Goal: Task Accomplishment & Management: Use online tool/utility

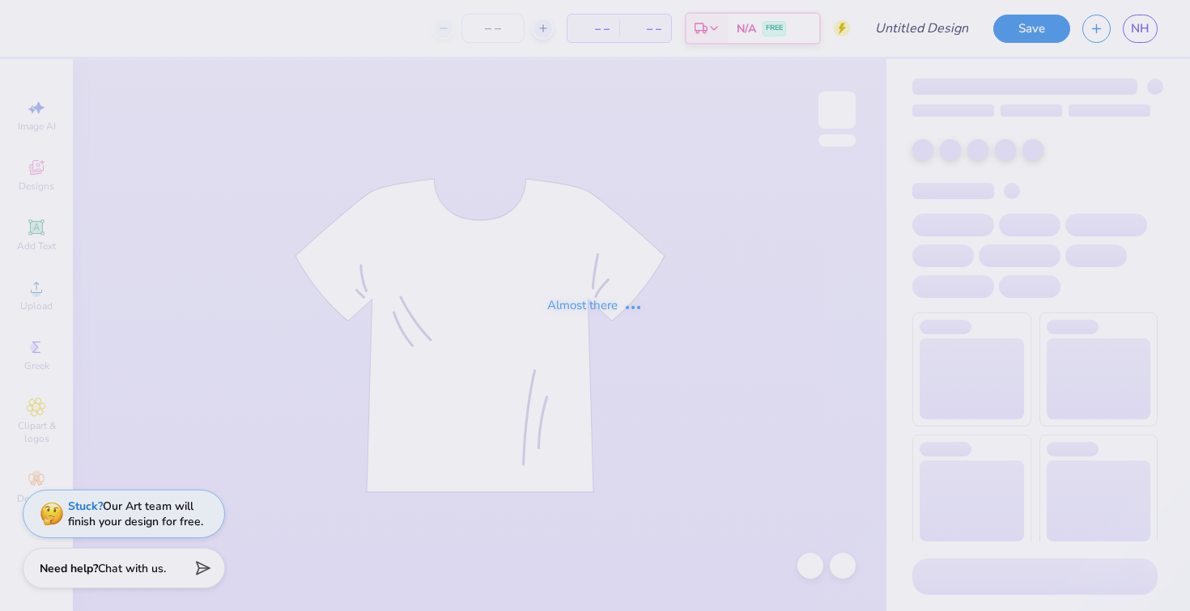
type input "PSP Fall 2025"
type input "25"
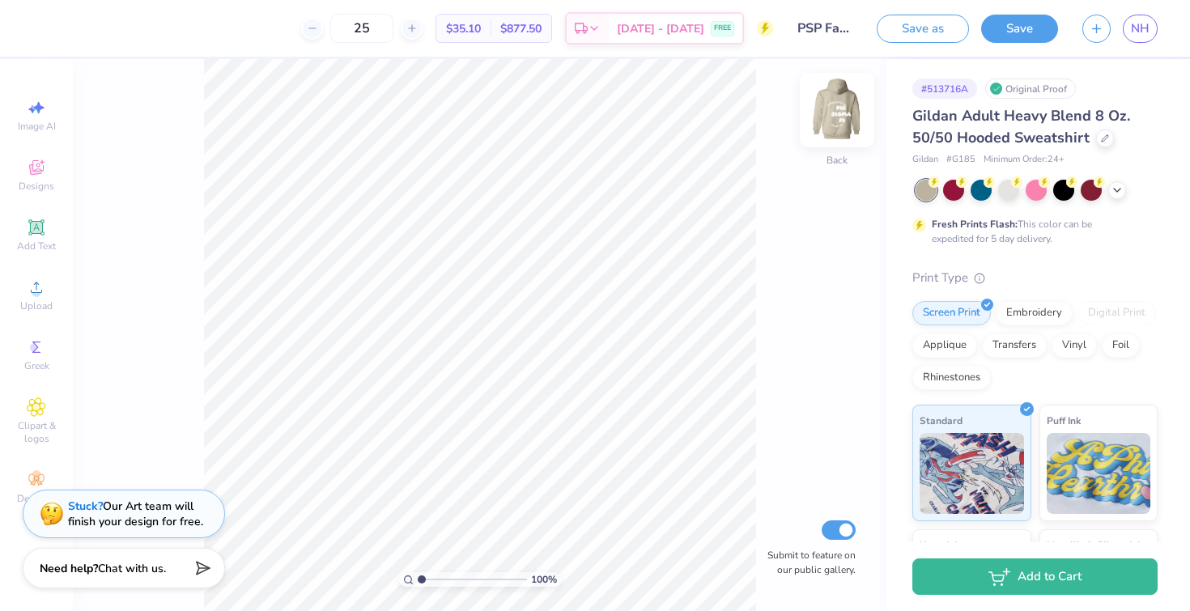
click at [828, 111] on img at bounding box center [836, 110] width 65 height 65
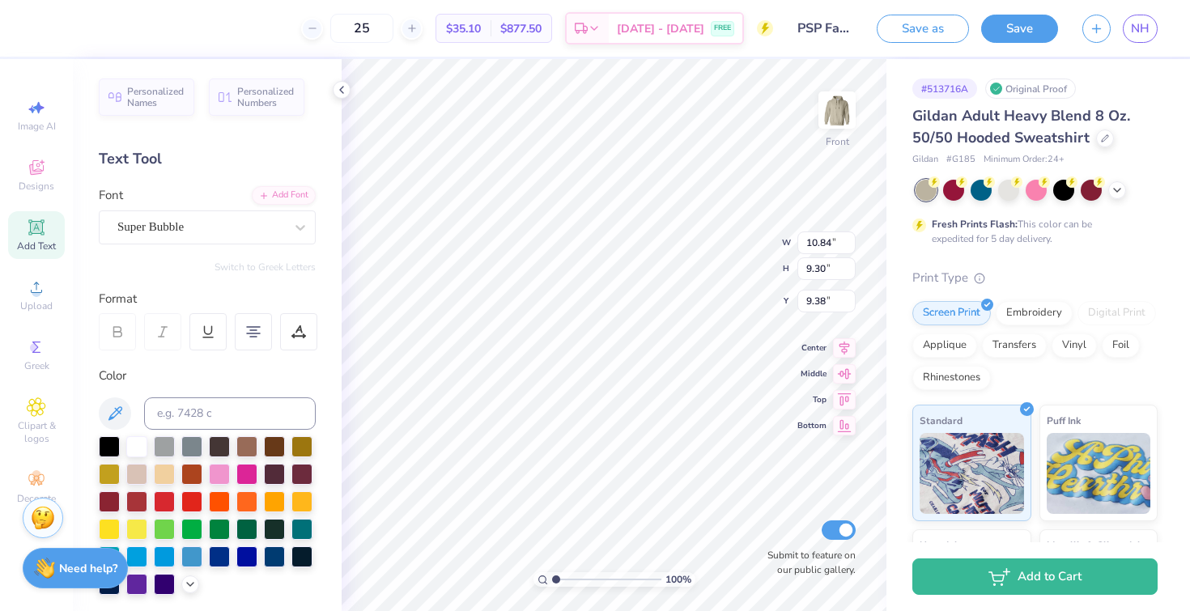
type input "9.45"
type input "9.83"
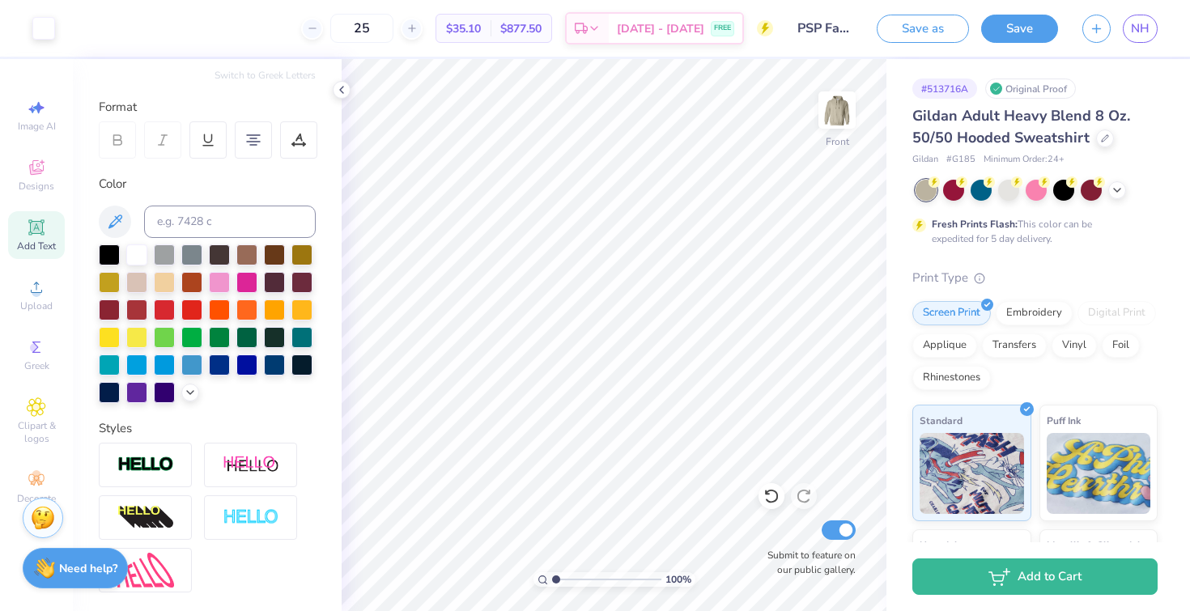
scroll to position [357, 0]
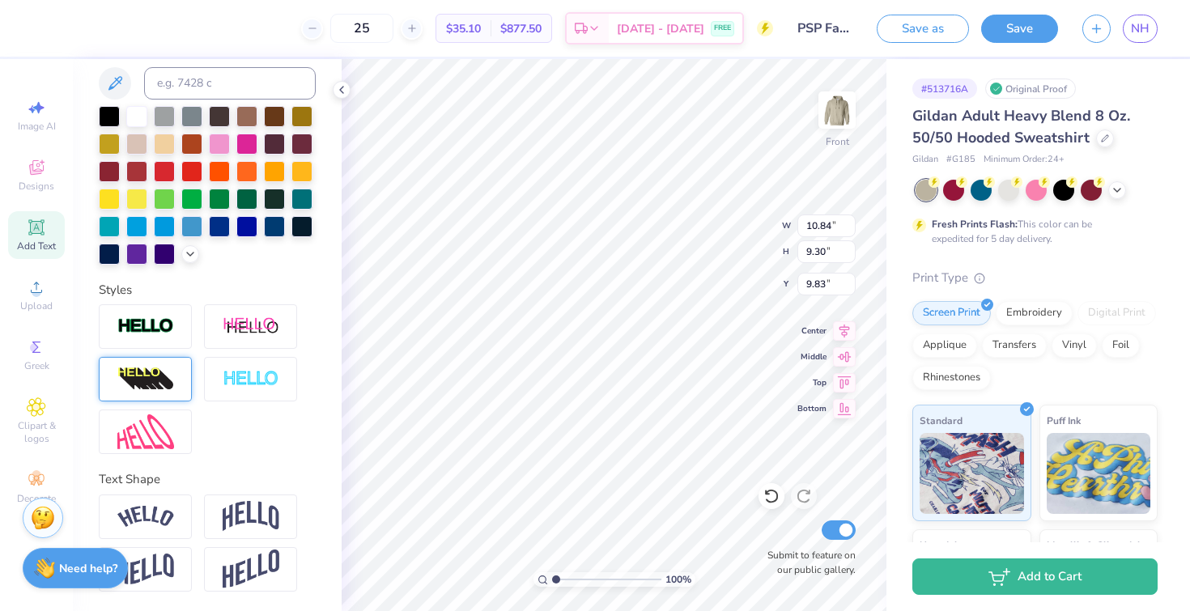
click at [172, 382] on img at bounding box center [145, 380] width 57 height 26
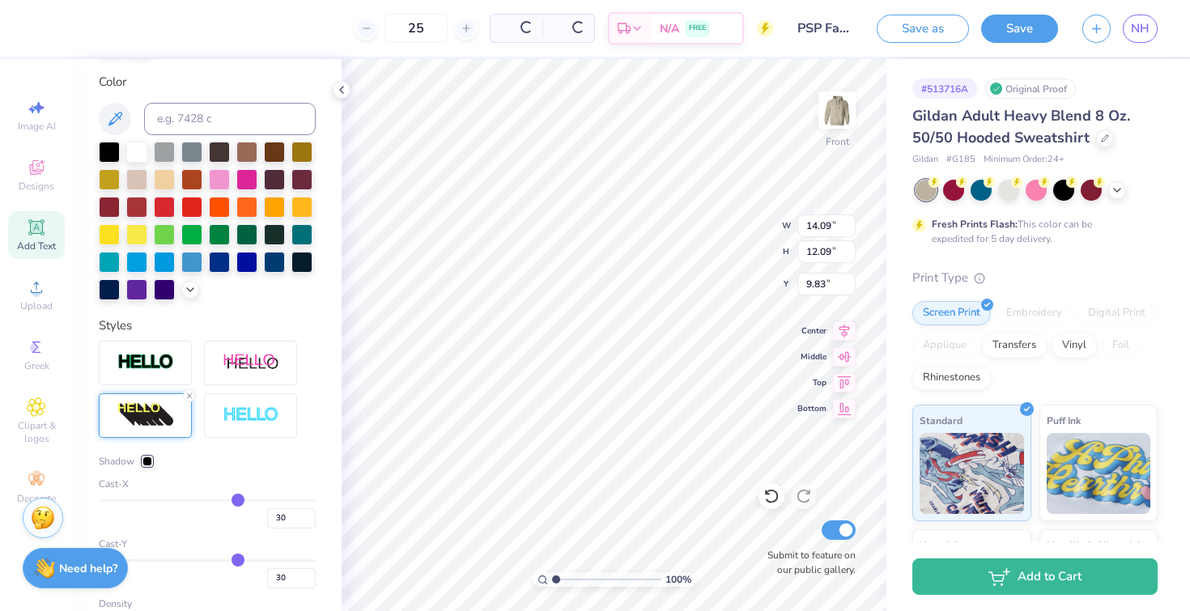
type input "14.09"
type input "12.09"
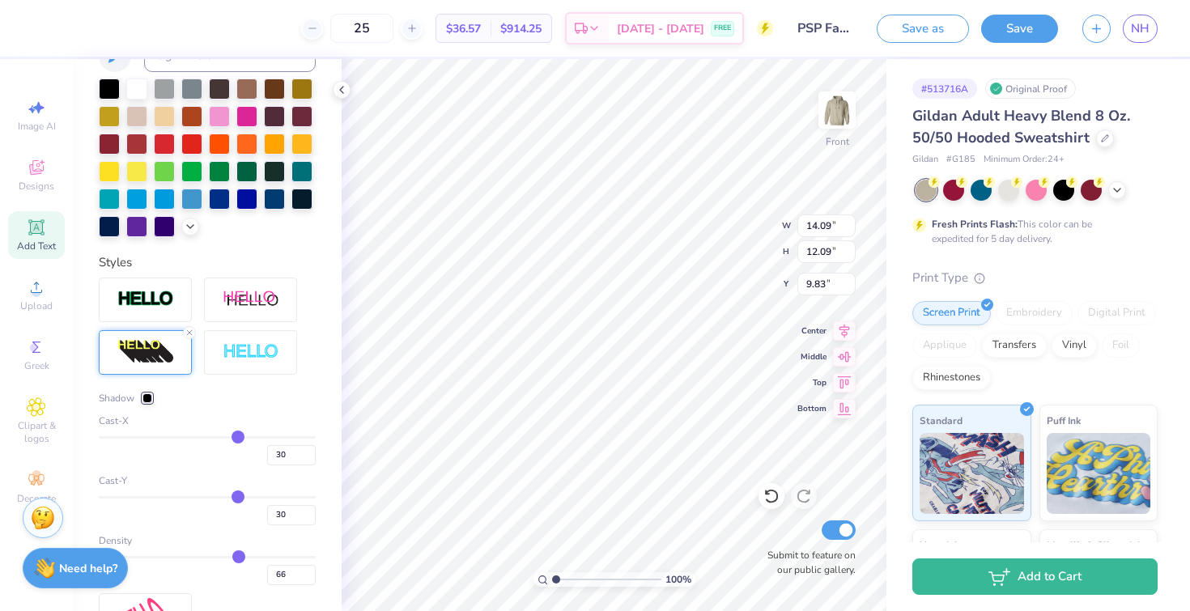
type input "34"
type input "33"
type input "32"
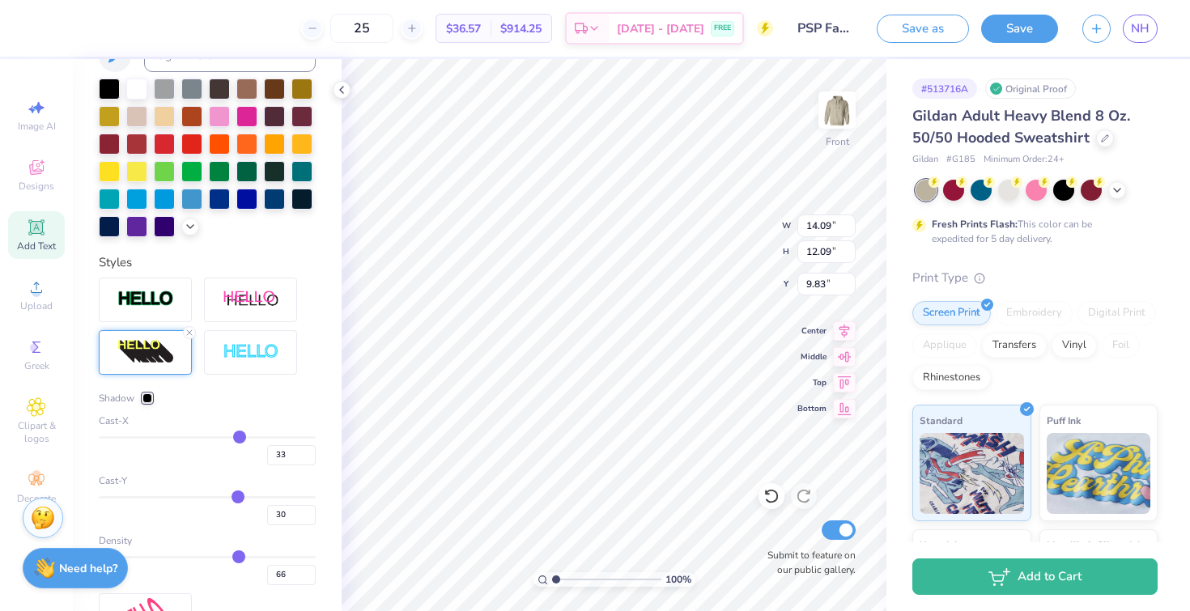
type input "32"
type input "29"
type input "28"
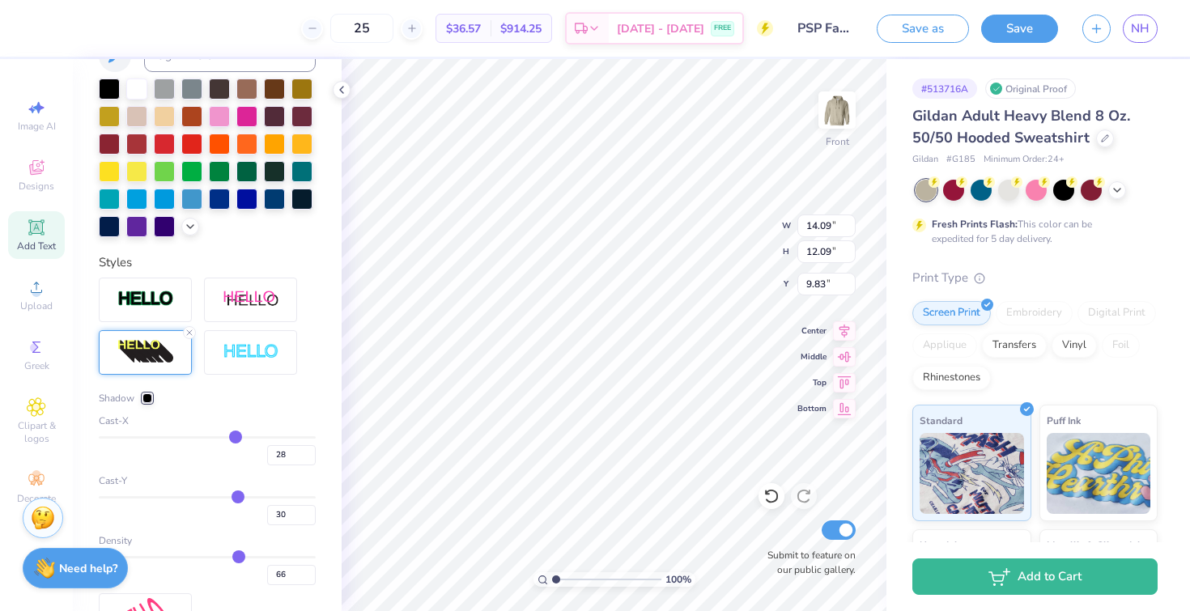
type input "26"
type input "24"
type input "22"
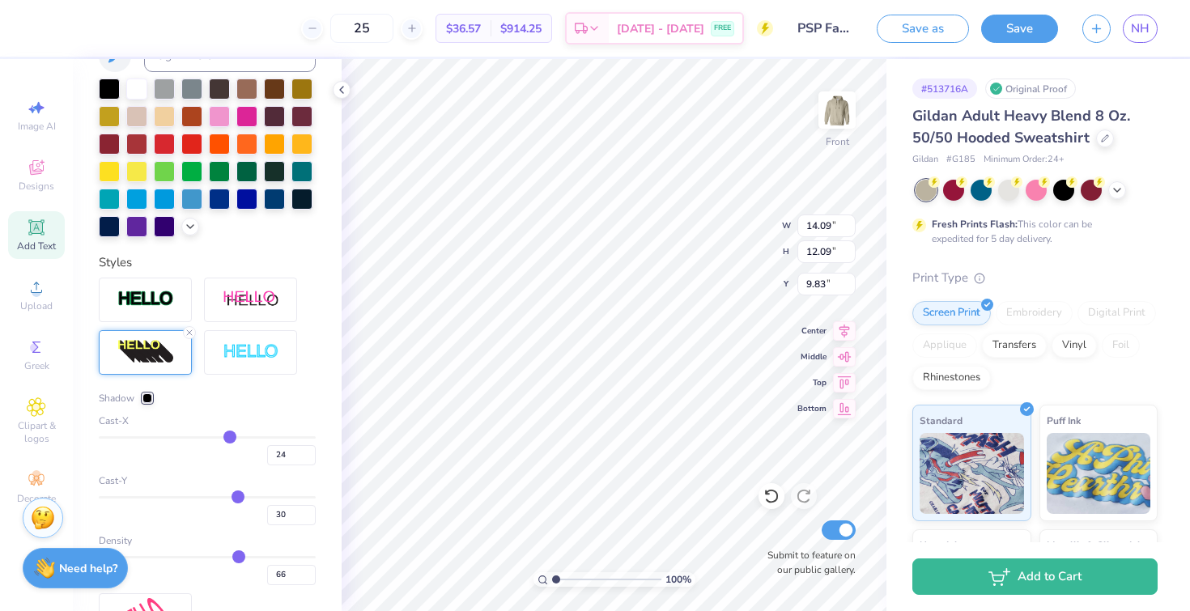
type input "22"
type input "19"
type input "15"
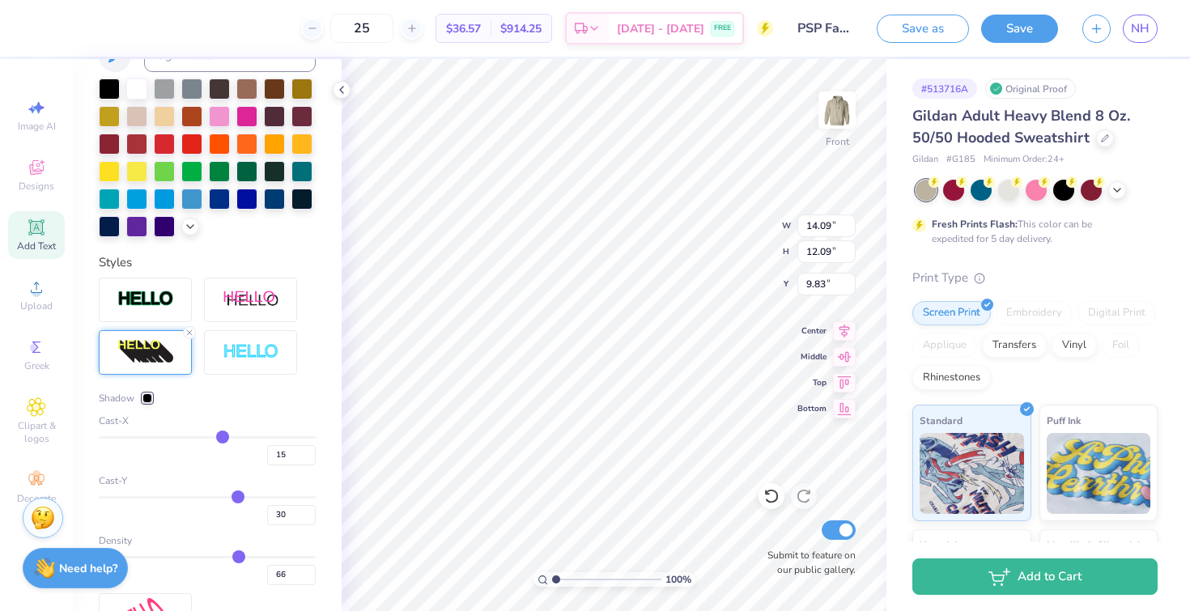
type input "14"
type input "11"
type input "8"
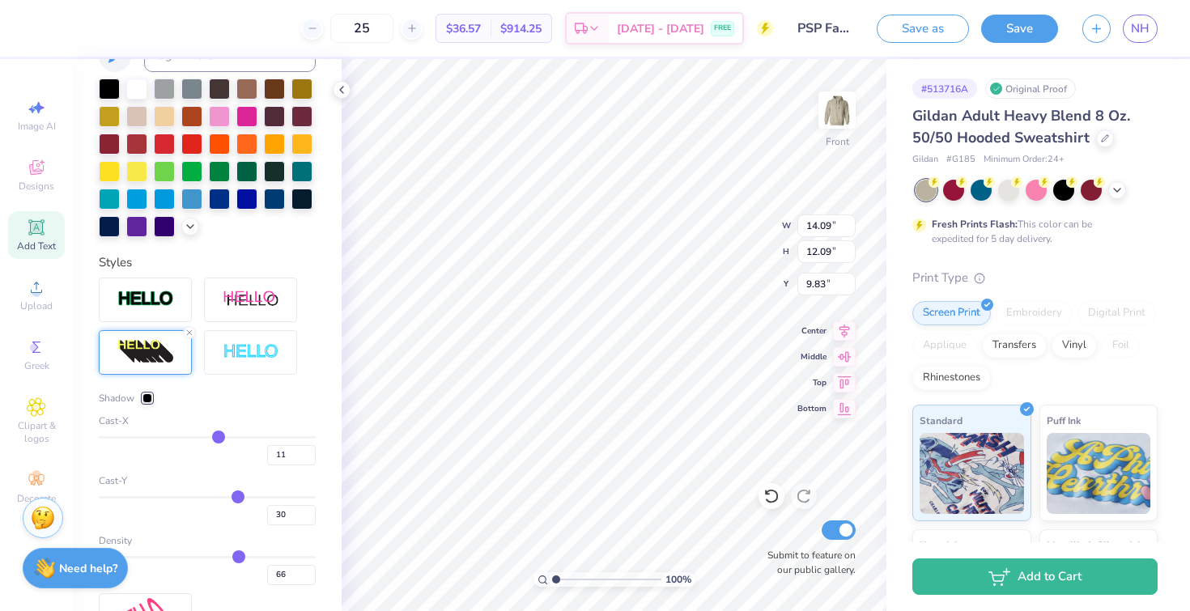
type input "8"
type input "5"
type input "0"
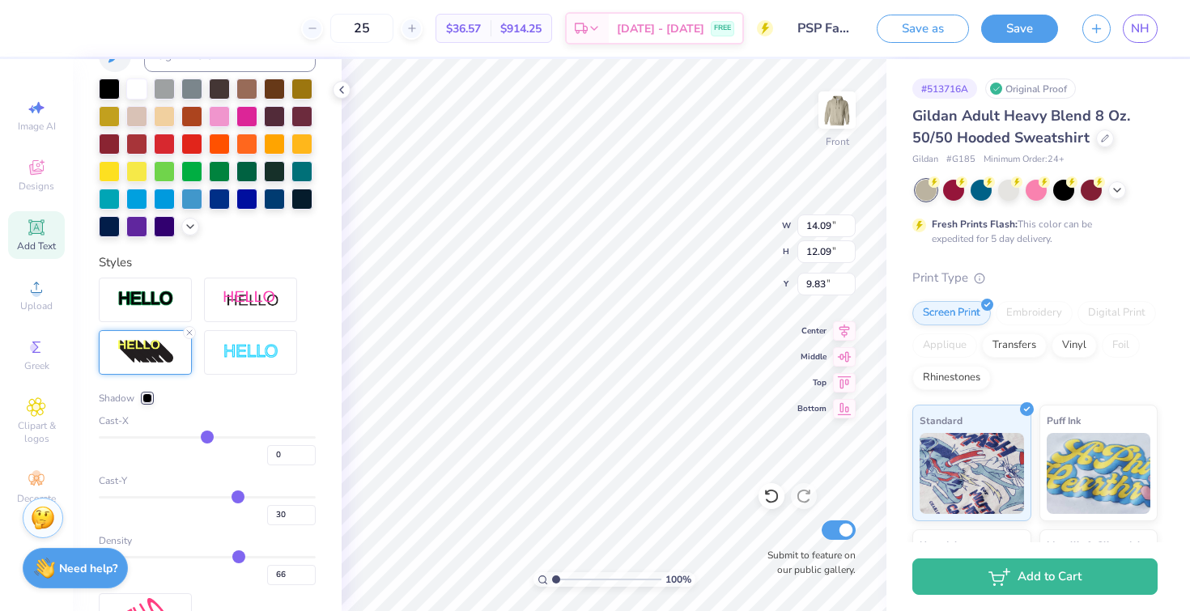
type input "-7"
type input "-11"
type input "-18"
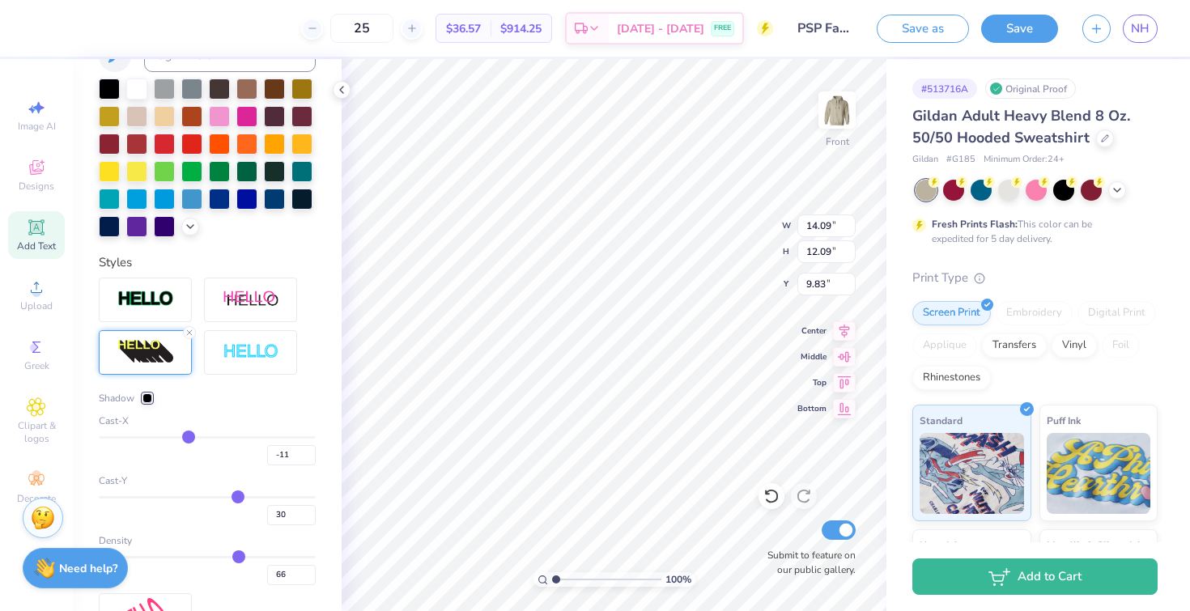
type input "-18"
type input "-21"
type input "-24"
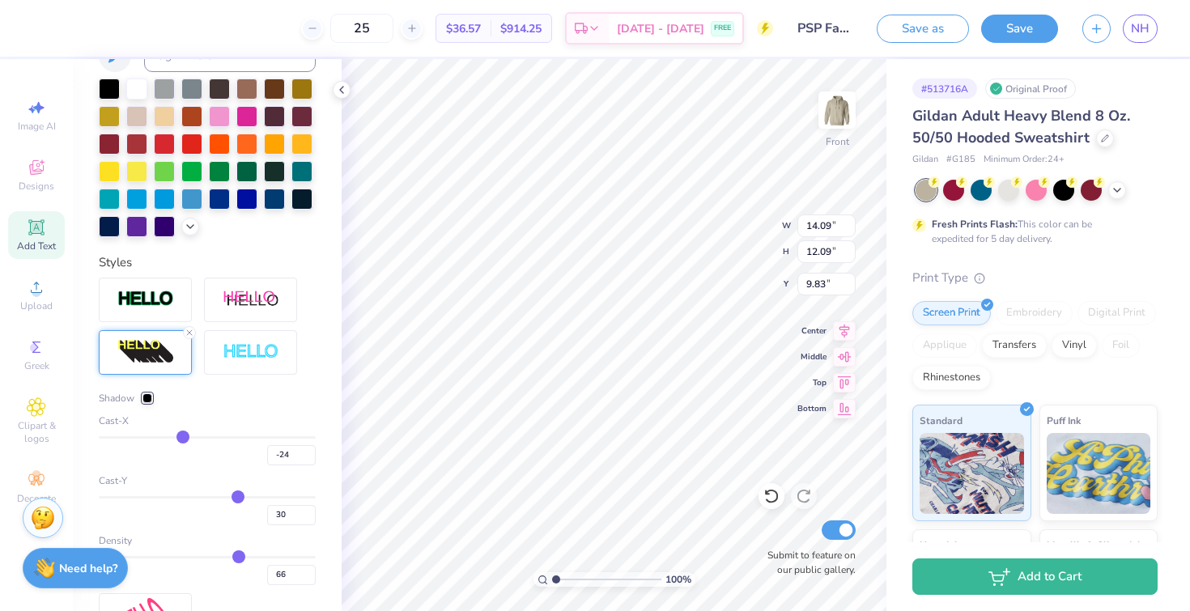
type input "-26"
type input "-28"
type input "-31"
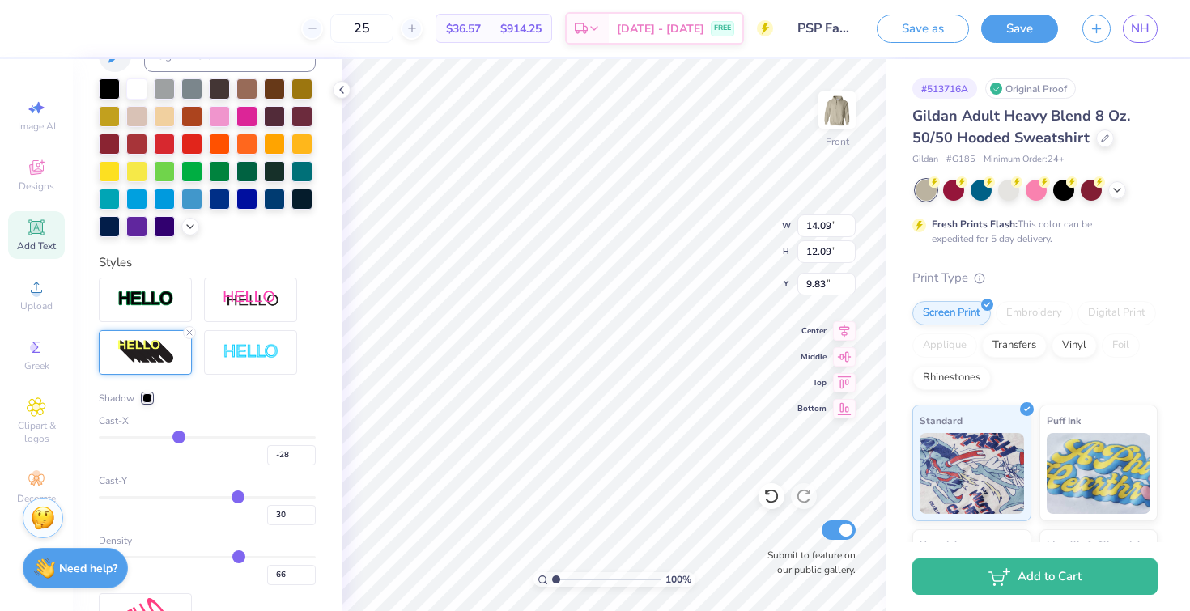
type input "-31"
type input "-32"
type input "-34"
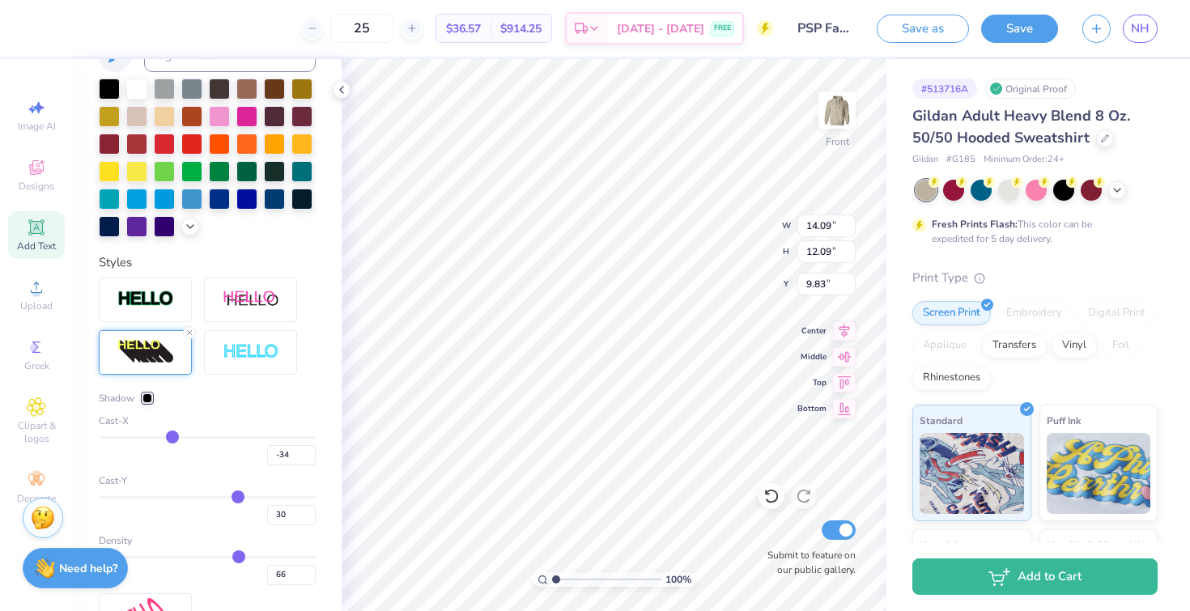
type input "-35"
type input "-37"
type input "-38"
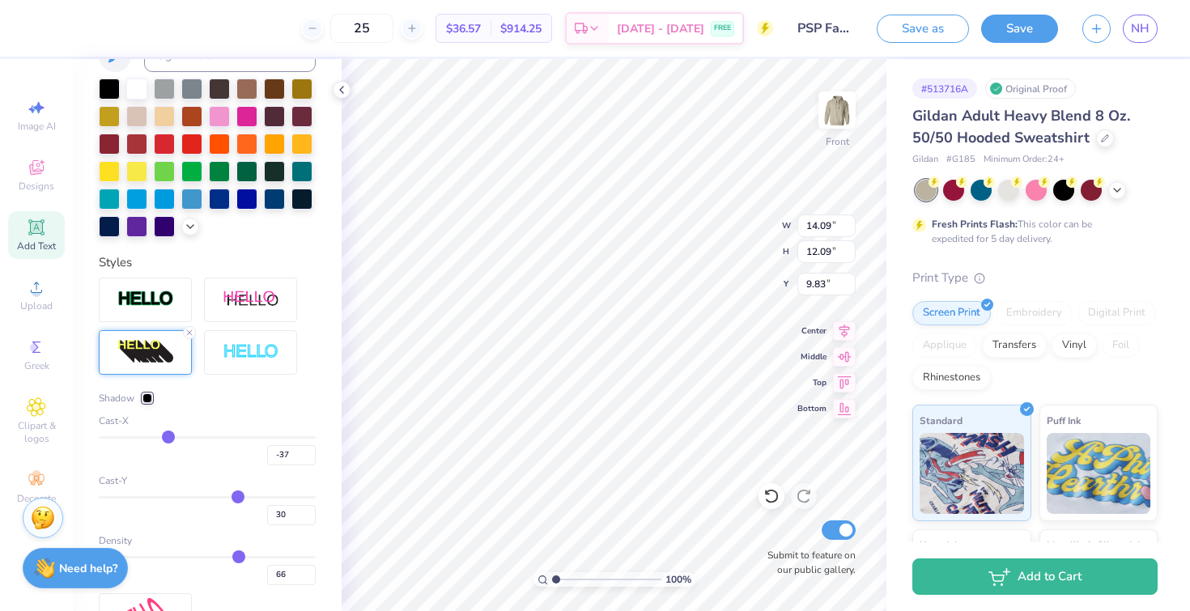
type input "-38"
type input "-37"
type input "-36"
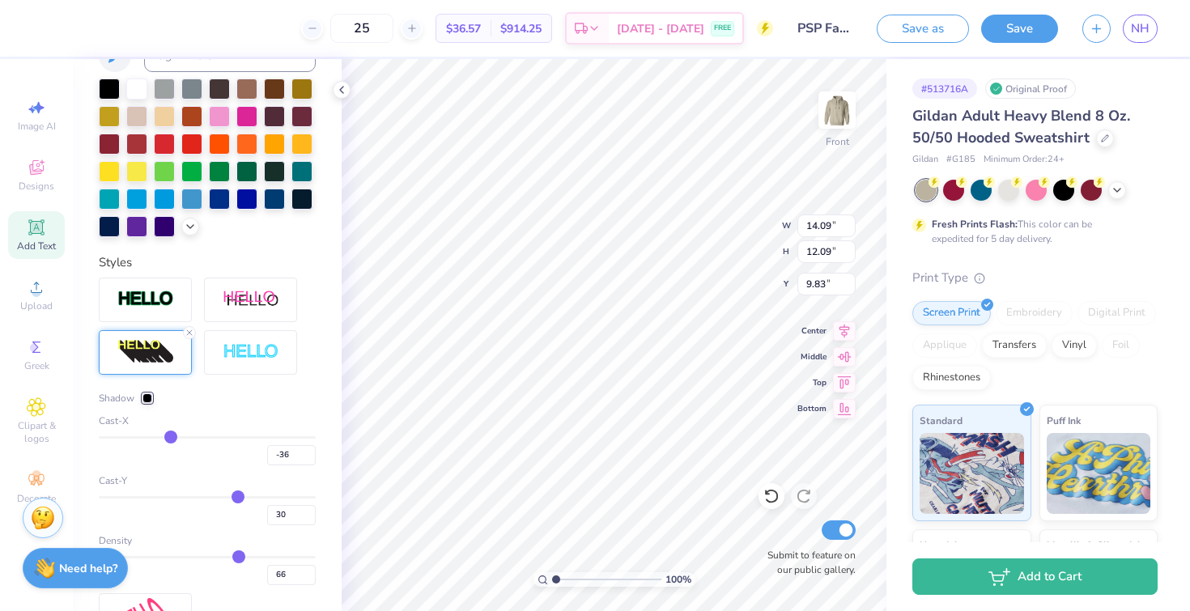
type input "-35"
type input "-34"
type input "-33"
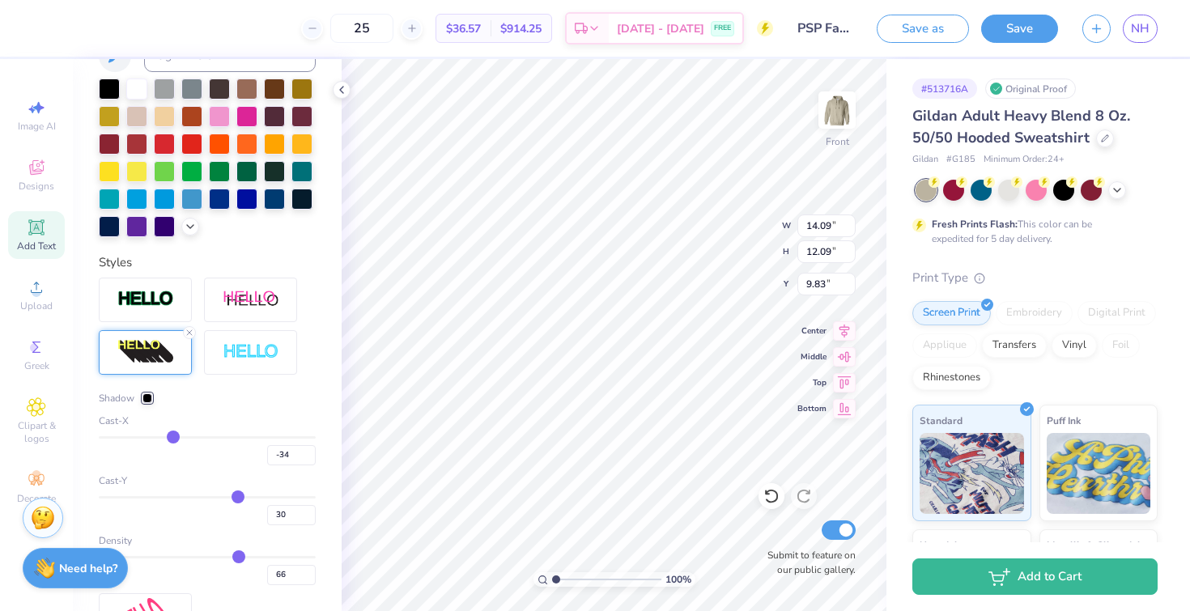
type input "-33"
type input "-32"
type input "-31"
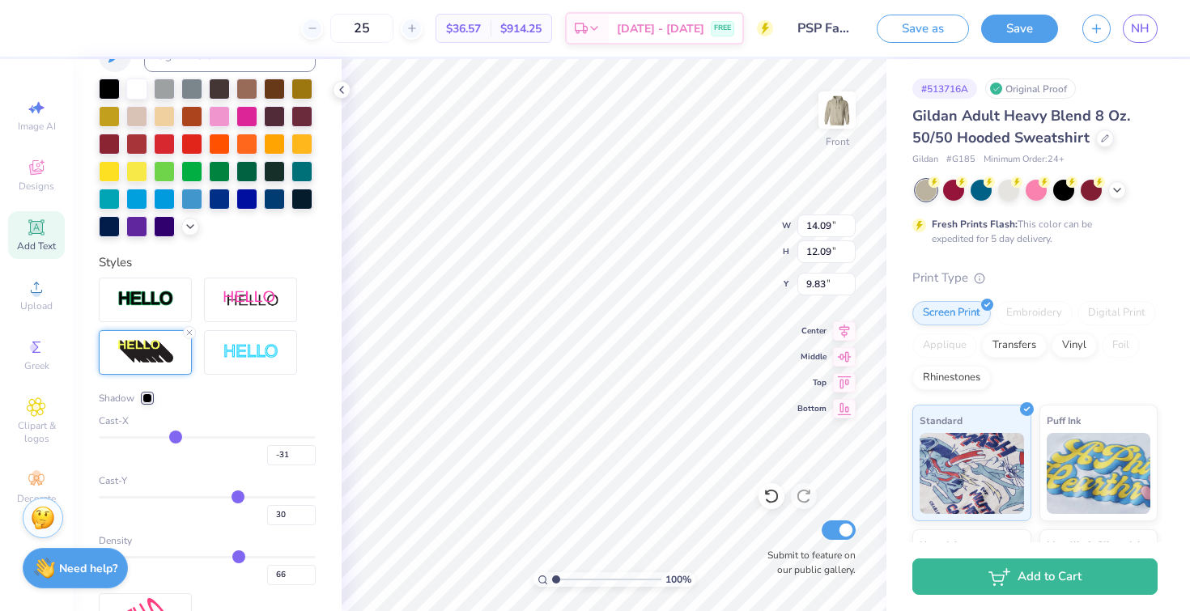
type input "-30"
type input "-29"
type input "-28"
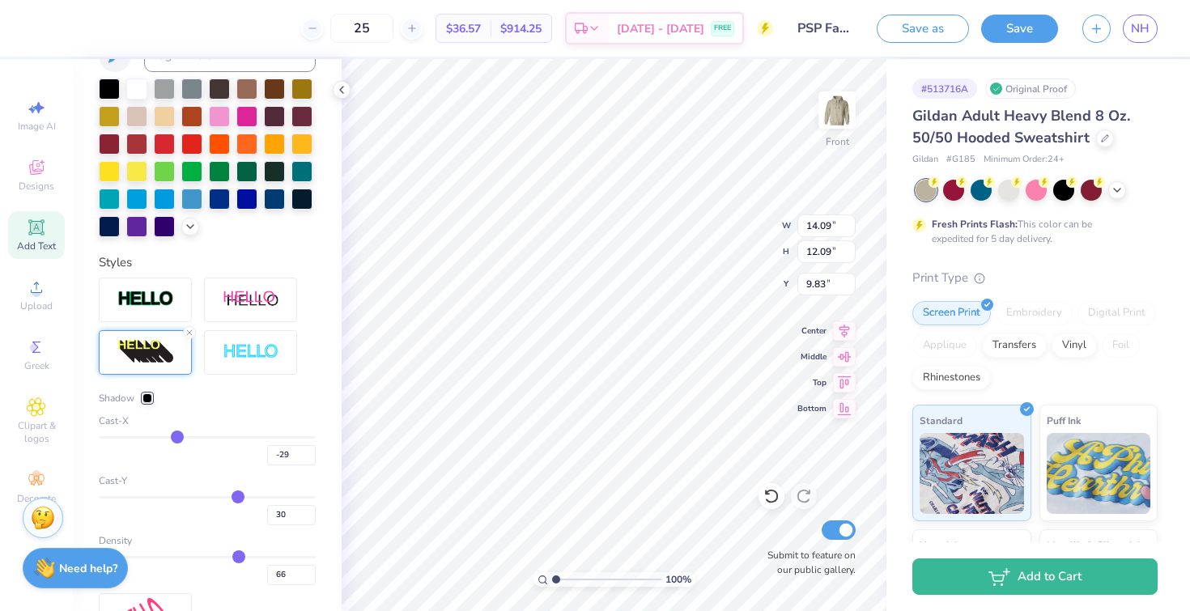
type input "-28"
type input "-26"
type input "-25"
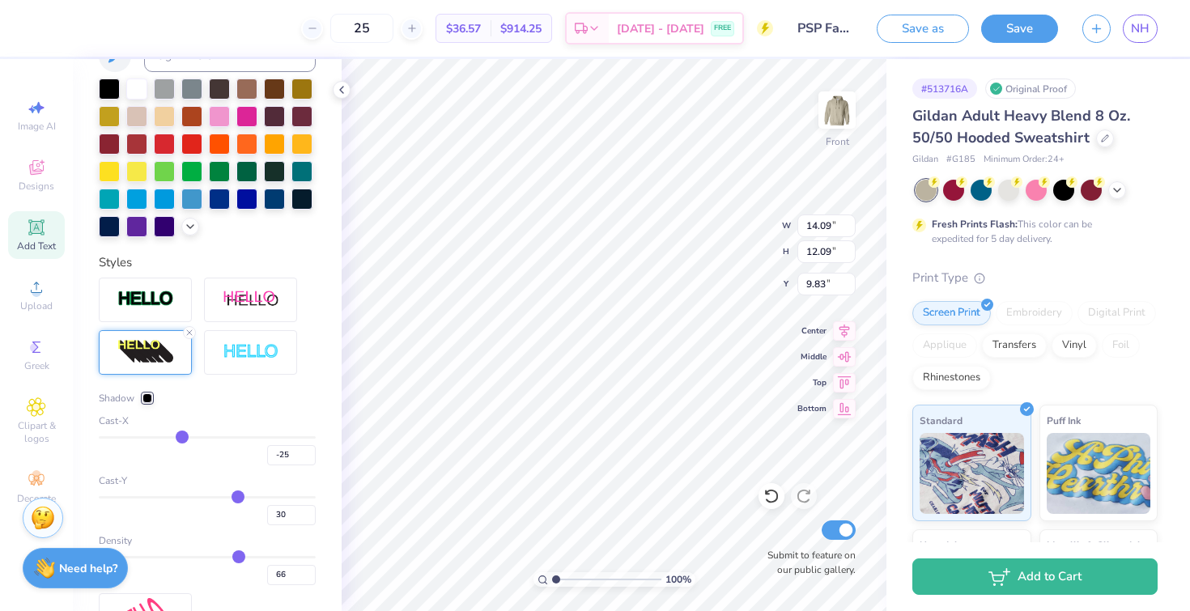
type input "-24"
type input "-23"
type input "-22"
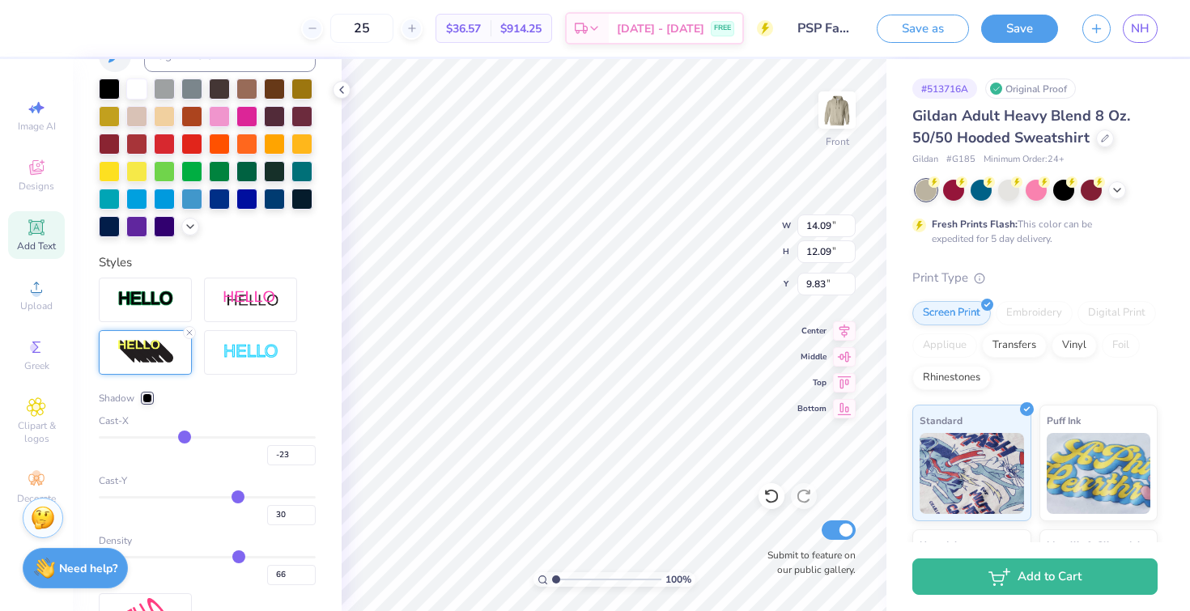
type input "-22"
type input "-21"
type input "-20"
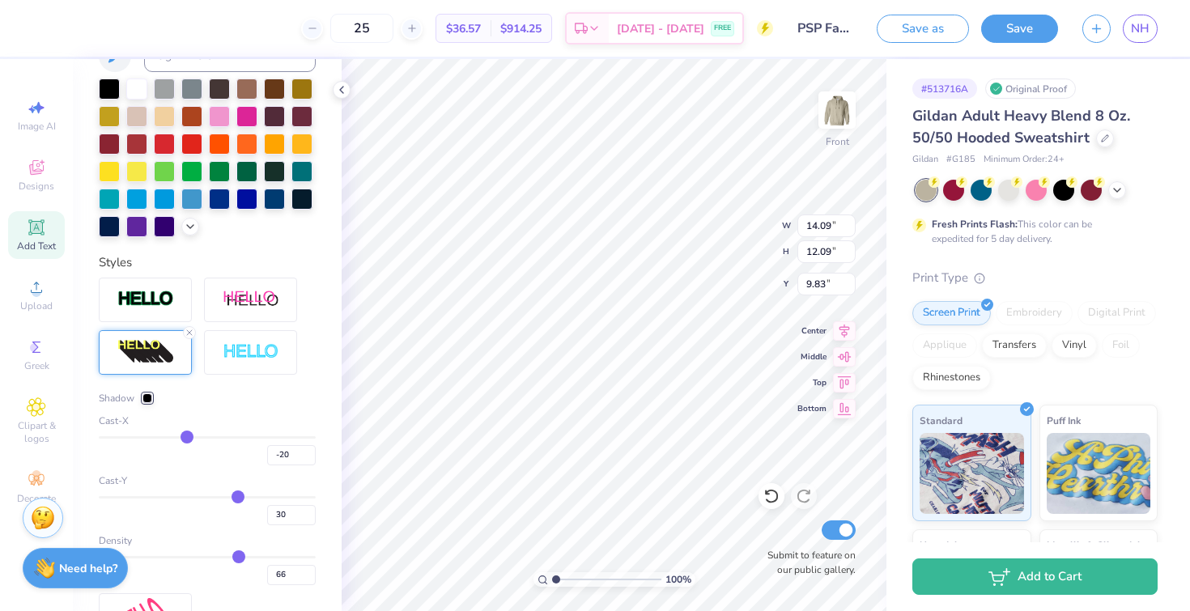
type input "-19"
type input "-18"
type input "-17"
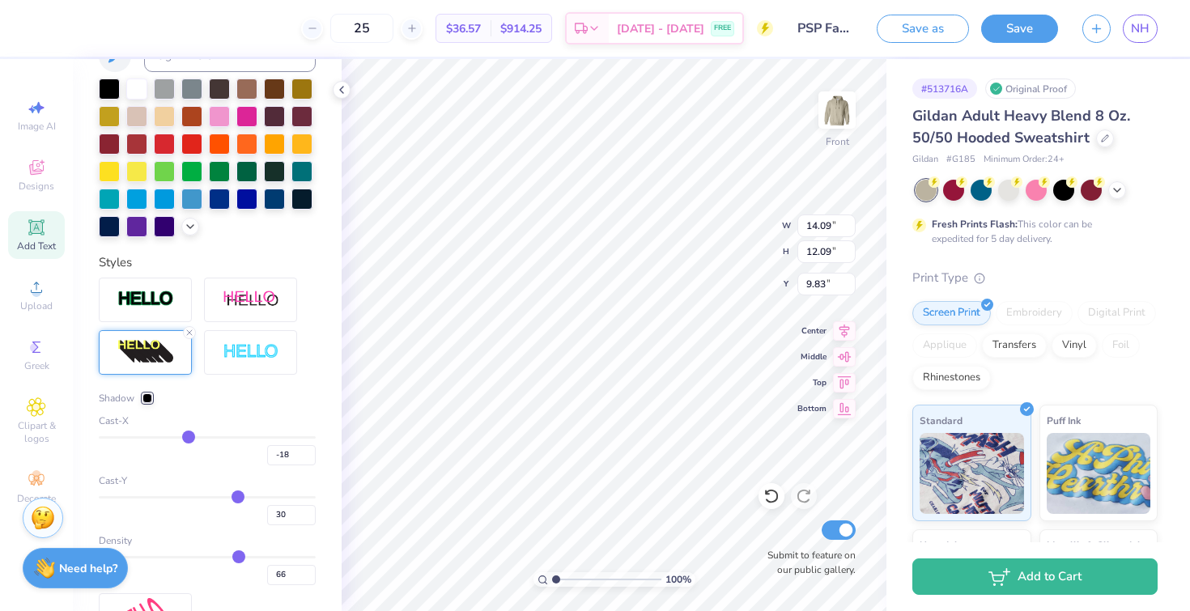
type input "-17"
type input "-16"
type input "-15"
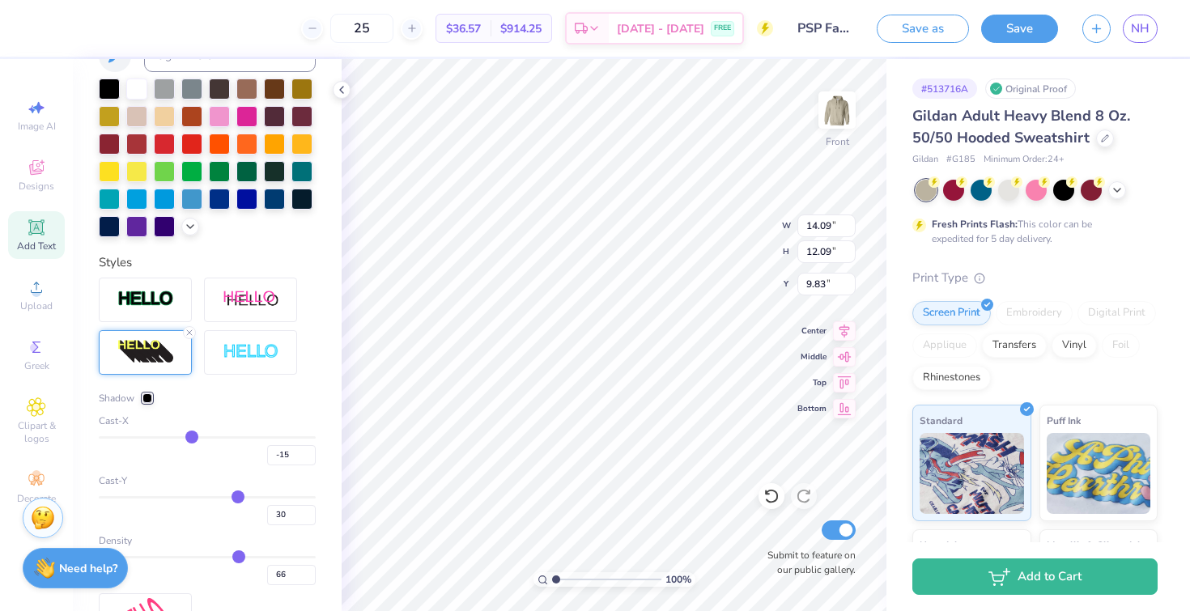
type input "-14"
type input "-13"
type input "-12"
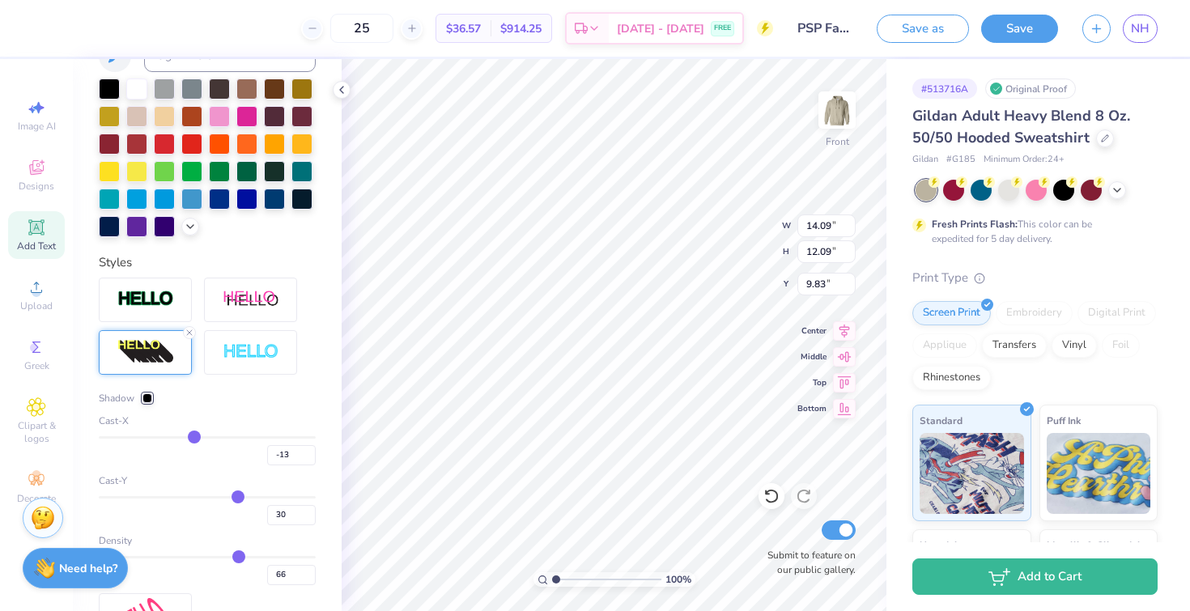
type input "-12"
drag, startPoint x: 233, startPoint y: 463, endPoint x: 189, endPoint y: 461, distance: 43.7
type input "-12"
click at [189, 439] on input "range" at bounding box center [207, 437] width 217 height 2
type input "12.14"
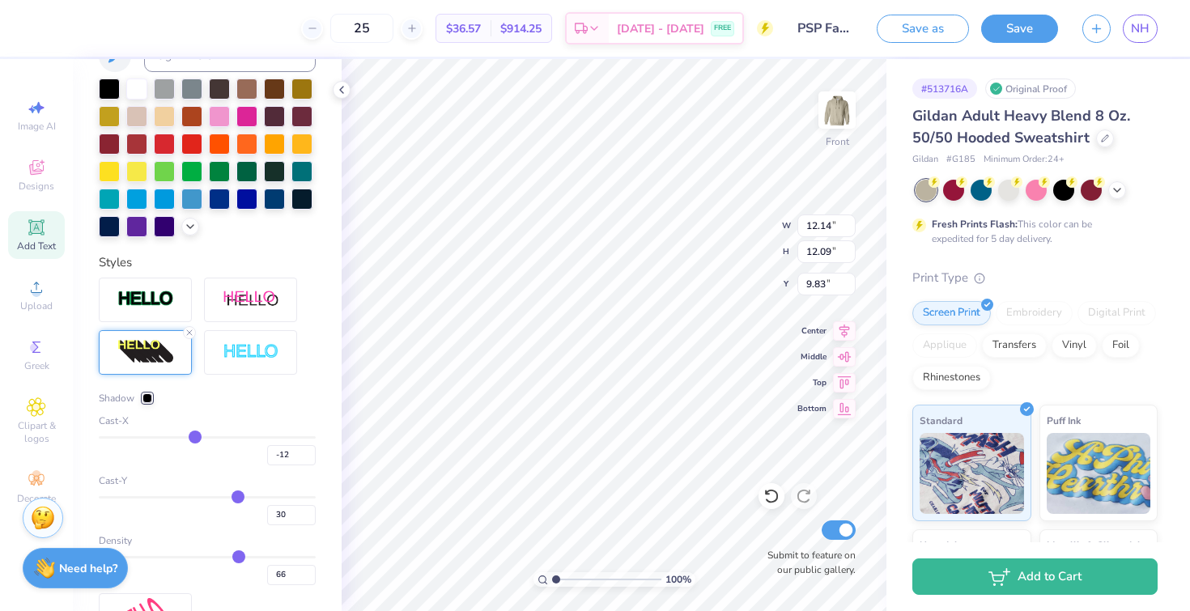
type input "-10"
type input "-8"
type input "-3"
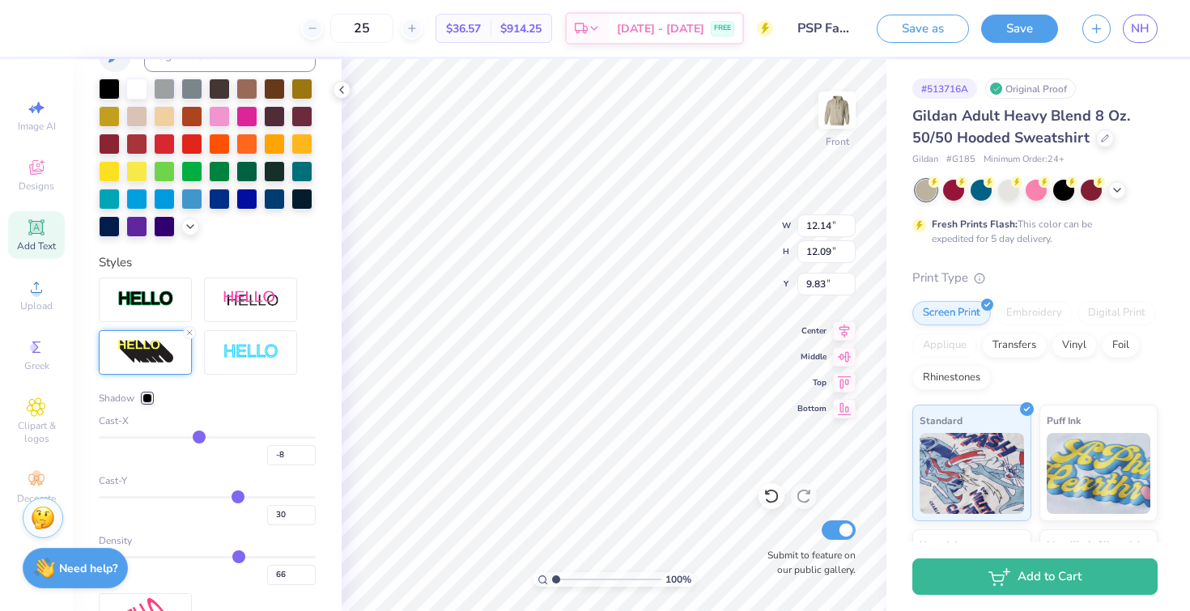
type input "-3"
type input "2"
type input "6"
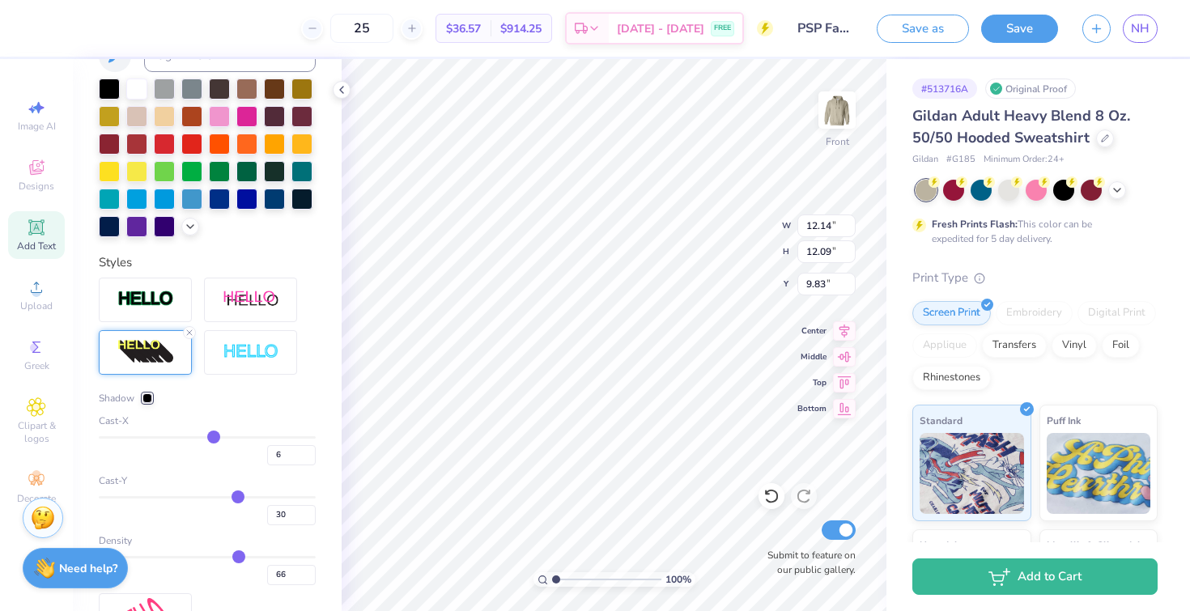
type input "14"
type input "20"
type input "25"
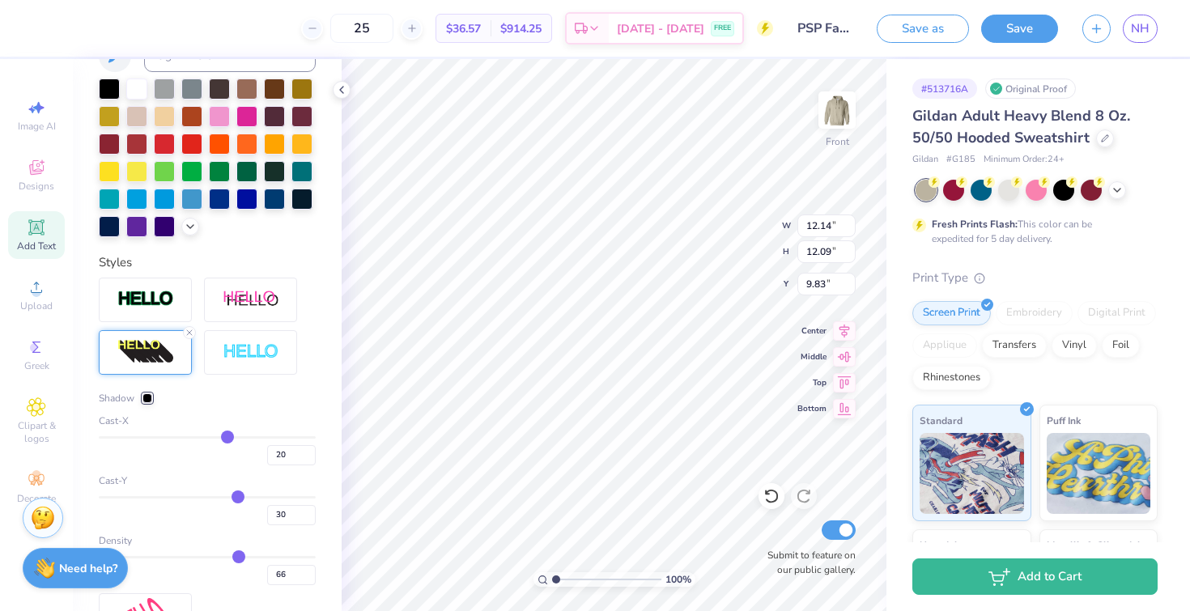
type input "25"
type input "29"
type input "33"
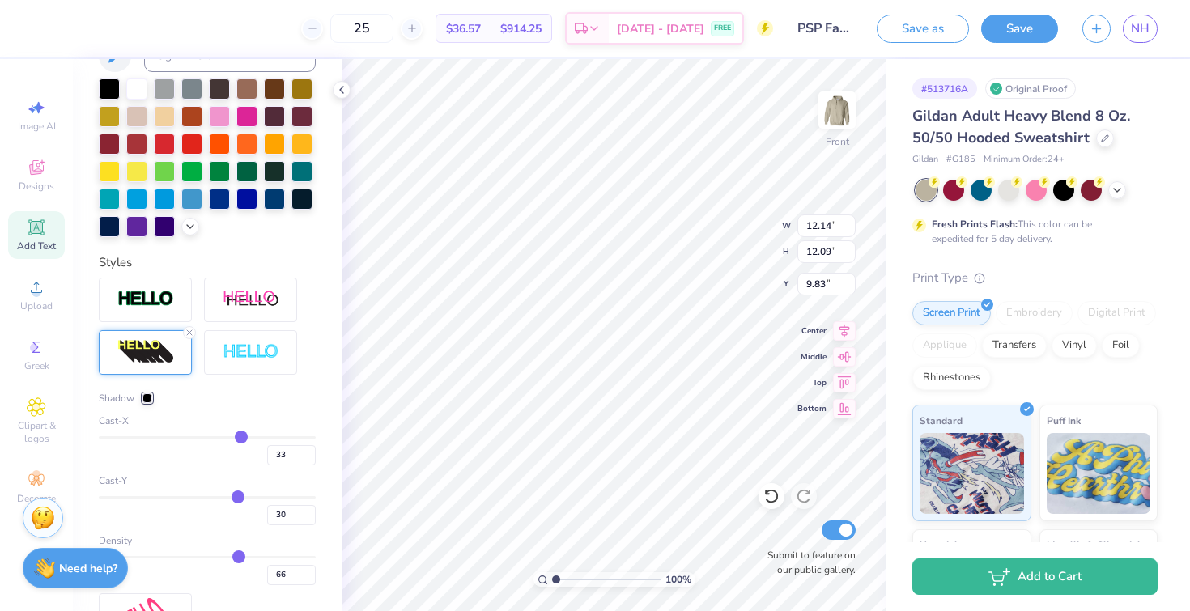
type input "36"
type input "37"
type input "38"
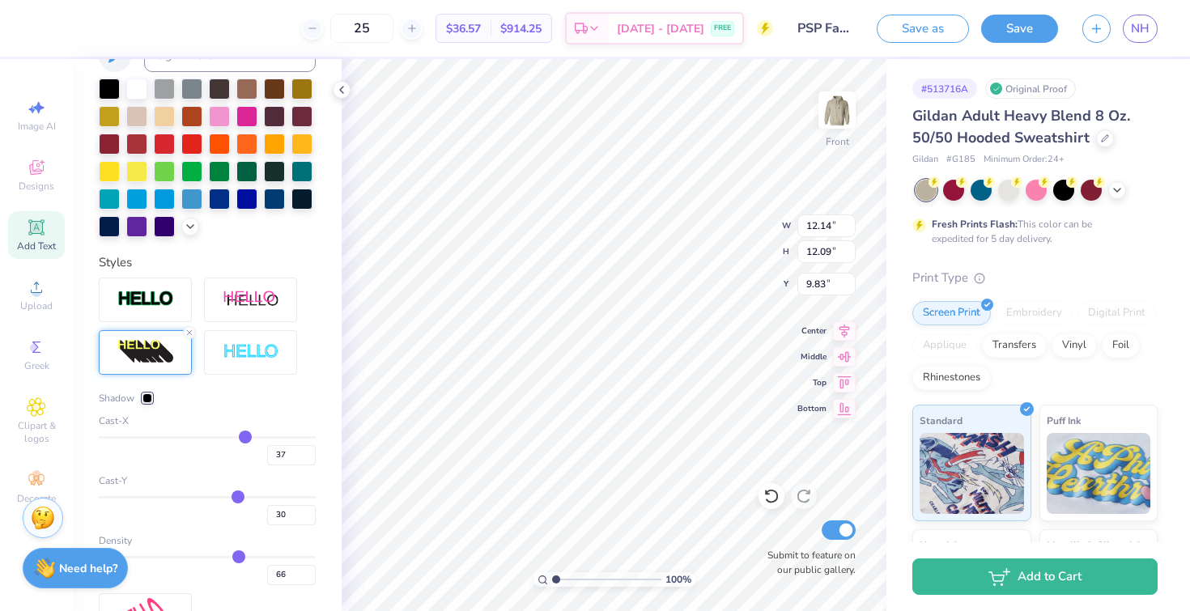
type input "38"
type input "39"
type input "40"
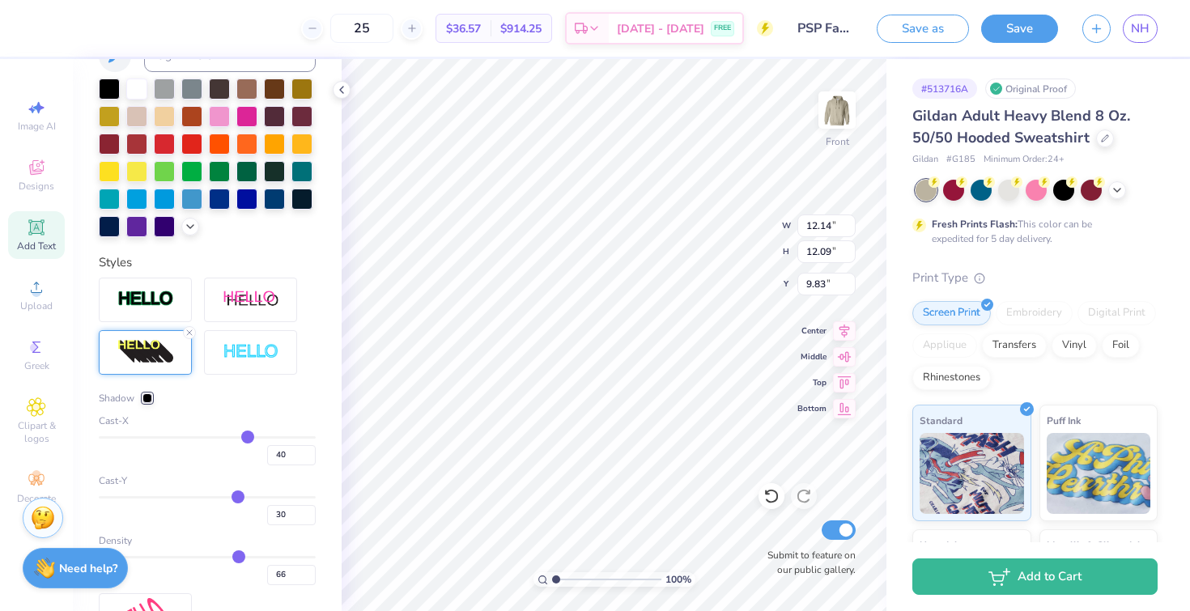
type input "41"
type input "42"
type input "43"
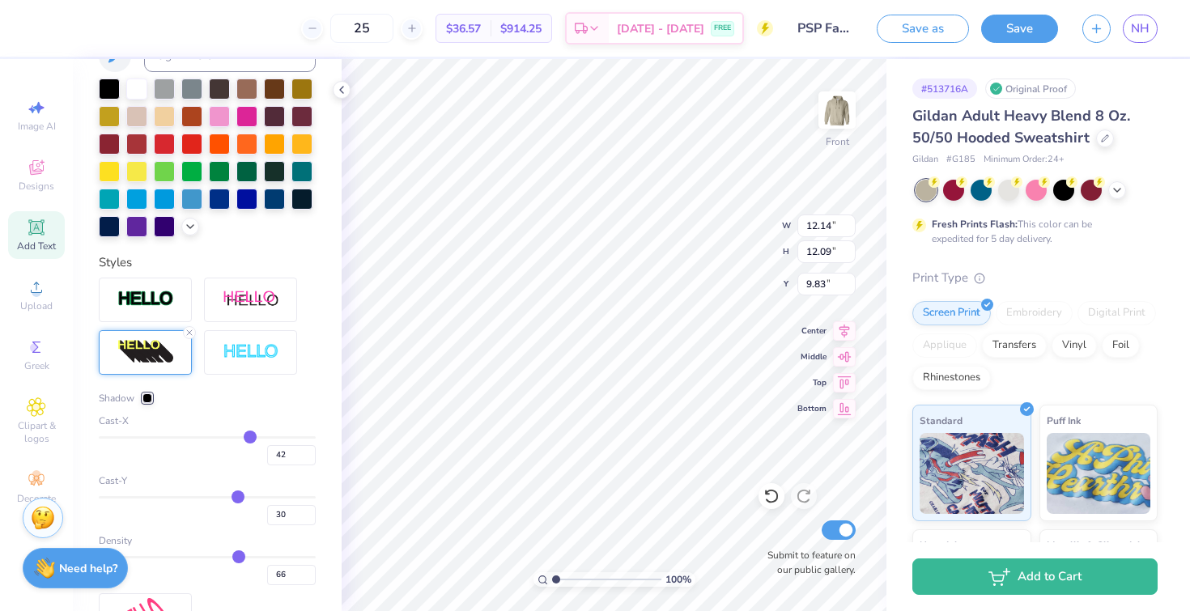
type input "43"
type input "44"
type input "45"
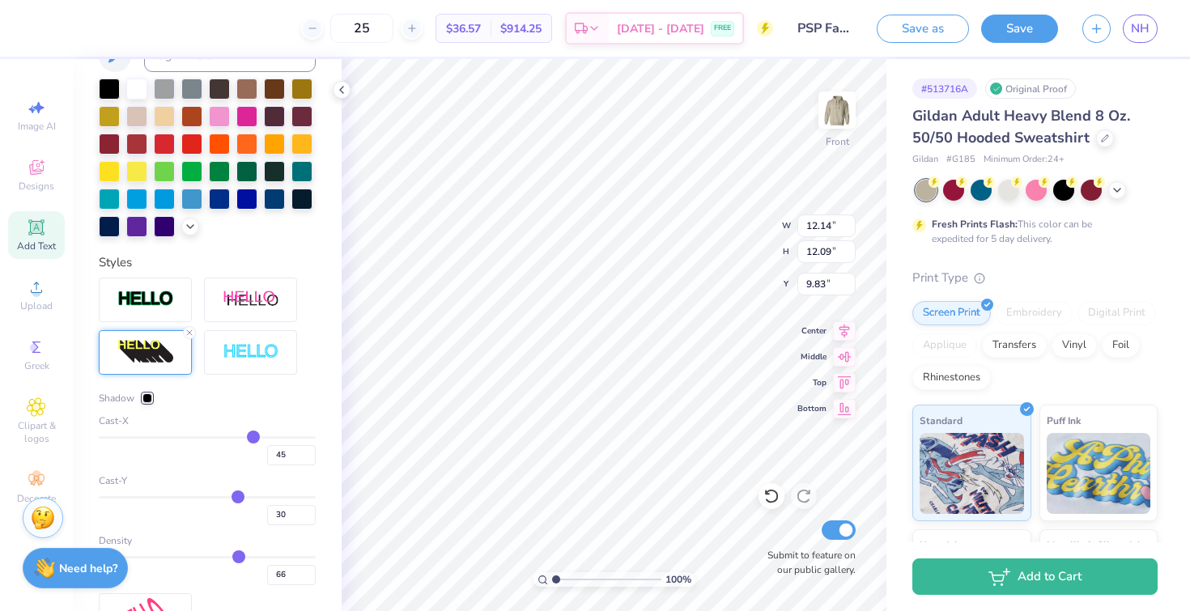
drag, startPoint x: 189, startPoint y: 461, endPoint x: 244, endPoint y: 457, distance: 54.4
type input "45"
click at [244, 439] on input "range" at bounding box center [207, 437] width 217 height 2
type input "15.67"
type input "12.05"
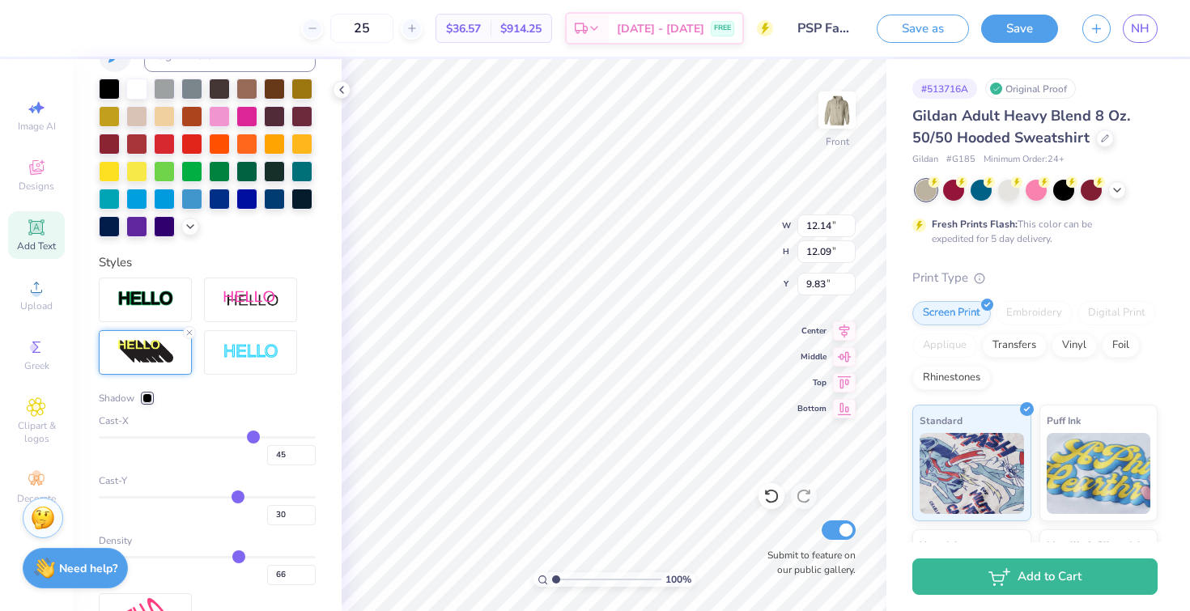
type input "9.85"
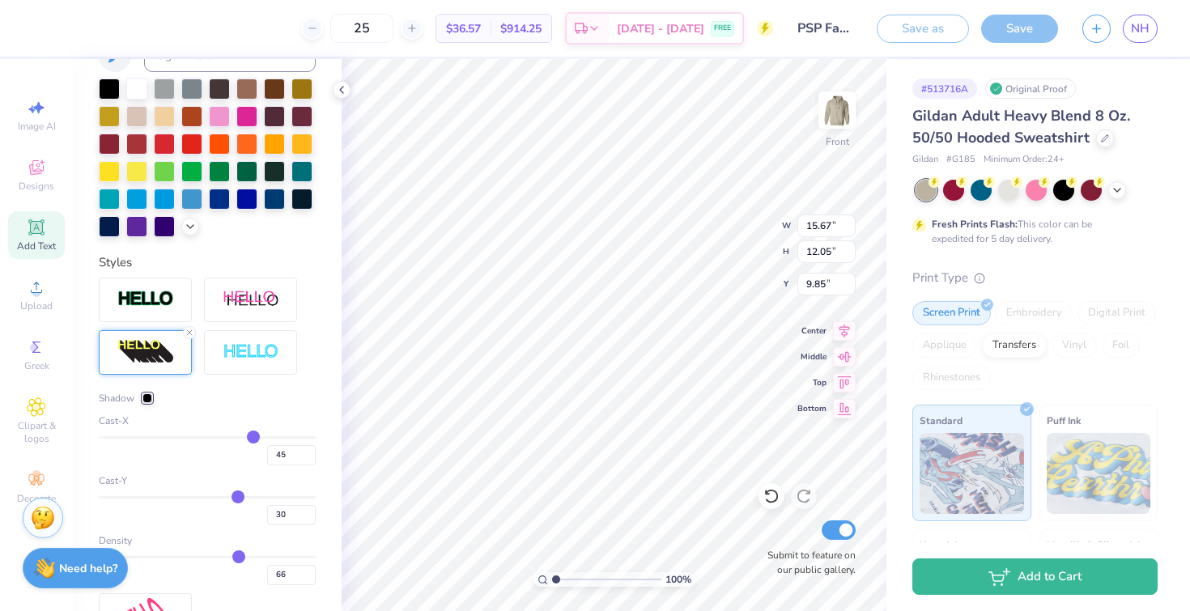
click at [208, 462] on div "Cast-X 45" at bounding box center [207, 440] width 217 height 52
type input "14"
click at [214, 439] on input "range" at bounding box center [207, 437] width 217 height 2
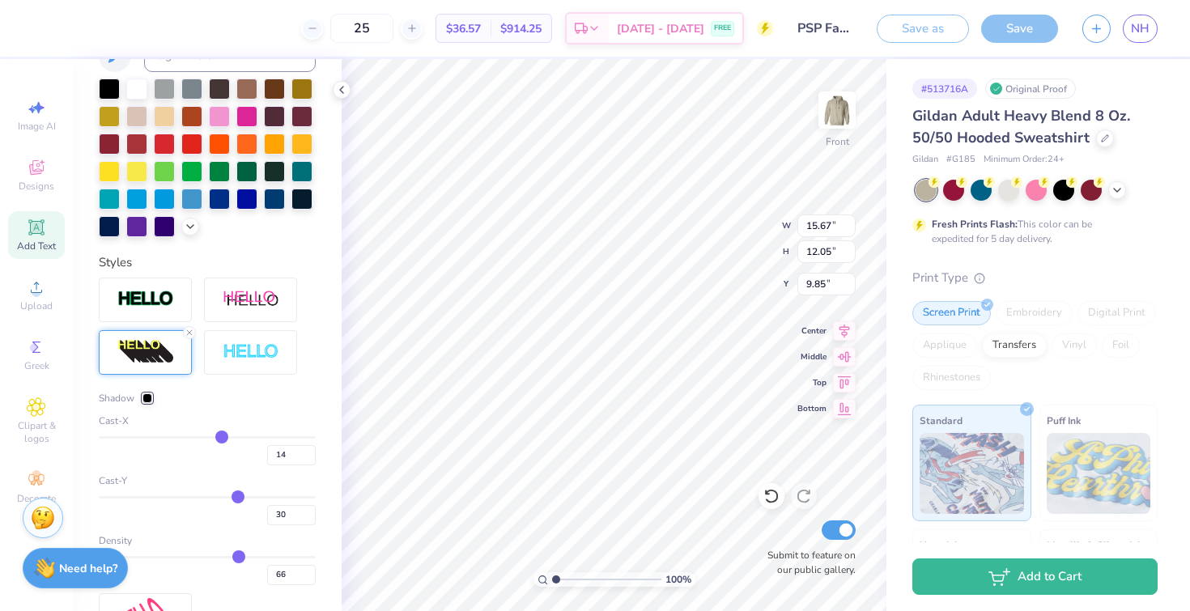
type input "12.32"
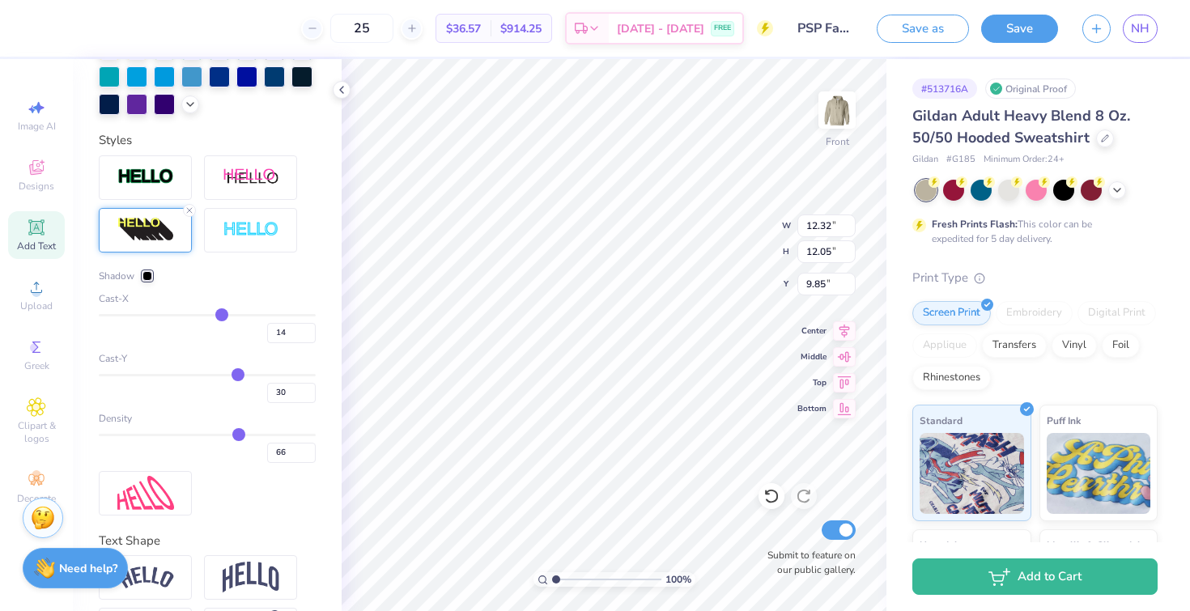
scroll to position [543, 0]
click at [282, 402] on input "30" at bounding box center [291, 392] width 49 height 20
type input "3"
type input "14"
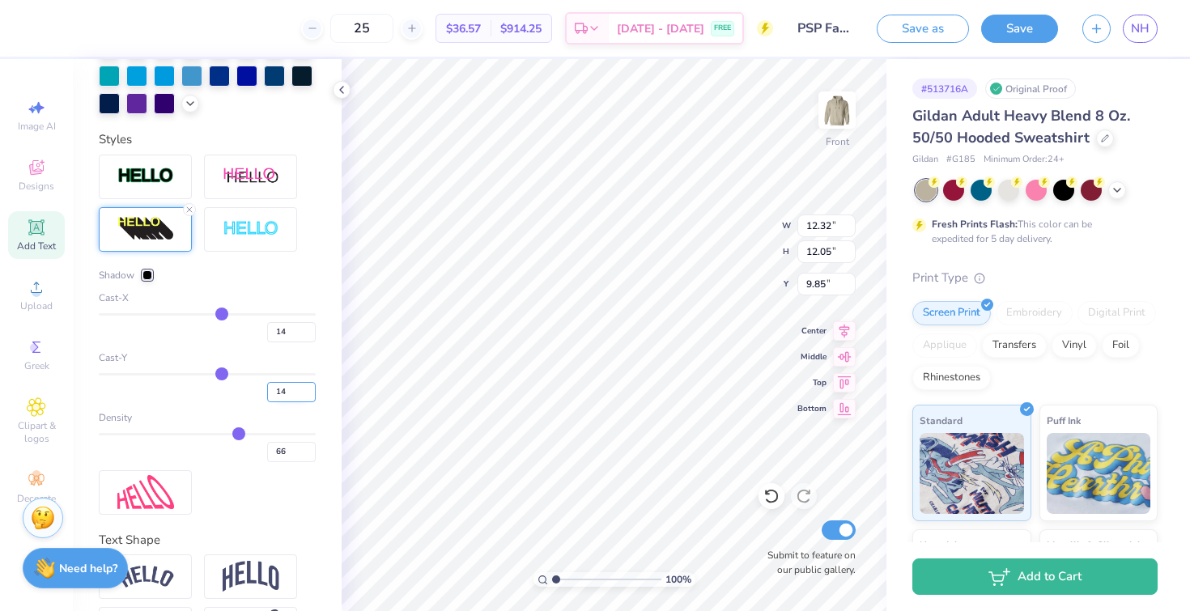
type input "10.57"
click at [273, 462] on input "66" at bounding box center [291, 452] width 49 height 20
type input "60"
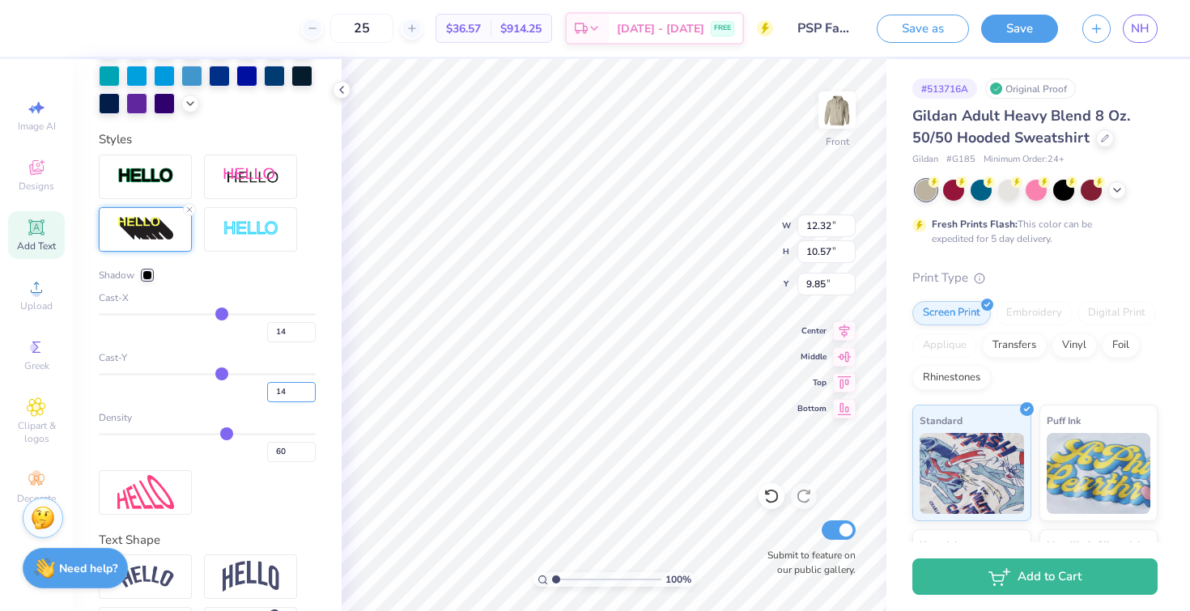
click at [281, 402] on input "14" at bounding box center [291, 392] width 49 height 20
type input "10"
click at [273, 342] on input "14" at bounding box center [291, 332] width 49 height 20
type input "10.20"
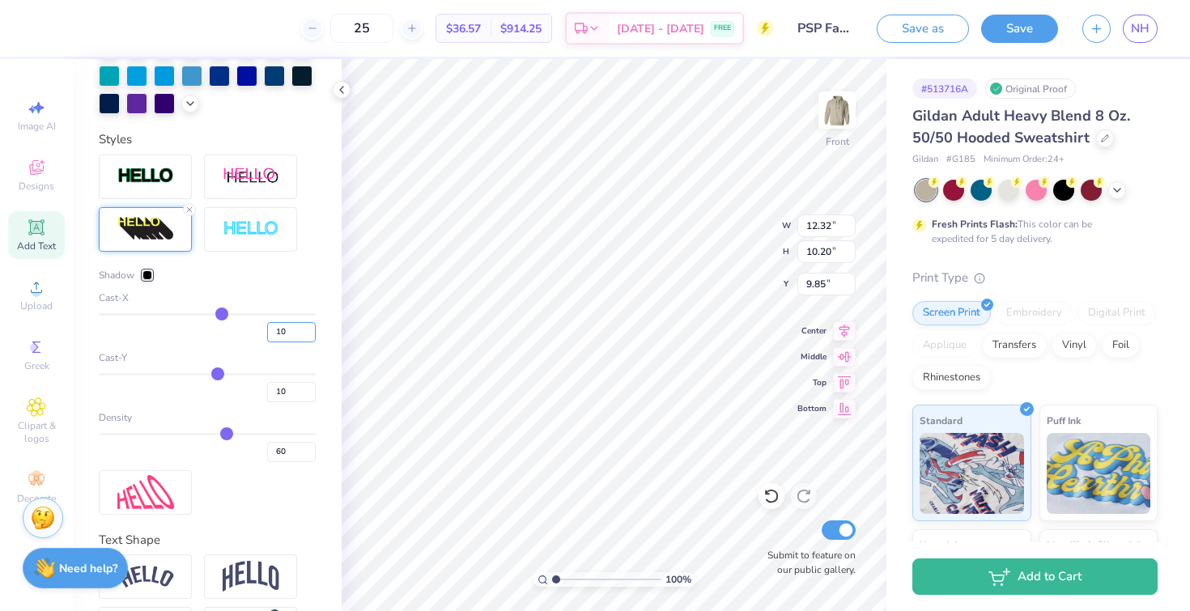
type input "10"
type input "11.89"
drag, startPoint x: 275, startPoint y: 484, endPoint x: 246, endPoint y: 472, distance: 31.6
click at [250, 462] on div "60" at bounding box center [207, 447] width 217 height 29
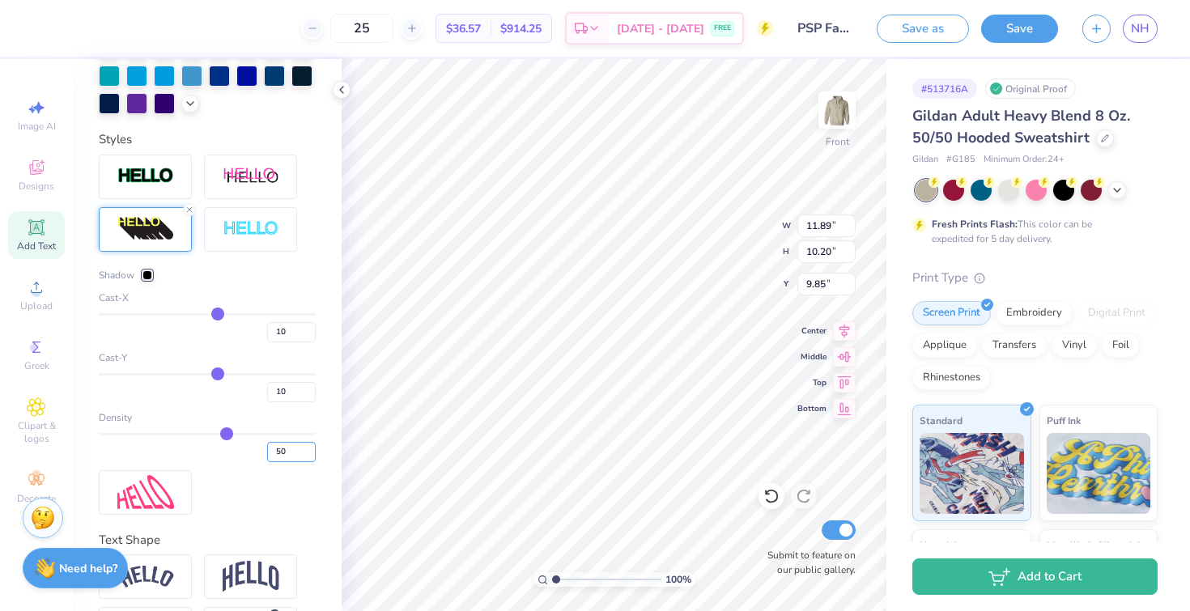
type input "50"
type input "5"
type input "10"
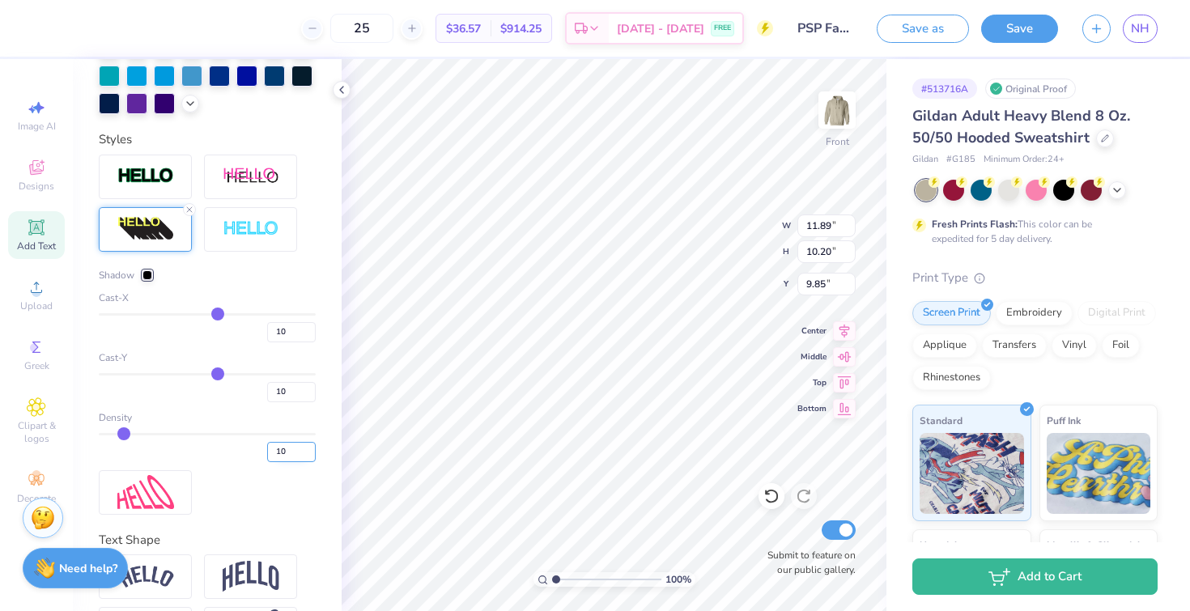
drag, startPoint x: 276, startPoint y: 482, endPoint x: 257, endPoint y: 482, distance: 19.4
click at [267, 462] on input "10" at bounding box center [291, 452] width 49 height 20
type input "60"
drag, startPoint x: 284, startPoint y: 480, endPoint x: 258, endPoint y: 480, distance: 25.9
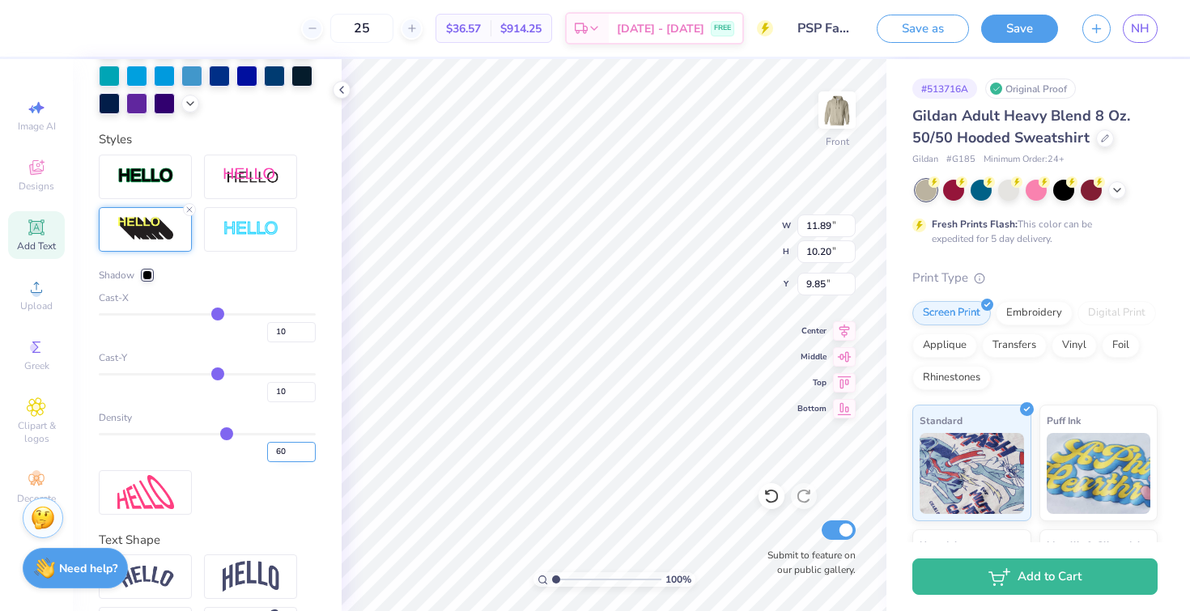
click at [270, 462] on input "60" at bounding box center [291, 452] width 49 height 20
type input "6"
type input "100"
click at [300, 402] on input "9" at bounding box center [291, 392] width 49 height 20
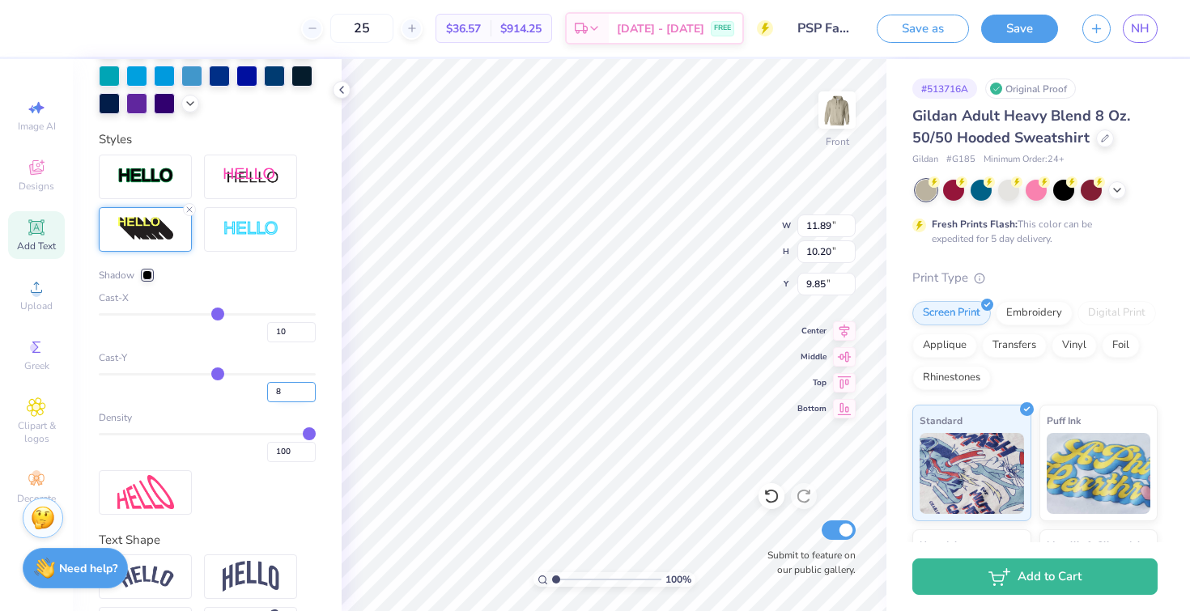
click at [300, 402] on input "8" at bounding box center [291, 392] width 49 height 20
type input "7"
click at [300, 402] on input "7" at bounding box center [291, 392] width 49 height 20
type input "7"
click at [290, 342] on input "10" at bounding box center [291, 332] width 49 height 20
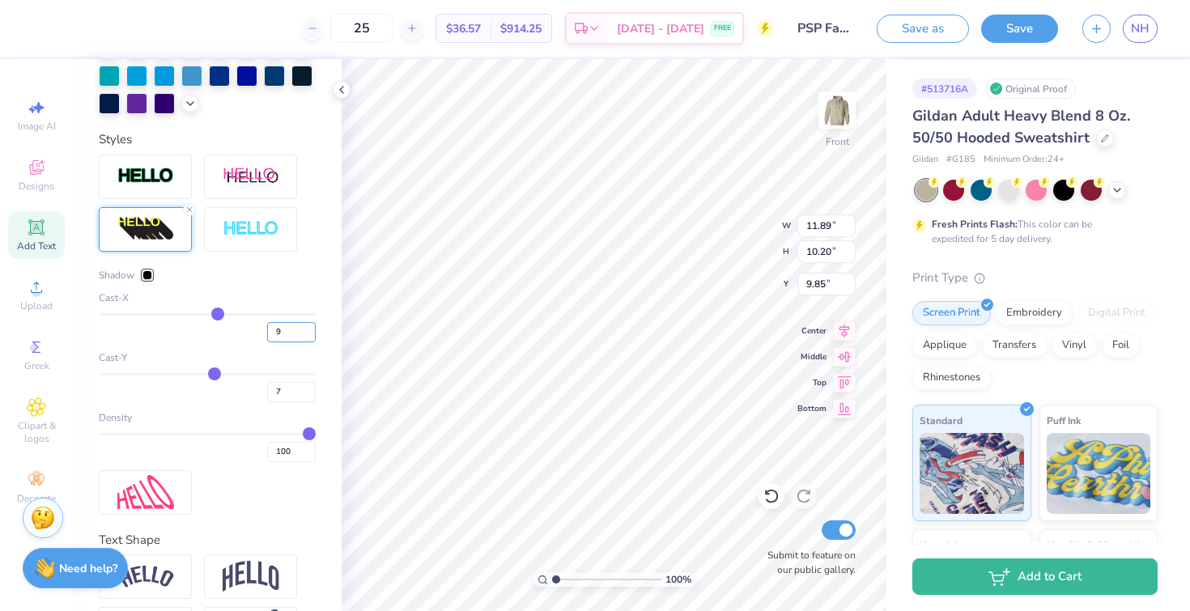
click at [292, 342] on input "9" at bounding box center [291, 332] width 49 height 20
type input "8"
click at [292, 342] on input "8" at bounding box center [291, 332] width 49 height 20
type input "9.92"
click at [295, 342] on input "7" at bounding box center [291, 332] width 49 height 20
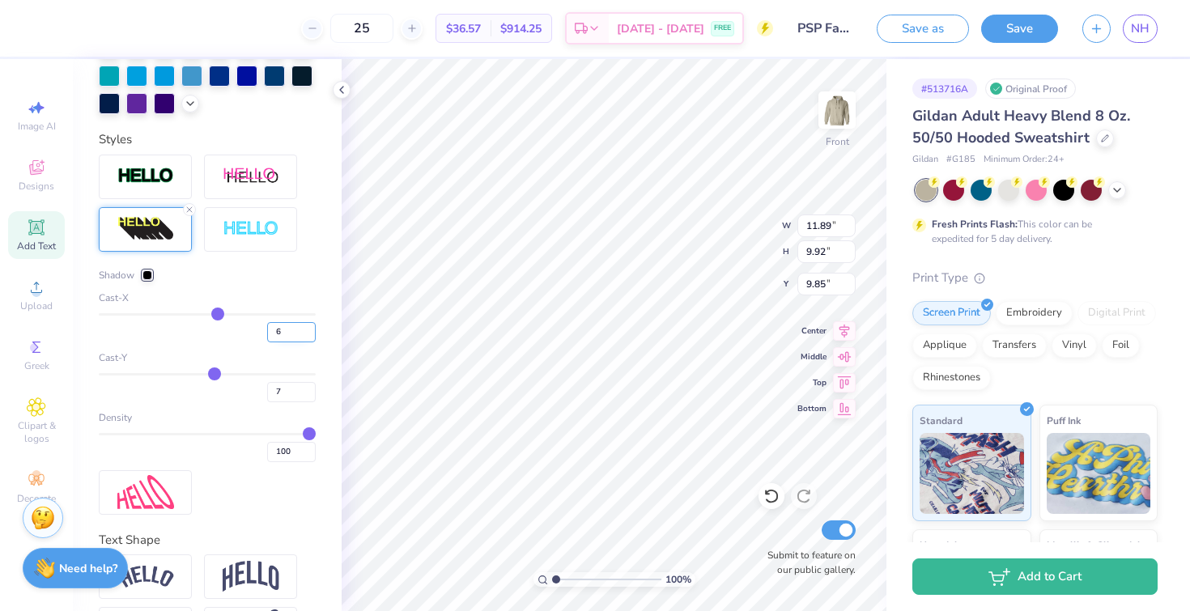
click at [298, 342] on input "6" at bounding box center [291, 332] width 49 height 20
click at [298, 342] on input "5" at bounding box center [291, 332] width 49 height 20
type input "4"
click at [298, 342] on input "4" at bounding box center [291, 332] width 49 height 20
type input "4"
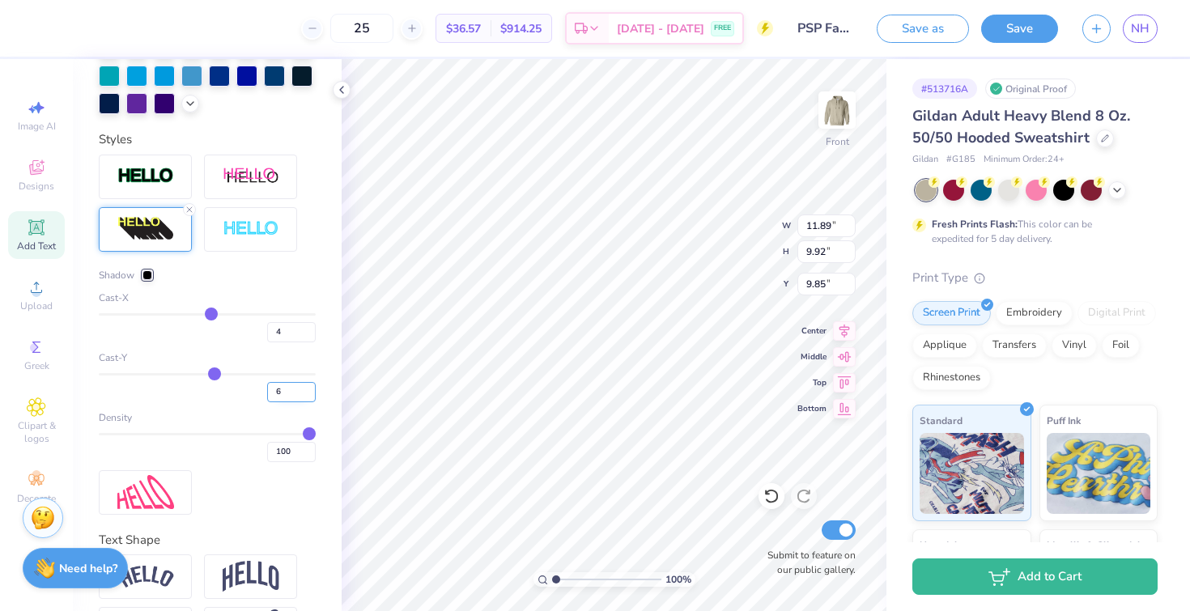
click at [296, 402] on input "6" at bounding box center [291, 392] width 49 height 20
click at [296, 402] on input "5" at bounding box center [291, 392] width 49 height 20
type input "4"
click at [296, 402] on input "4" at bounding box center [291, 392] width 49 height 20
type input "11.24"
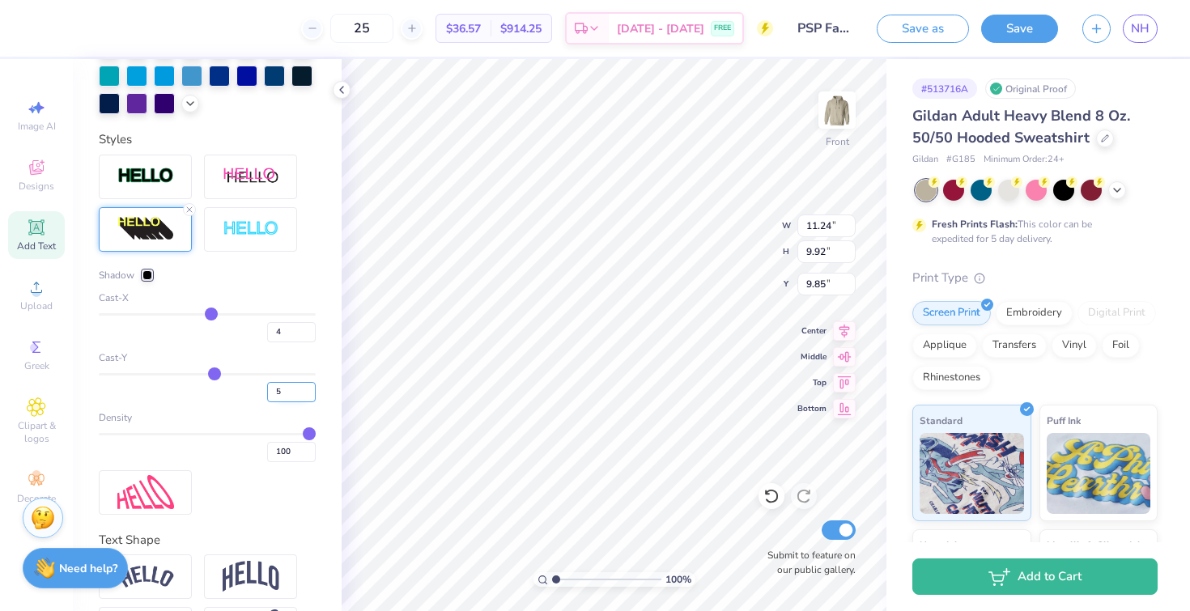
type input "5"
click at [298, 402] on input "5" at bounding box center [291, 392] width 49 height 20
type input "3"
type input "5"
type input "3"
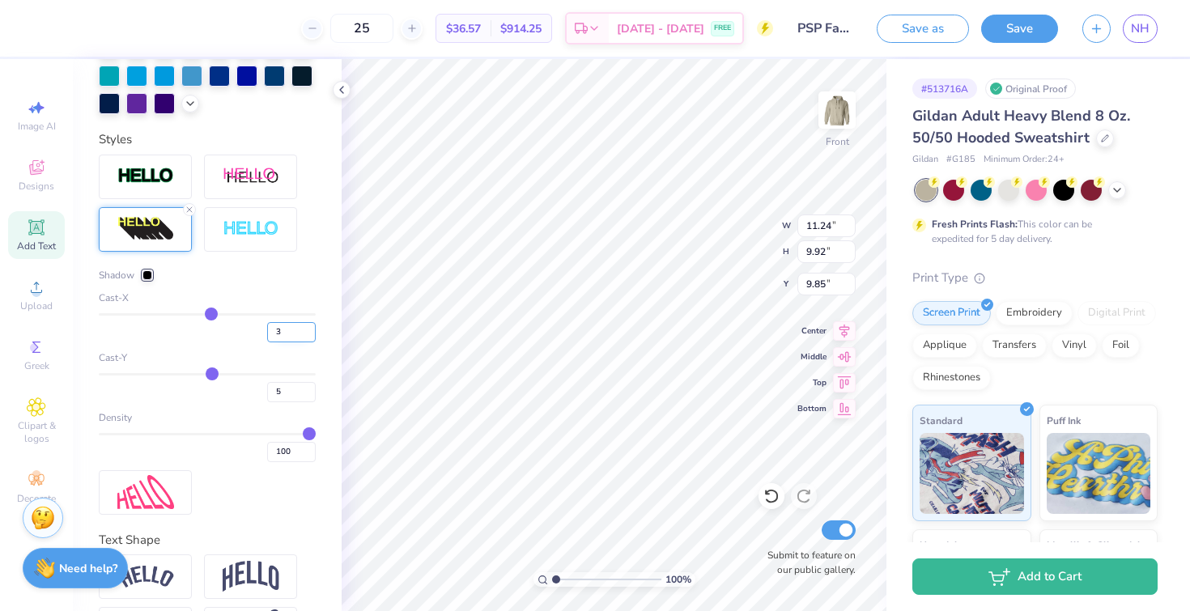
click at [299, 342] on input "3" at bounding box center [291, 332] width 49 height 20
type input "9.73"
type input "3"
type input "6"
click at [297, 402] on input "6" at bounding box center [291, 392] width 49 height 20
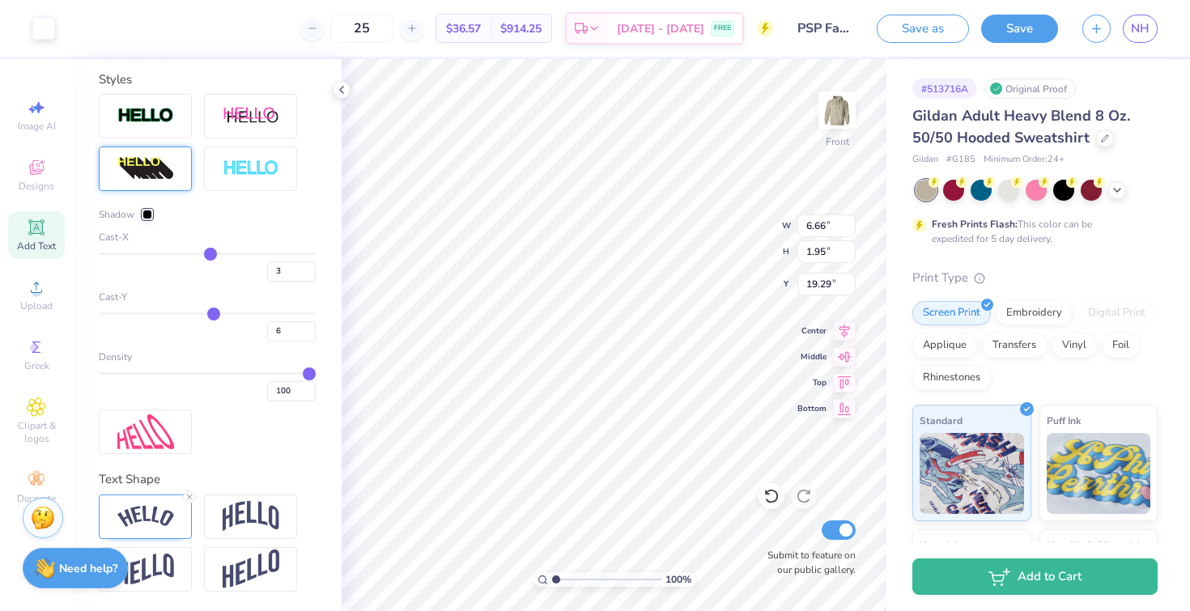
scroll to position [357, 0]
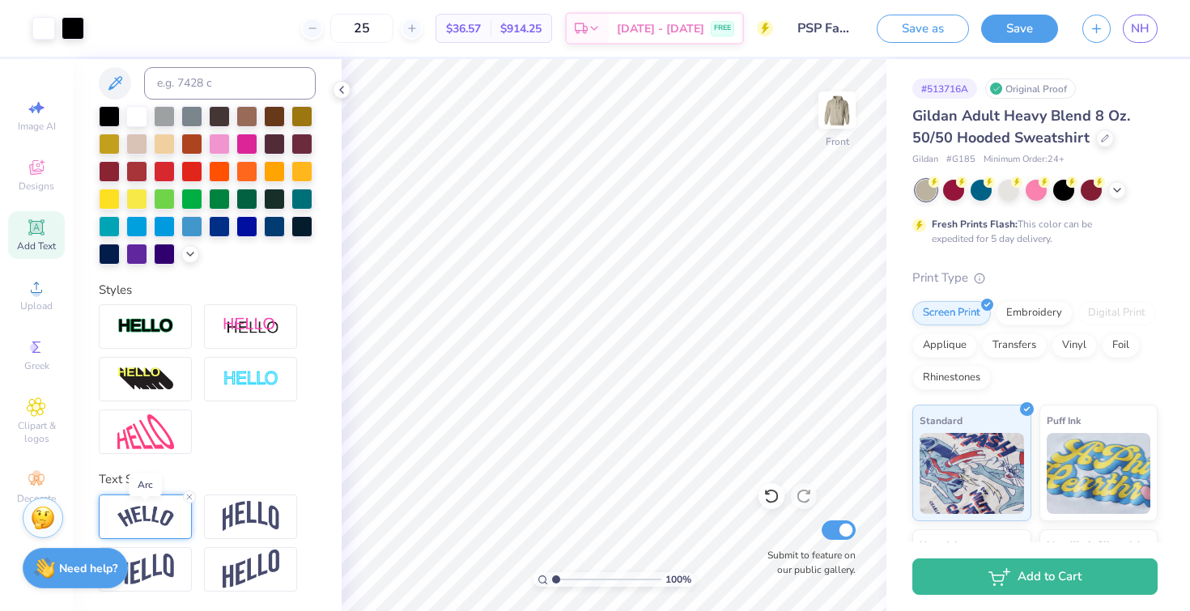
click at [142, 523] on img at bounding box center [145, 517] width 57 height 22
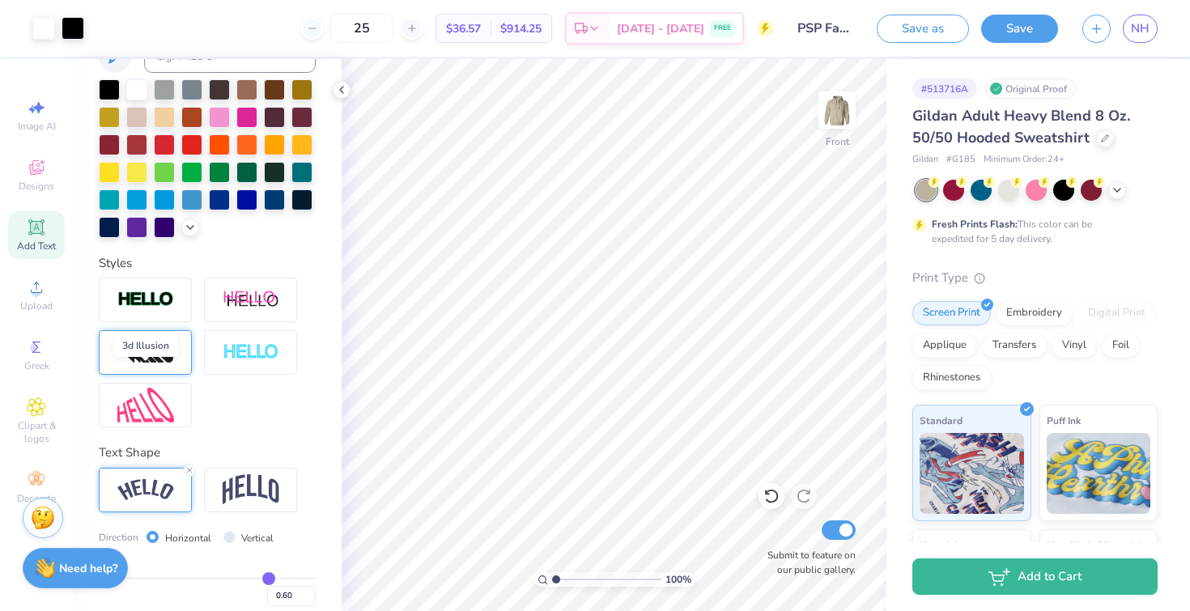
click at [144, 366] on img at bounding box center [145, 353] width 57 height 26
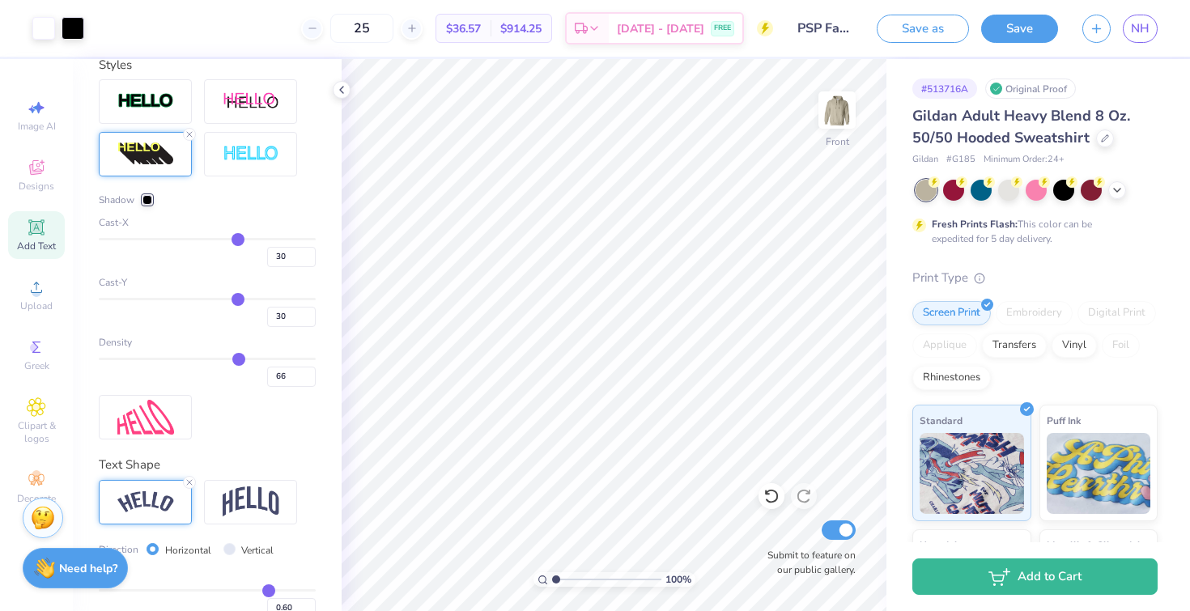
scroll to position [554, 0]
click at [189, 488] on icon at bounding box center [190, 483] width 10 height 10
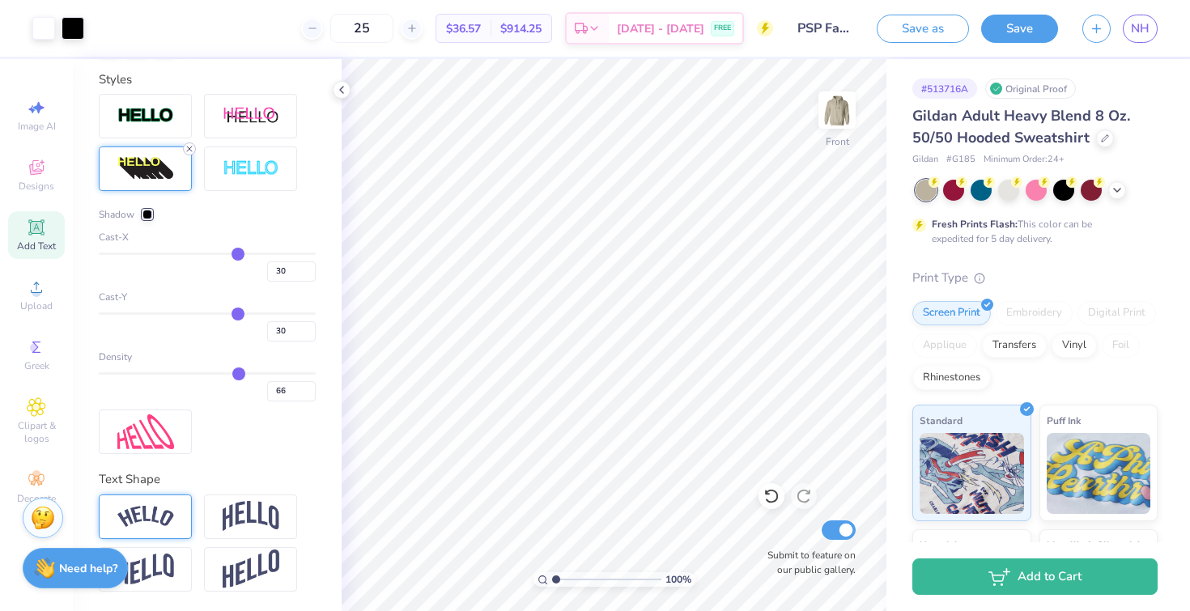
click at [186, 154] on icon at bounding box center [190, 149] width 10 height 10
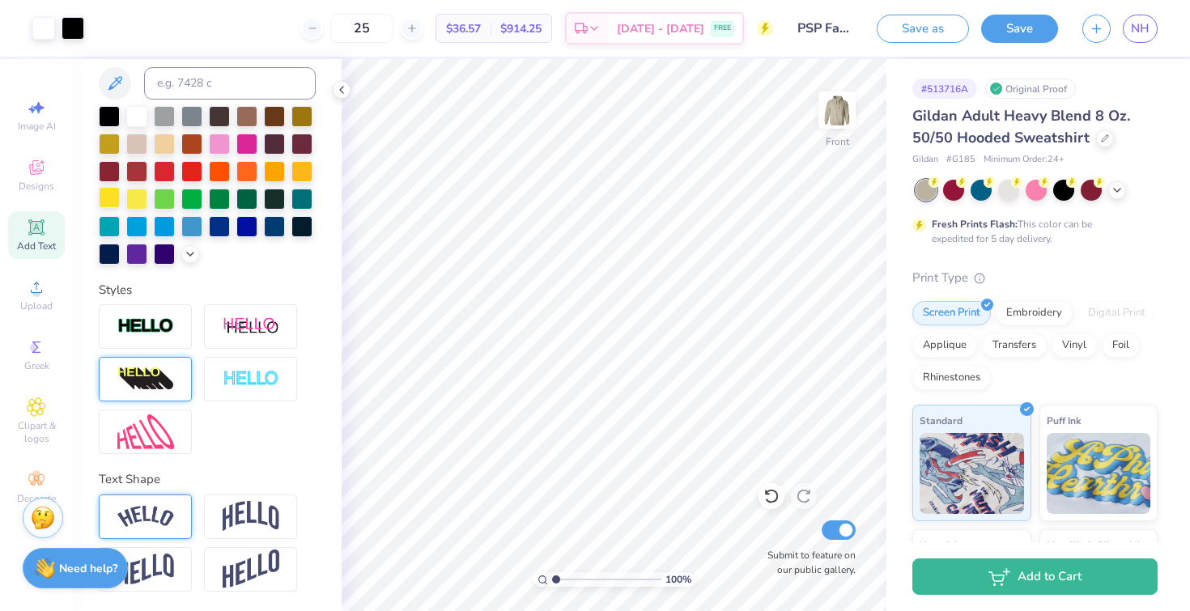
scroll to position [357, 0]
click at [287, 30] on div "25 $36.57 Per Item $914.25 Total Est. Delivery Sep 18 - 21 FREE" at bounding box center [409, 28] width 728 height 57
click at [1018, 28] on button "Save" at bounding box center [1019, 29] width 77 height 28
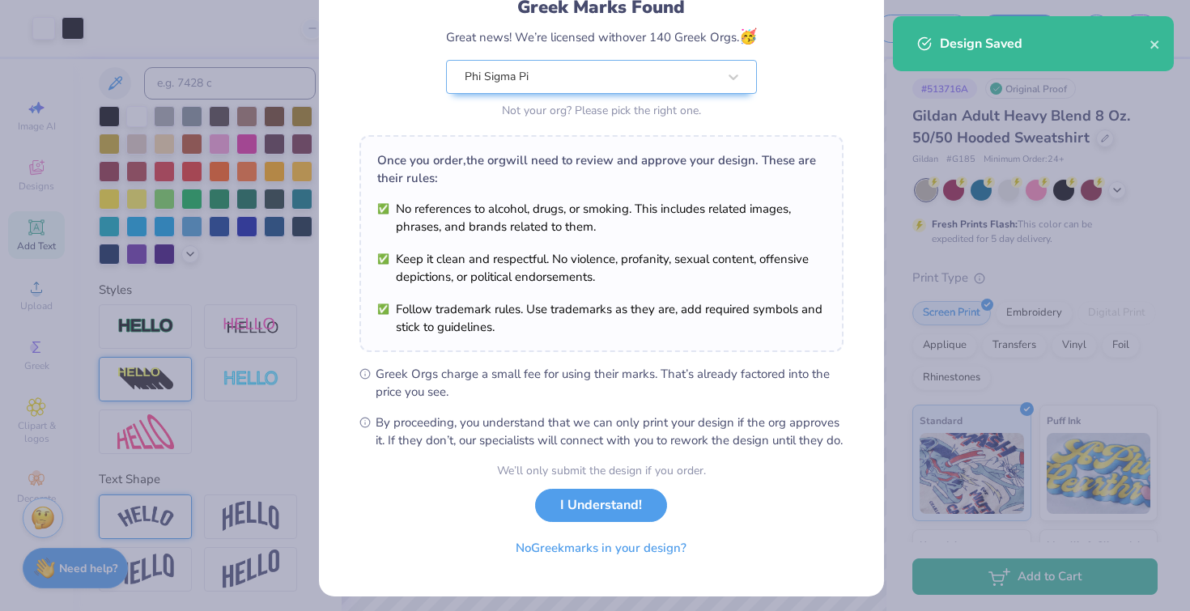
scroll to position [146, 0]
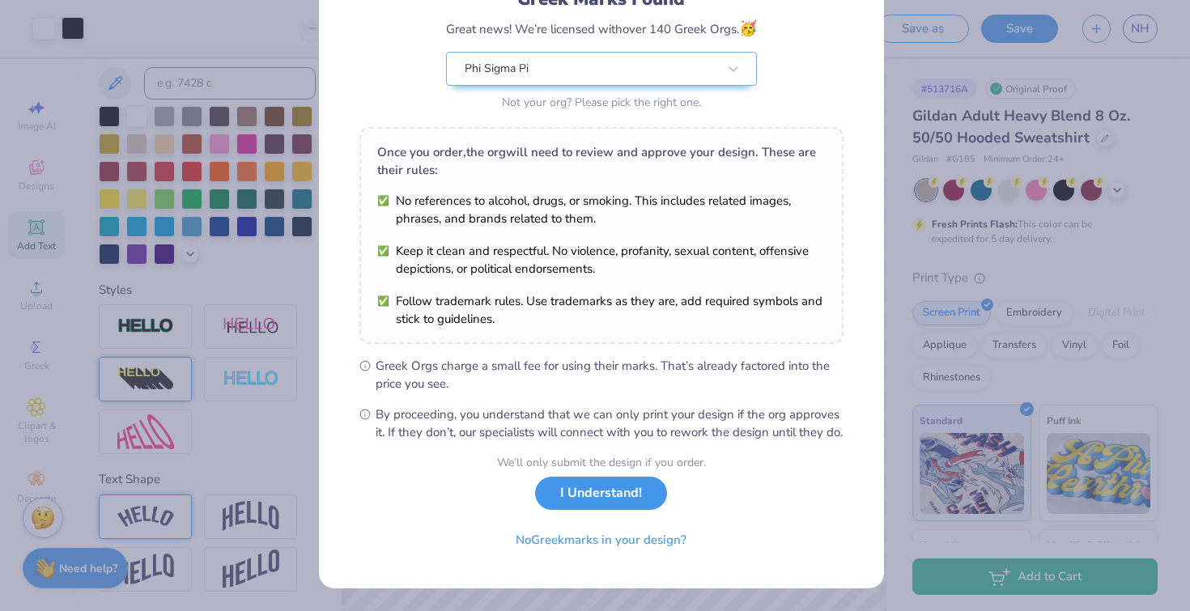
click at [609, 500] on button "I Understand!" at bounding box center [601, 493] width 132 height 33
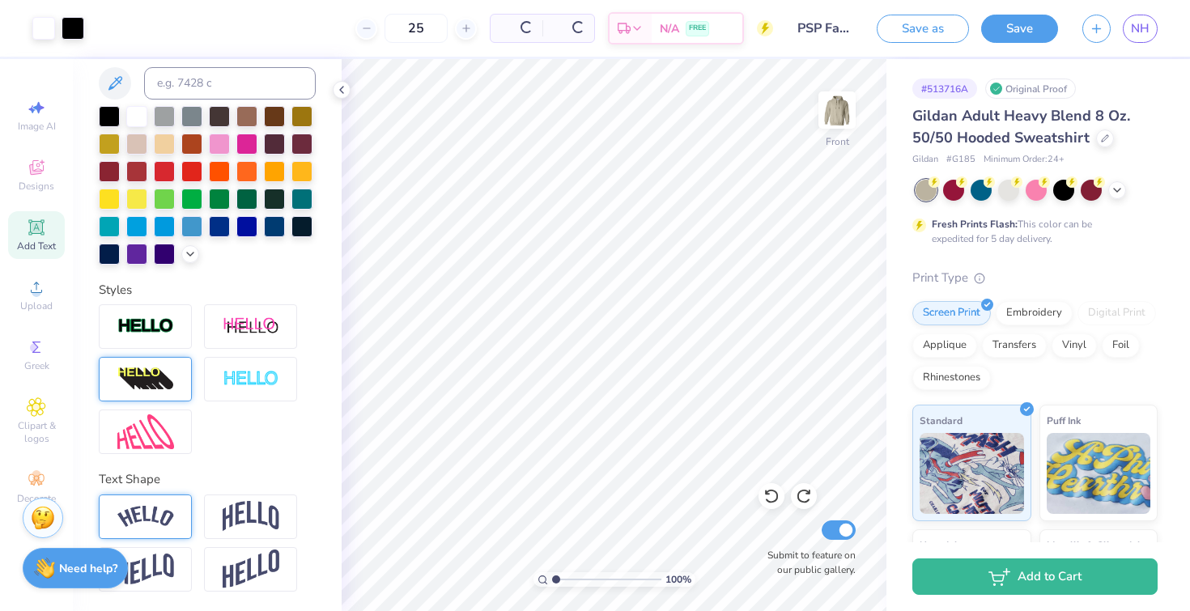
scroll to position [0, 0]
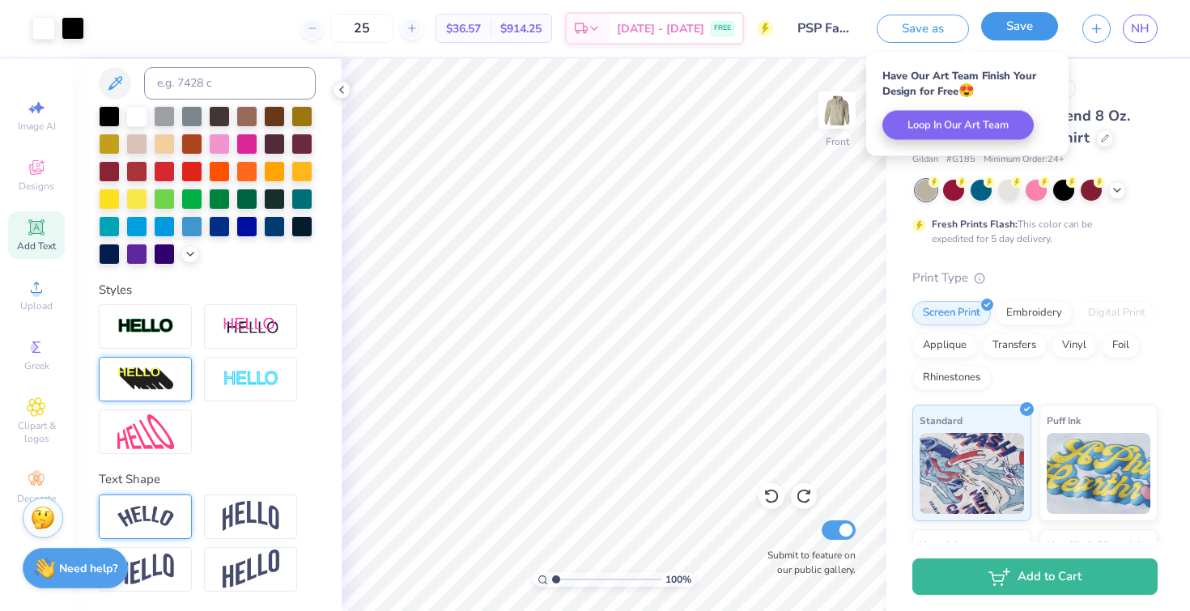
click at [1034, 32] on button "Save" at bounding box center [1019, 26] width 77 height 28
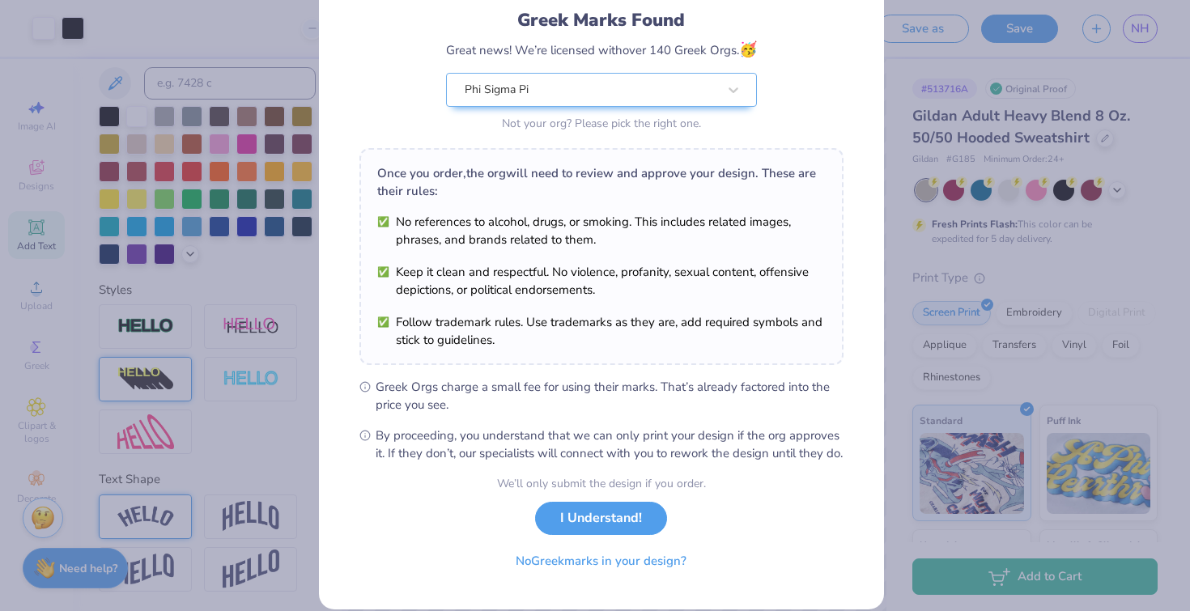
scroll to position [146, 0]
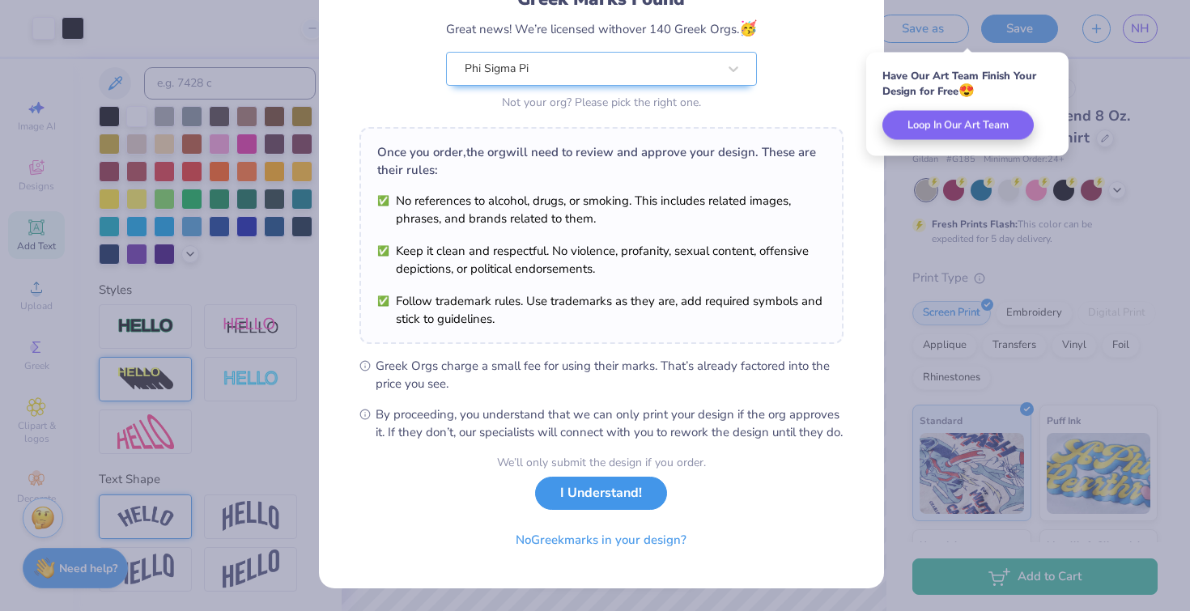
click at [584, 498] on button "I Understand!" at bounding box center [601, 493] width 132 height 33
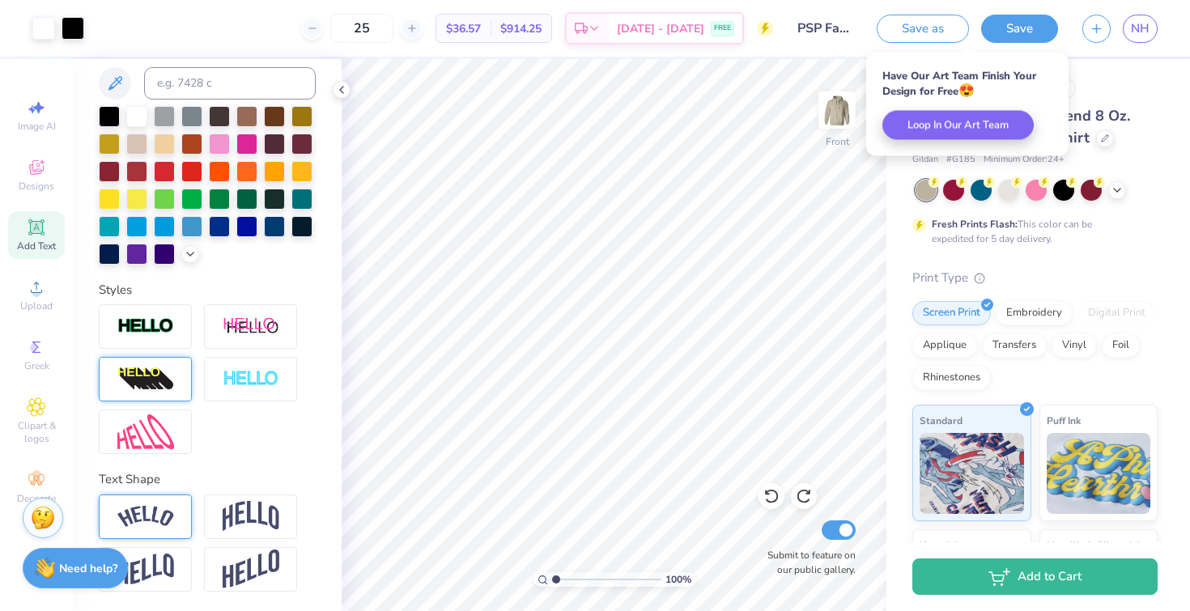
scroll to position [0, 0]
click at [1130, 20] on link "NH" at bounding box center [1139, 29] width 35 height 28
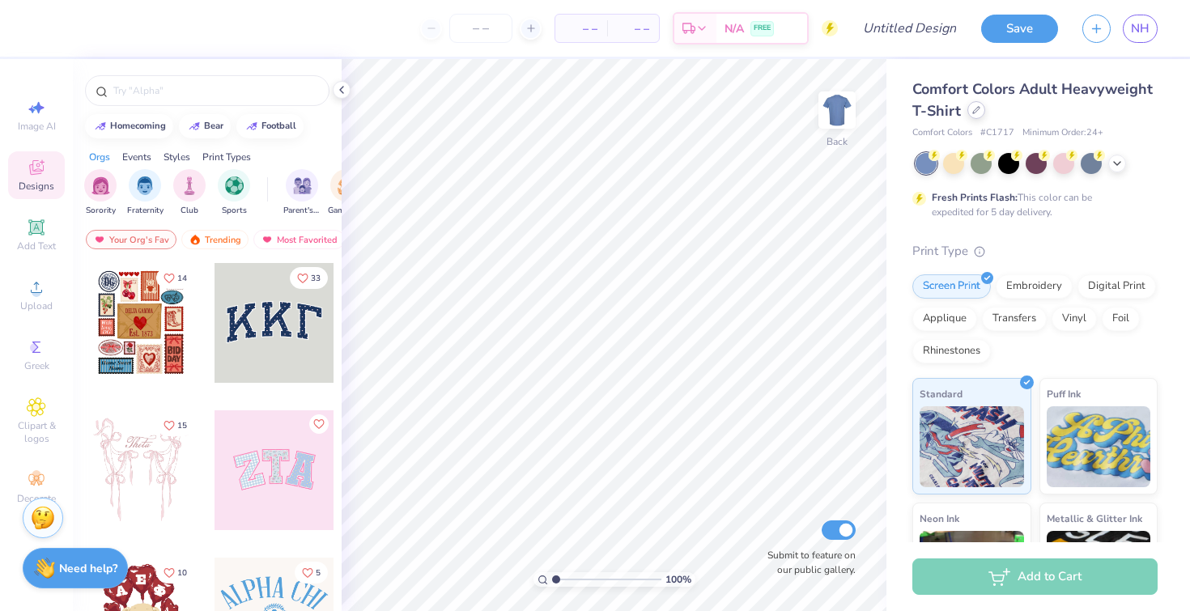
click at [980, 113] on icon at bounding box center [976, 110] width 8 height 8
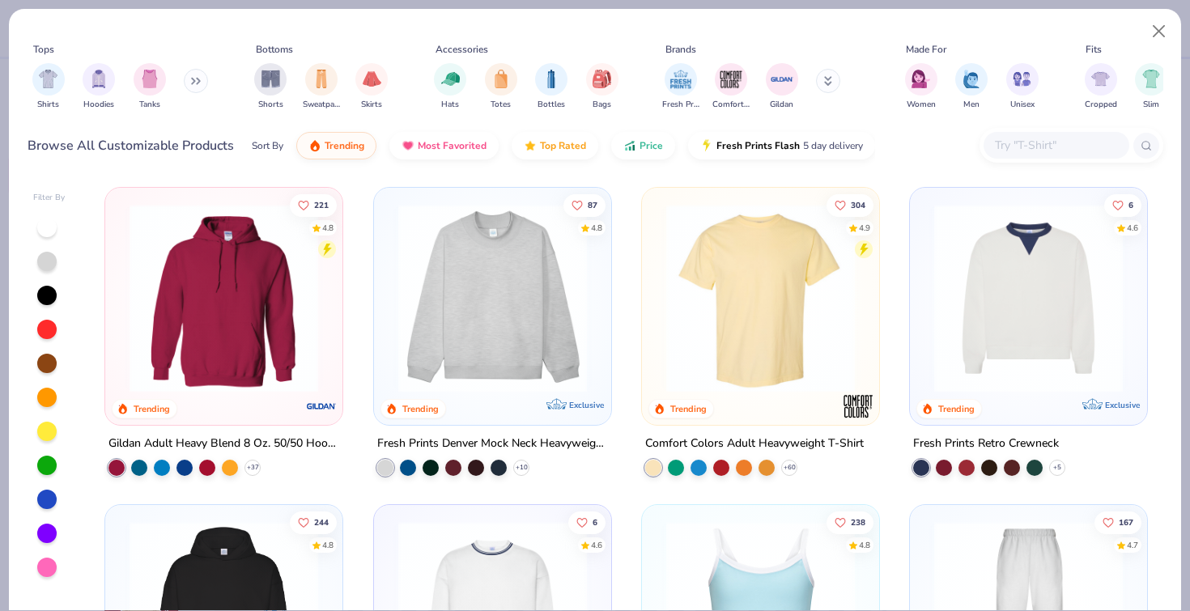
click at [200, 325] on img at bounding box center [223, 298] width 205 height 189
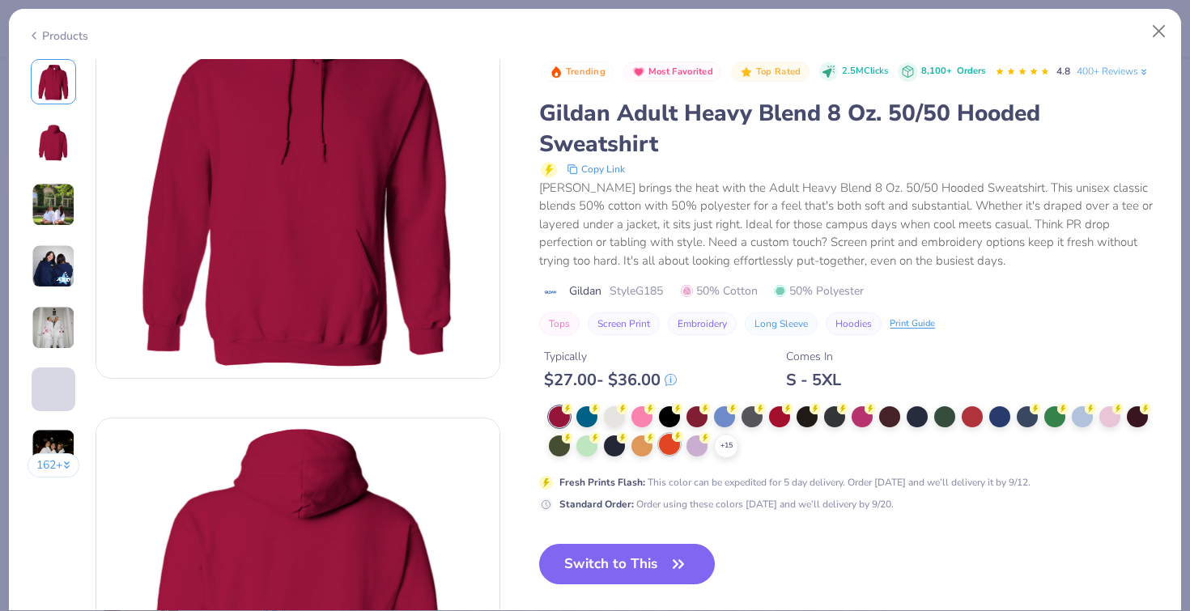
scroll to position [88, 0]
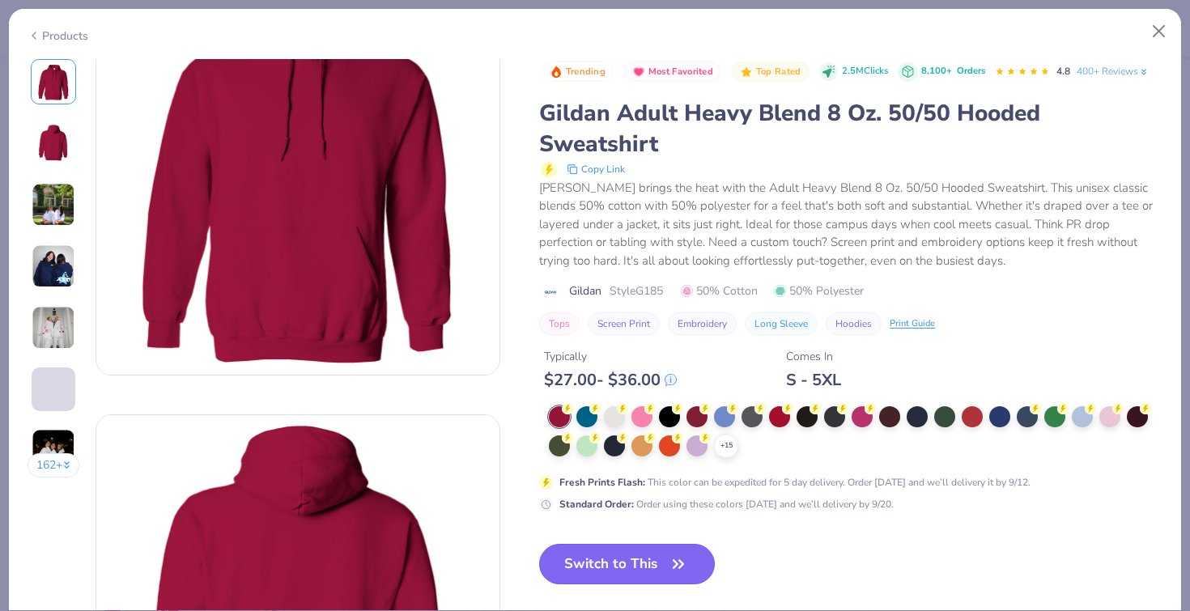
click at [662, 584] on button "Switch to This" at bounding box center [627, 564] width 176 height 40
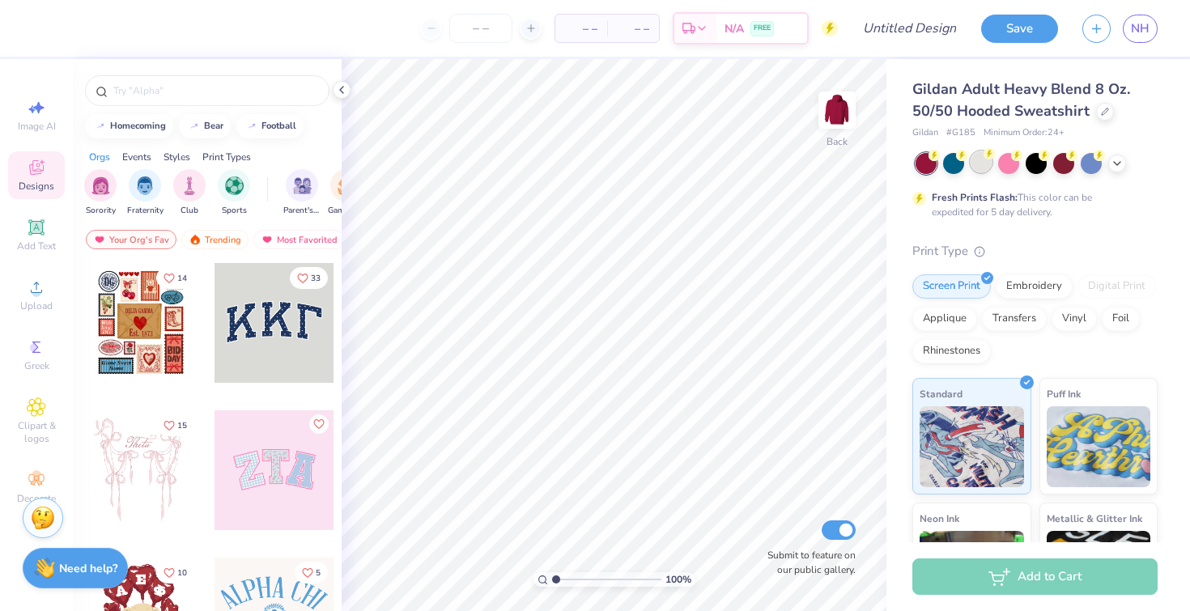
click at [979, 163] on div at bounding box center [980, 161] width 21 height 21
click at [1119, 161] on icon at bounding box center [1116, 161] width 13 height 13
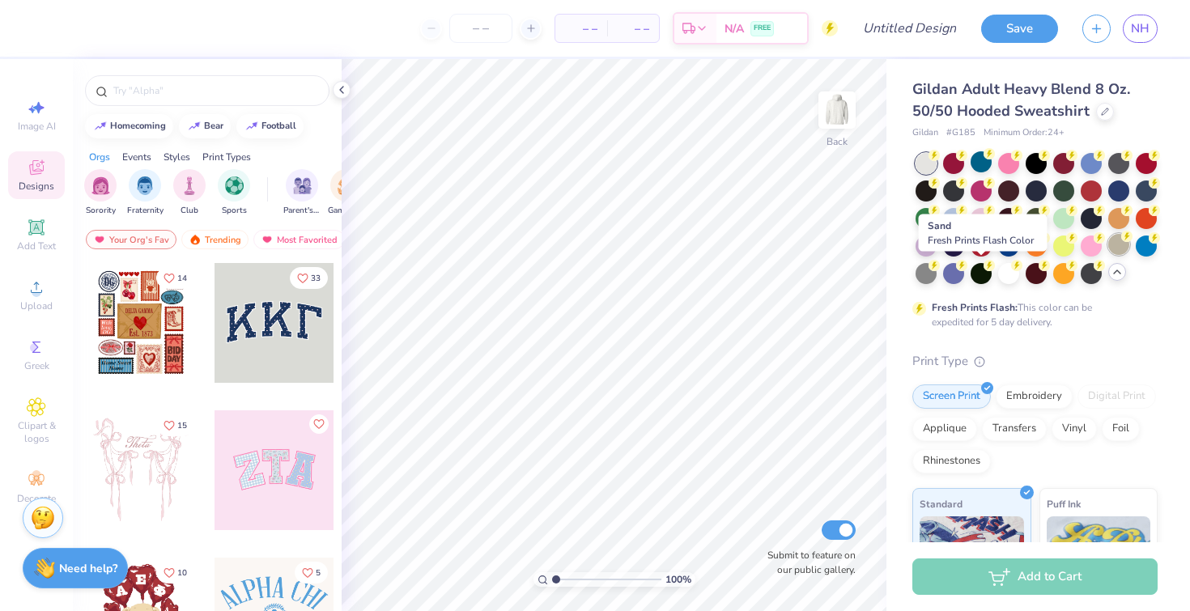
click at [1108, 255] on div at bounding box center [1118, 244] width 21 height 21
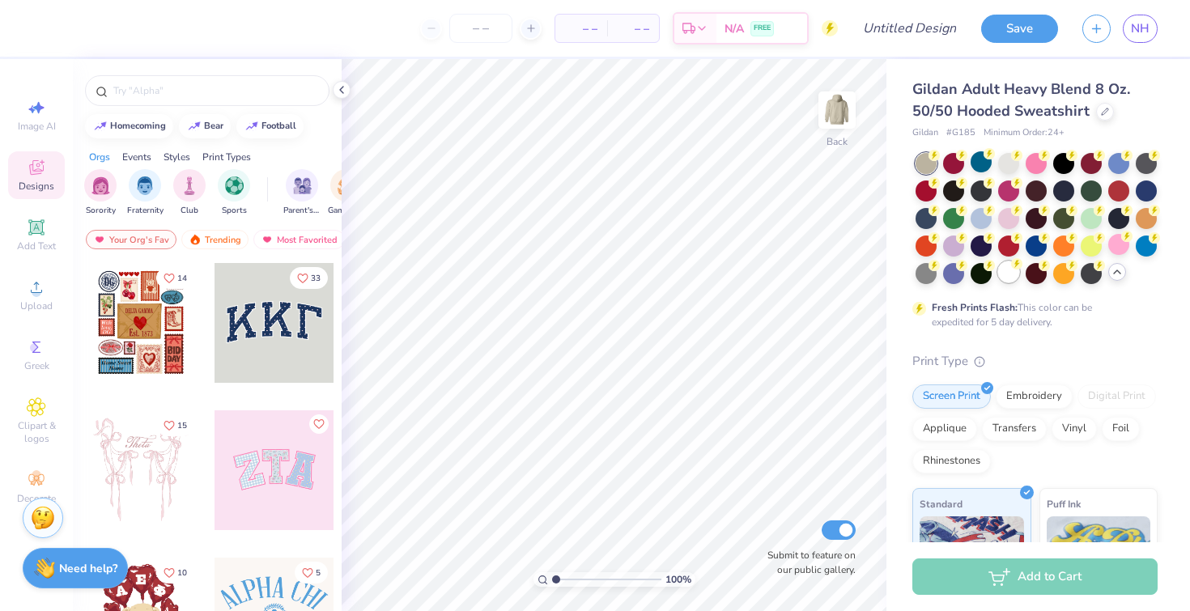
click at [1019, 276] on div at bounding box center [1008, 271] width 21 height 21
click at [1120, 162] on div at bounding box center [1118, 161] width 21 height 21
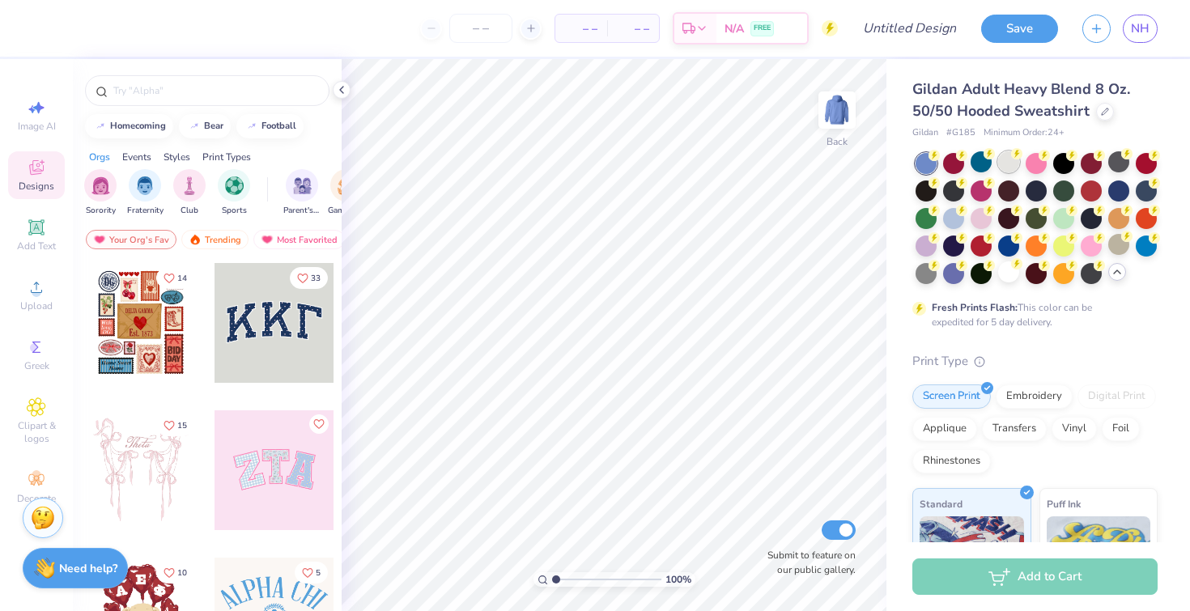
click at [1006, 172] on div at bounding box center [1036, 218] width 242 height 131
click at [1007, 172] on div at bounding box center [1008, 161] width 21 height 21
click at [1108, 255] on div at bounding box center [1118, 244] width 21 height 21
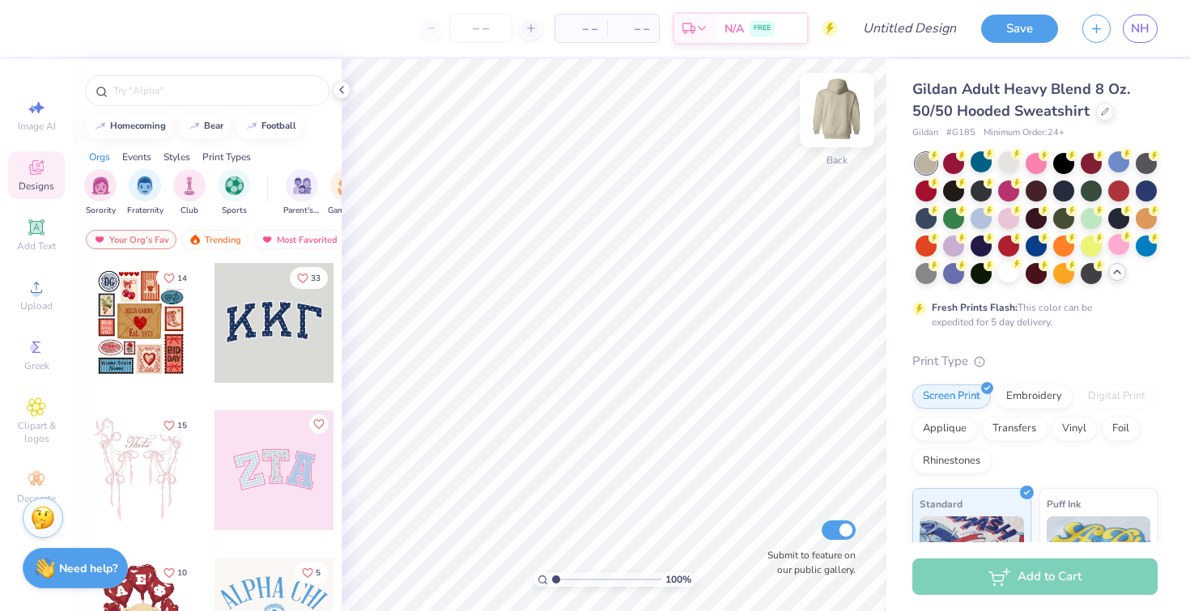
click at [853, 95] on img at bounding box center [836, 110] width 65 height 65
click at [40, 223] on icon at bounding box center [36, 227] width 12 height 12
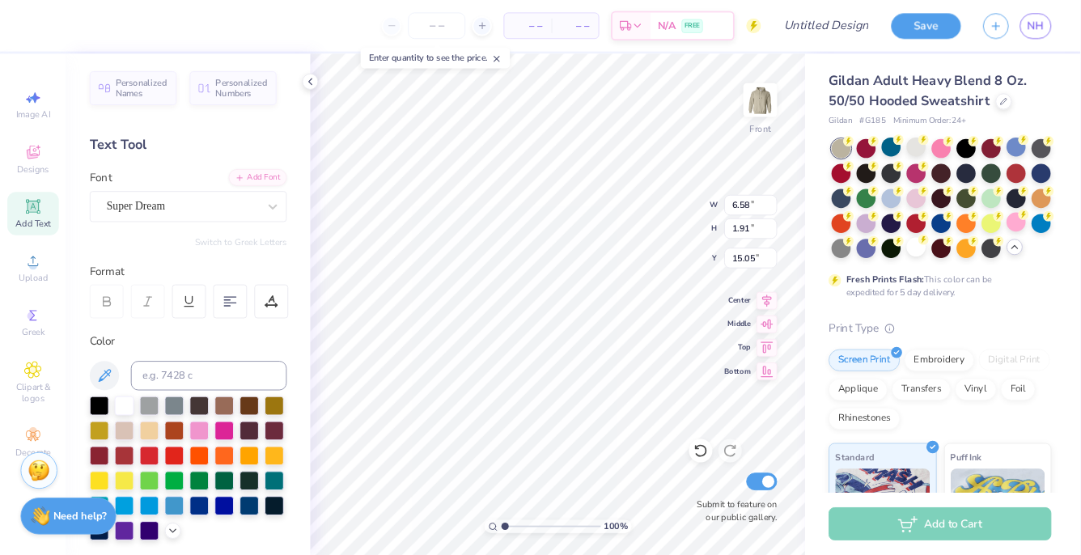
scroll to position [13, 6]
type textarea "PHI SIGMA PI"
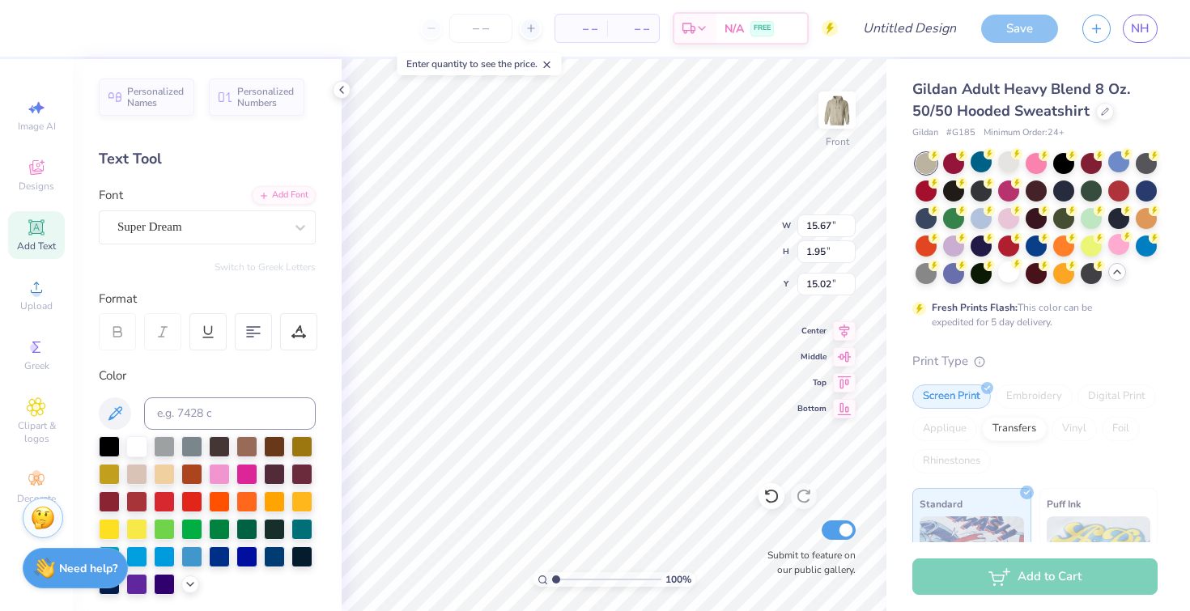
type input "9.18"
click at [293, 333] on icon at bounding box center [298, 332] width 15 height 15
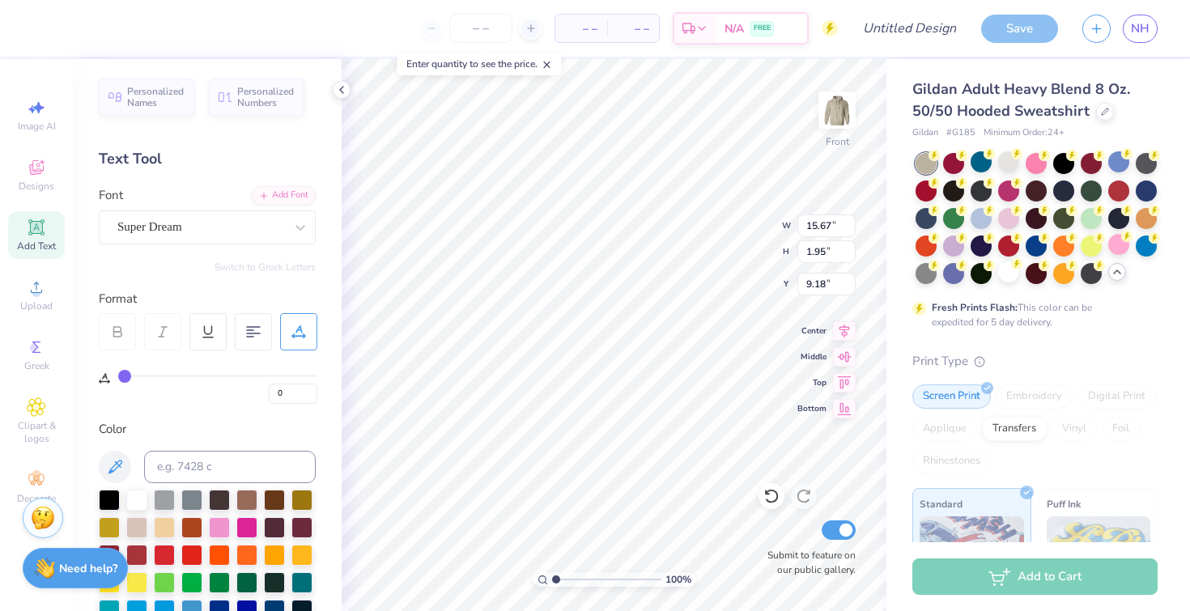
type input "1"
type input "2"
type input "3"
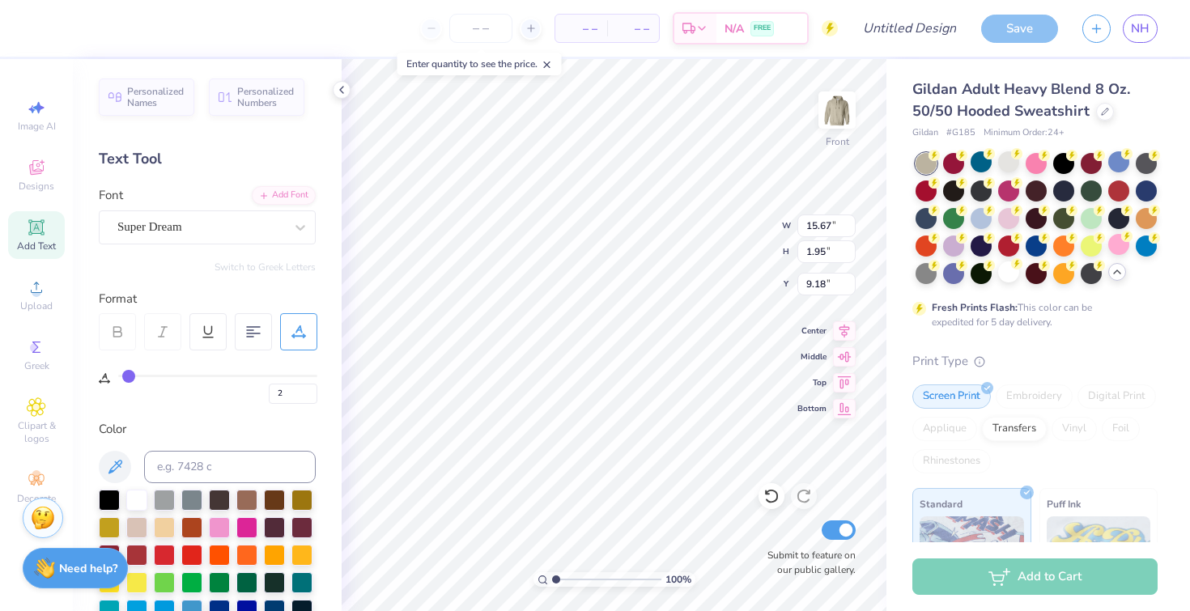
type input "3"
type input "4"
type input "10"
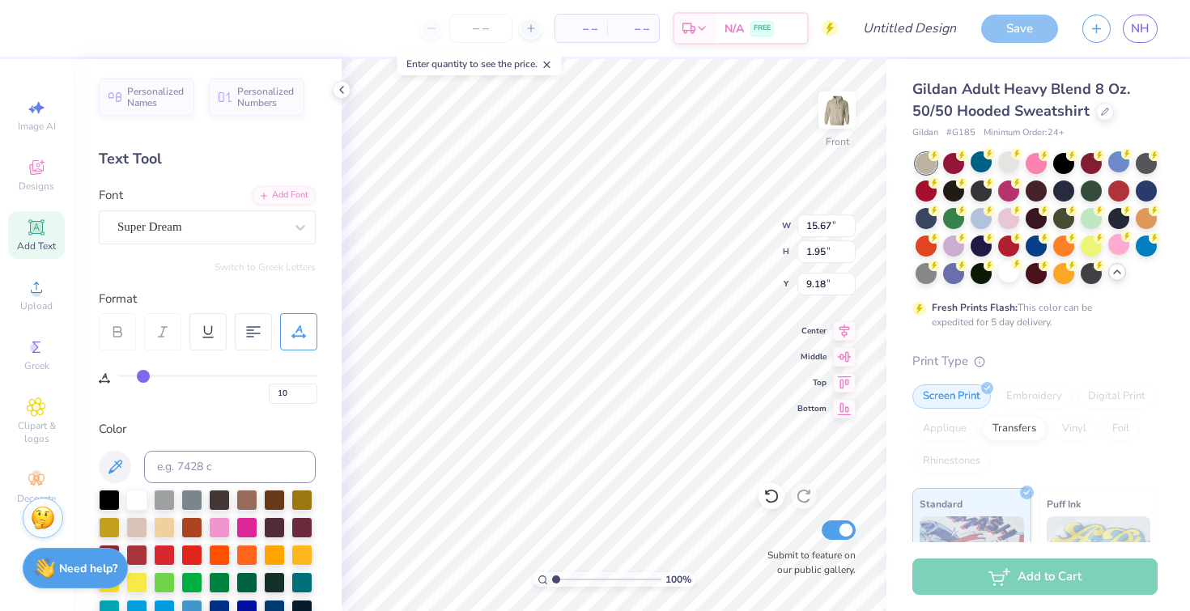
type input "12"
type input "16"
type input "19"
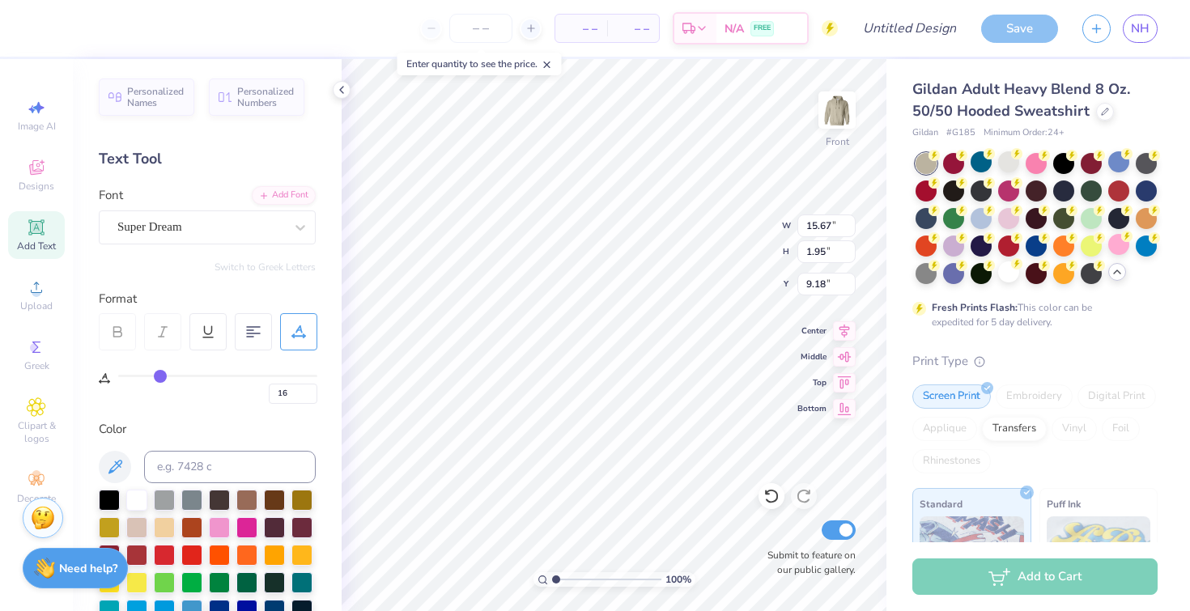
type input "19"
type input "22"
type input "24"
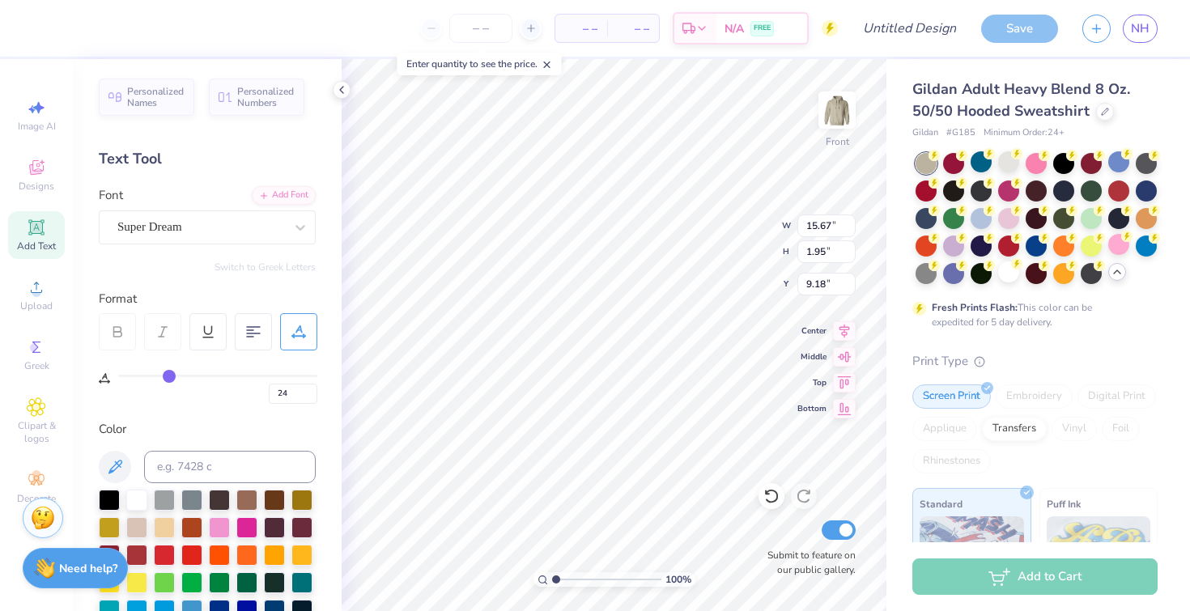
type input "26"
type input "27"
type input "28"
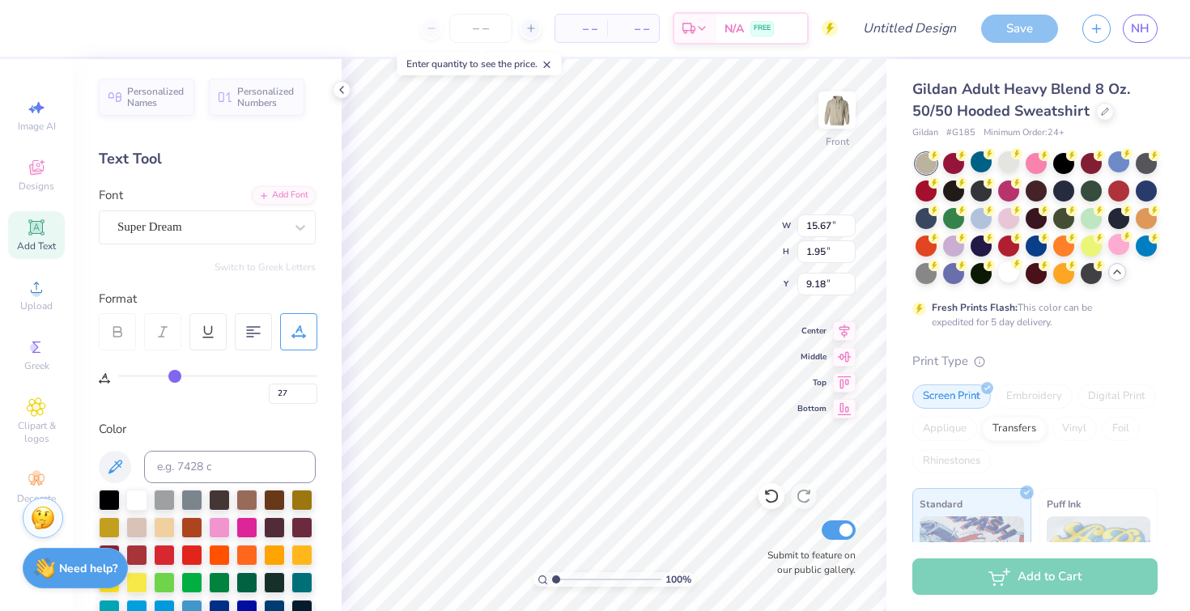
type input "28"
type input "30"
type input "31"
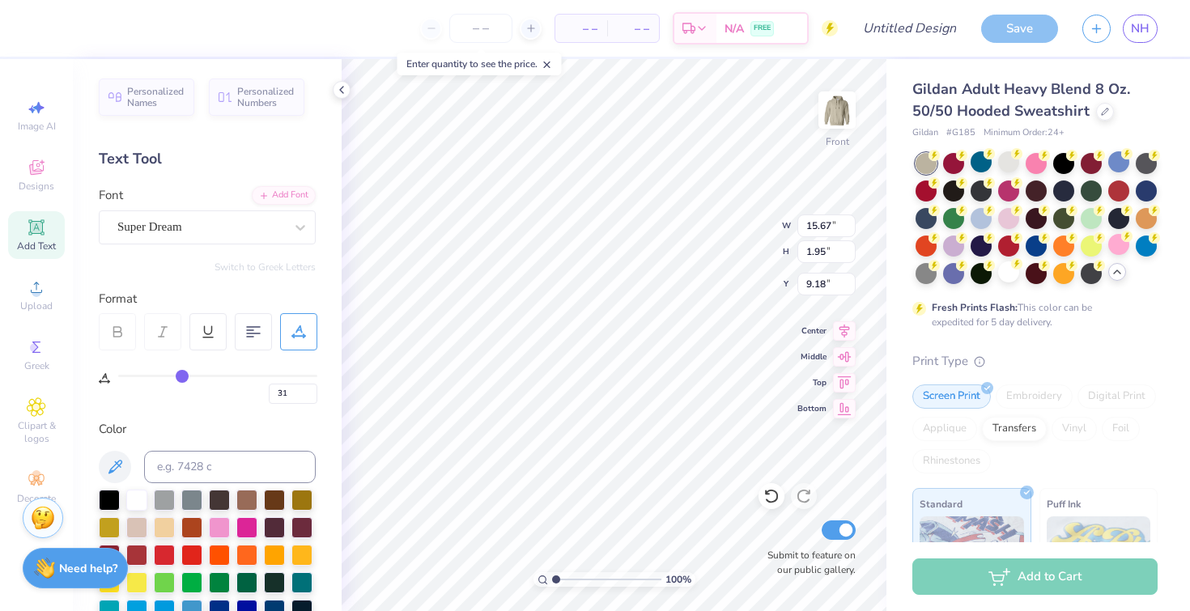
type input "33"
type input "35"
type input "37"
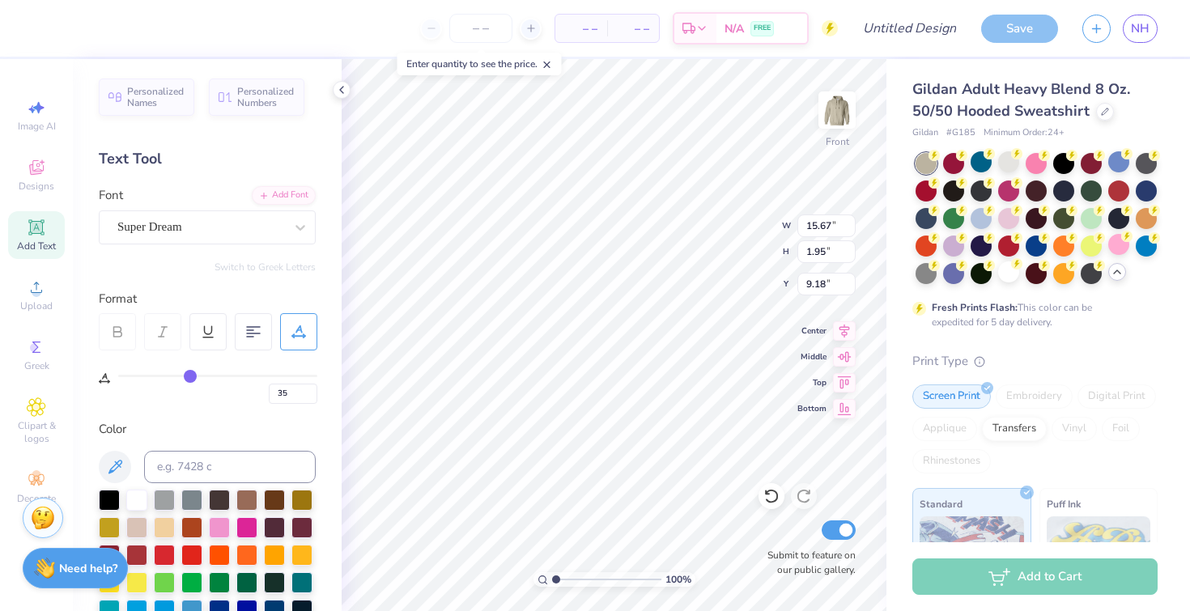
type input "37"
type input "39"
type input "41"
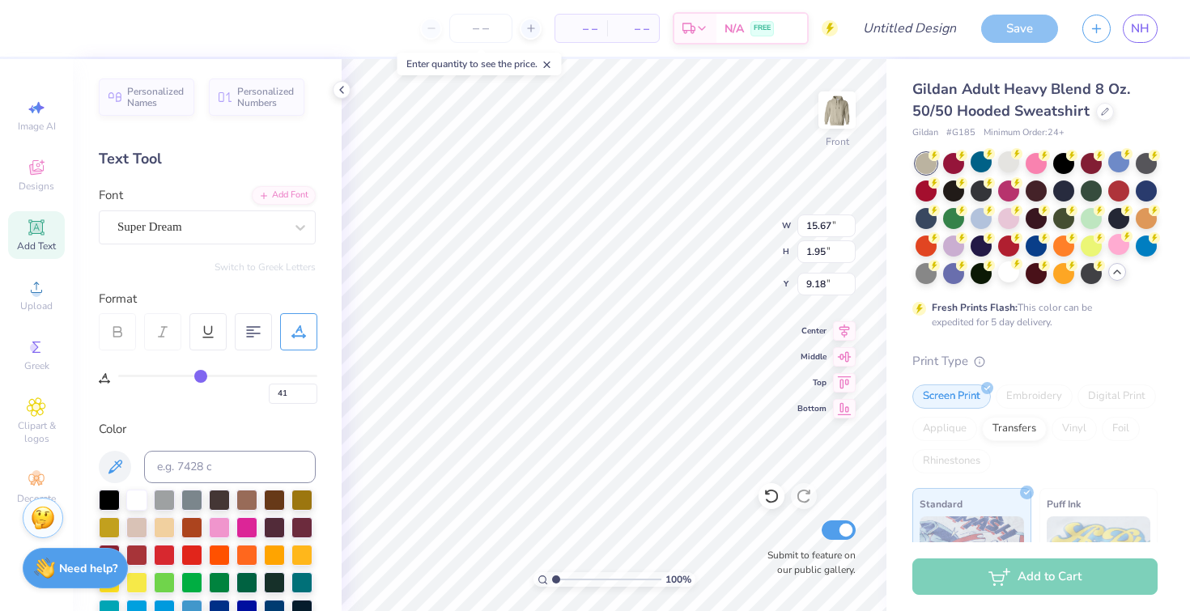
type input "42"
drag, startPoint x: 124, startPoint y: 375, endPoint x: 203, endPoint y: 387, distance: 80.1
type input "42"
click at [203, 377] on input "range" at bounding box center [217, 376] width 199 height 2
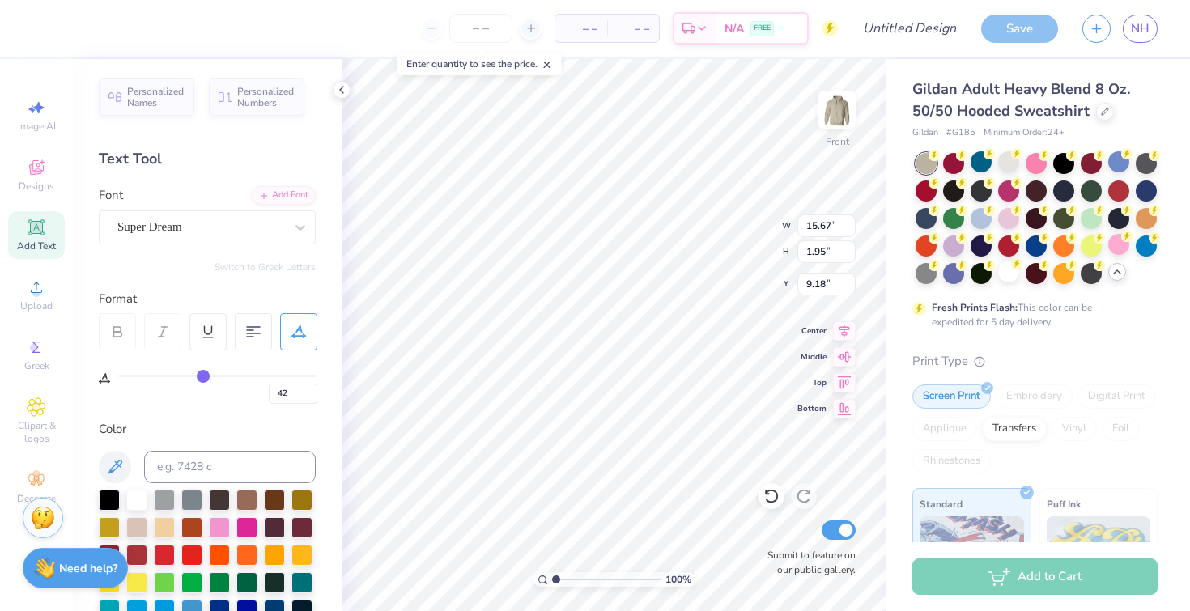
type input "1.09"
type input "9.61"
type input "41"
type input "39"
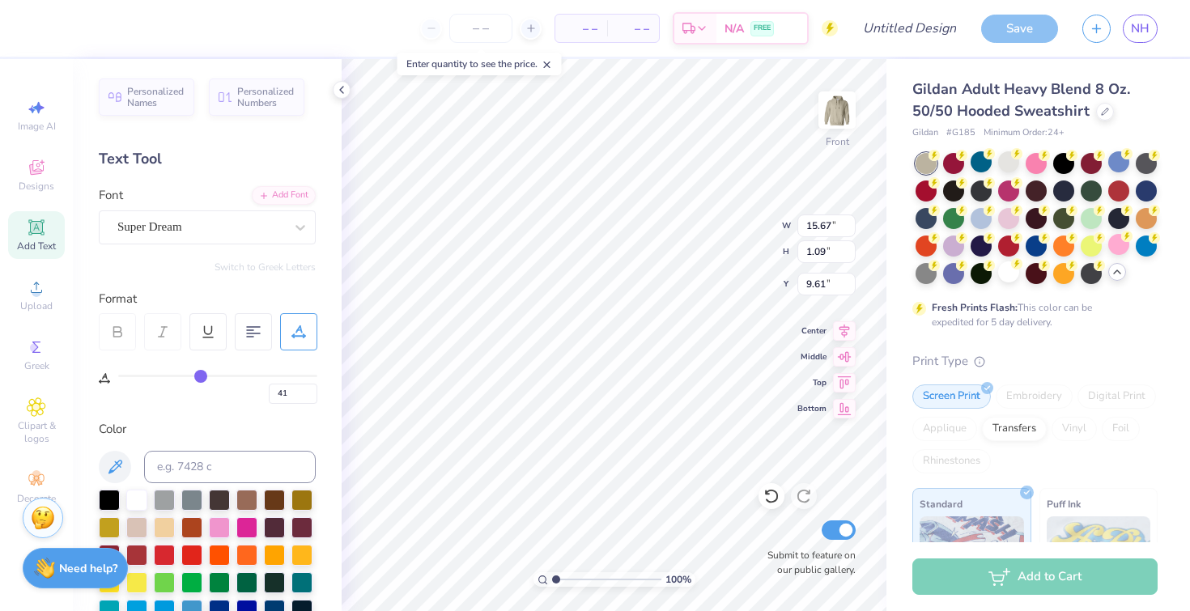
type input "39"
type input "35"
type input "27"
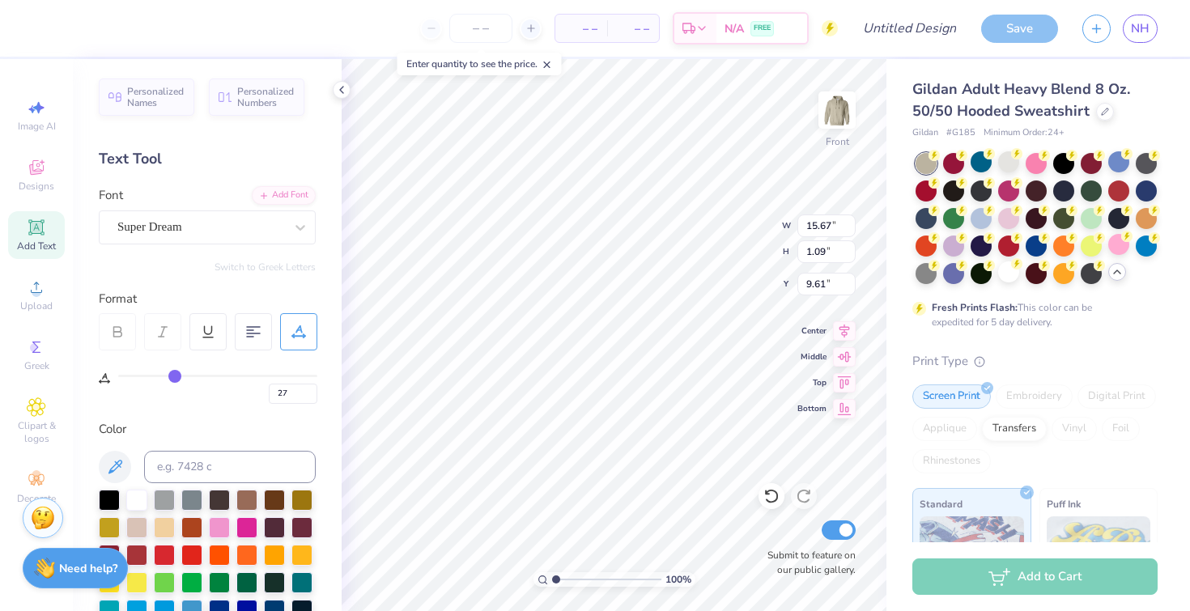
type input "16"
type input "3"
type input "0"
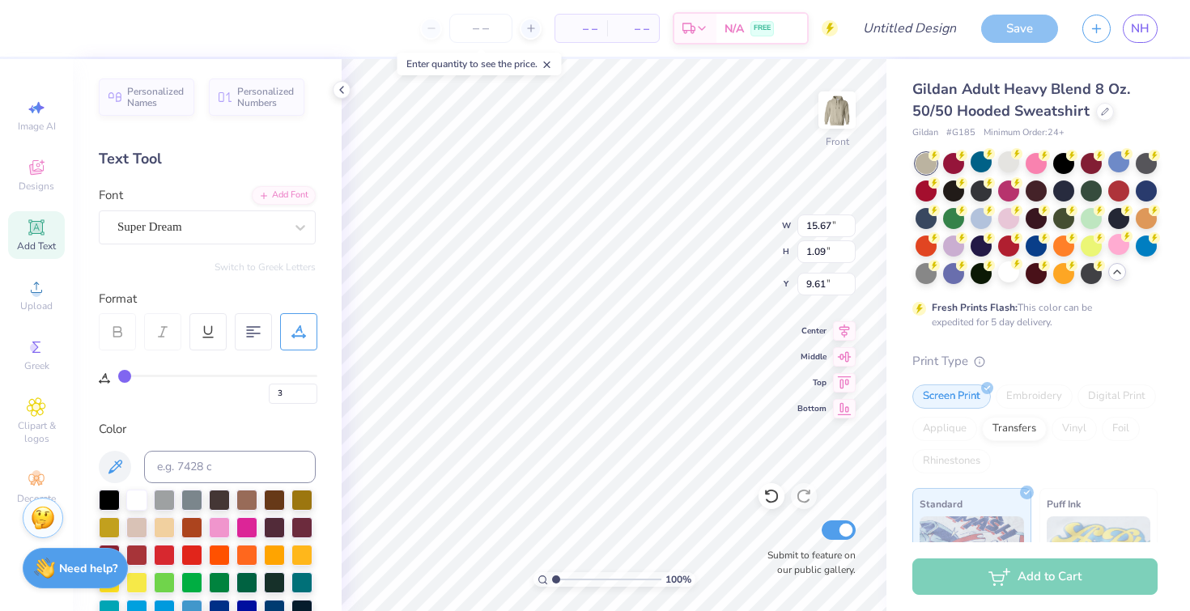
type input "0"
drag, startPoint x: 202, startPoint y: 374, endPoint x: 36, endPoint y: 367, distance: 166.1
type input "0"
click at [118, 375] on input "range" at bounding box center [217, 376] width 199 height 2
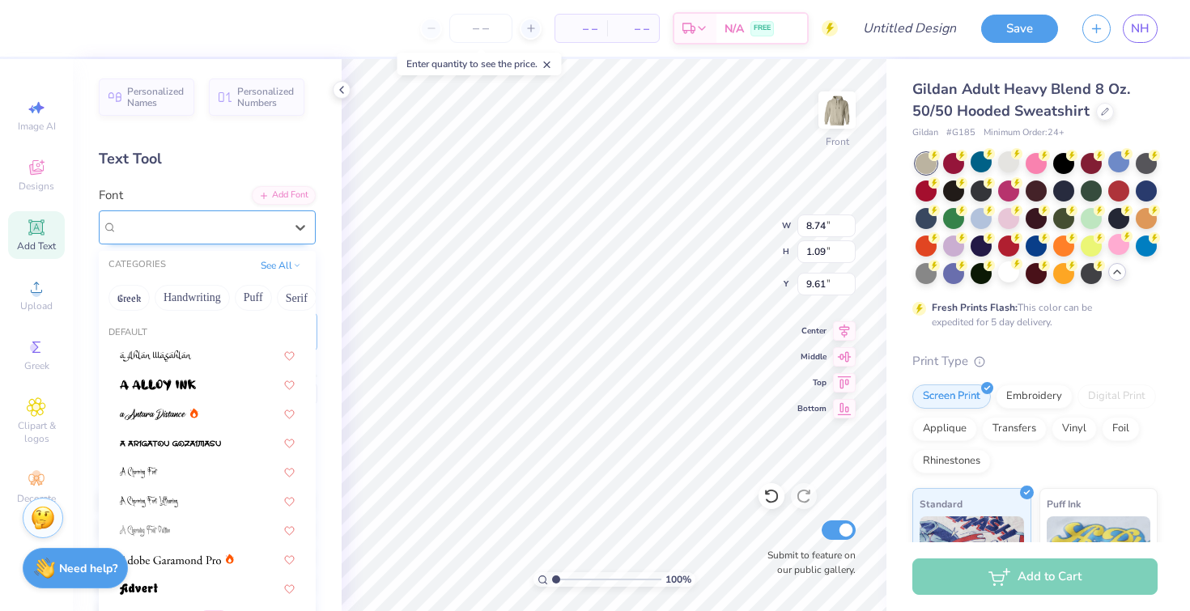
click at [238, 238] on div "Super Dream" at bounding box center [201, 226] width 170 height 25
click at [249, 303] on button "Puff" at bounding box center [253, 298] width 37 height 26
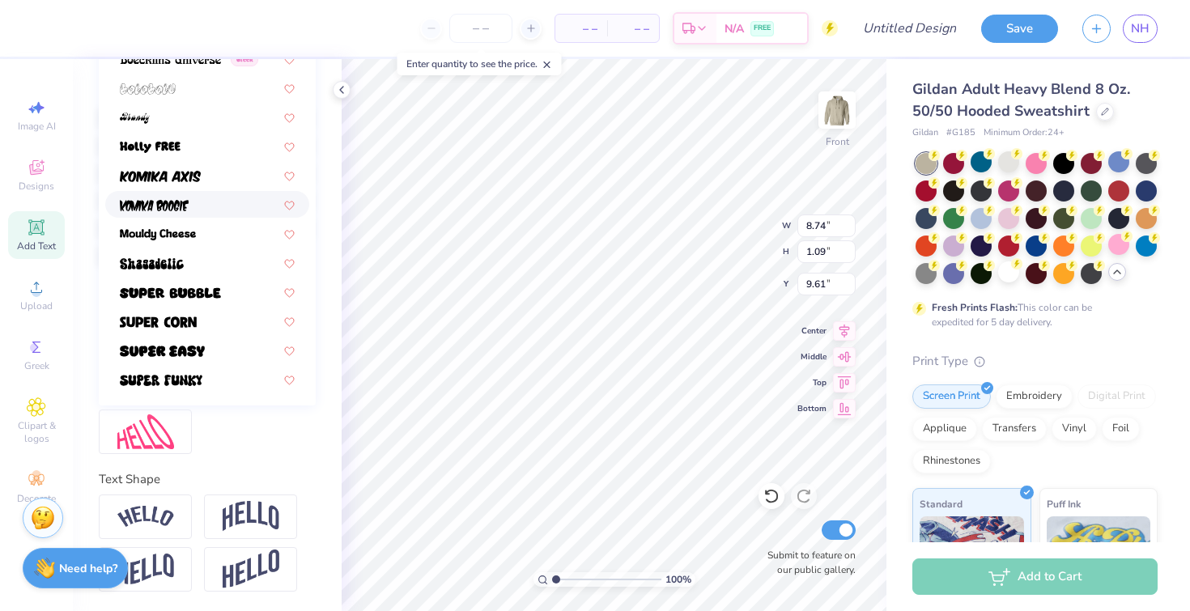
scroll to position [410, 0]
click at [234, 283] on div at bounding box center [207, 291] width 175 height 17
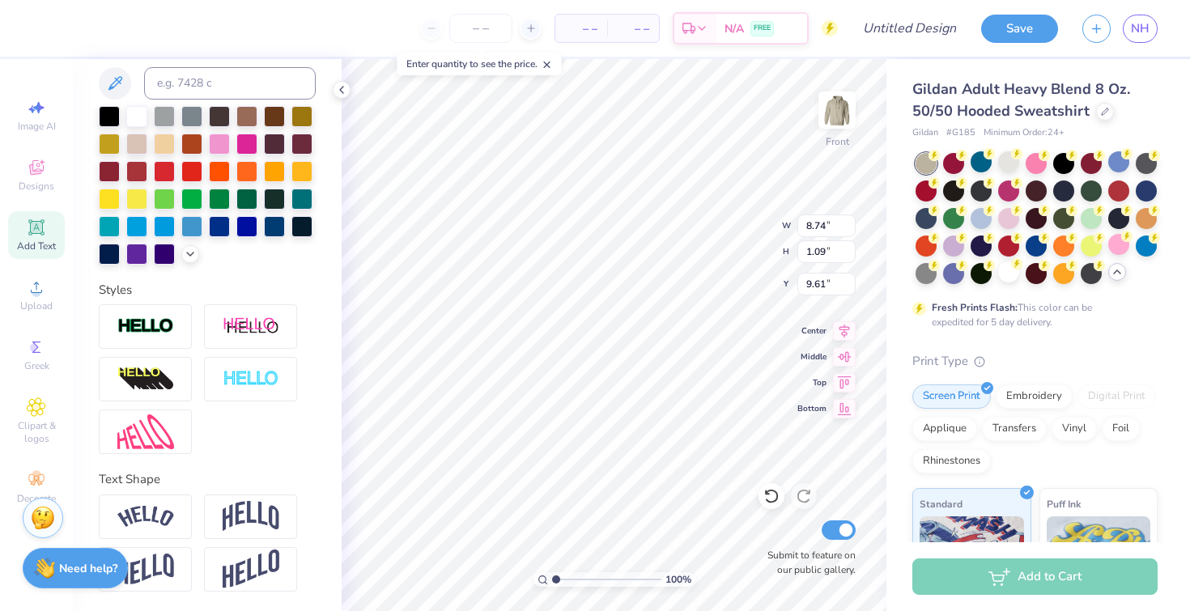
type input "11.34"
type input "1.29"
type input "9.51"
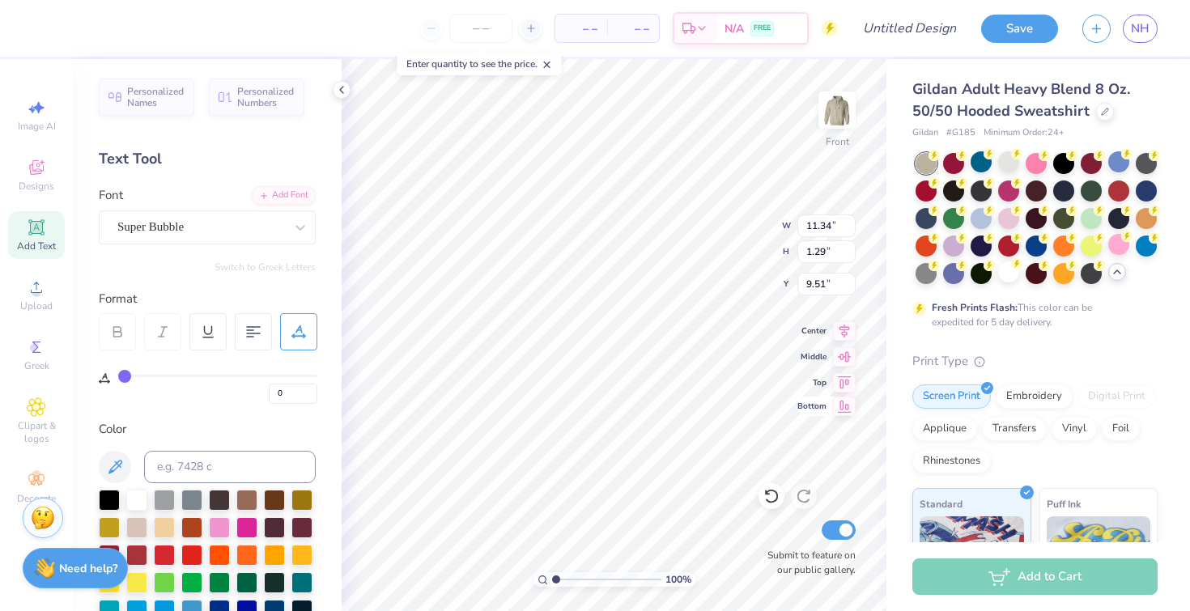
type textarea "PHI SIGMA PI"
click at [248, 332] on icon at bounding box center [253, 332] width 15 height 15
type input "9.87"
type input "8.47"
type input "9.79"
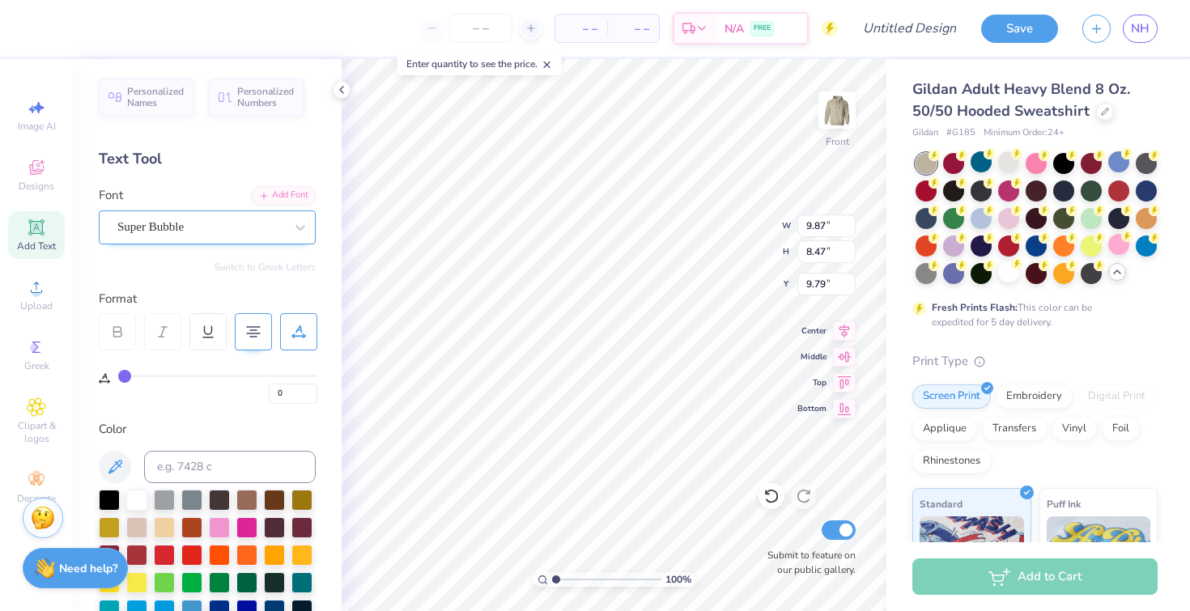
click at [261, 224] on div "Super Bubble" at bounding box center [201, 226] width 170 height 25
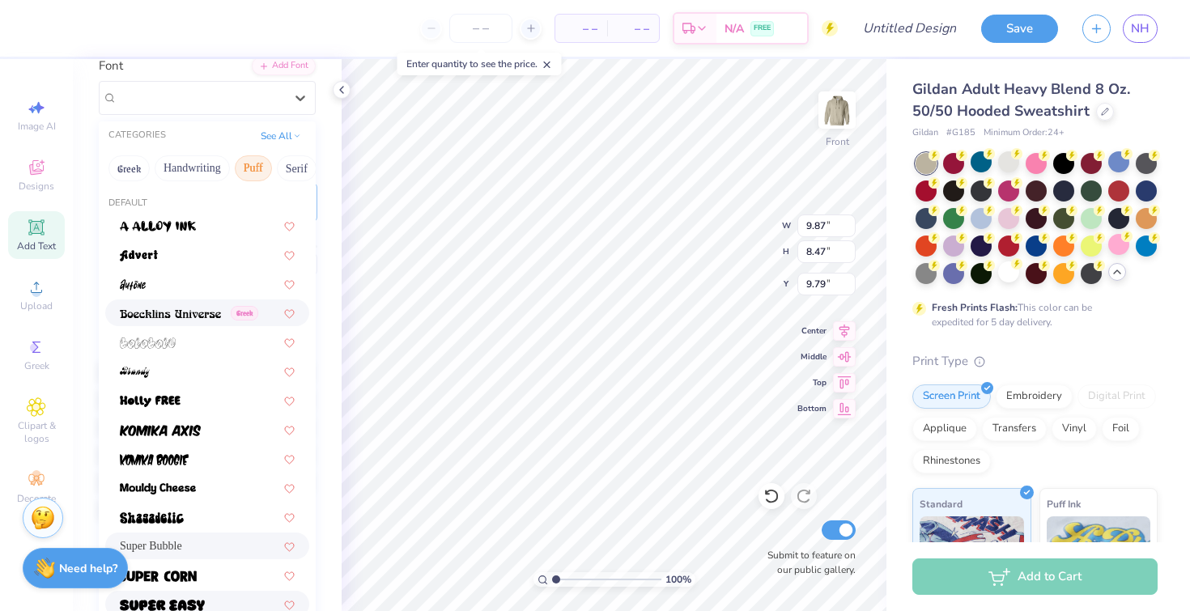
scroll to position [410, 0]
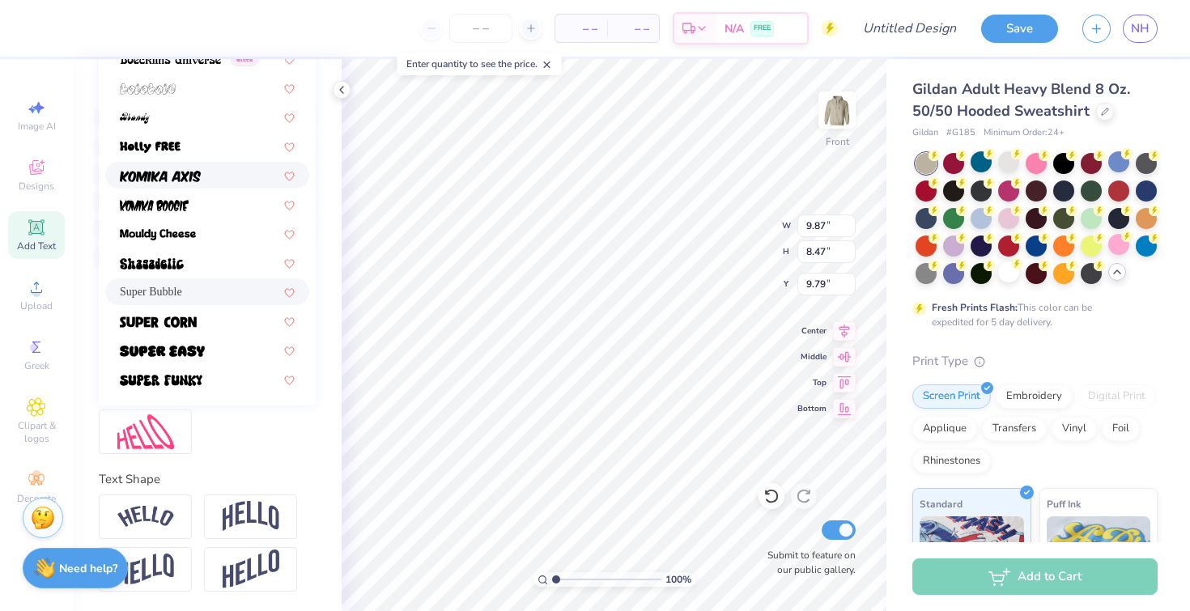
click at [234, 167] on div at bounding box center [207, 175] width 175 height 17
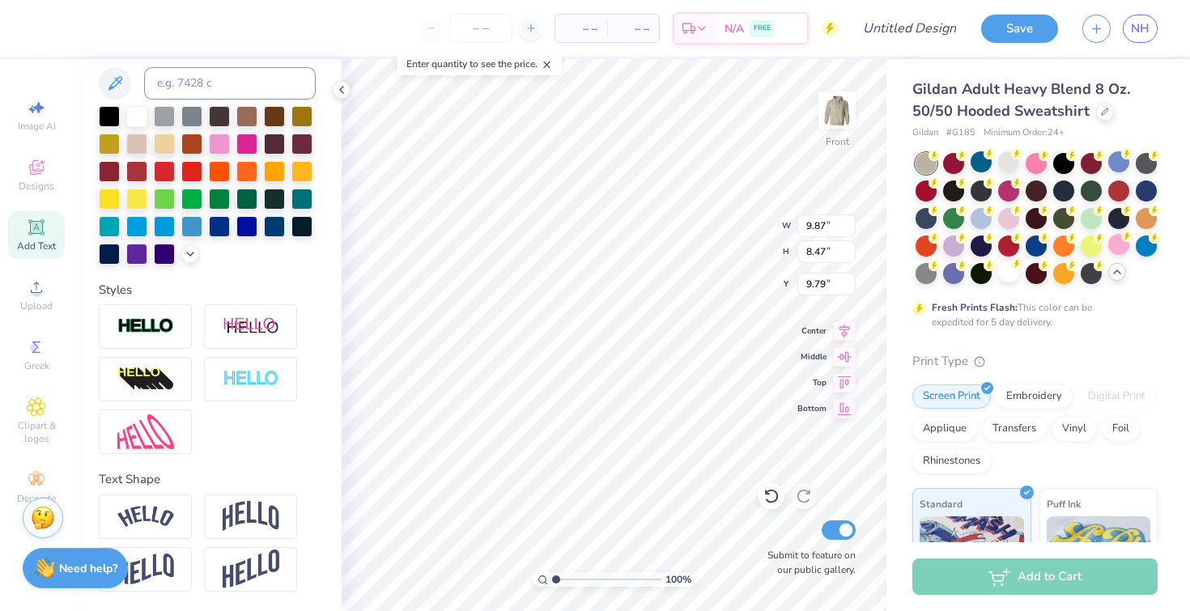
type input "8.41"
type input "8.58"
type input "9.74"
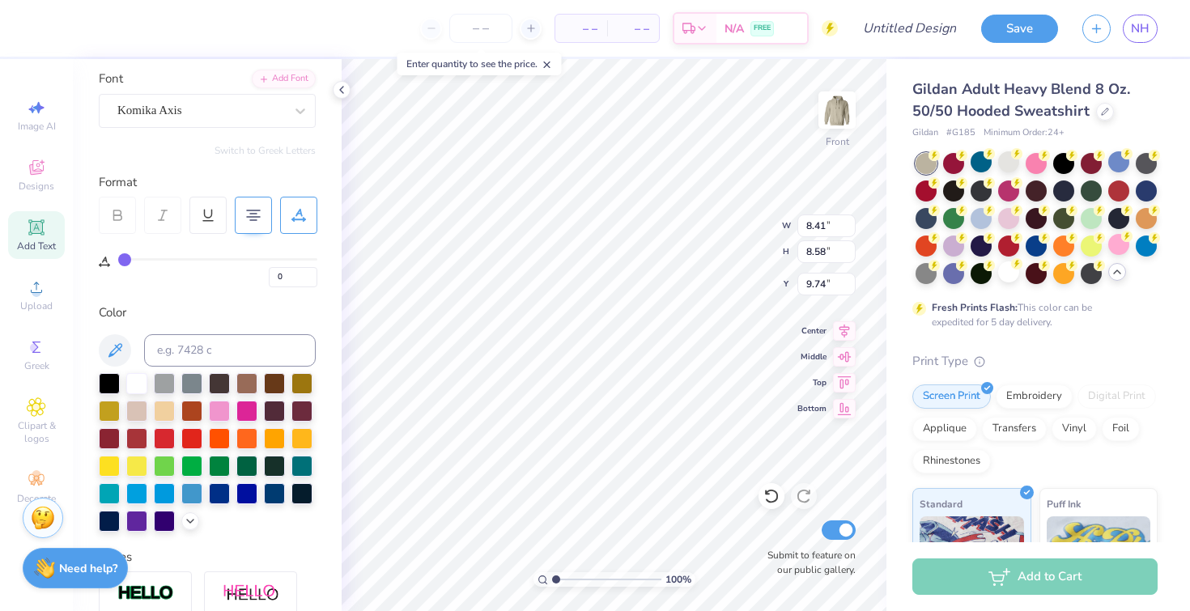
scroll to position [0, 0]
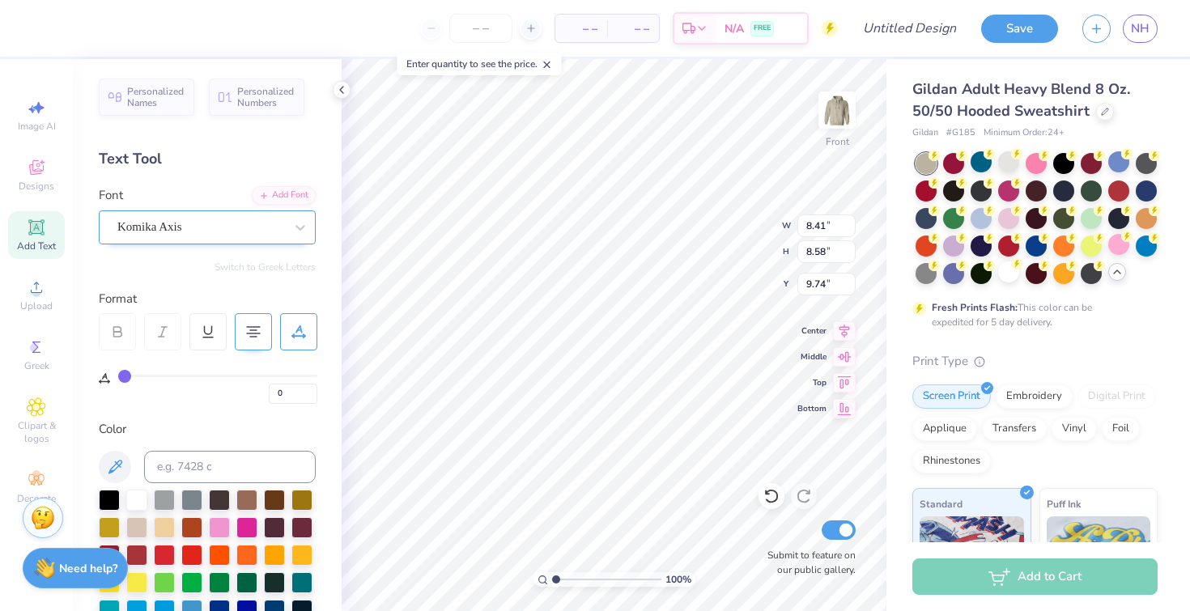
click at [230, 226] on div "Komika Axis" at bounding box center [201, 226] width 170 height 25
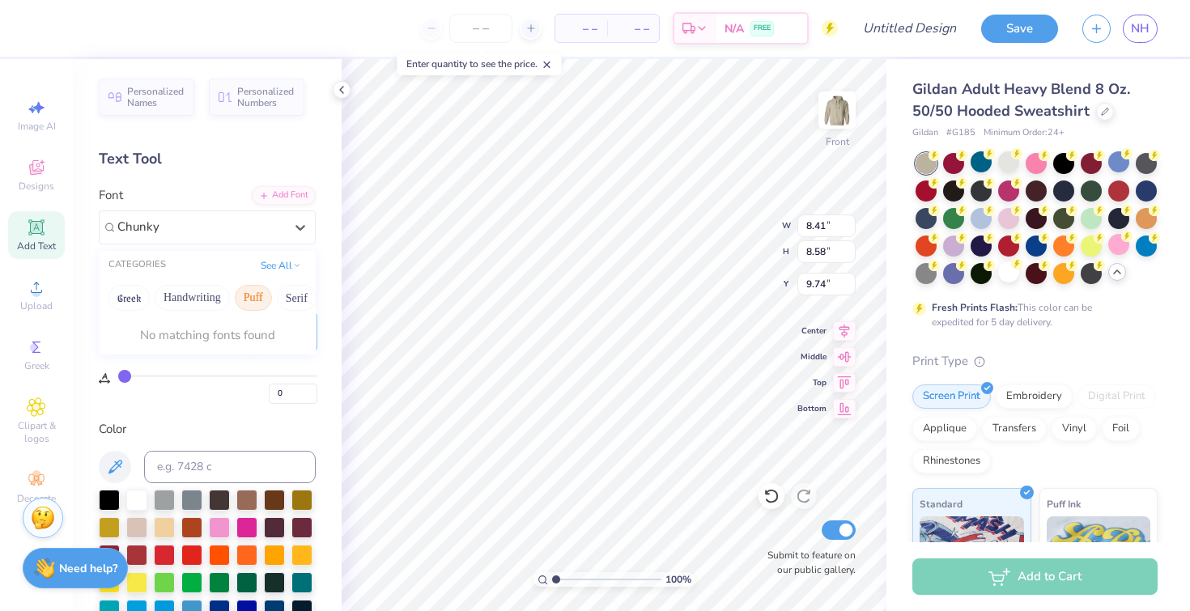
type input "Chunky"
click at [261, 262] on button "See All" at bounding box center [281, 264] width 50 height 16
click at [248, 298] on button "Puff" at bounding box center [253, 298] width 37 height 26
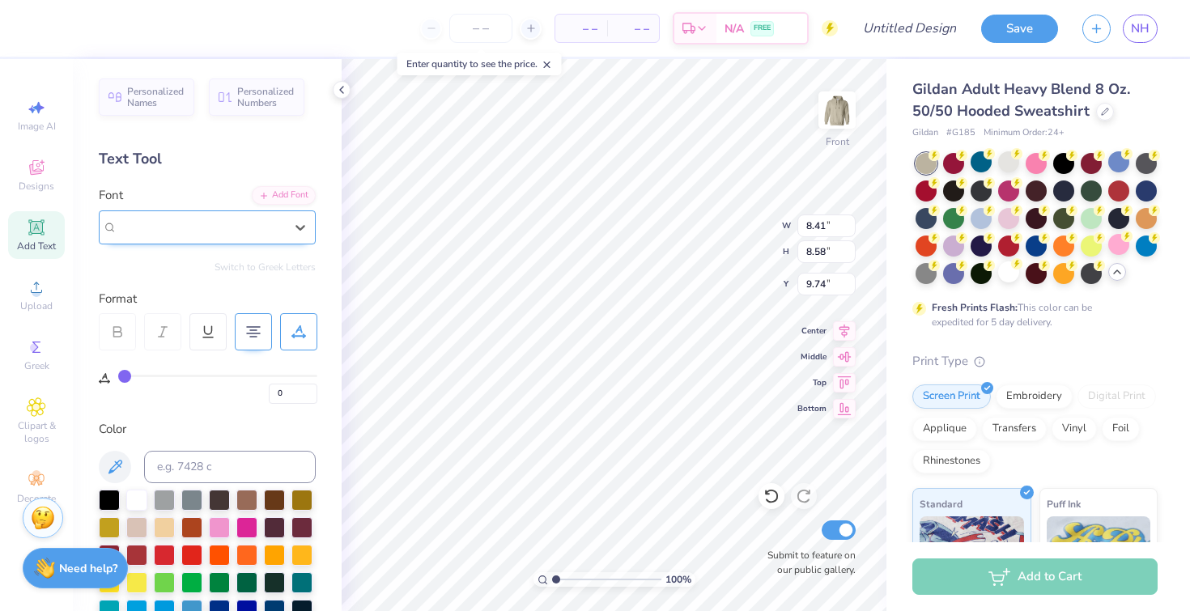
drag, startPoint x: 240, startPoint y: 227, endPoint x: 112, endPoint y: 222, distance: 128.0
click at [112, 222] on div "Komika Axis" at bounding box center [207, 227] width 217 height 34
click at [244, 226] on div "Komika Axis" at bounding box center [200, 227] width 167 height 19
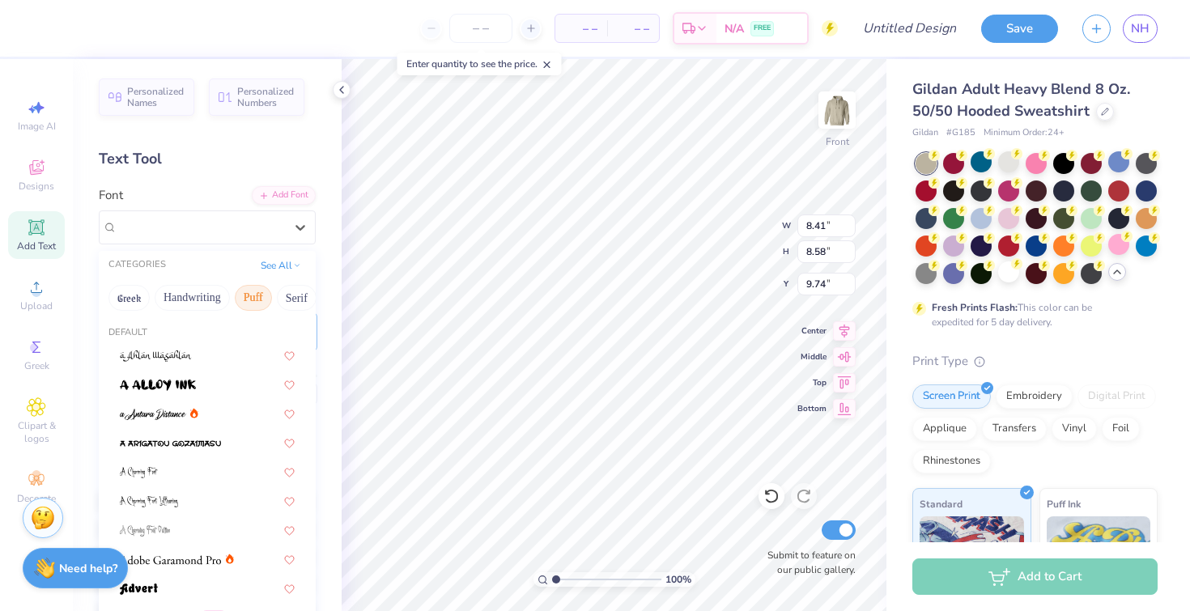
click at [255, 296] on button "Puff" at bounding box center [253, 298] width 37 height 26
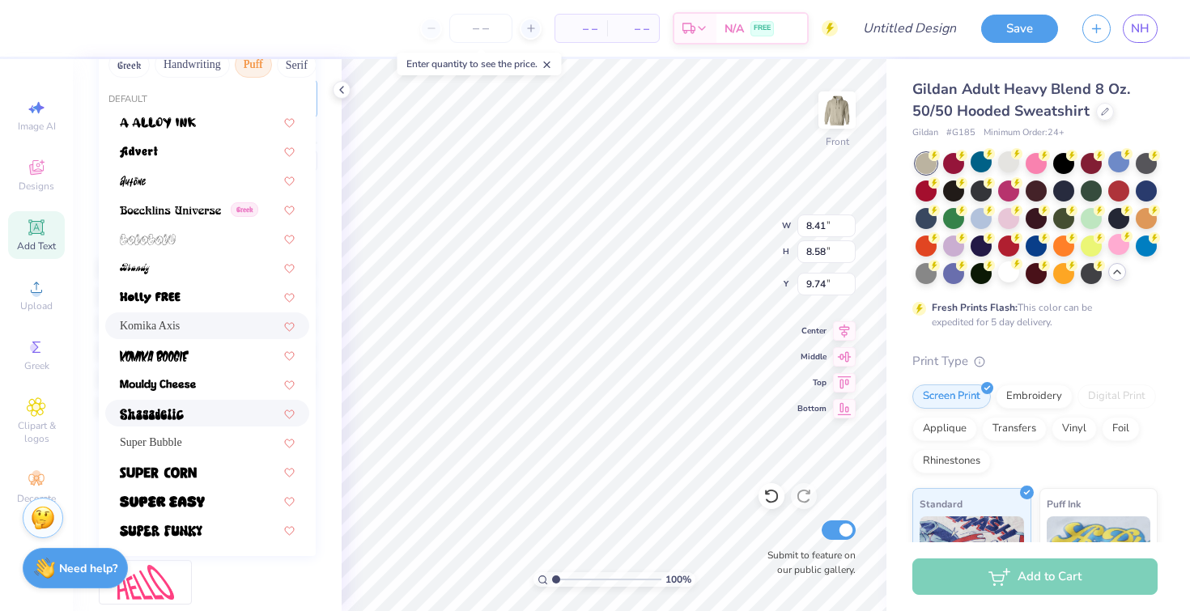
scroll to position [235, 0]
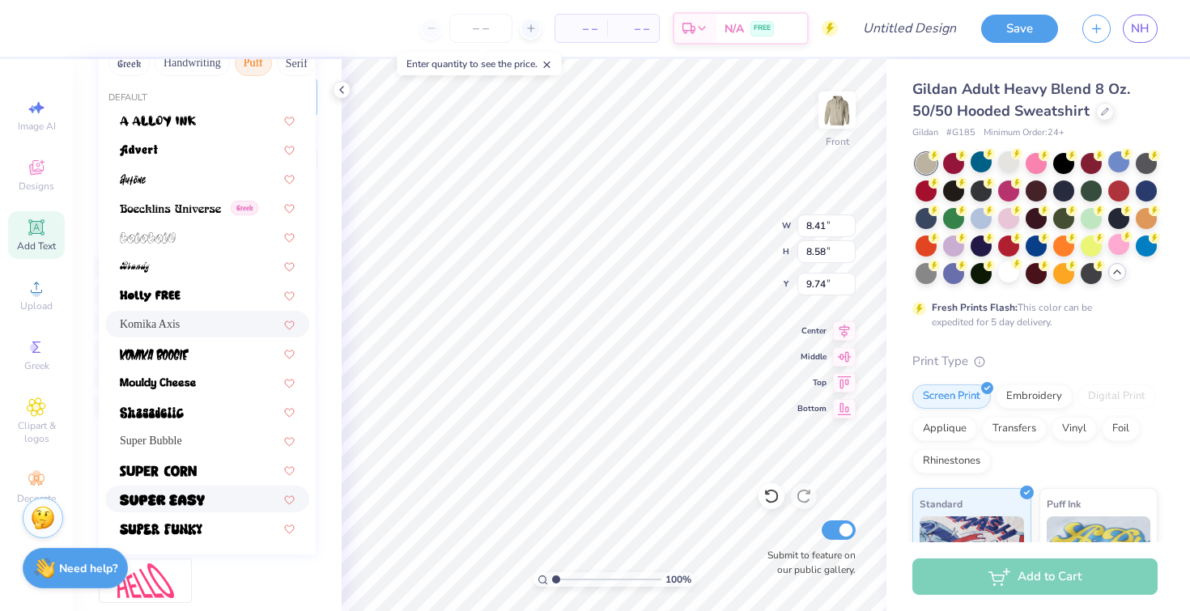
click at [238, 490] on div at bounding box center [207, 498] width 175 height 17
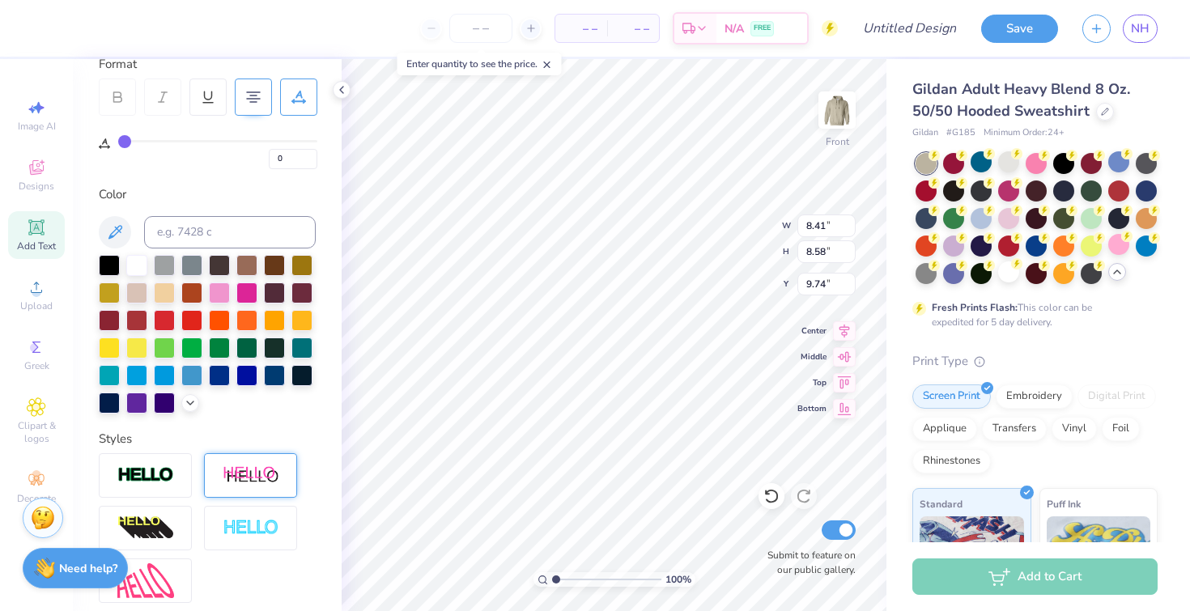
type input "7.94"
type input "8.14"
type input "9.96"
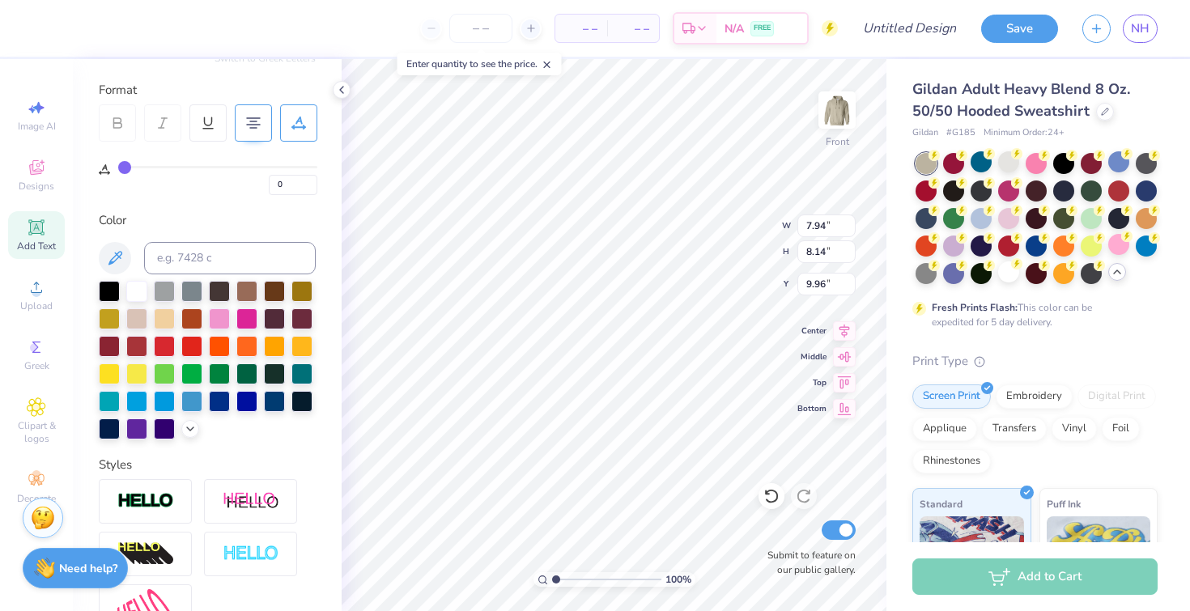
scroll to position [121, 0]
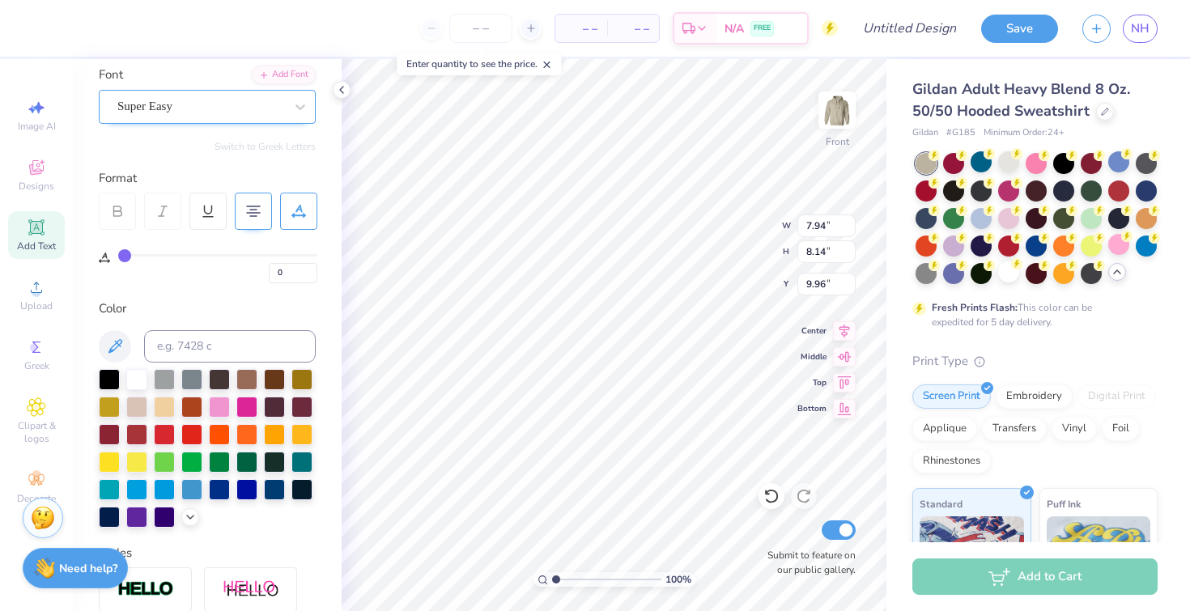
click at [232, 111] on div "Super Easy" at bounding box center [201, 106] width 170 height 25
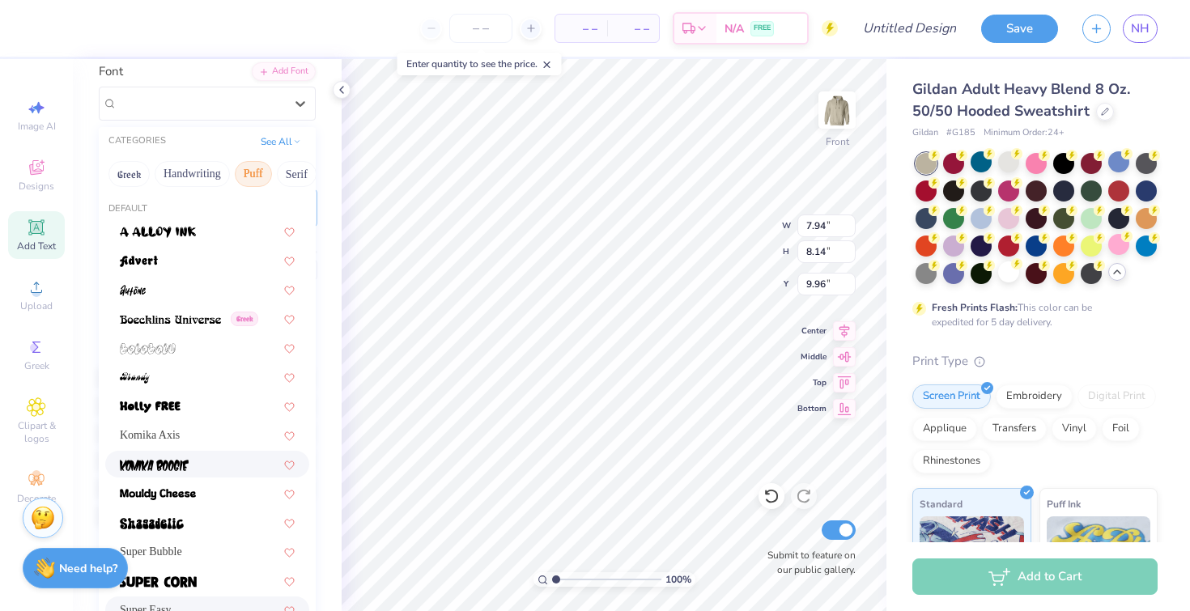
scroll to position [246, 0]
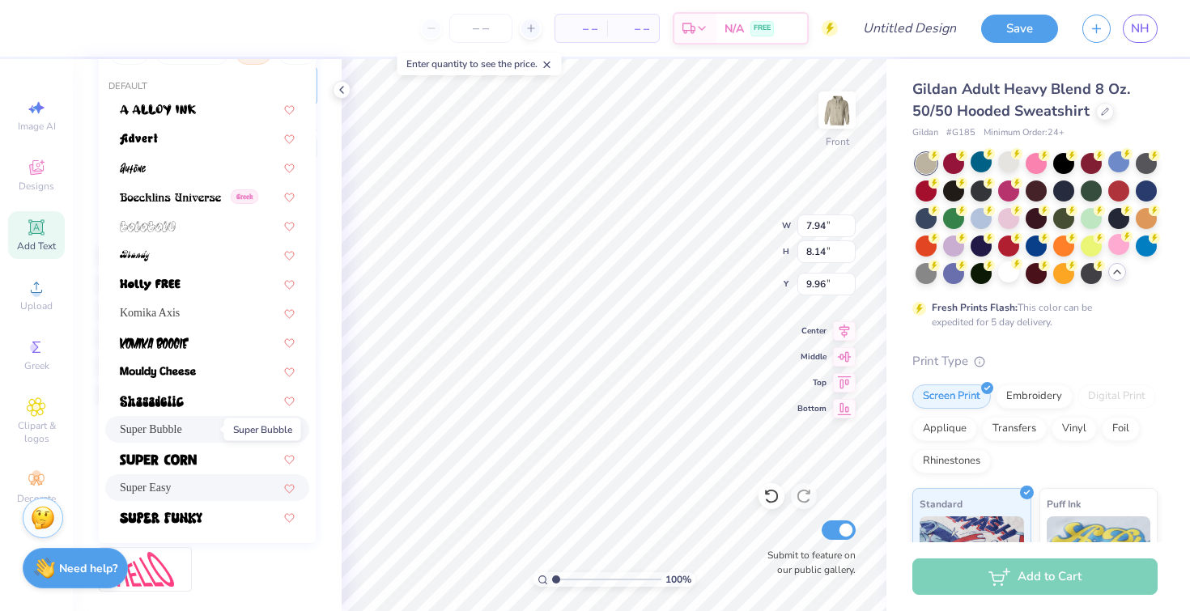
click at [182, 429] on span "Super Bubble" at bounding box center [151, 429] width 62 height 17
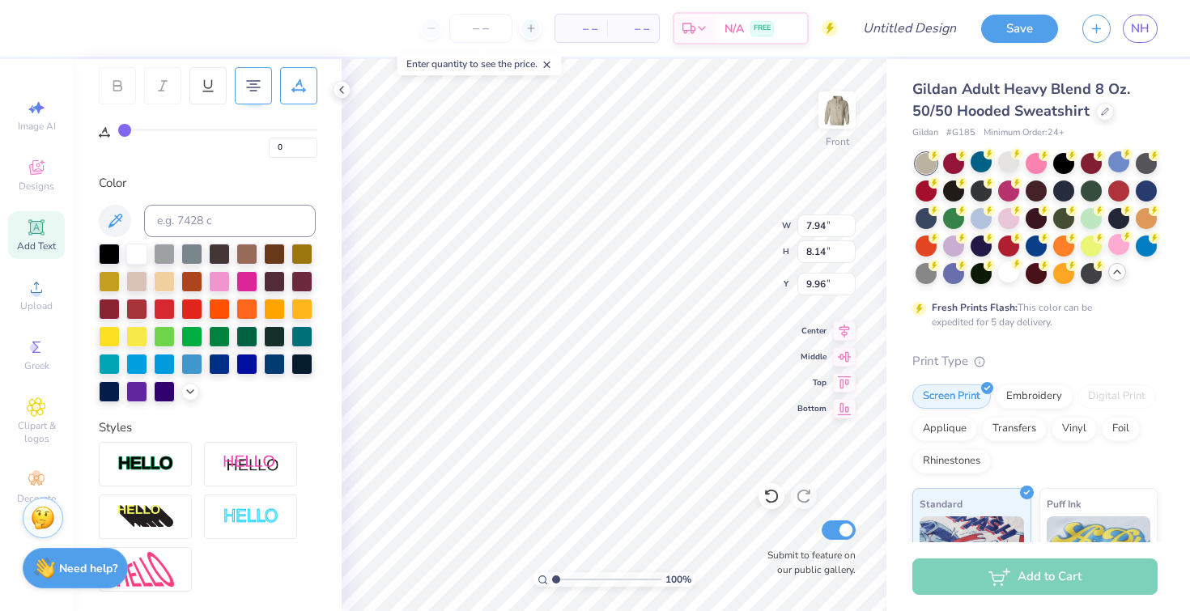
type input "9.87"
type input "8.47"
type input "9.79"
type input "10.15"
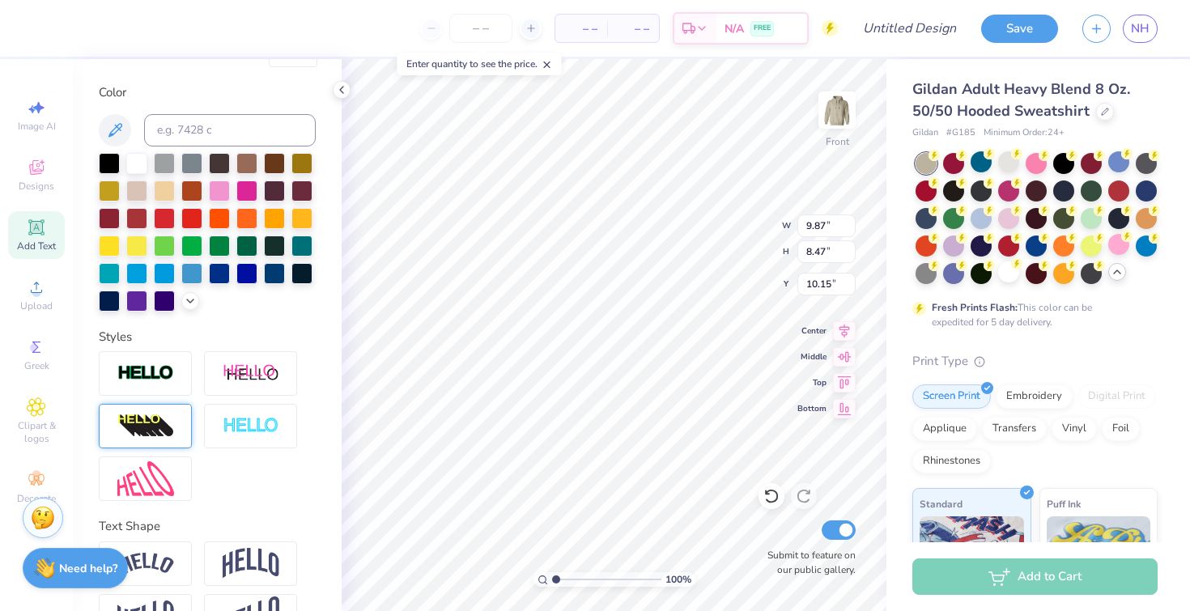
scroll to position [343, 0]
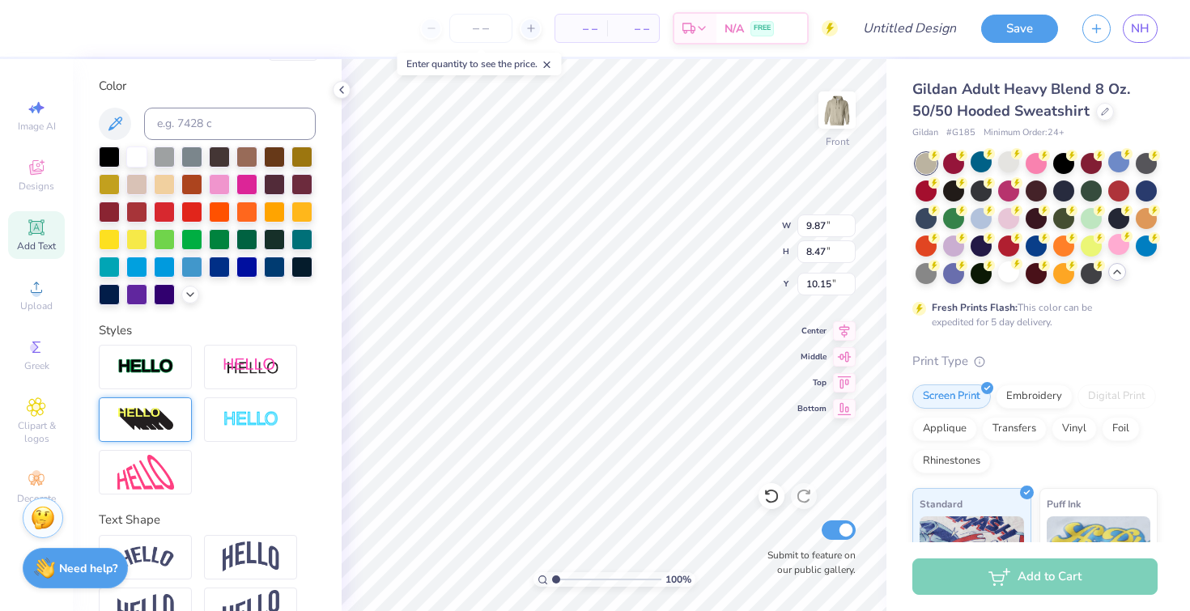
click at [161, 433] on img at bounding box center [145, 420] width 57 height 26
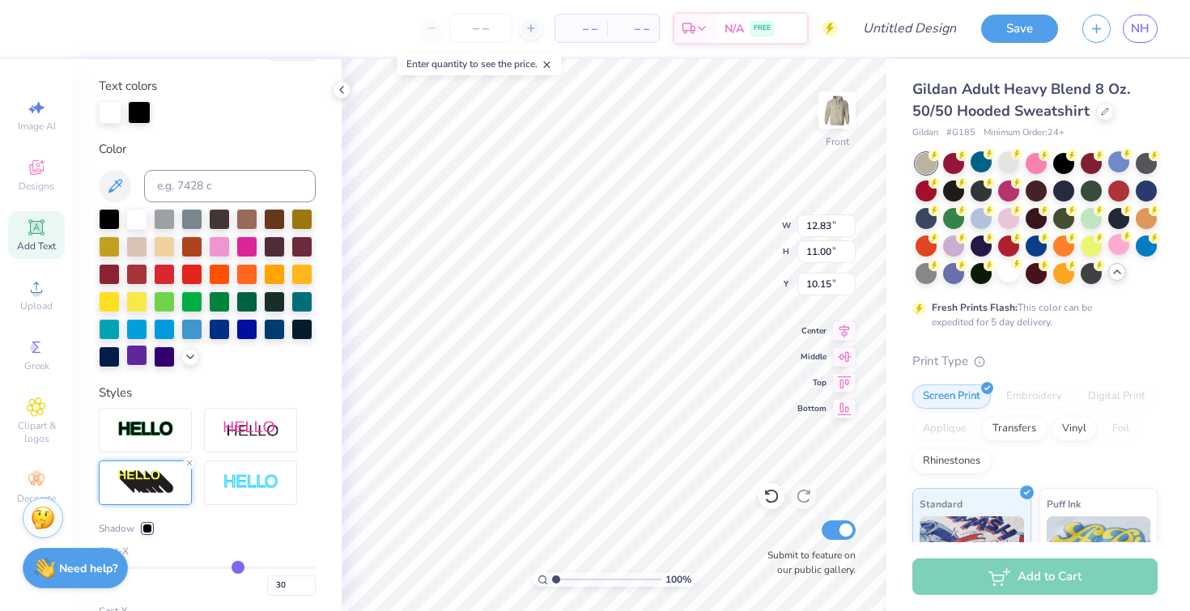
type input "12.83"
type input "11.00"
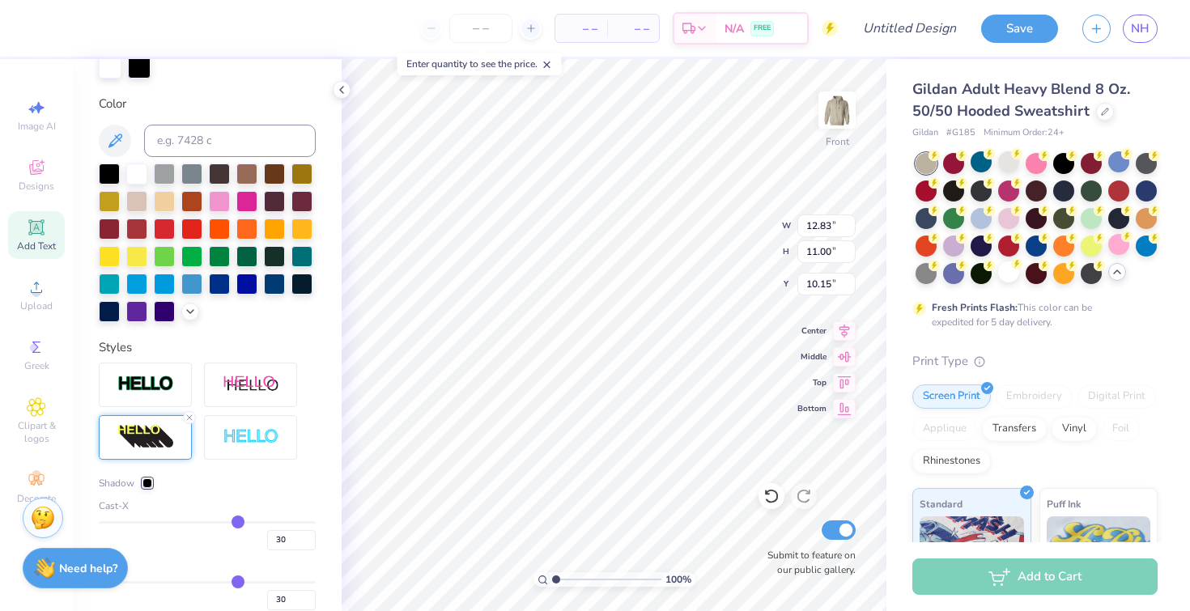
scroll to position [580, 0]
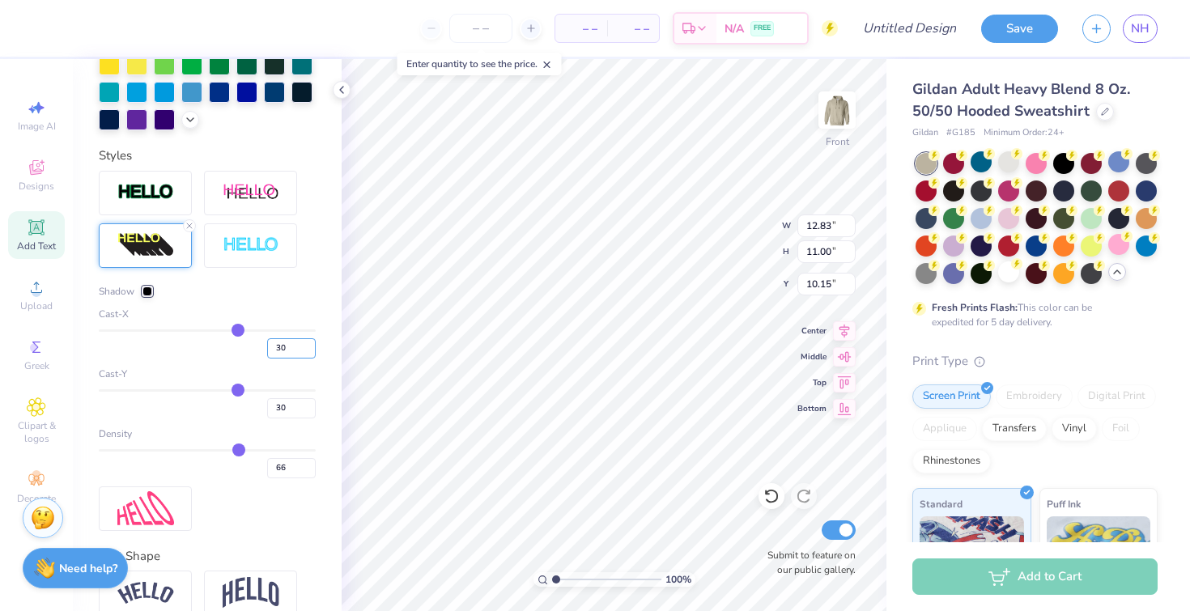
drag, startPoint x: 281, startPoint y: 373, endPoint x: 241, endPoint y: 365, distance: 40.5
click at [242, 358] on div "30" at bounding box center [207, 343] width 217 height 29
type input "3"
type input "10.16"
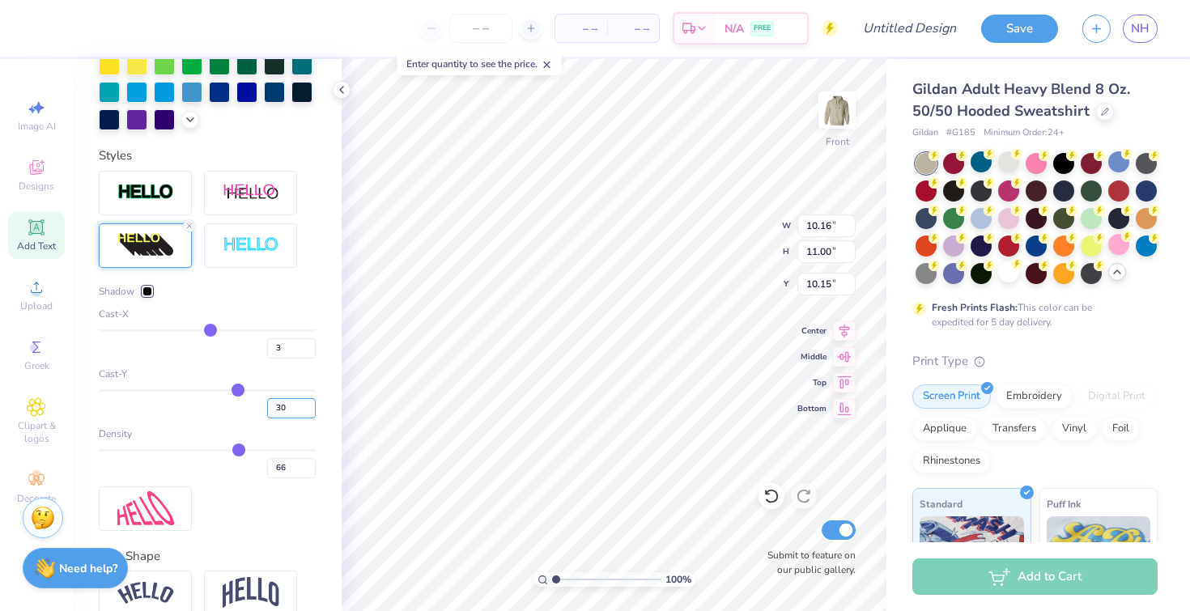
drag, startPoint x: 275, startPoint y: 432, endPoint x: 229, endPoint y: 431, distance: 46.1
click at [231, 418] on div "30" at bounding box center [207, 403] width 217 height 29
type input "5"
type input "8.89"
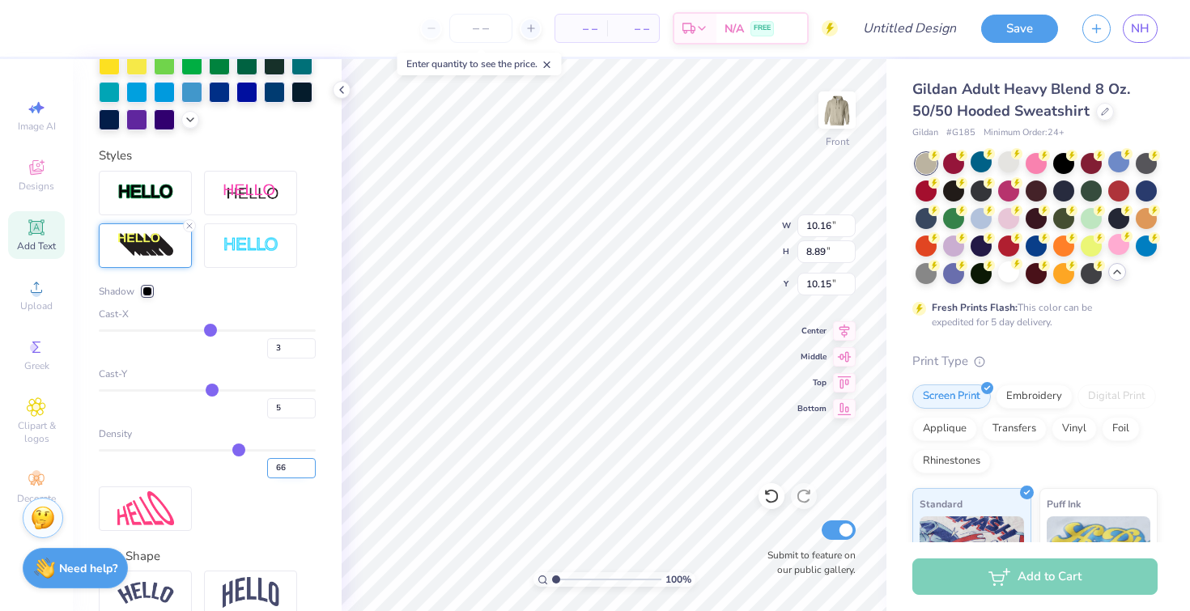
click at [275, 478] on input "66" at bounding box center [291, 468] width 49 height 20
type input "6"
type input "100"
type input "10.39"
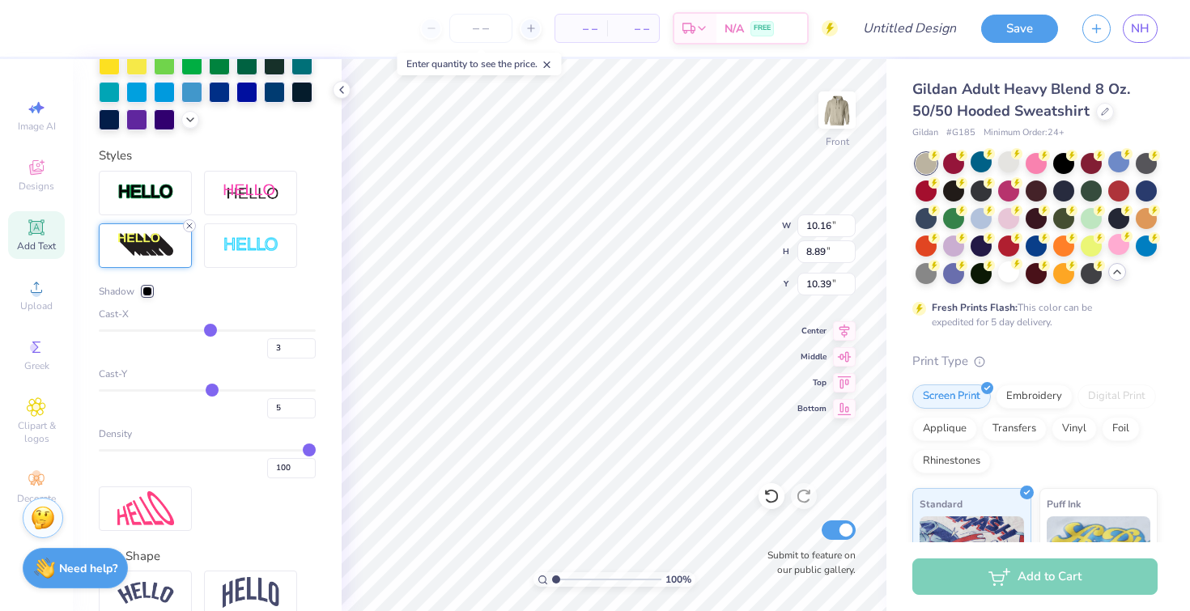
click at [190, 228] on line at bounding box center [189, 225] width 5 height 5
type input "9.87"
type input "8.47"
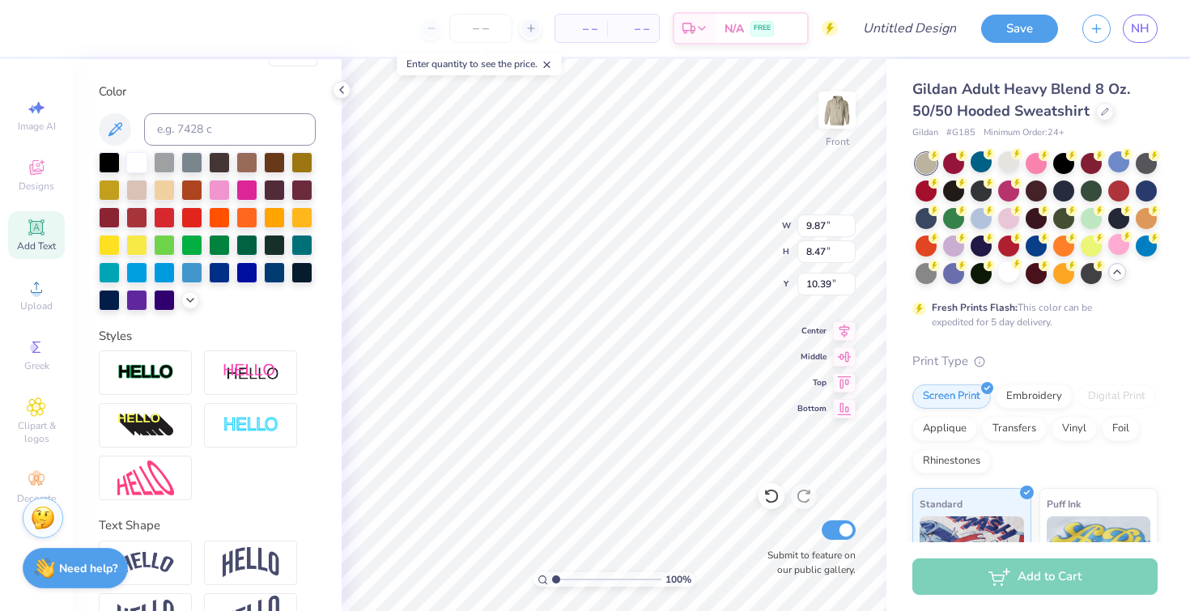
scroll to position [21, 0]
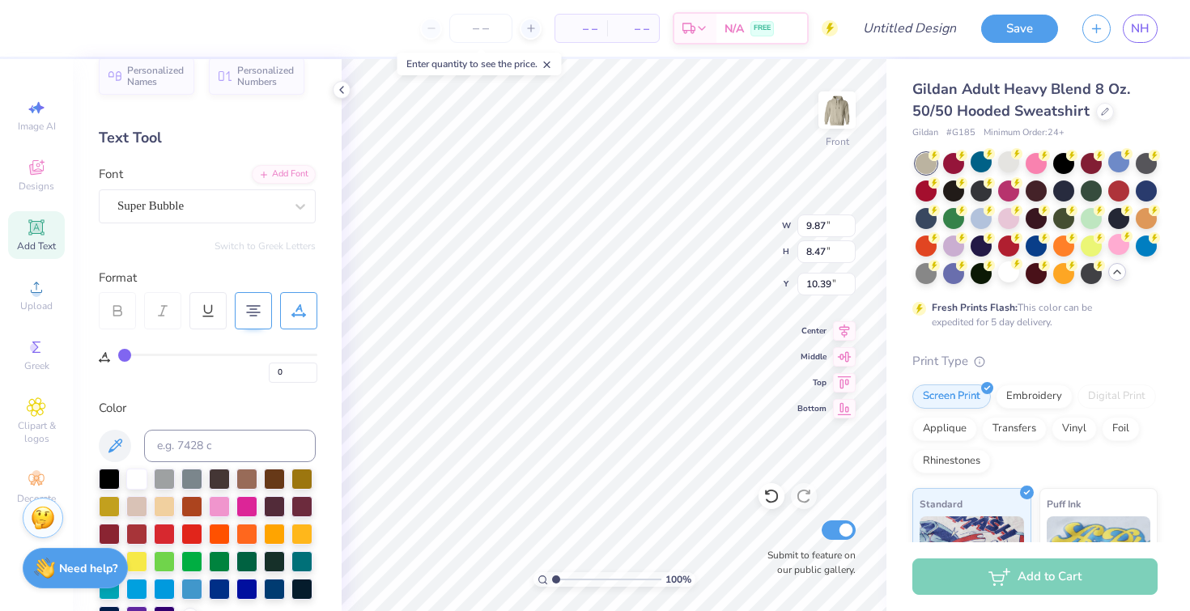
click at [238, 224] on div "Personalized Names Personalized Numbers Text Tool Add Font Font Super Bubble Sw…" at bounding box center [207, 335] width 269 height 552
click at [241, 217] on div "Super Bubble" at bounding box center [201, 205] width 170 height 25
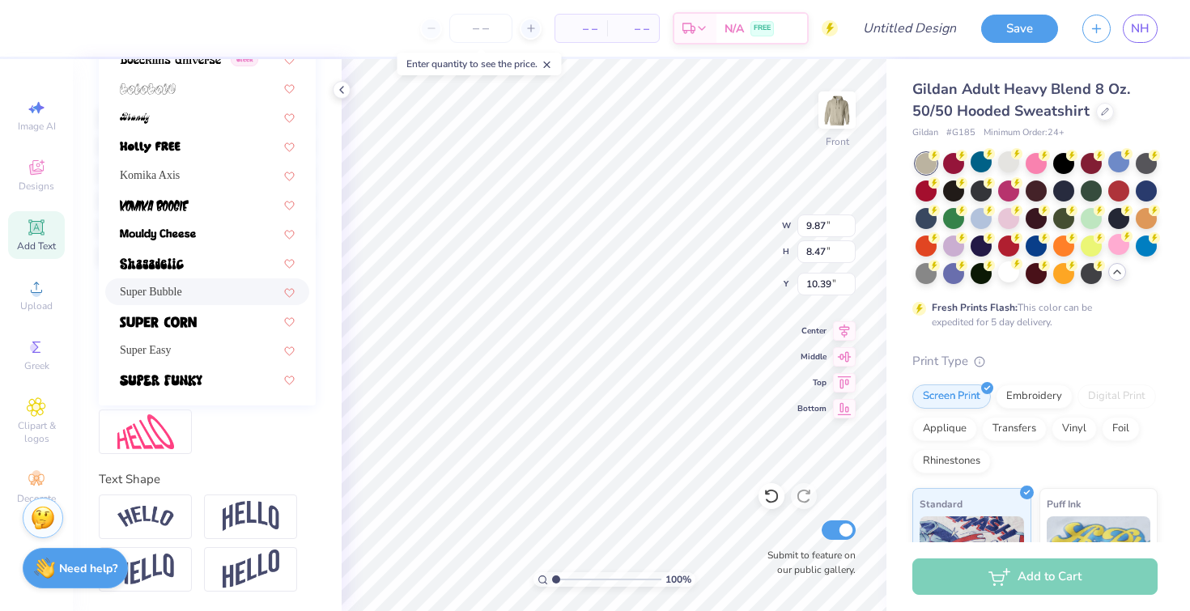
scroll to position [383, 0]
click at [218, 139] on div at bounding box center [207, 146] width 175 height 17
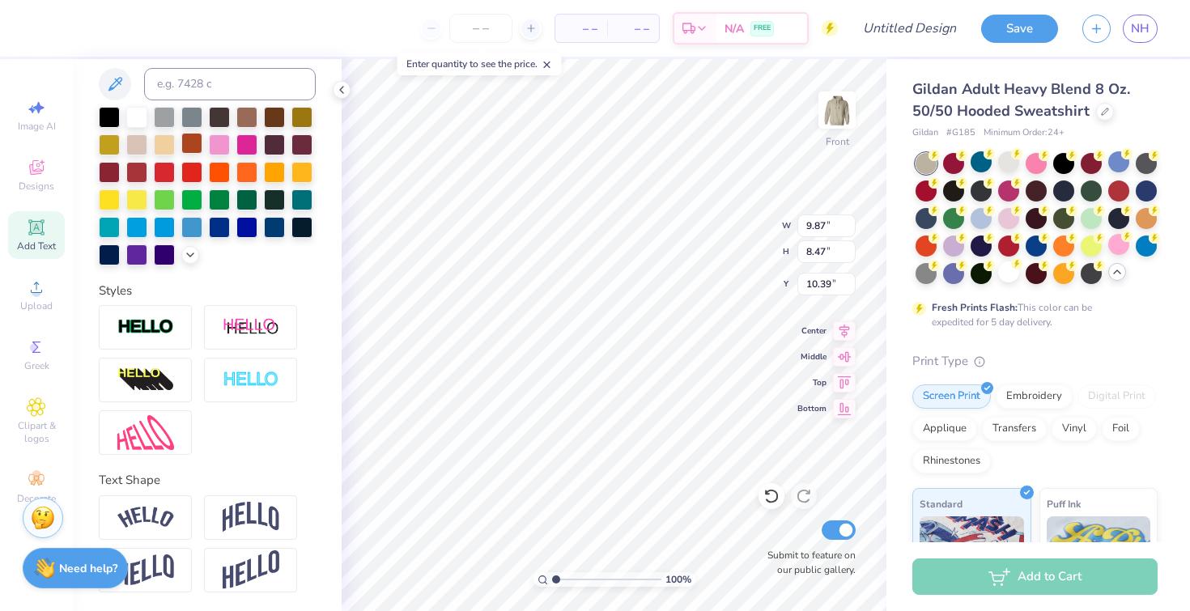
type input "6.91"
type input "8.04"
type input "10.61"
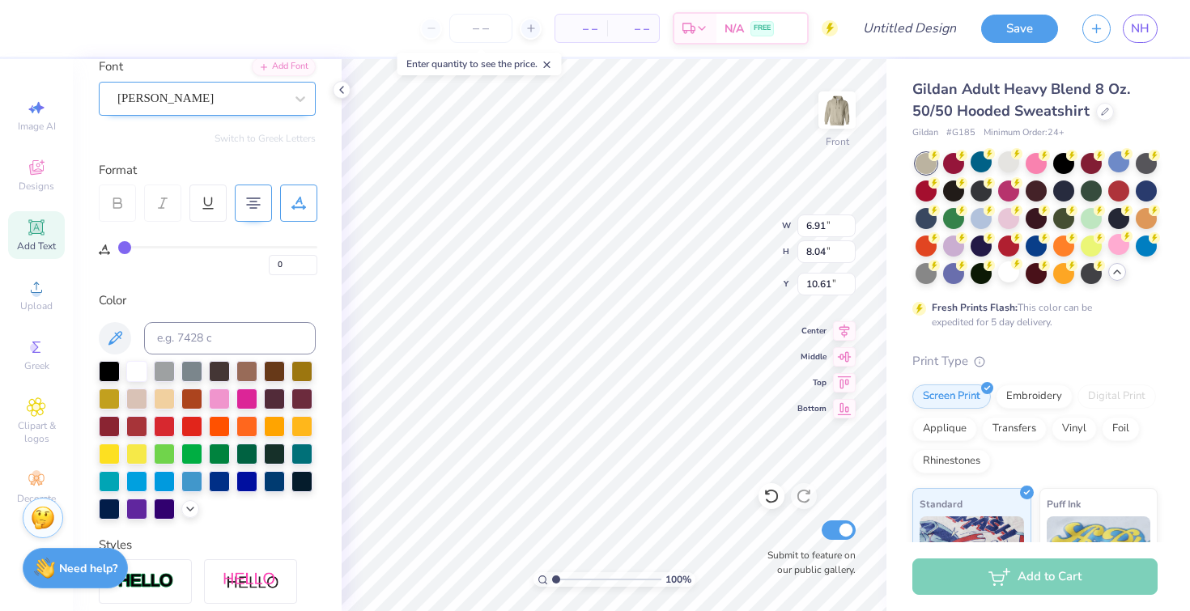
click at [231, 103] on div "[PERSON_NAME]" at bounding box center [201, 98] width 170 height 25
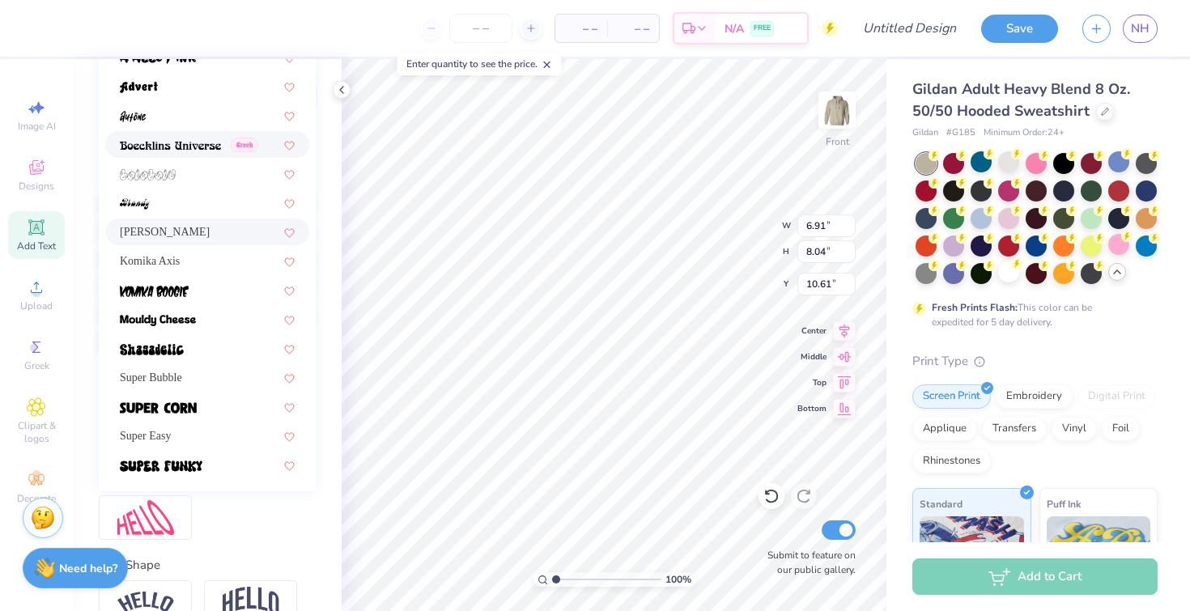
scroll to position [410, 0]
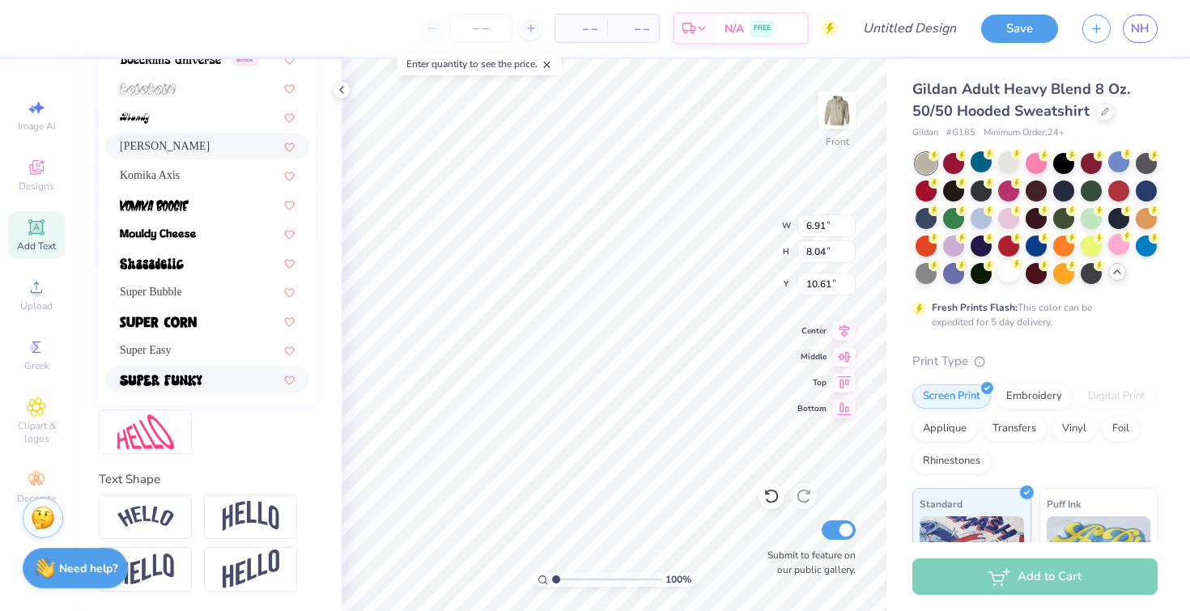
click at [218, 371] on div at bounding box center [207, 379] width 175 height 17
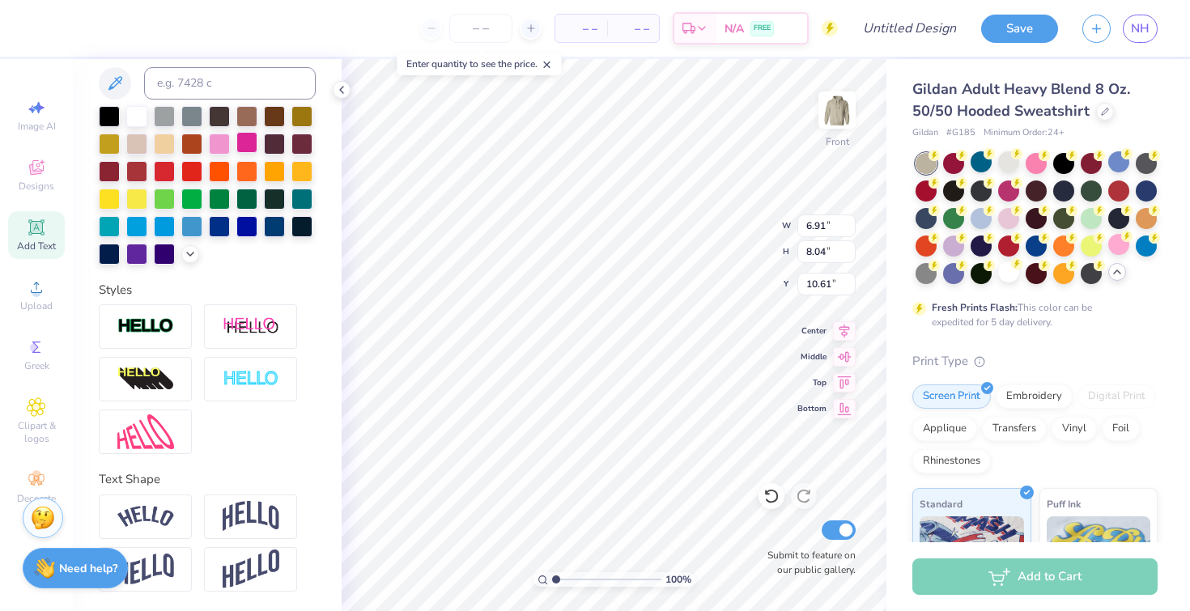
type input "9.95"
type input "8.88"
type input "10.19"
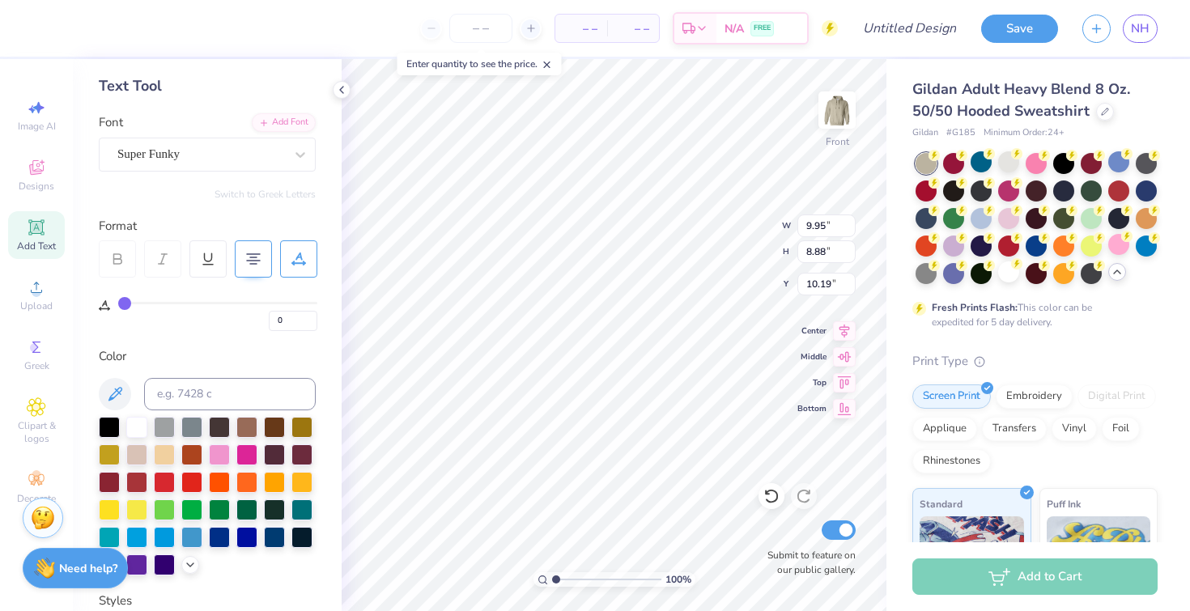
scroll to position [0, 0]
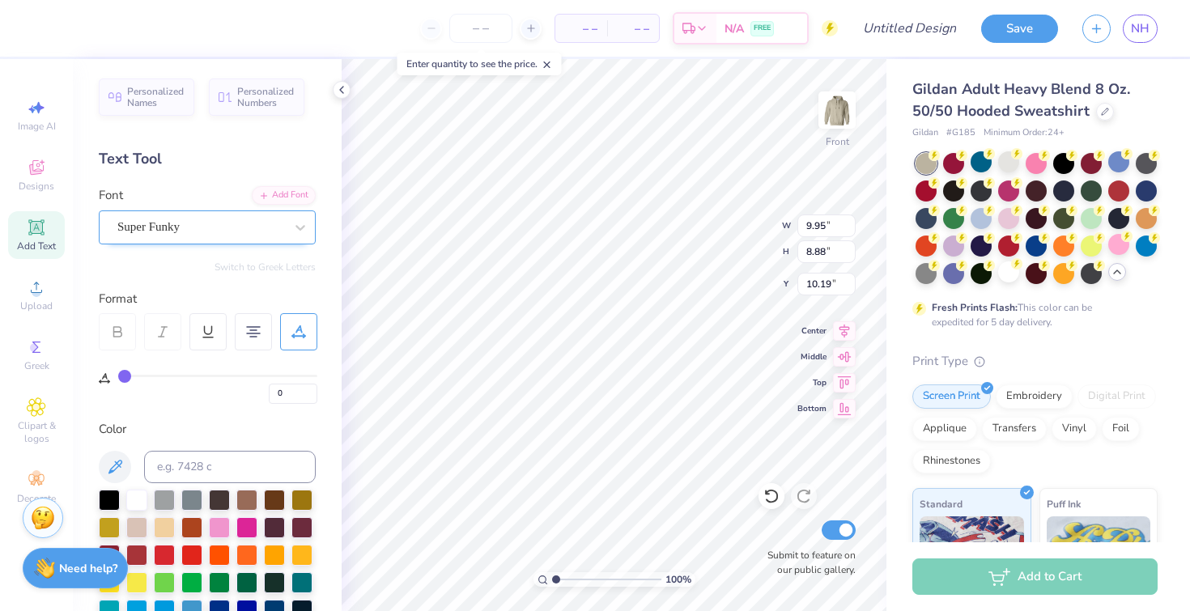
click at [229, 219] on div "Super Funky" at bounding box center [201, 226] width 170 height 25
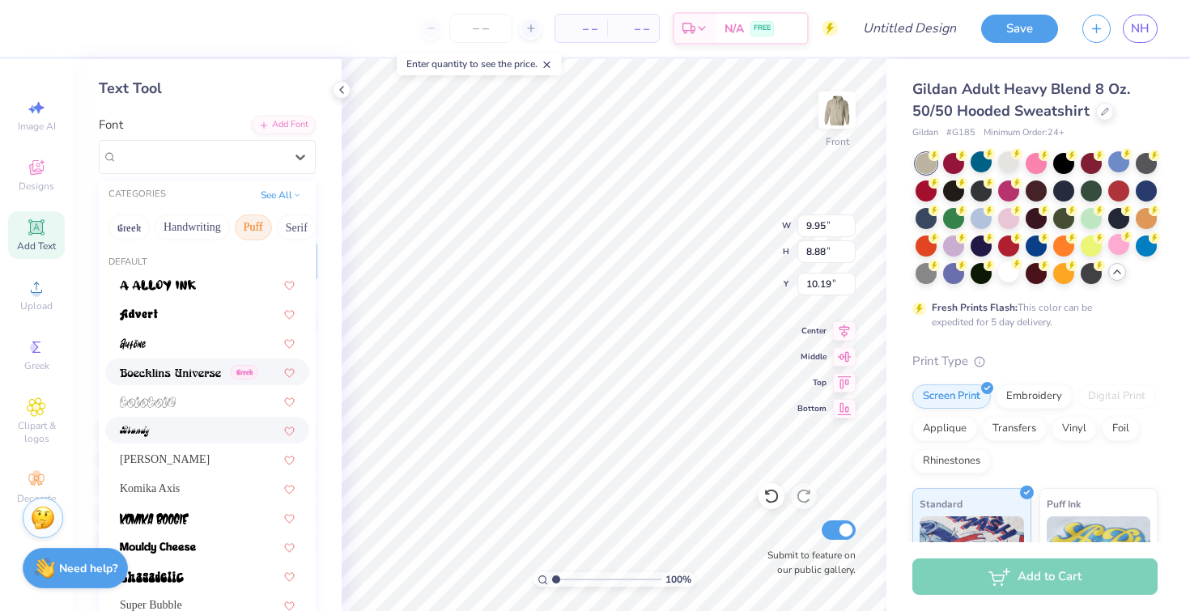
scroll to position [142, 0]
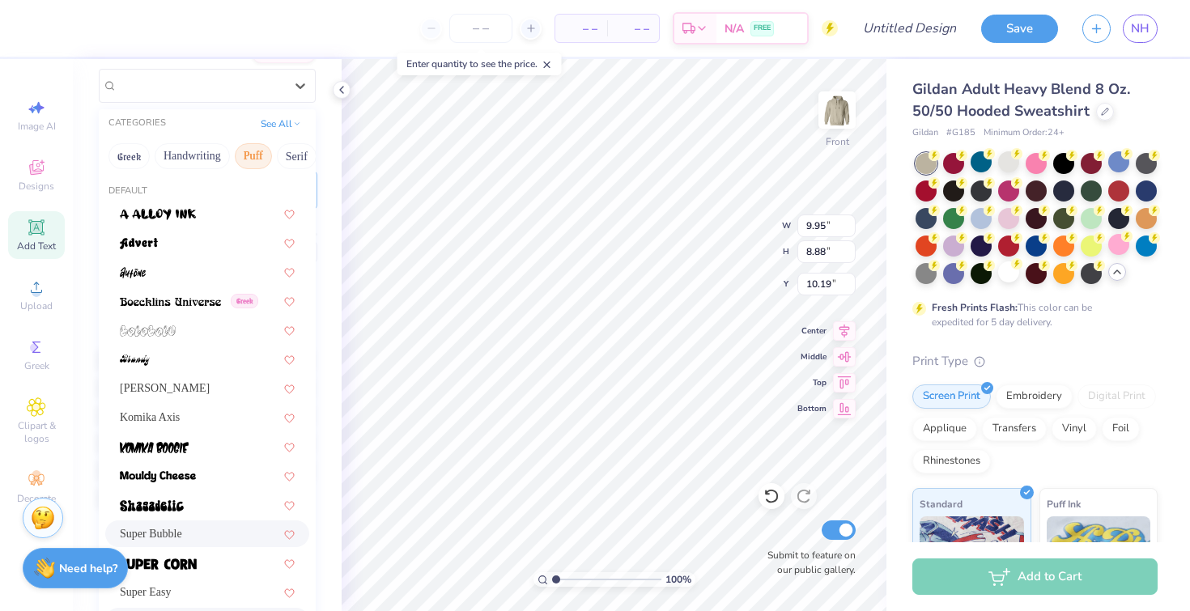
click at [229, 540] on div "Super Bubble" at bounding box center [207, 533] width 175 height 17
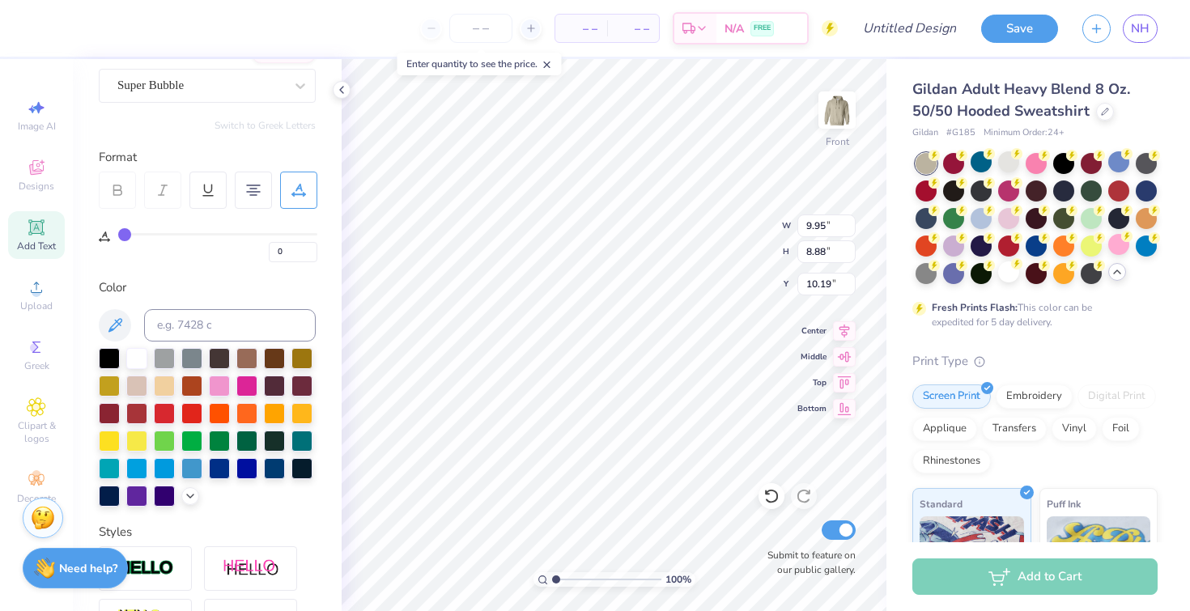
type input "9.87"
type input "8.47"
type input "10.39"
type input "11.04"
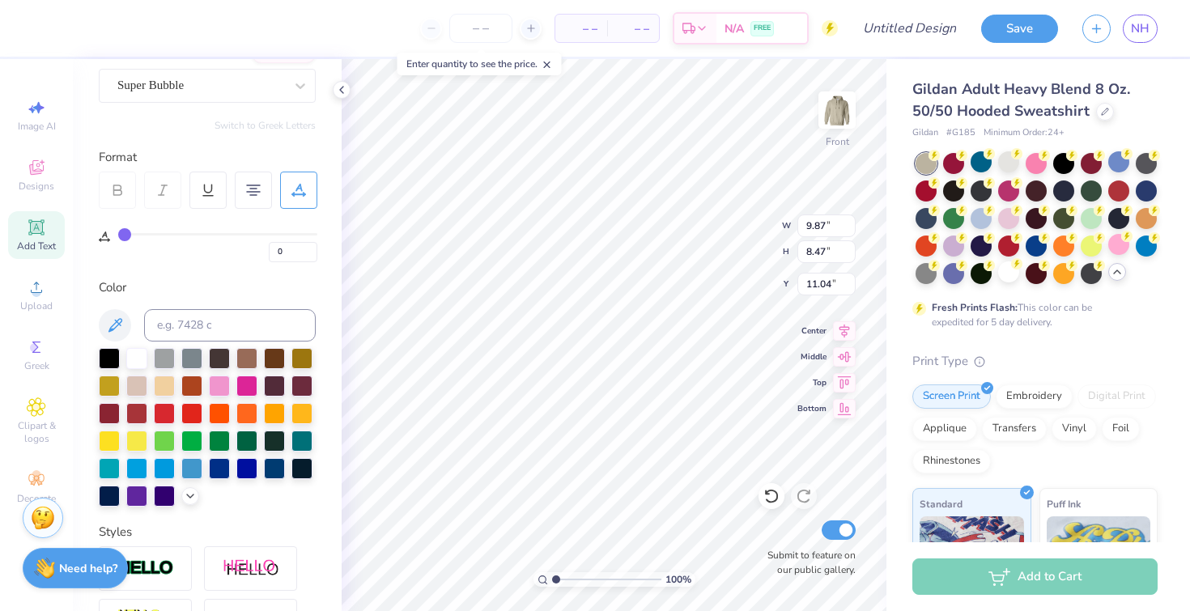
type textarea "PHI SIGMA PI"
type input "11.36"
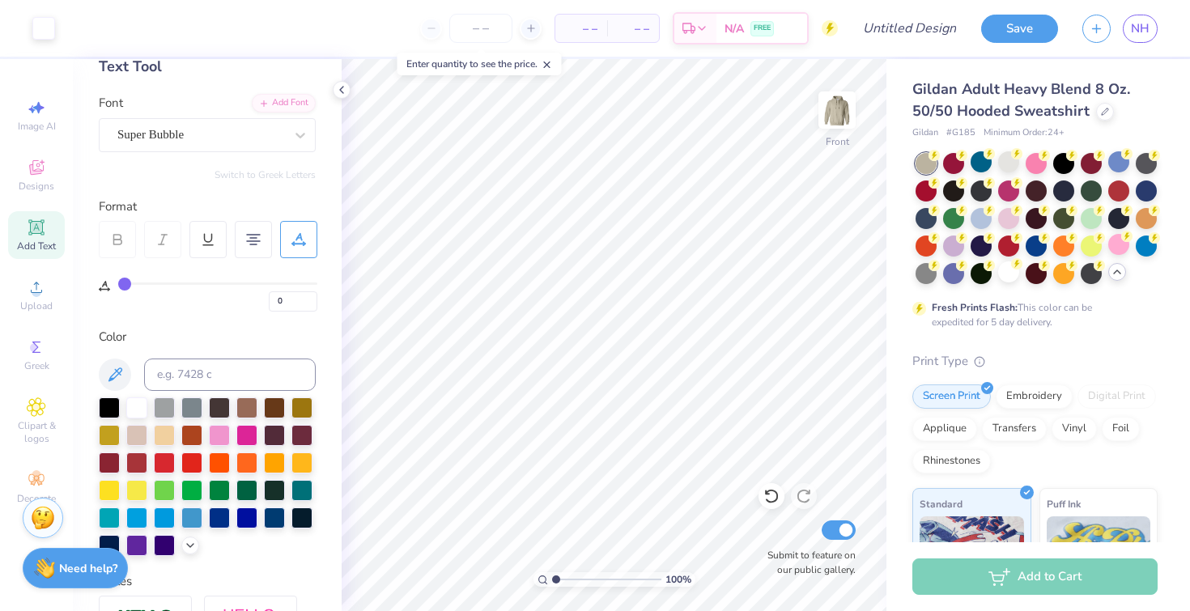
scroll to position [92, 0]
click at [297, 104] on div "Add Font" at bounding box center [284, 101] width 64 height 19
click at [259, 94] on div "Add Font" at bounding box center [284, 101] width 64 height 19
click at [274, 101] on div "Add Font" at bounding box center [284, 101] width 64 height 19
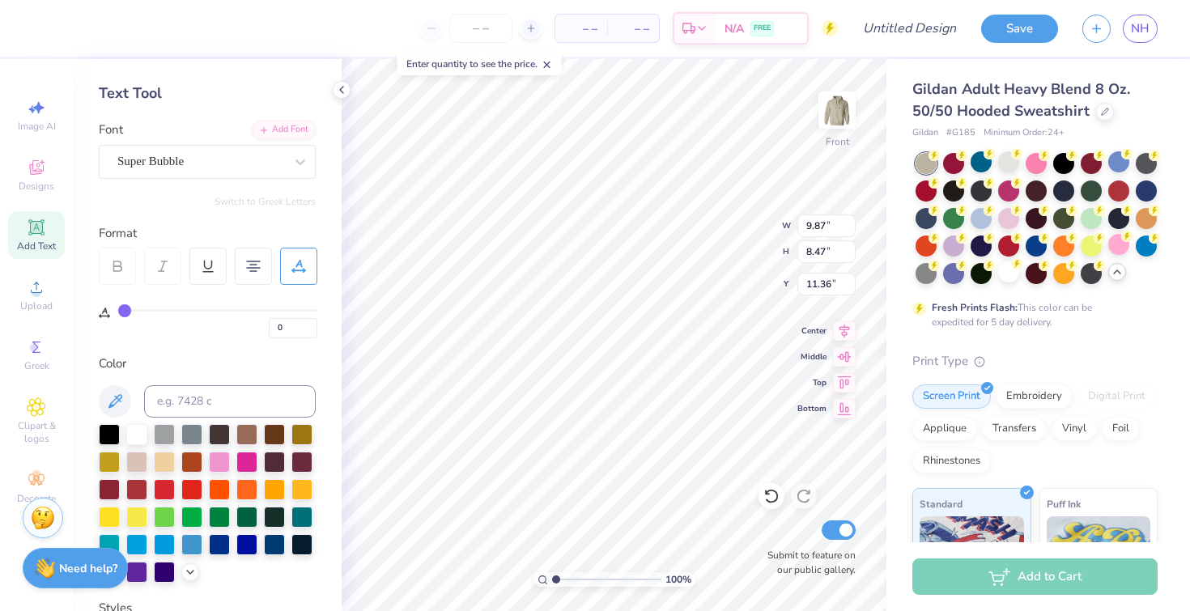
scroll to position [0, 0]
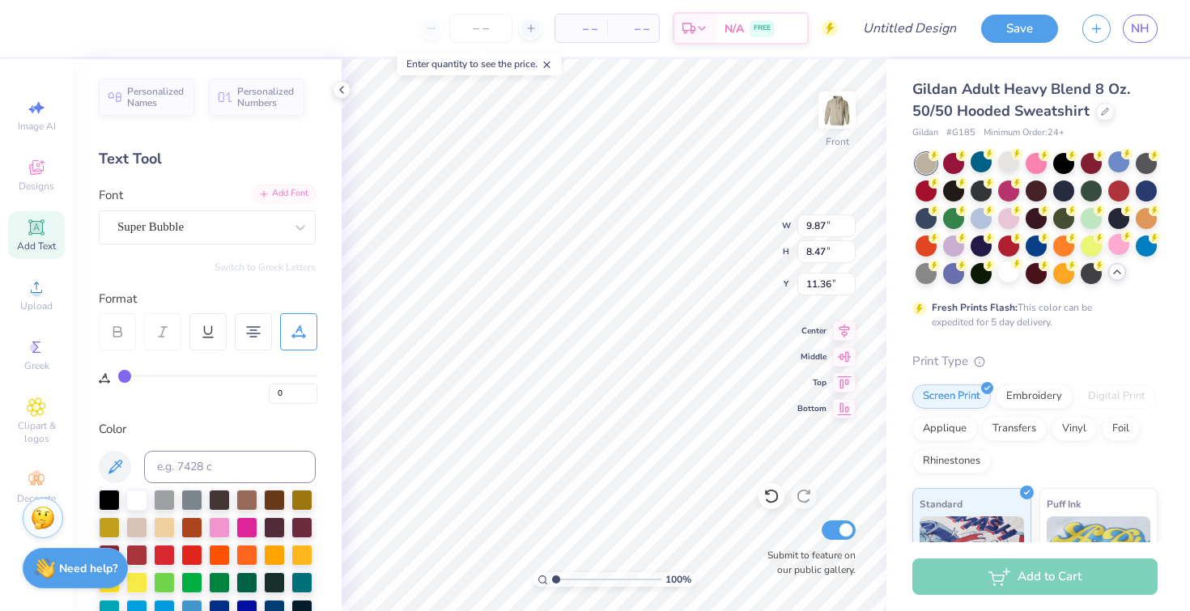
click at [286, 197] on div "Add Font" at bounding box center [284, 194] width 64 height 19
click at [276, 194] on div "Add Font" at bounding box center [284, 194] width 64 height 19
click at [257, 215] on div "Super Bubble" at bounding box center [201, 226] width 170 height 25
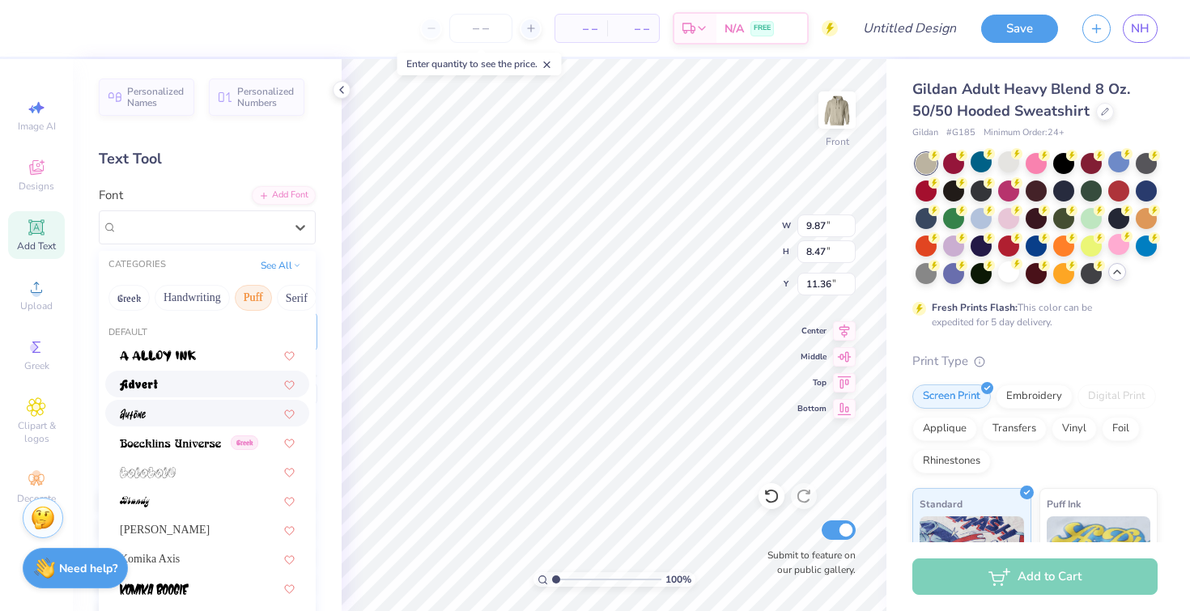
click at [244, 384] on div at bounding box center [207, 383] width 175 height 17
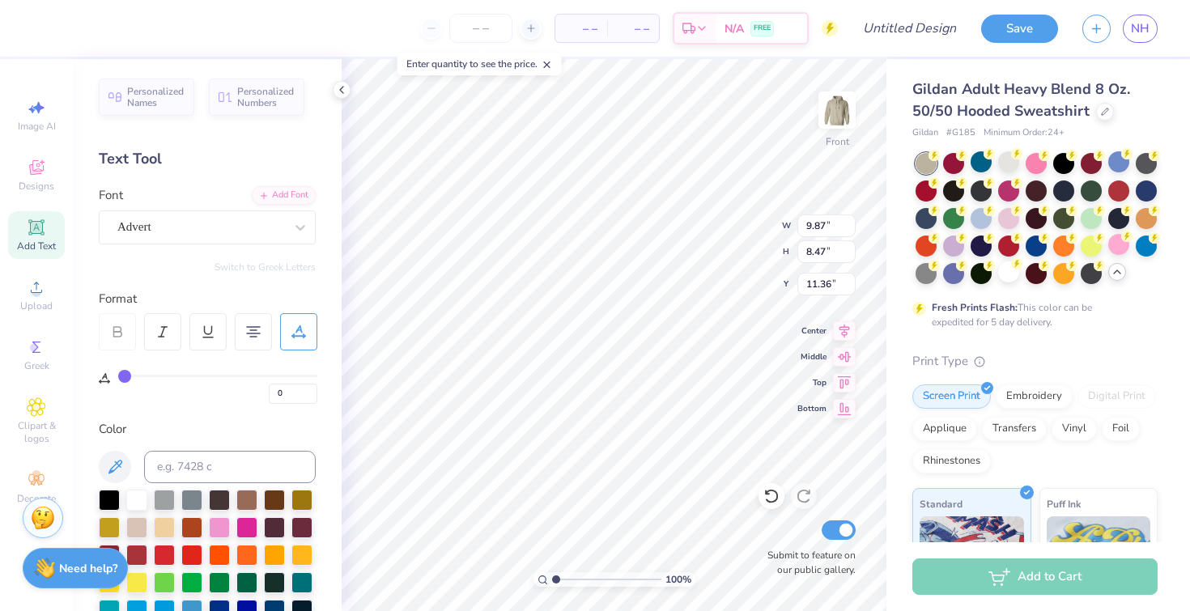
type input "8.41"
type input "8.72"
type input "11.23"
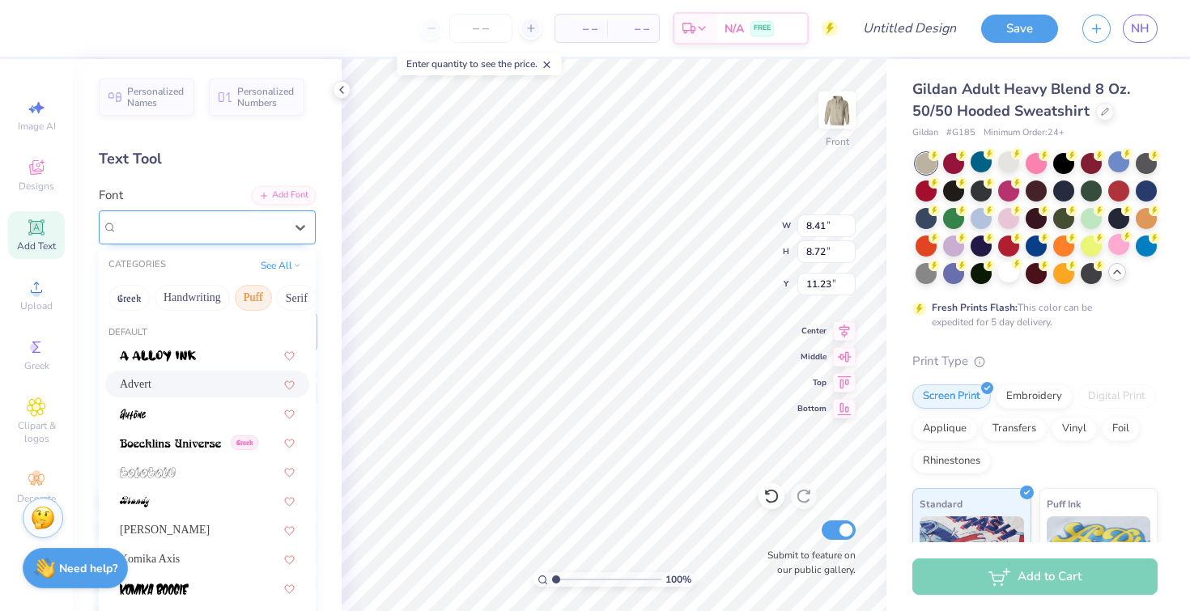
click at [264, 215] on div "Advert" at bounding box center [201, 226] width 170 height 25
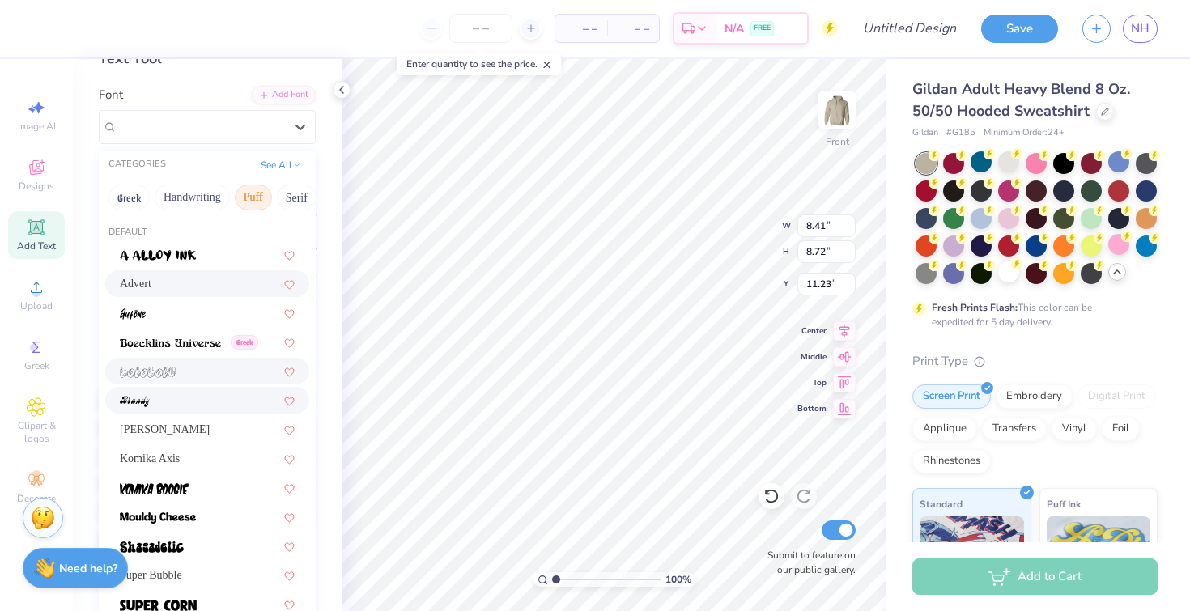
scroll to position [101, 0]
click at [224, 365] on div at bounding box center [207, 370] width 175 height 17
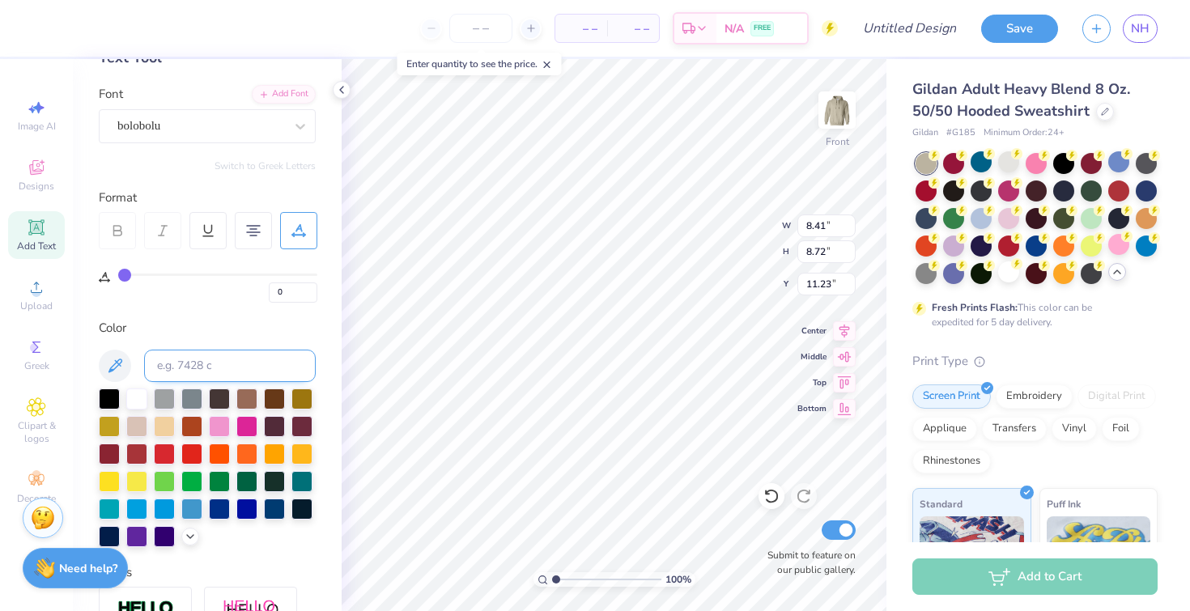
type input "6.55"
type input "8.46"
type input "11.36"
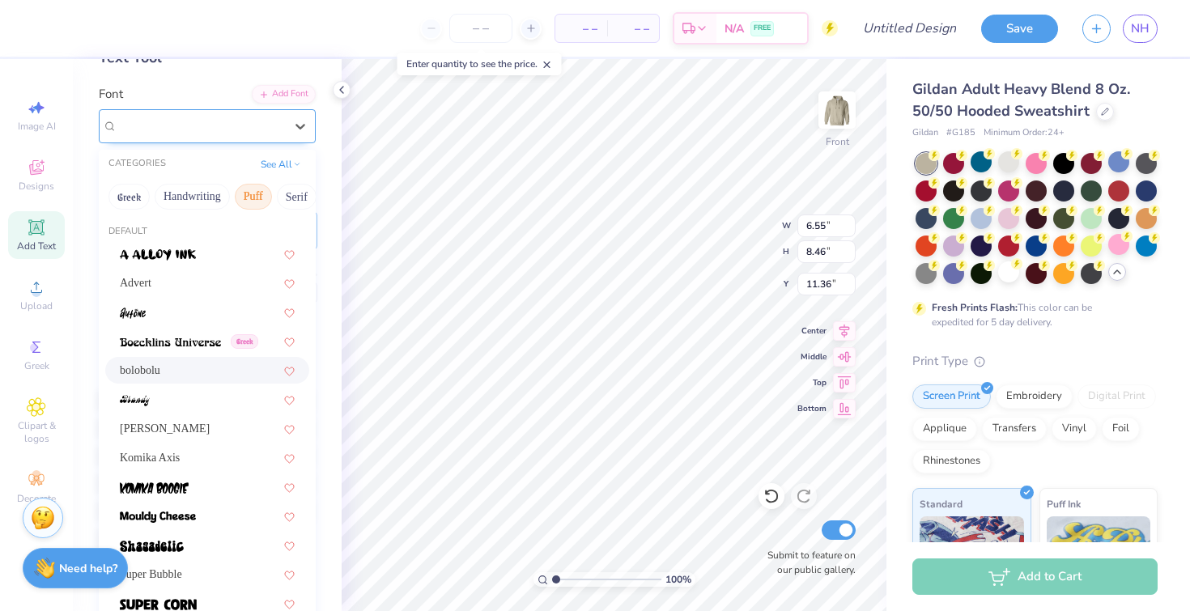
click at [235, 129] on div "bolobolu" at bounding box center [201, 125] width 170 height 25
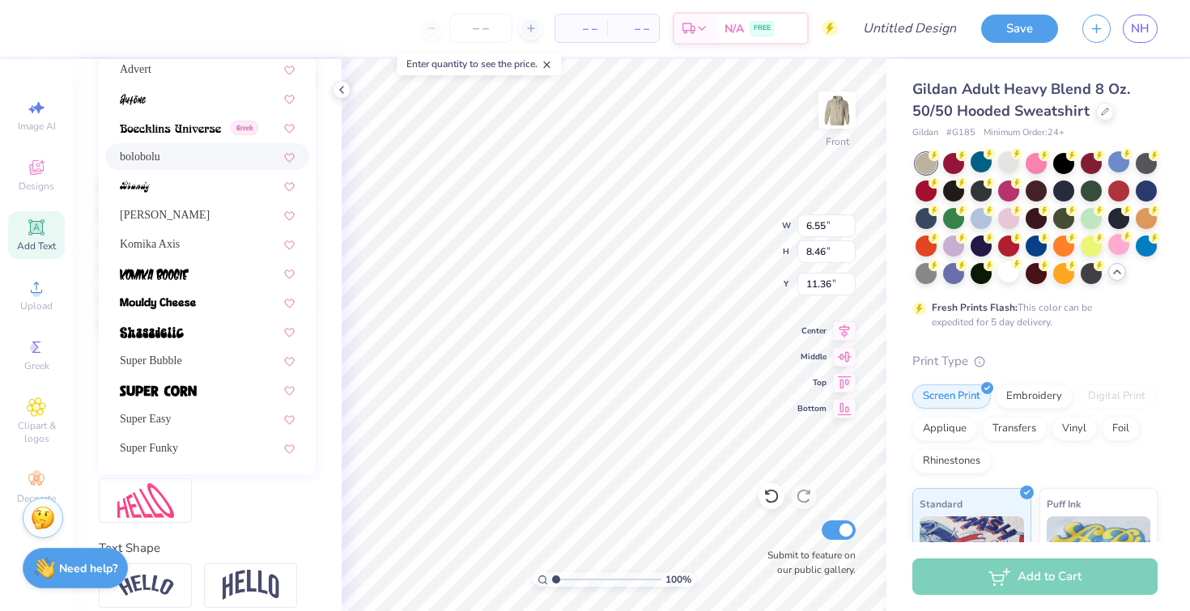
scroll to position [358, 0]
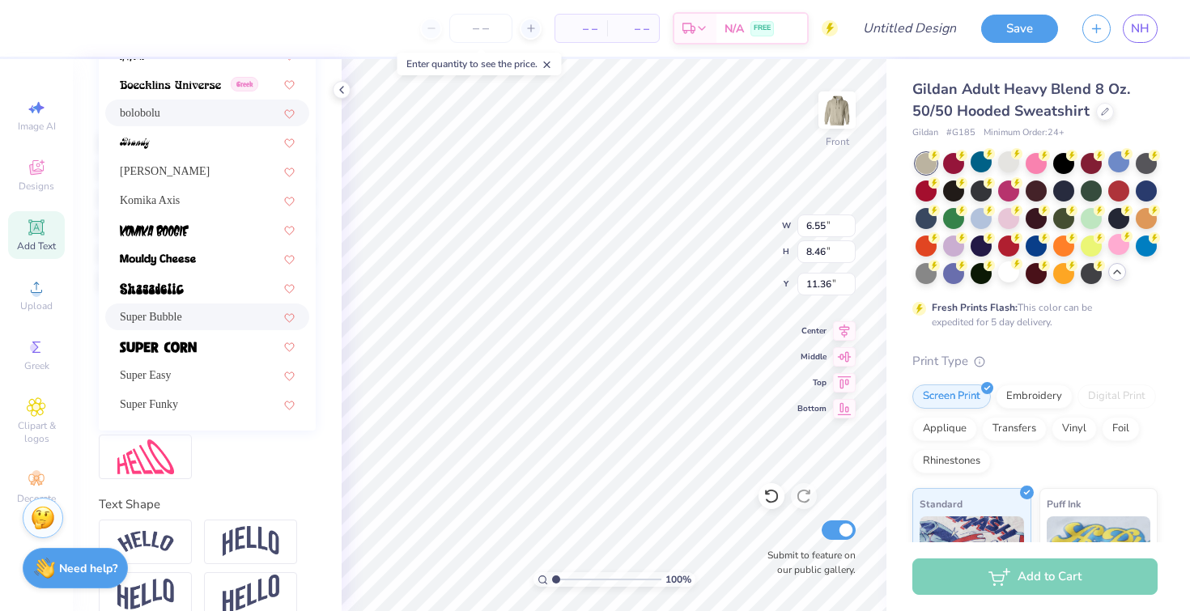
click at [228, 319] on div "Super Bubble" at bounding box center [207, 316] width 175 height 17
type input "9.87"
type input "8.47"
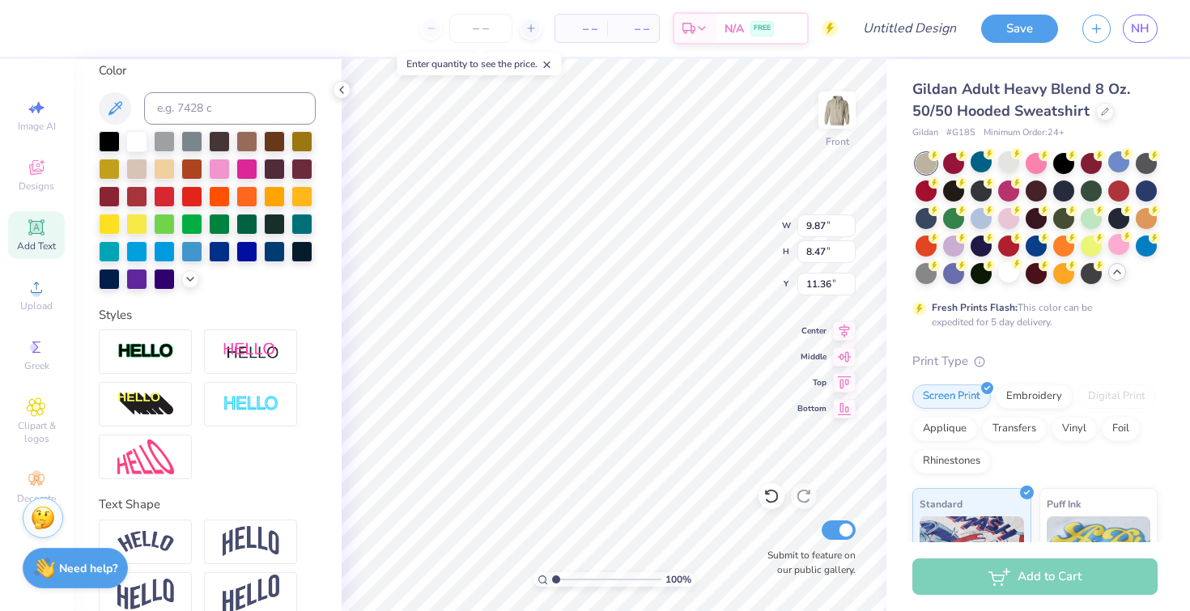
type input "10.55"
click at [40, 216] on div "Add Text" at bounding box center [36, 235] width 57 height 48
type input "6.00"
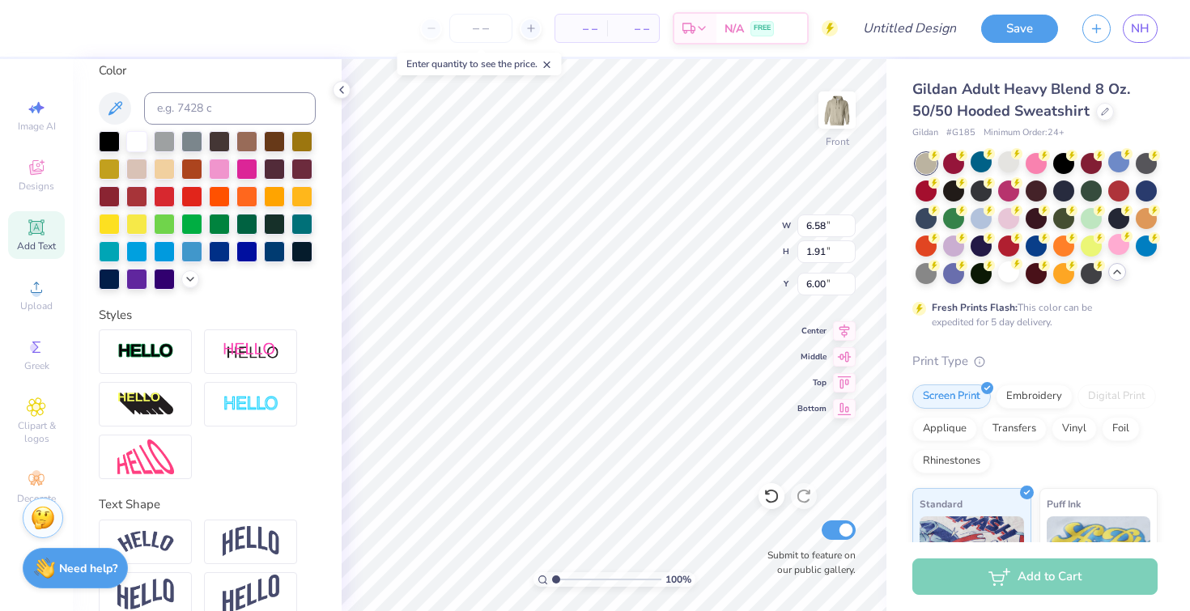
type textarea "delta chi"
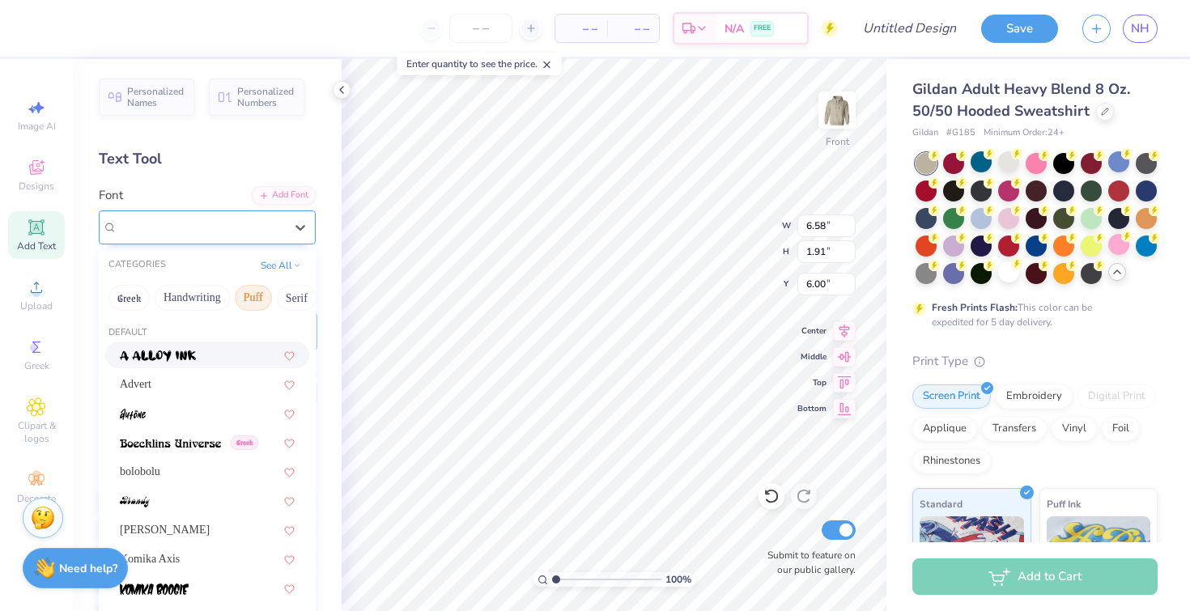
click at [215, 214] on div "Super Dream" at bounding box center [207, 227] width 217 height 34
click at [260, 297] on button "Puff" at bounding box center [253, 298] width 37 height 26
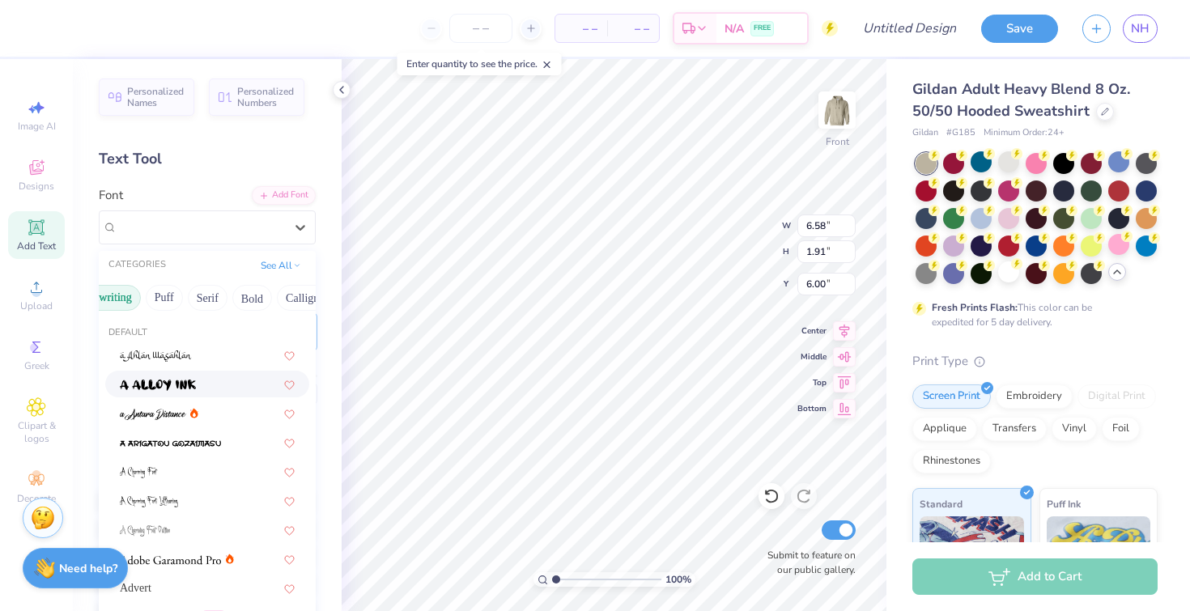
scroll to position [0, 123]
click at [223, 298] on button "Bold" at bounding box center [218, 298] width 40 height 26
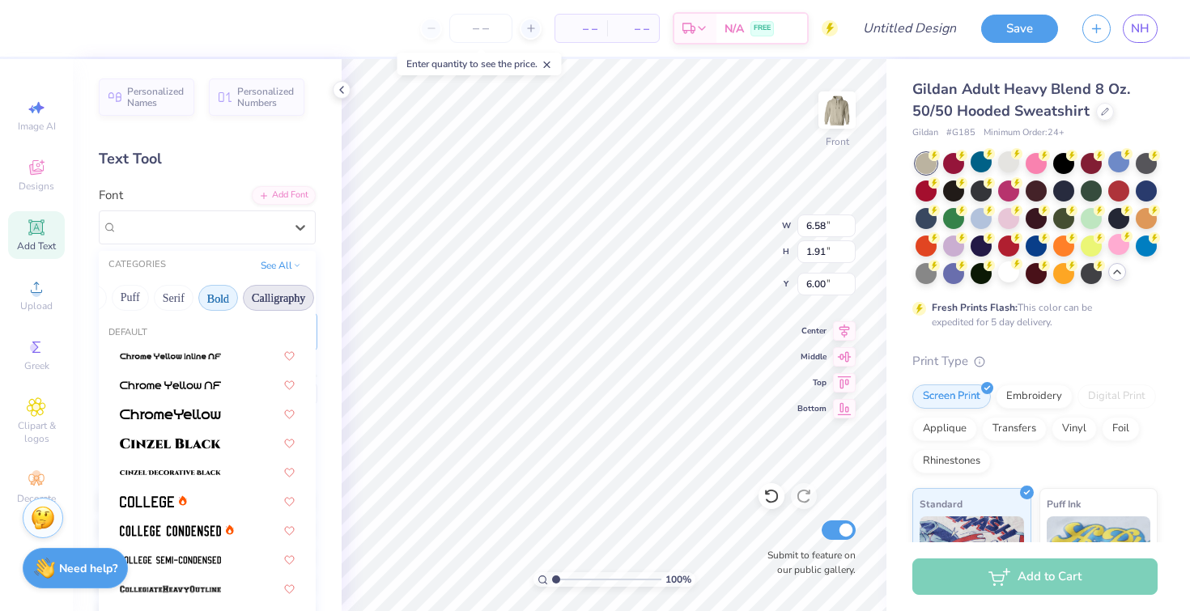
click at [257, 304] on button "Calligraphy" at bounding box center [278, 298] width 71 height 26
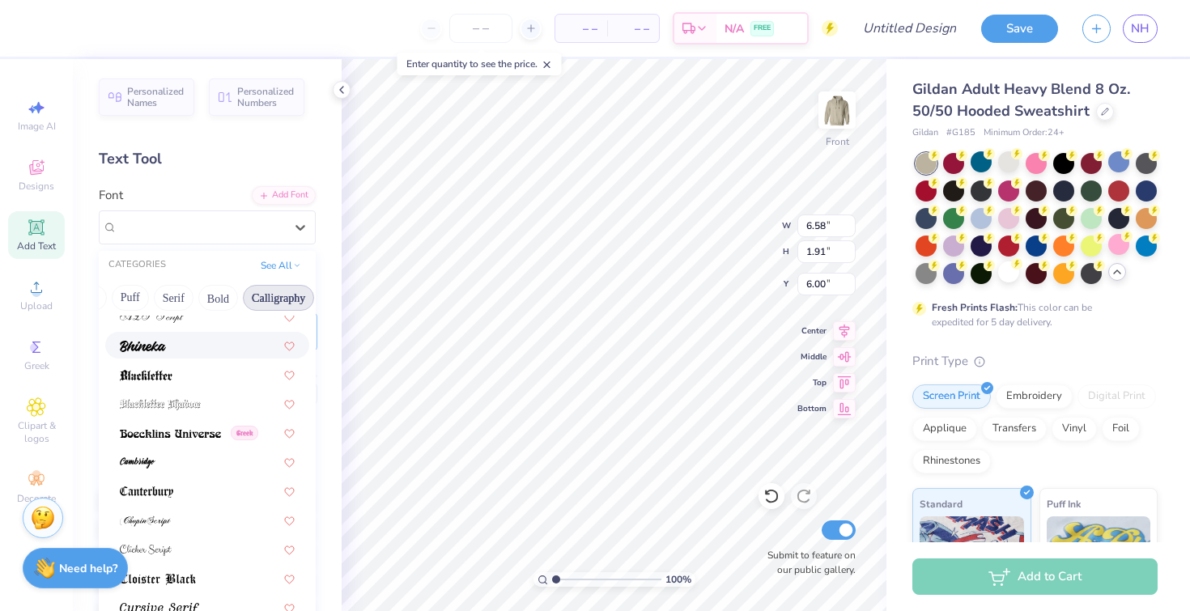
scroll to position [107, 0]
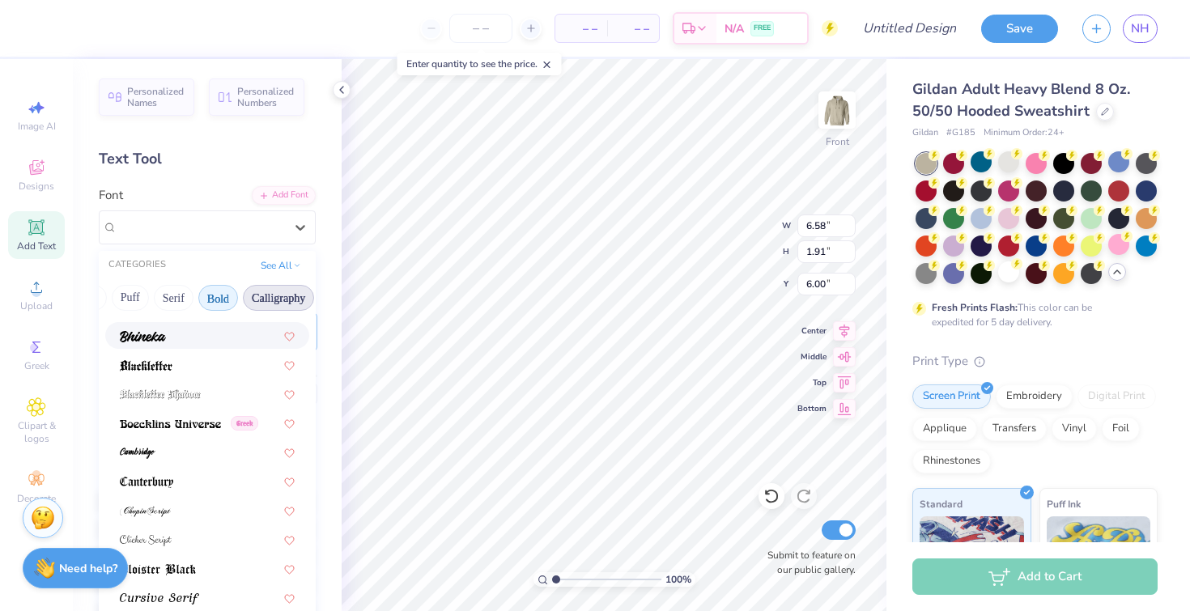
click at [223, 303] on button "Bold" at bounding box center [218, 298] width 40 height 26
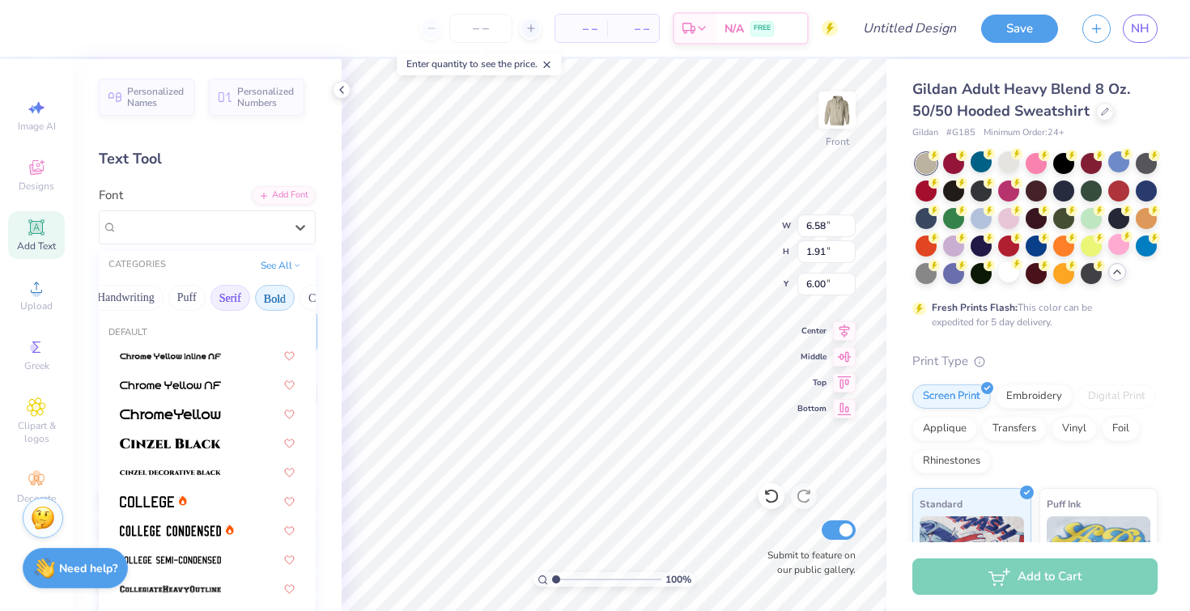
scroll to position [0, 38]
click at [264, 310] on div "Greek Handwriting Puff Serif Bold Calligraphy Retro Sans Serif Minimal Fantasy …" at bounding box center [207, 298] width 217 height 36
click at [254, 299] on button "Serif" at bounding box center [259, 298] width 40 height 26
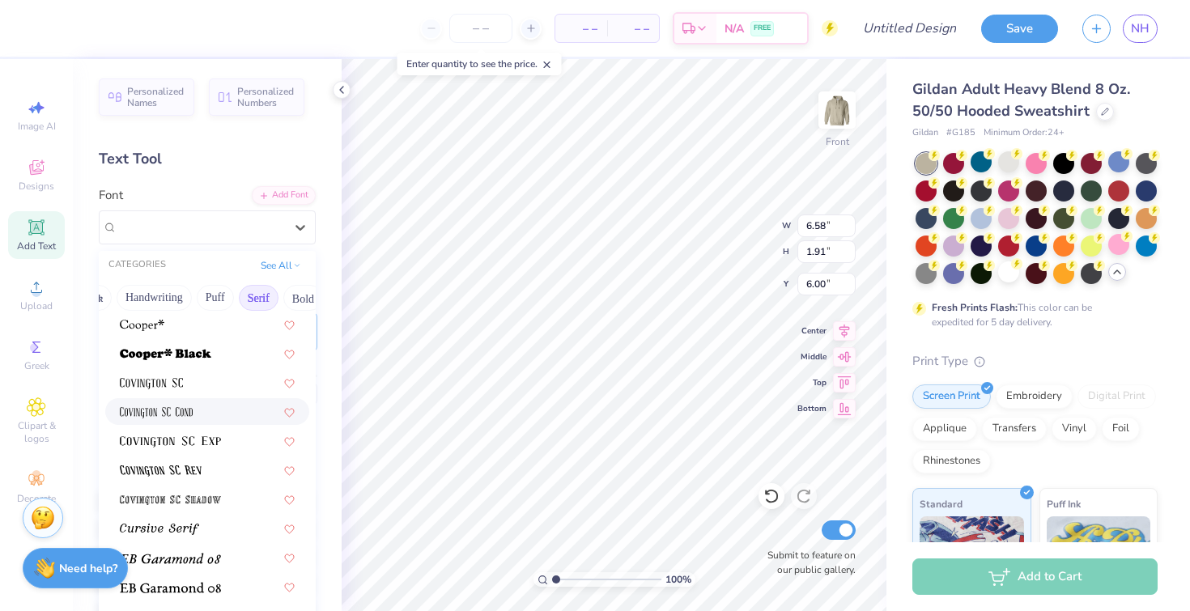
scroll to position [764, 0]
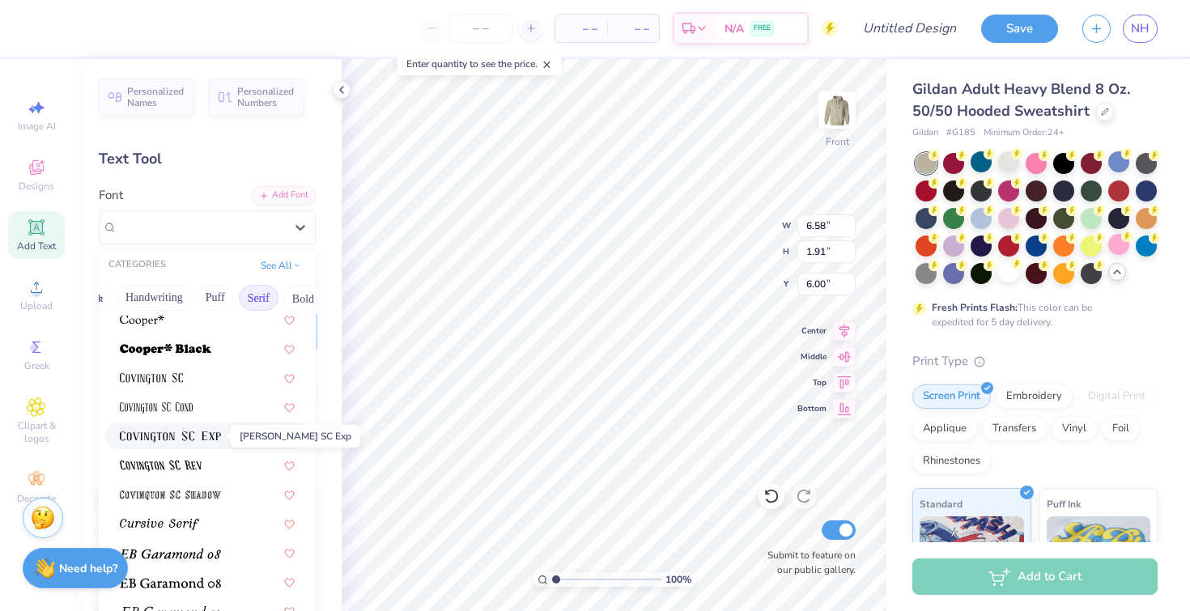
click at [207, 439] on img at bounding box center [170, 436] width 101 height 11
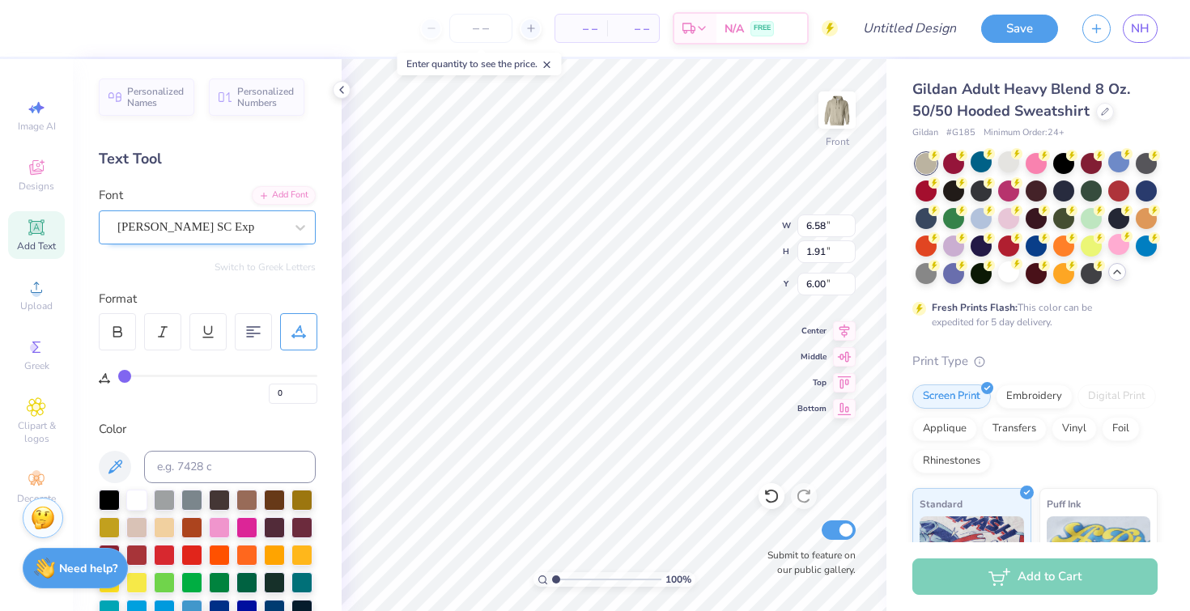
click at [239, 231] on div "[PERSON_NAME] SC Exp" at bounding box center [201, 226] width 170 height 25
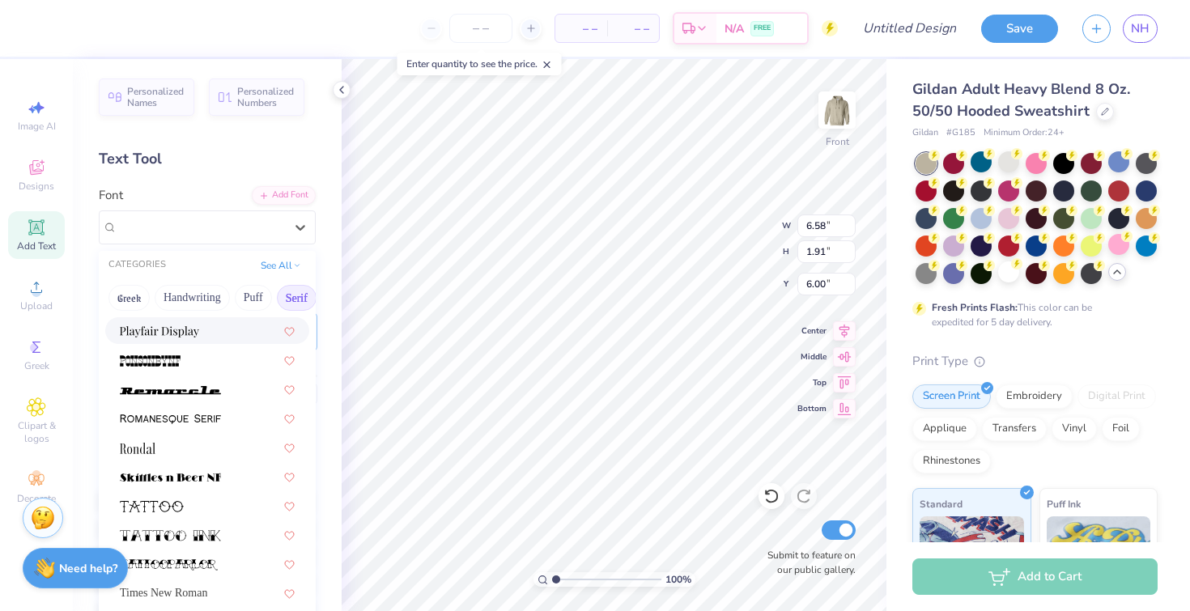
scroll to position [1853, 0]
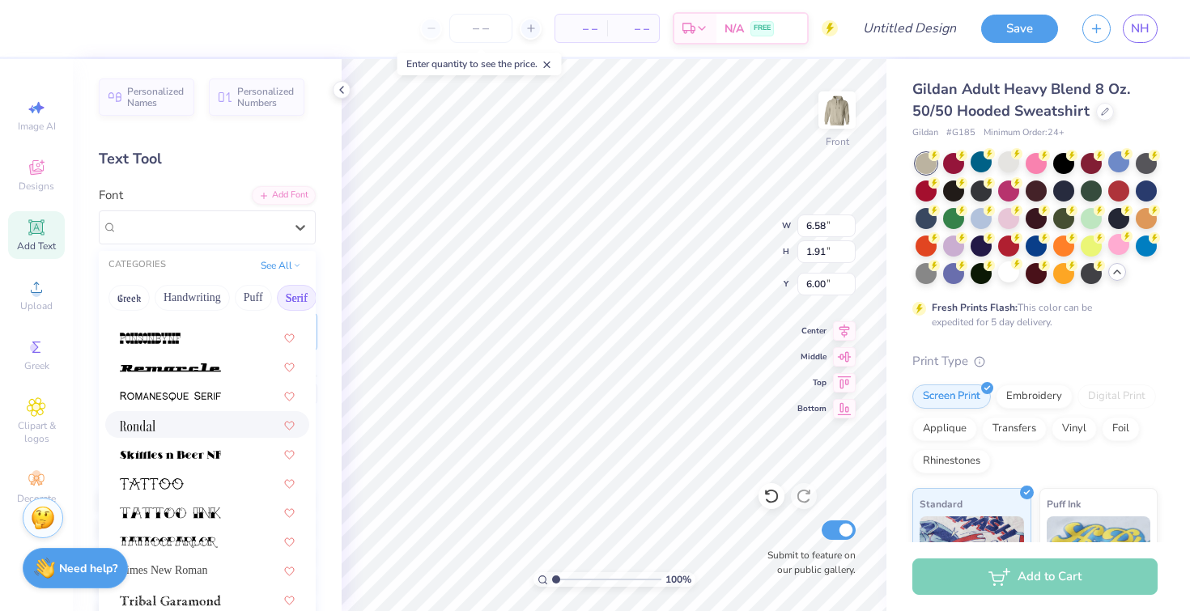
click at [185, 432] on div at bounding box center [207, 424] width 175 height 17
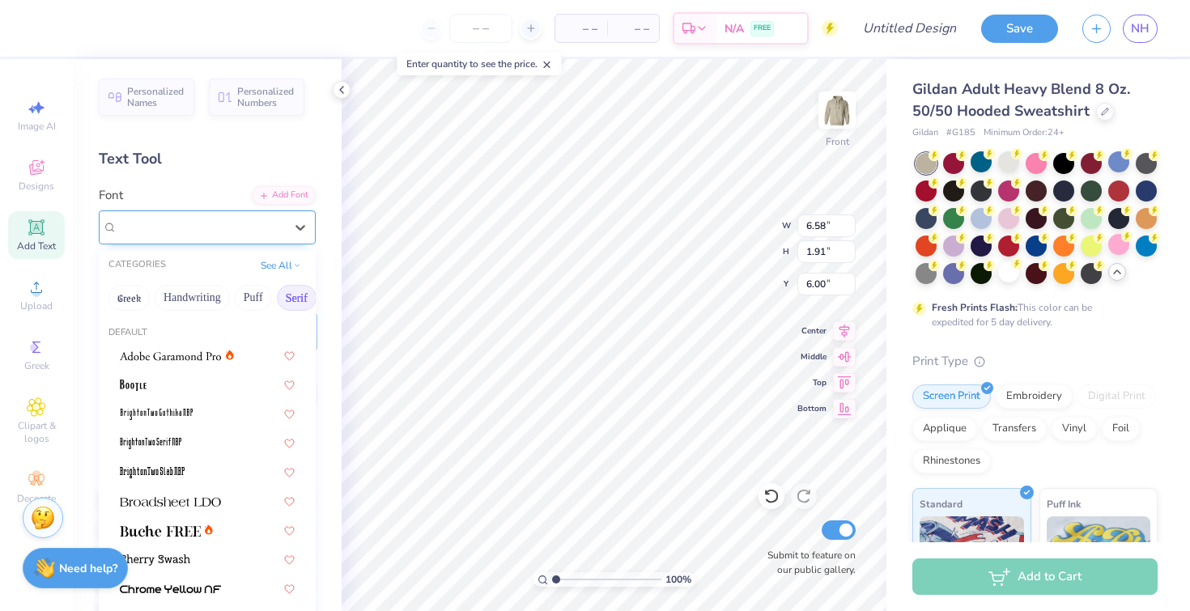
click at [229, 232] on div "[PERSON_NAME]" at bounding box center [201, 226] width 170 height 25
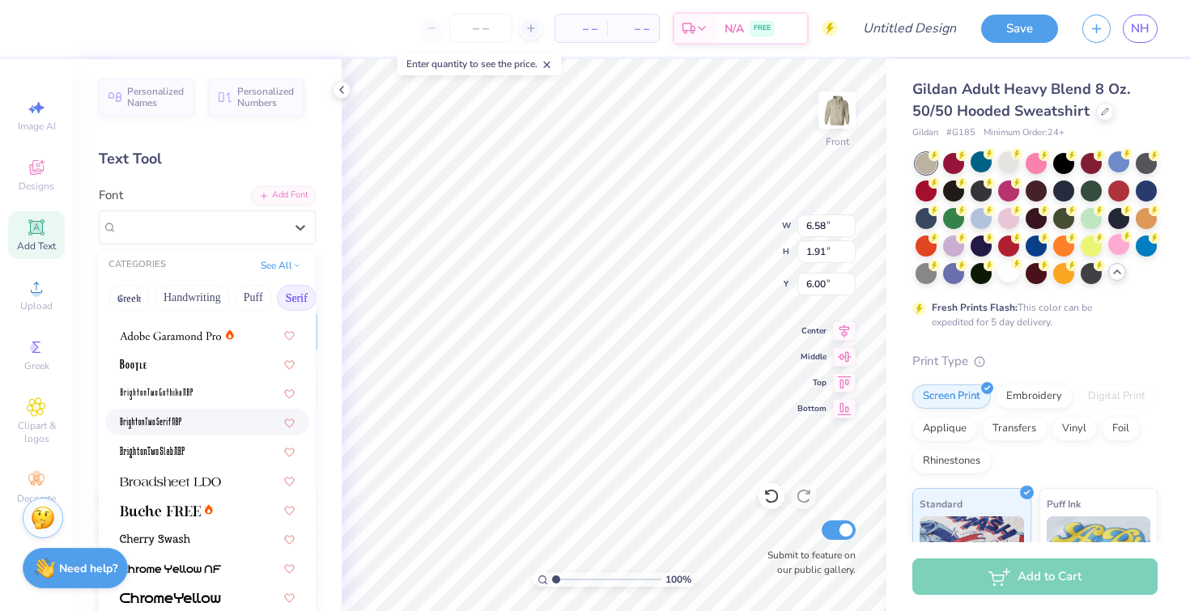
scroll to position [40, 0]
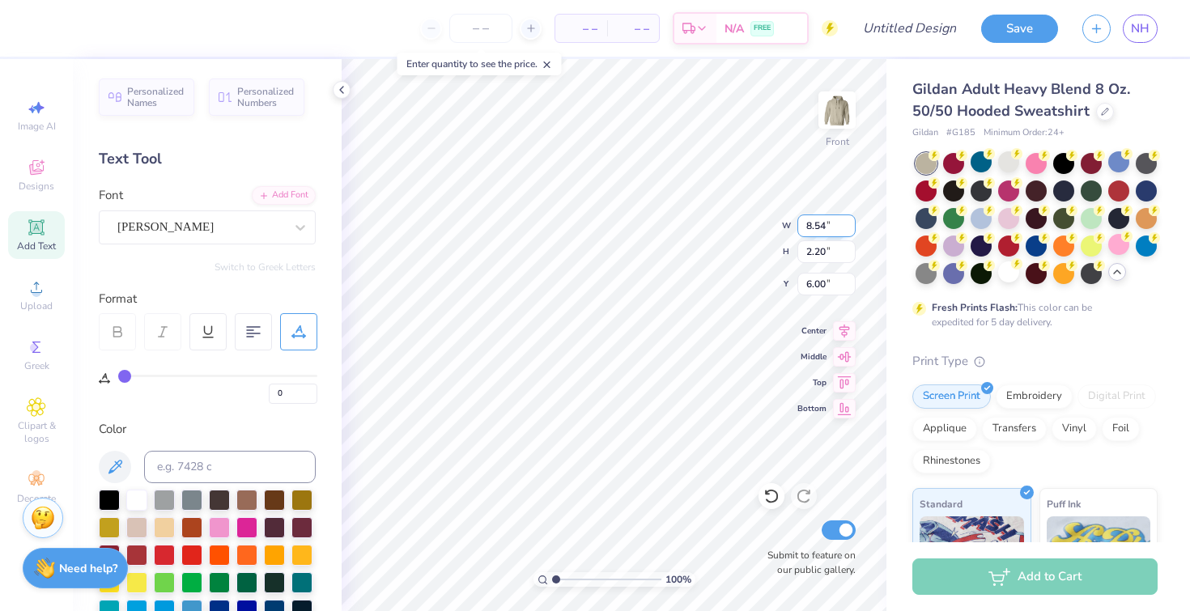
type input "8.54"
type input "2.20"
type input "6.04"
type input "5.21"
type input "1.34"
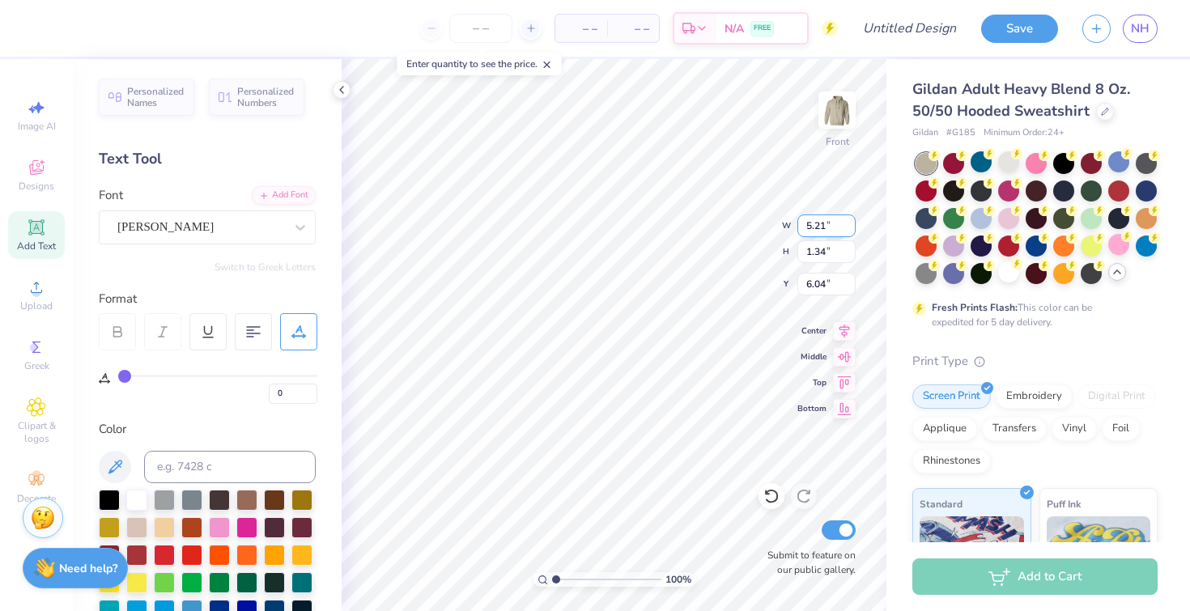
type input "7.75"
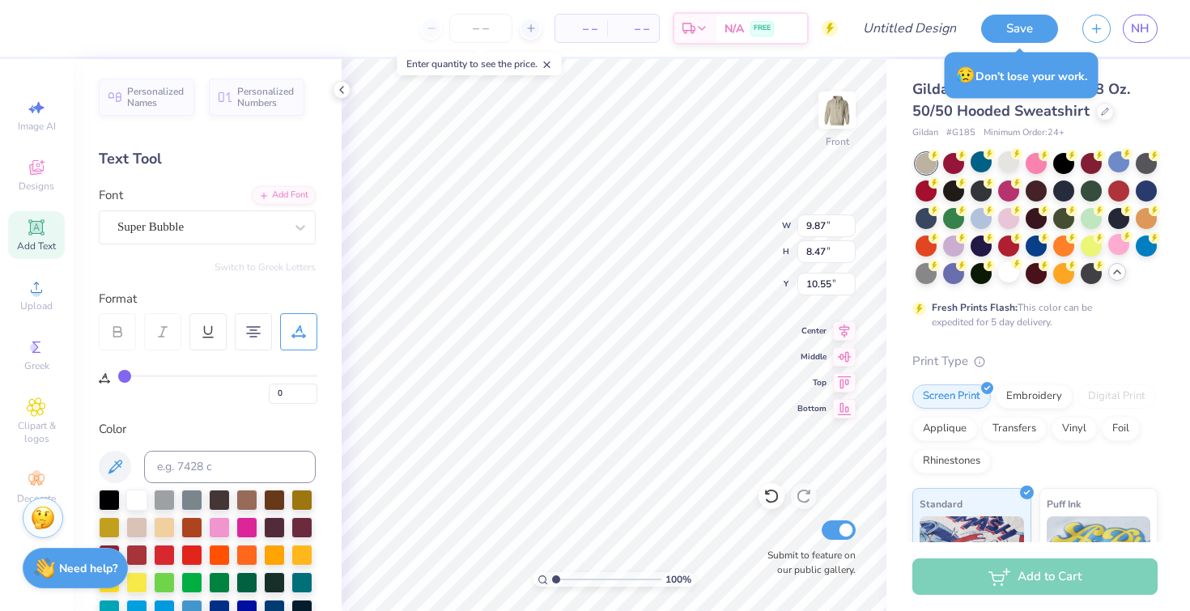
type input "11.36"
type input "5.21"
type input "1.34"
type input "8.15"
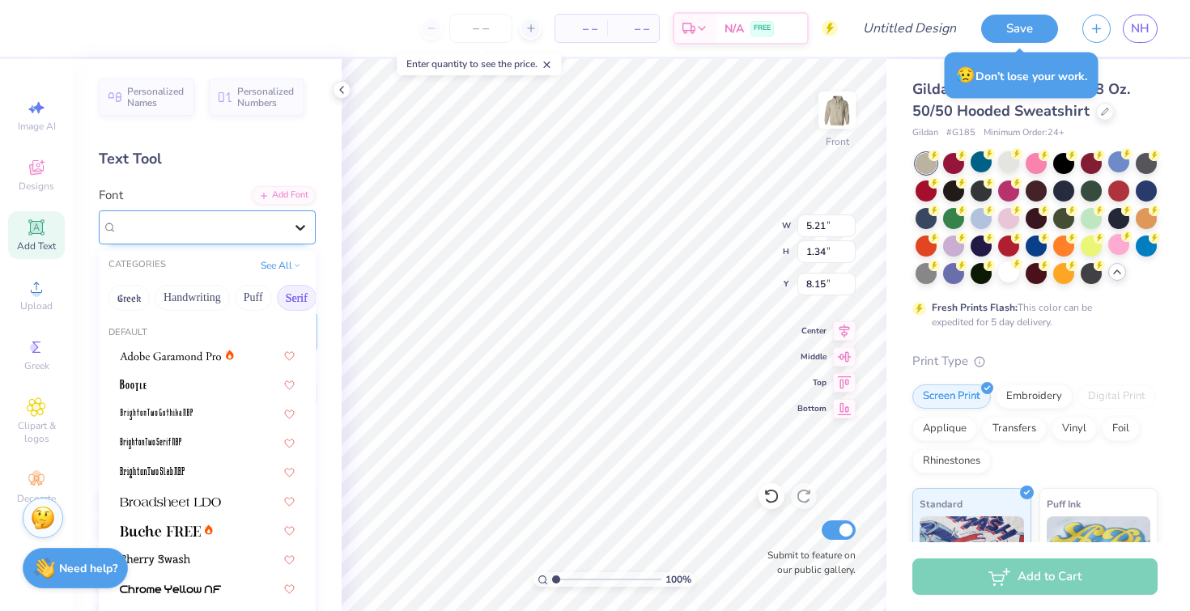
click at [286, 235] on div at bounding box center [300, 227] width 29 height 29
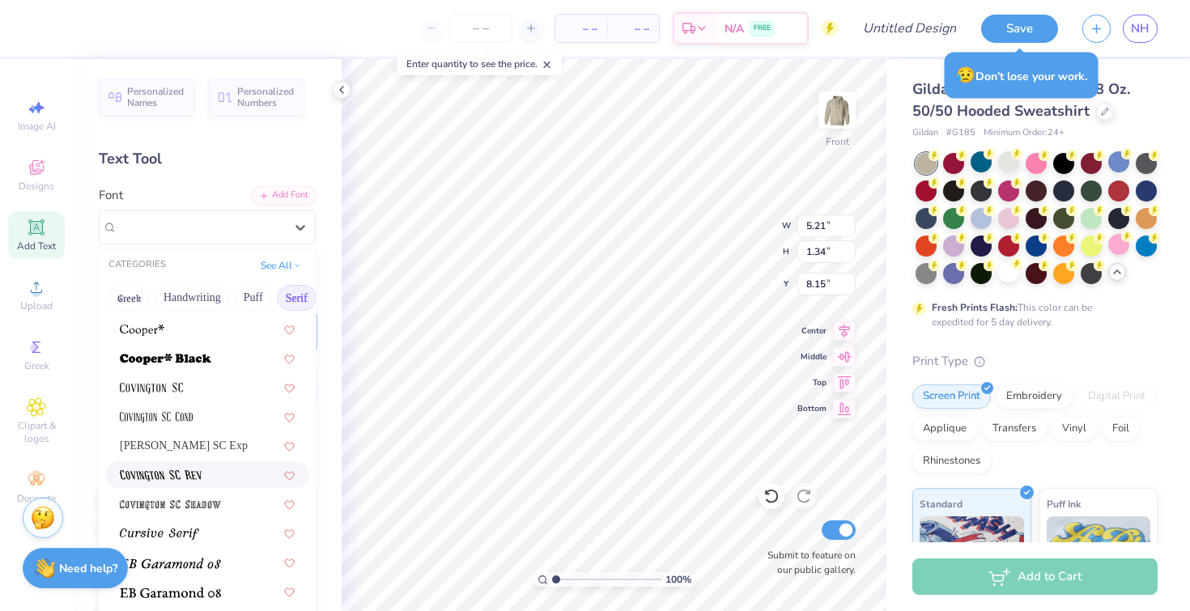
scroll to position [750, 0]
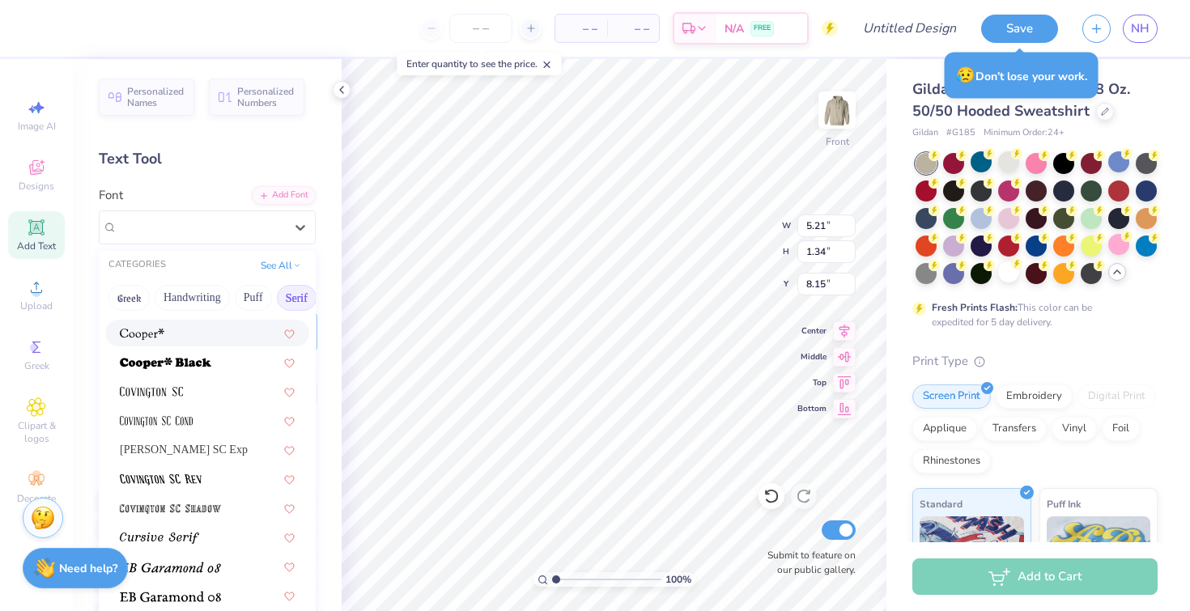
click at [216, 339] on div at bounding box center [207, 333] width 175 height 17
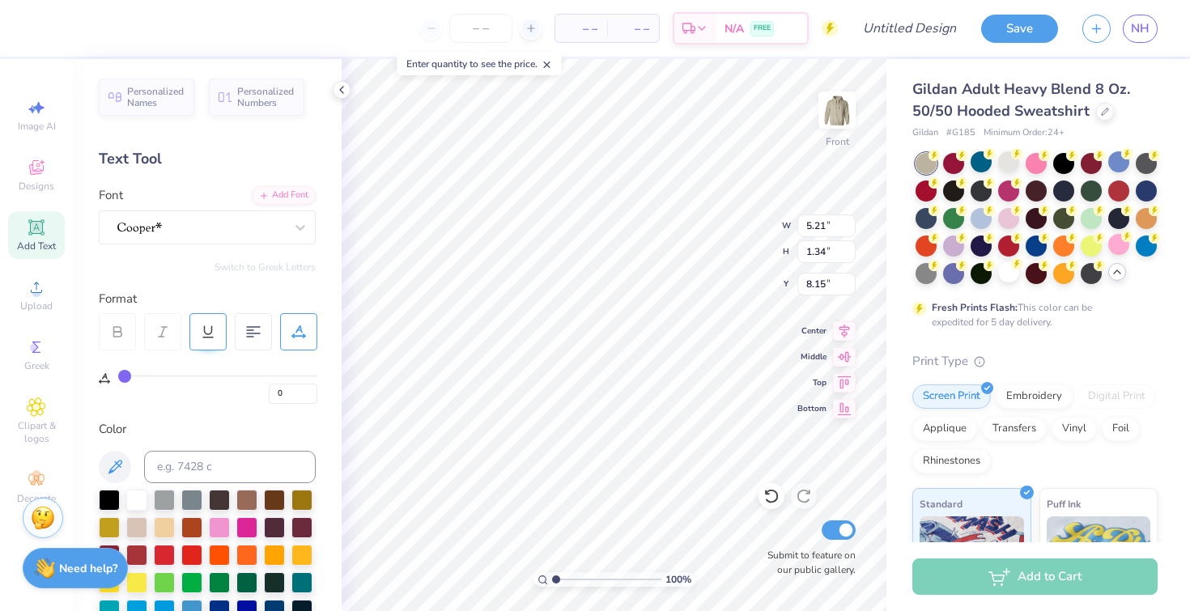
type input "5.57"
type input "1.21"
type input "8.22"
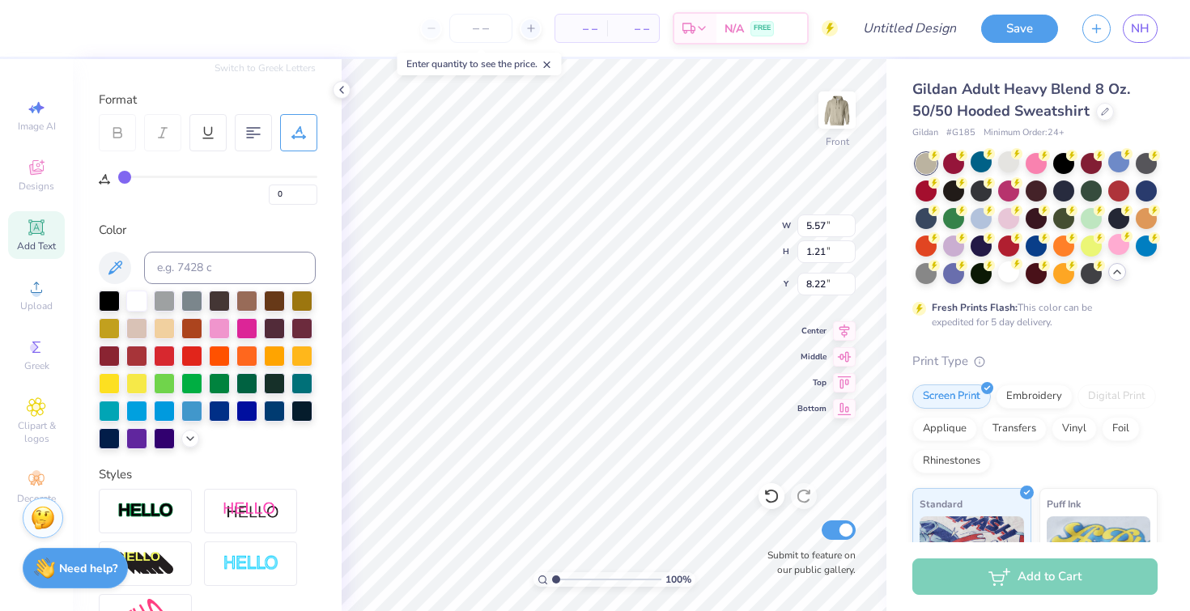
scroll to position [78, 0]
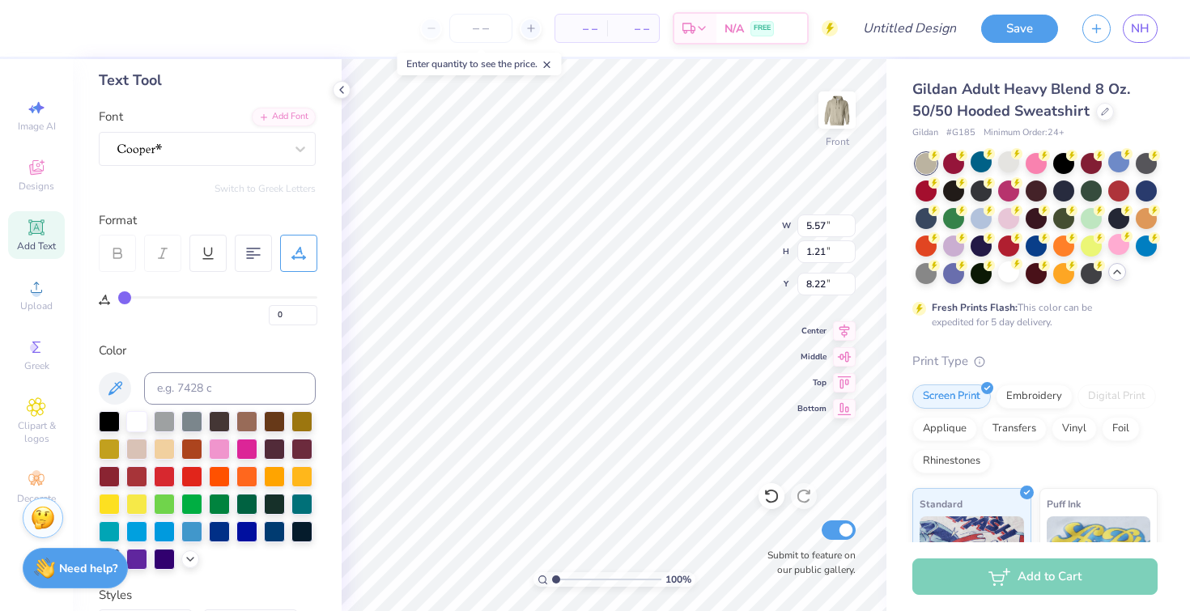
click at [292, 255] on icon at bounding box center [298, 253] width 15 height 15
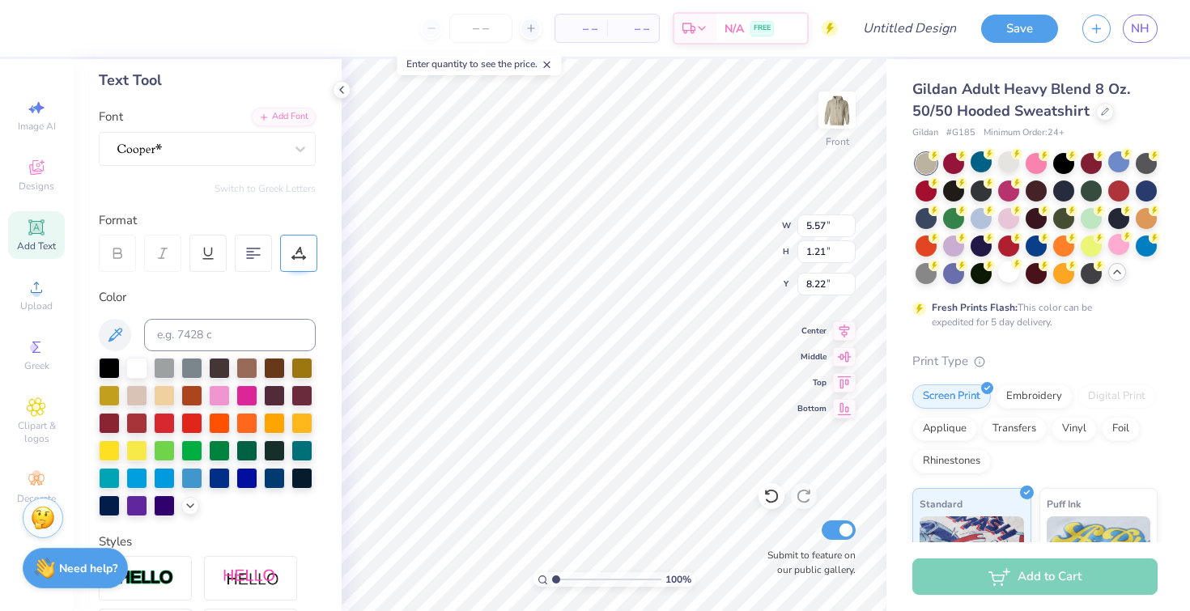
click at [310, 257] on div at bounding box center [298, 253] width 37 height 37
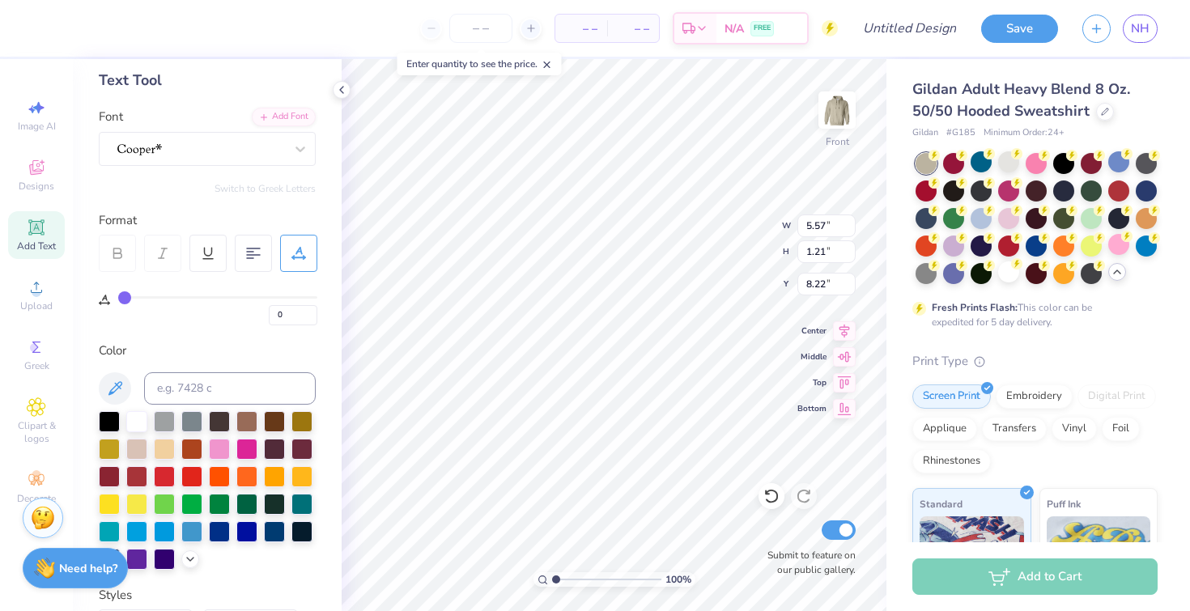
type input "1"
type input "2"
type input "3"
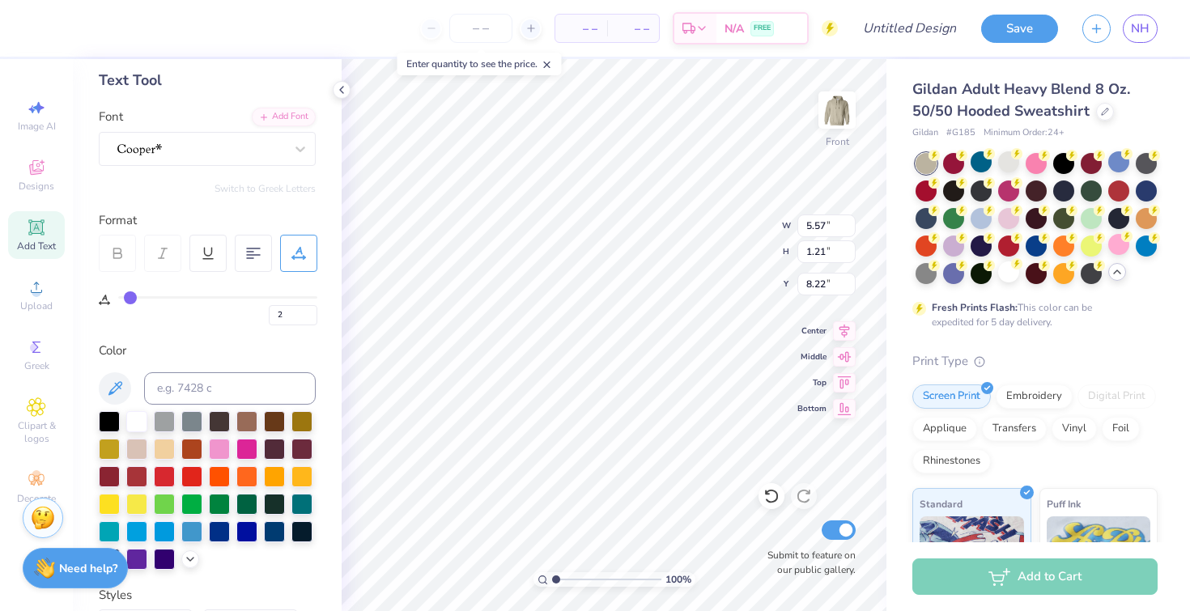
type input "3"
type input "4"
type input "5"
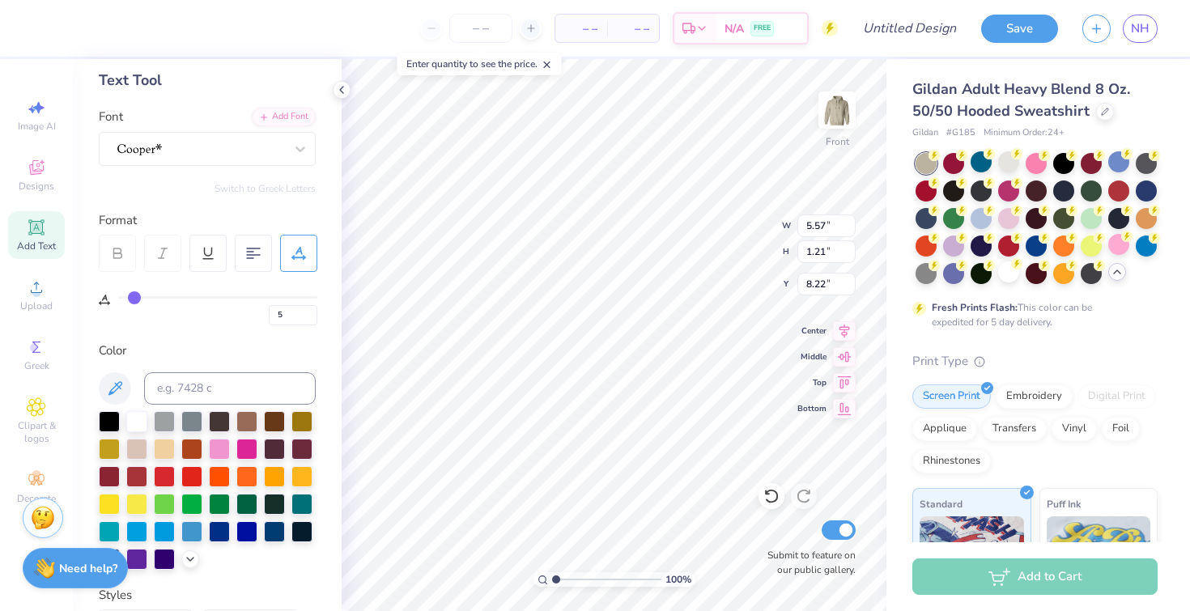
type input "6"
type input "7"
type input "8"
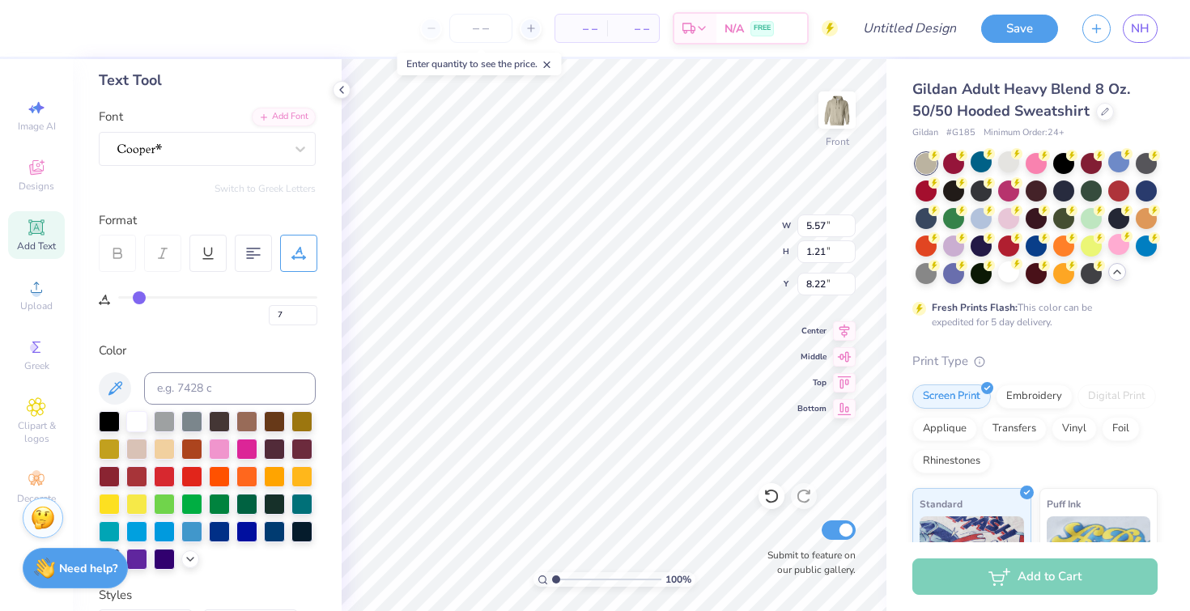
type input "8"
type input "9"
type input "10"
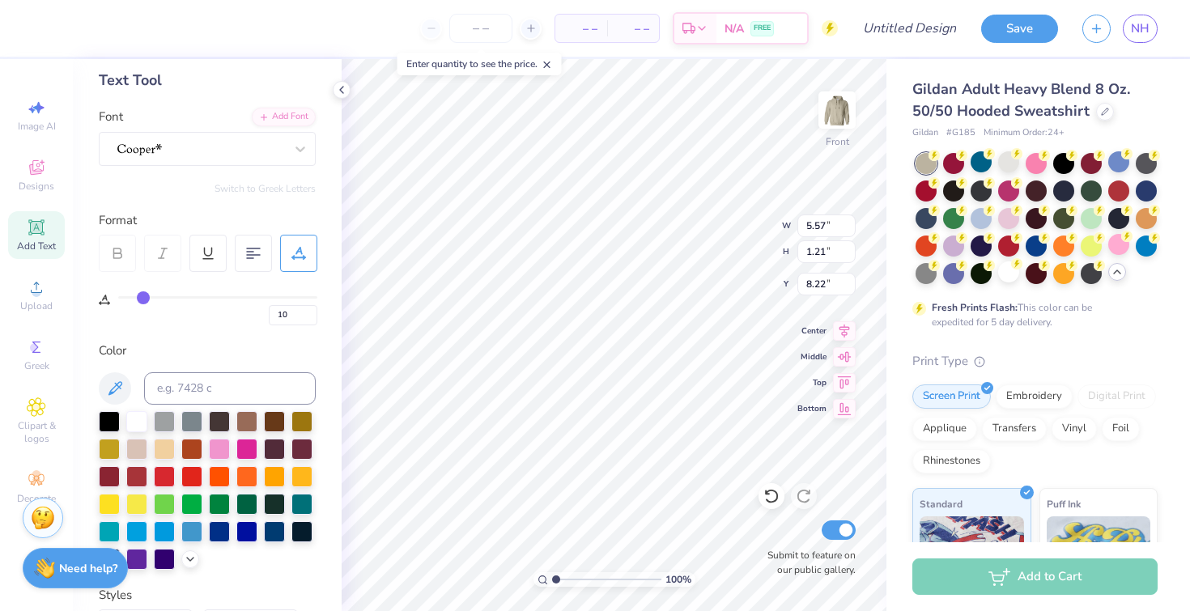
type input "11"
drag, startPoint x: 124, startPoint y: 298, endPoint x: 144, endPoint y: 299, distance: 20.2
type input "11"
click at [144, 299] on input "range" at bounding box center [217, 297] width 199 height 2
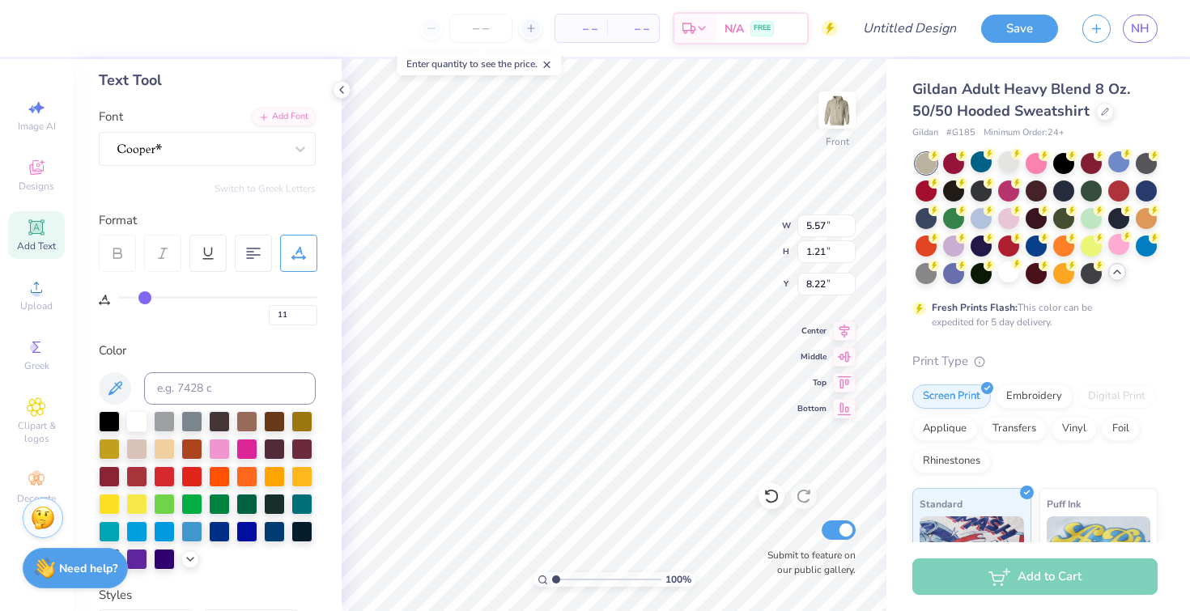
type input "7.03"
type input "12"
type input "14"
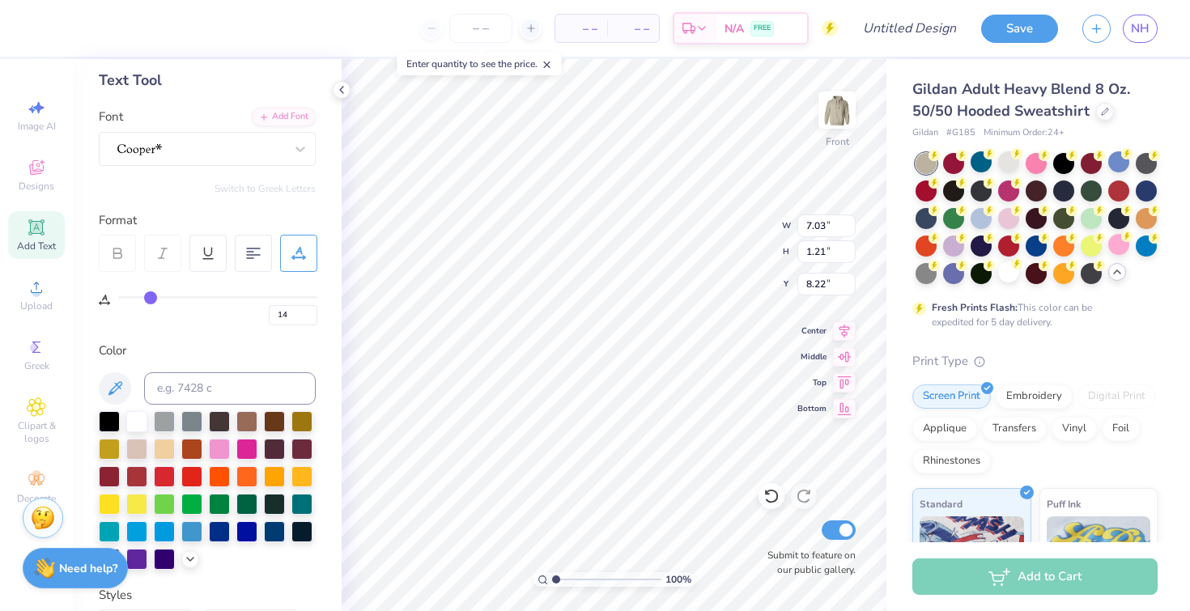
type input "16"
type input "19"
type input "20"
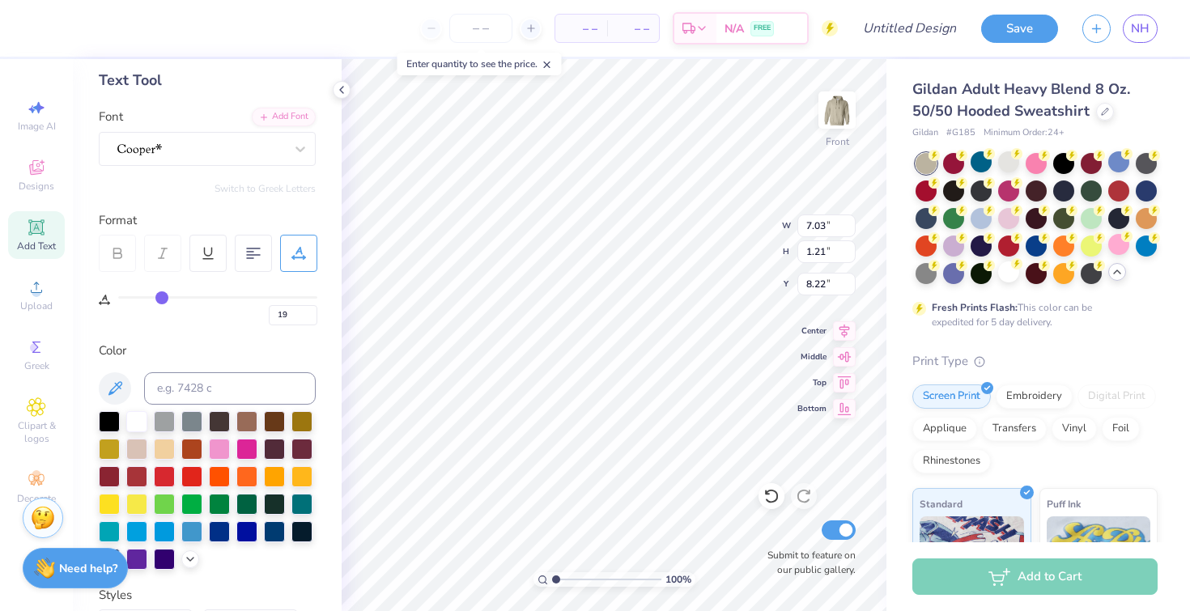
type input "20"
type input "21"
type input "22"
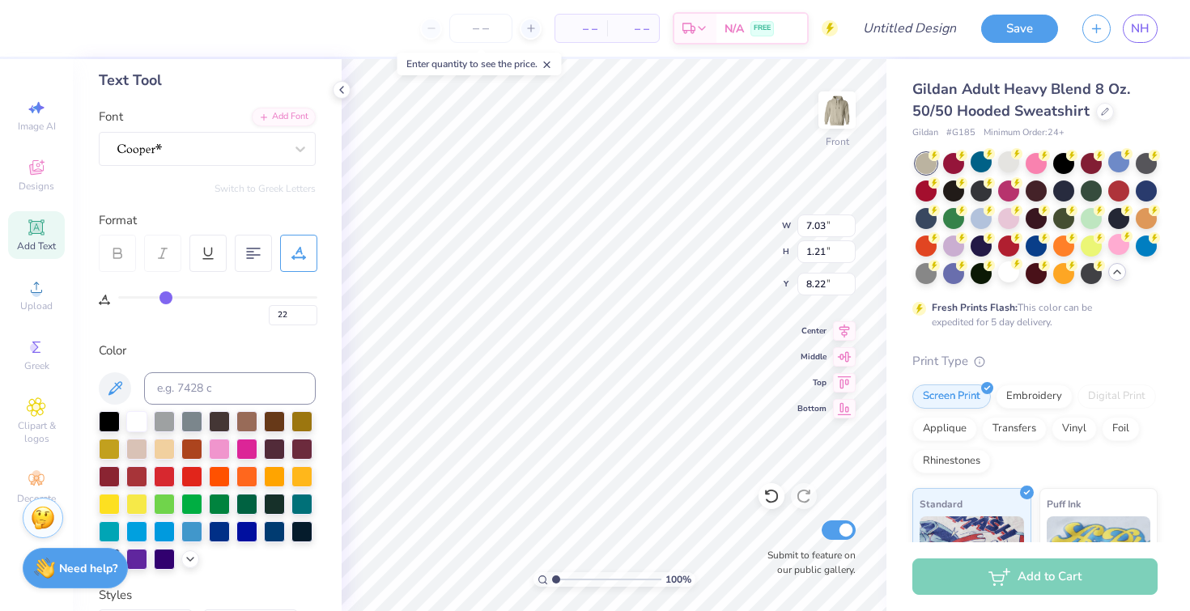
type input "23"
drag, startPoint x: 145, startPoint y: 293, endPoint x: 168, endPoint y: 291, distance: 22.7
type input "23"
click at [168, 296] on input "range" at bounding box center [217, 297] width 199 height 2
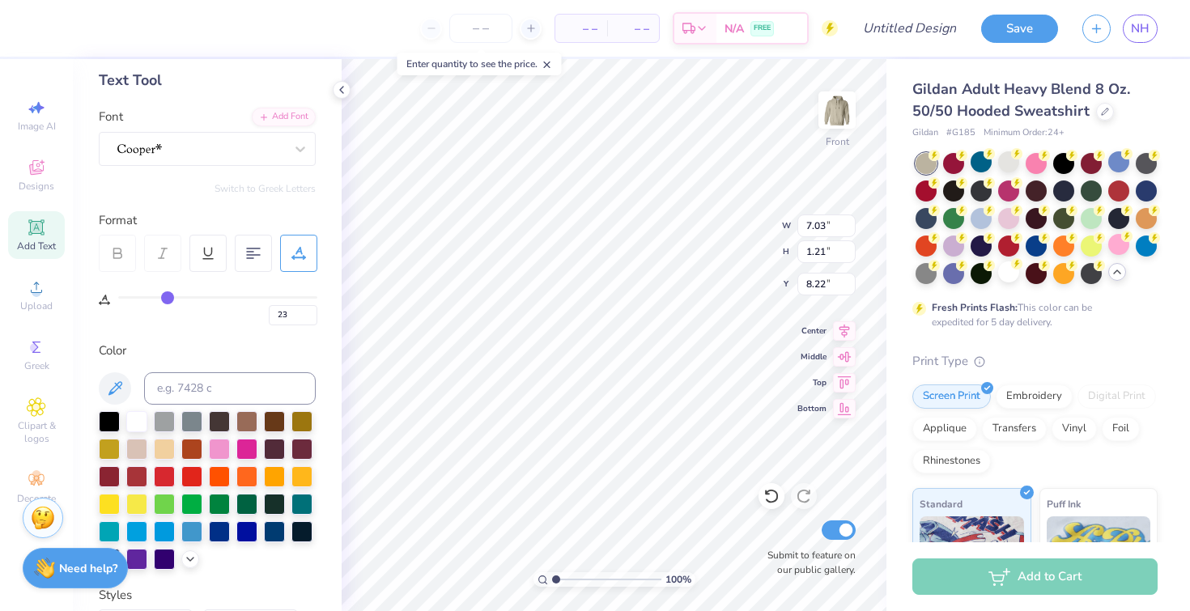
type input "8.62"
type textarea "DELTA CHI"
click at [716, 222] on div "100 % Front W 8.62 8.62 " H 1.21 1.21 " Y 8.22 8.22 " Center Middle Top Bottom …" at bounding box center [613, 335] width 545 height 552
type input "8.46"
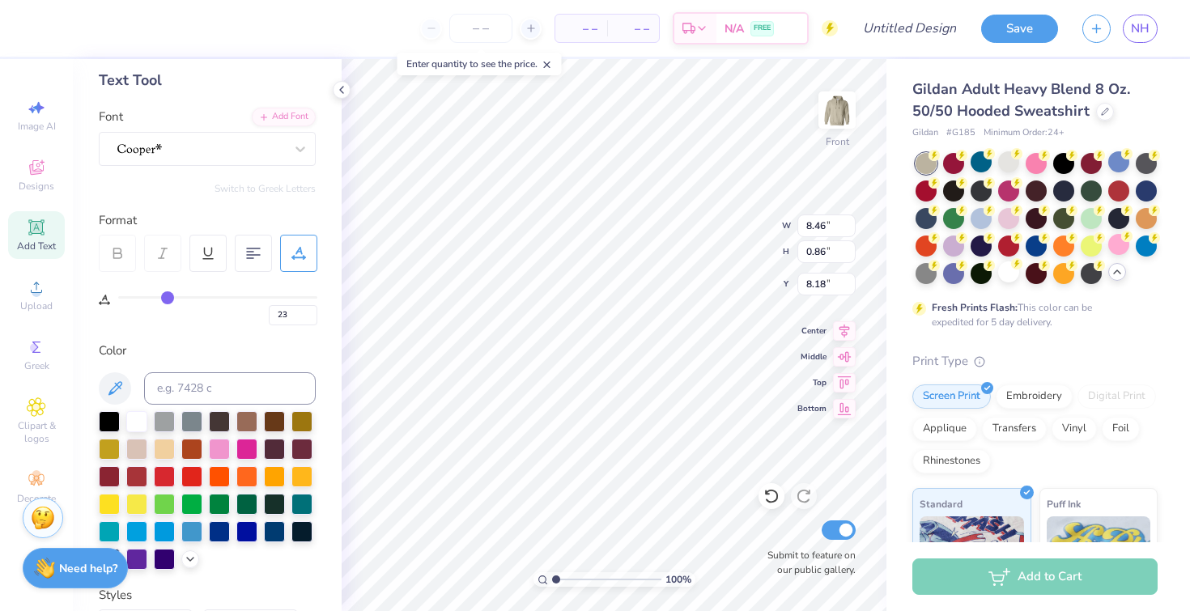
type input "0.86"
type input "9.13"
type input "9.10"
click at [889, 19] on input "Design Title" at bounding box center [928, 28] width 79 height 32
type input "o"
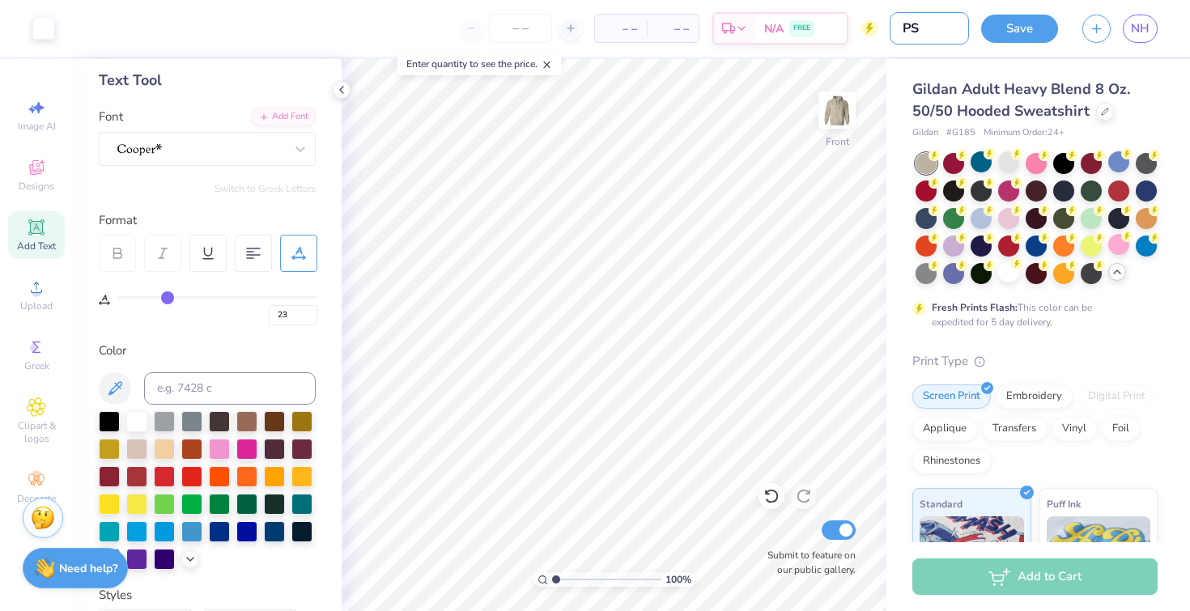
type input "P"
drag, startPoint x: 933, startPoint y: 30, endPoint x: 853, endPoint y: 28, distance: 80.1
click at [853, 28] on div "Art colors – – Per Item – – Total Est. Delivery N/A FREE Design Title Fall 2025…" at bounding box center [595, 28] width 1190 height 57
type input "PSP Fall 2025 [MEDICAL_DATA]"
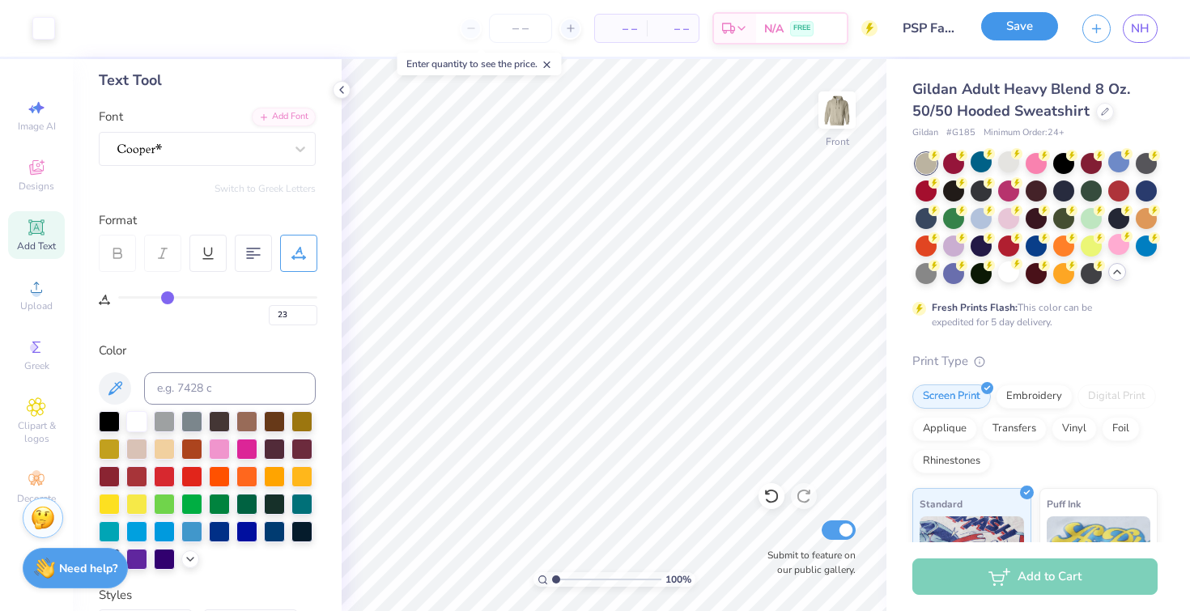
click at [1008, 32] on button "Save" at bounding box center [1019, 26] width 77 height 28
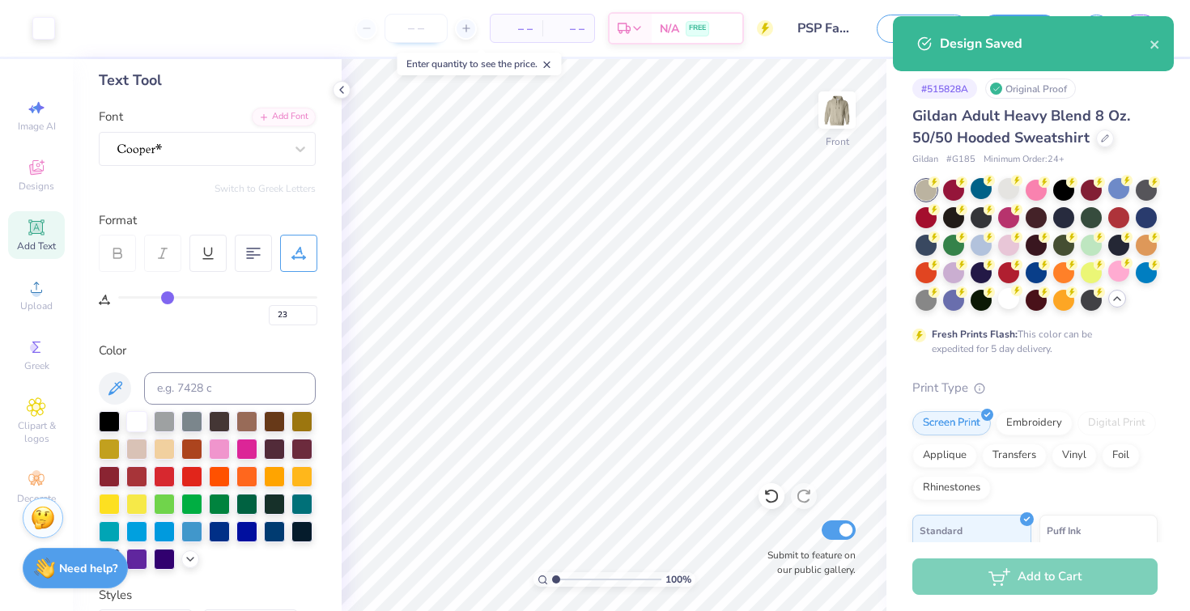
click at [419, 26] on input "number" at bounding box center [415, 28] width 63 height 29
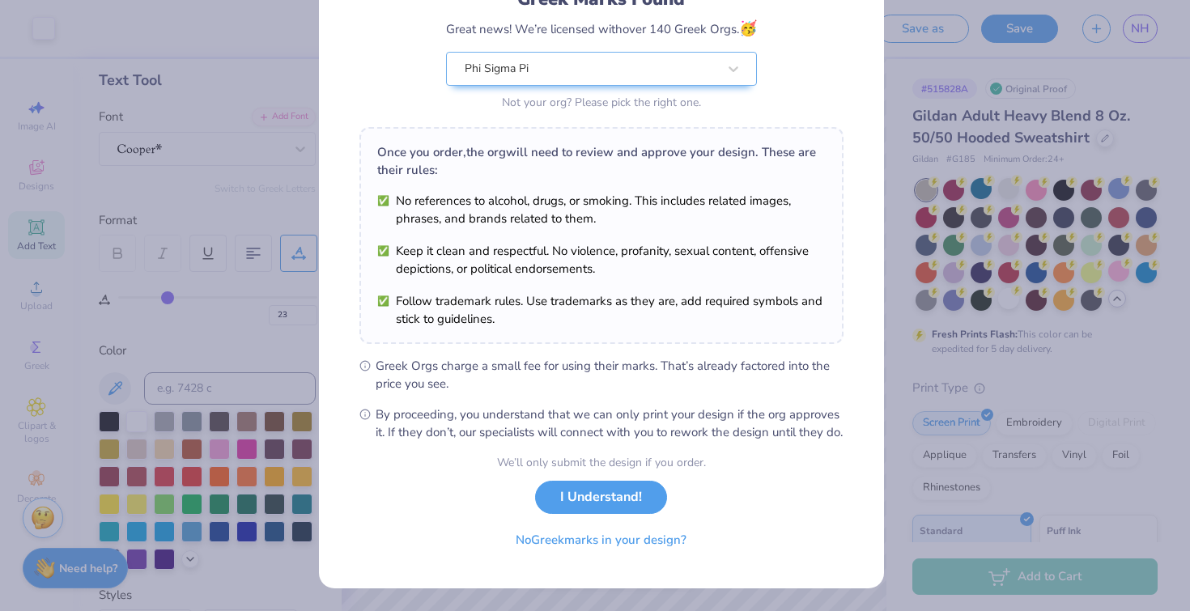
scroll to position [146, 0]
click at [609, 503] on button "I Understand!" at bounding box center [601, 493] width 132 height 33
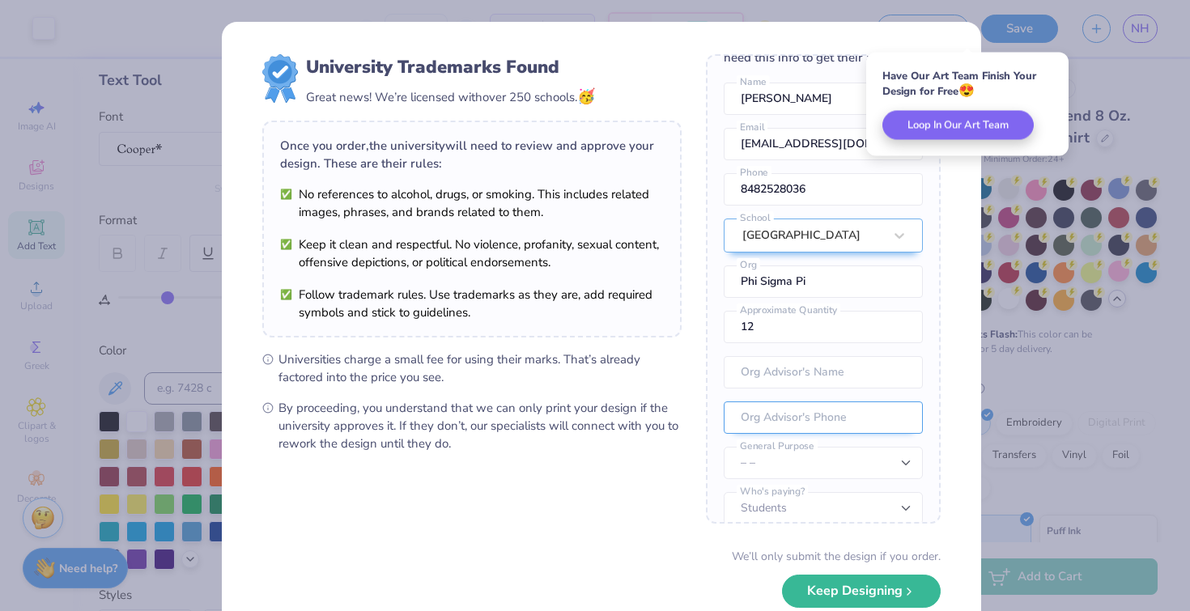
scroll to position [44, 0]
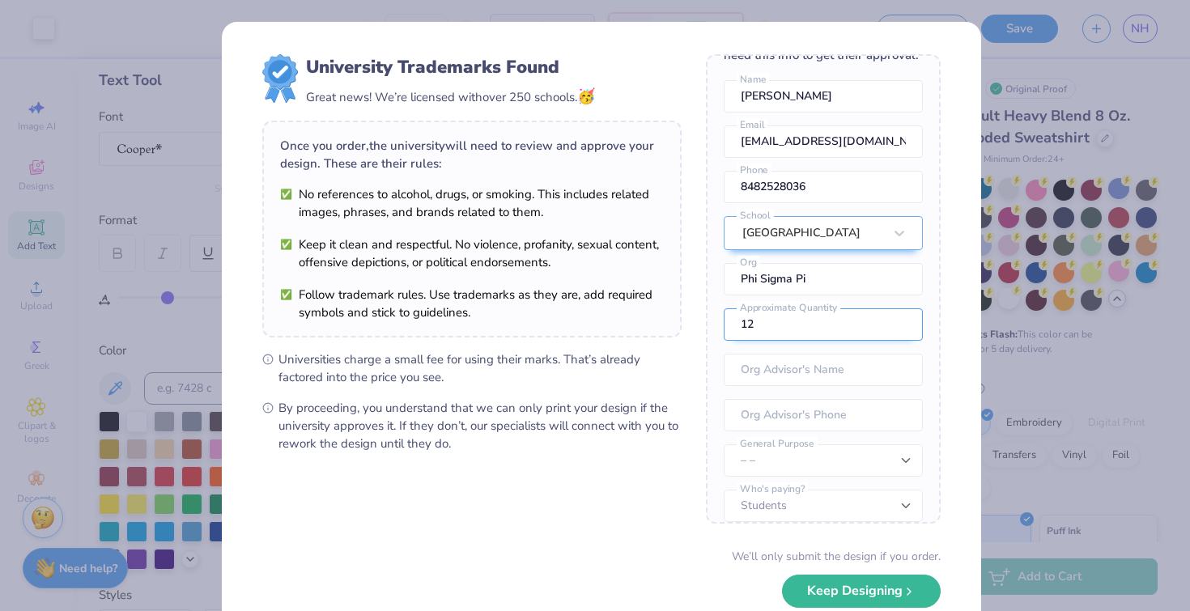
click at [800, 341] on input "12" at bounding box center [822, 324] width 199 height 32
drag, startPoint x: 800, startPoint y: 348, endPoint x: 722, endPoint y: 346, distance: 77.7
click at [723, 341] on input "12" at bounding box center [822, 324] width 199 height 32
type input "20"
drag, startPoint x: 666, startPoint y: 474, endPoint x: 764, endPoint y: 442, distance: 103.1
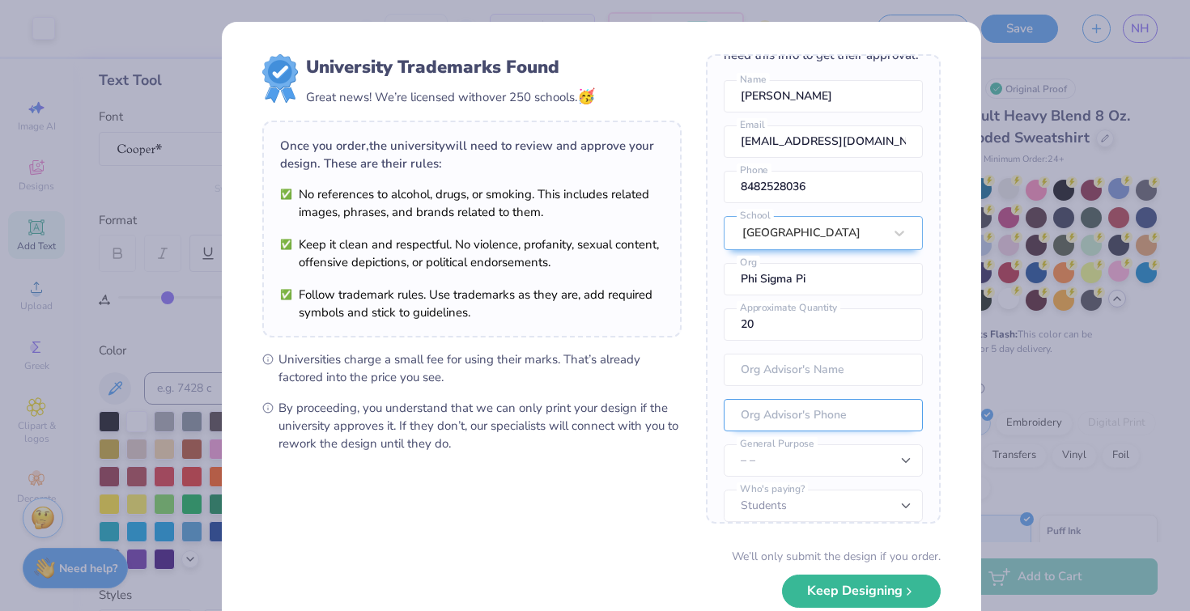
click at [666, 474] on form "University Trademarks Found Great news! We’re licensed with over 250 schools. 🥳…" at bounding box center [601, 352] width 678 height 596
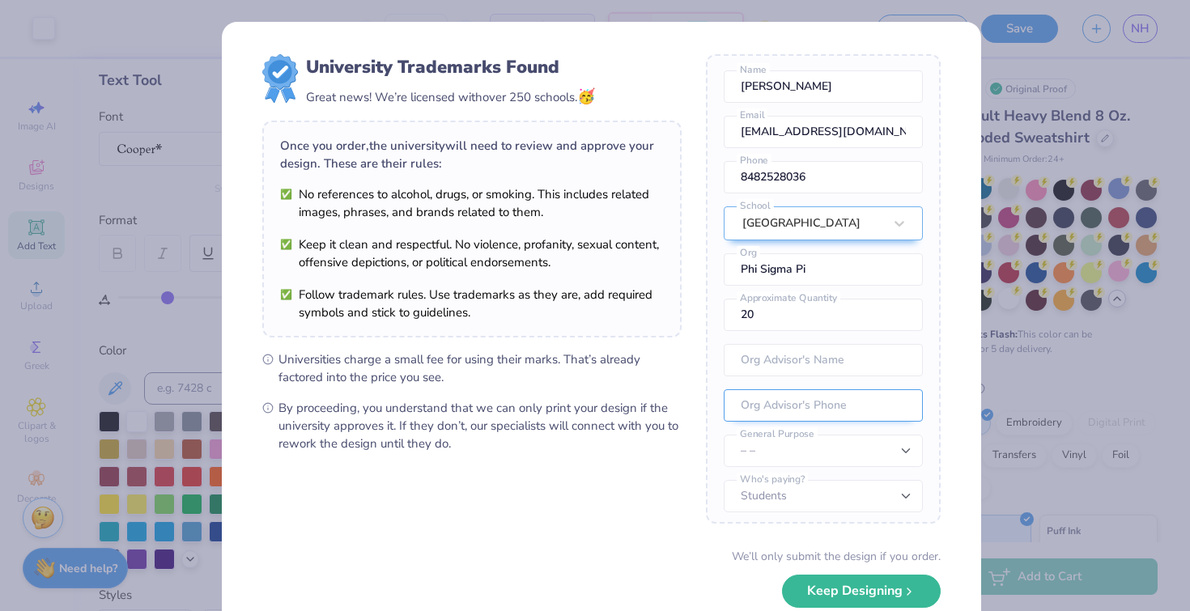
scroll to position [78, 0]
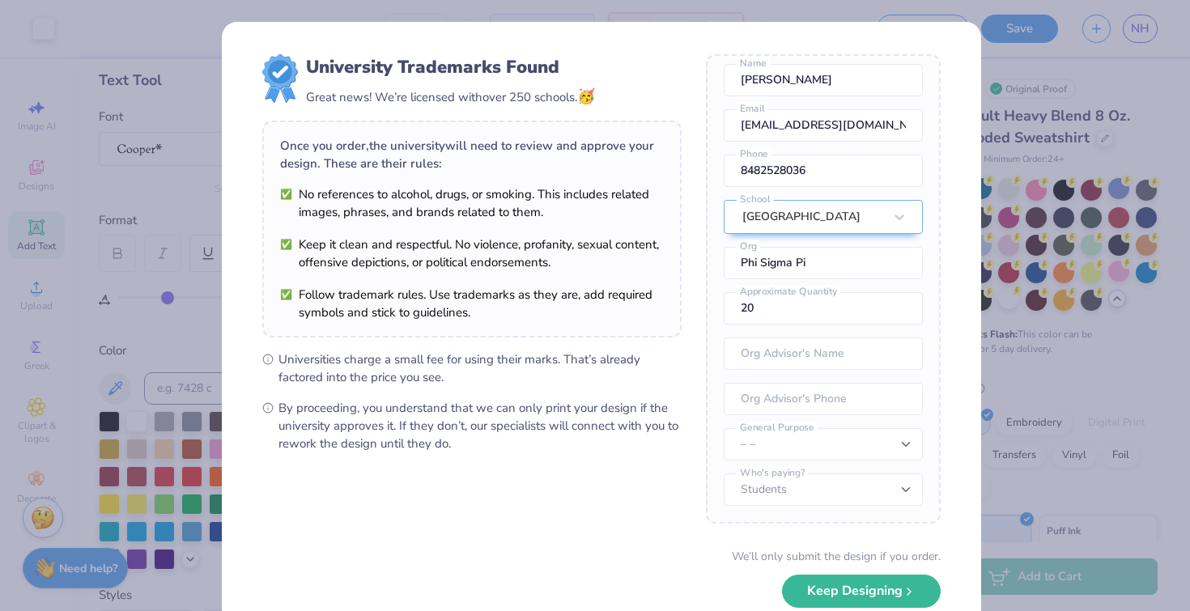
click at [825, 574] on div "We’ll only submit the design if you order. Keep Designing No Collegiate marks i…" at bounding box center [601, 599] width 678 height 102
click at [822, 587] on button "Keep Designing" at bounding box center [861, 587] width 159 height 33
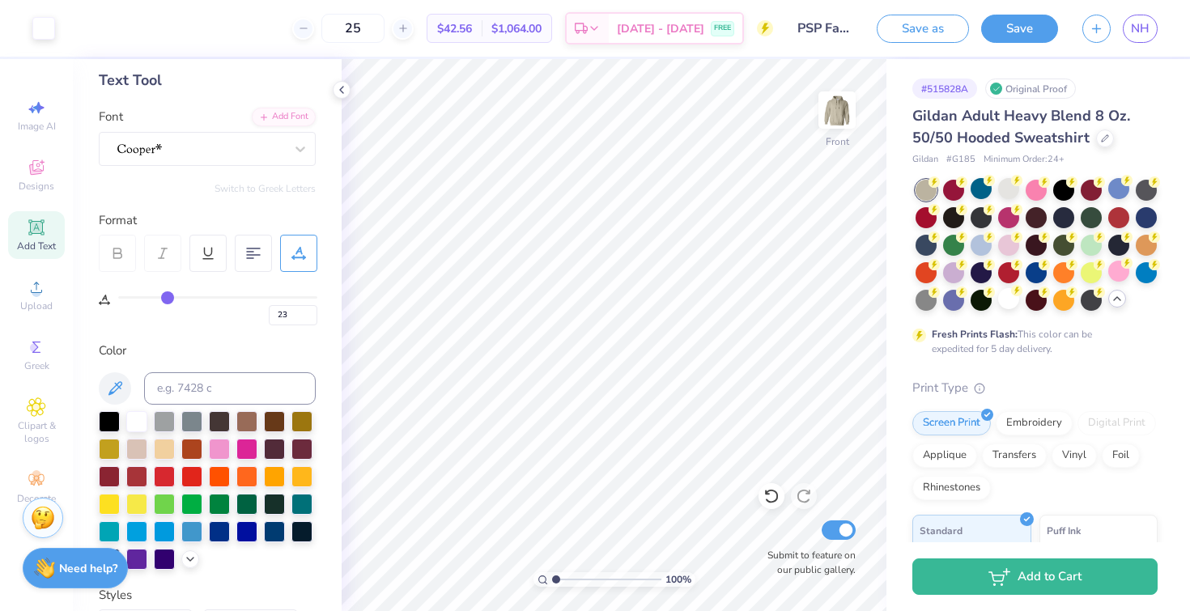
type input "25"
click at [838, 108] on img at bounding box center [836, 110] width 65 height 65
click at [842, 88] on img at bounding box center [836, 110] width 65 height 65
click at [1006, 28] on button "Save" at bounding box center [1019, 26] width 77 height 28
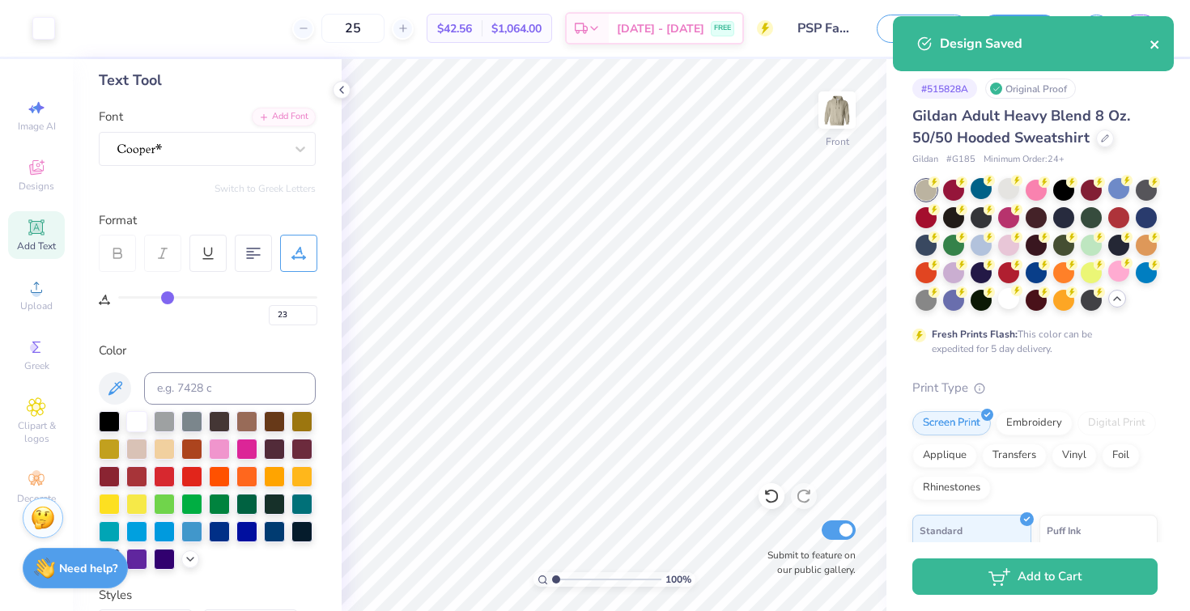
click at [1158, 44] on icon "close" at bounding box center [1154, 44] width 11 height 13
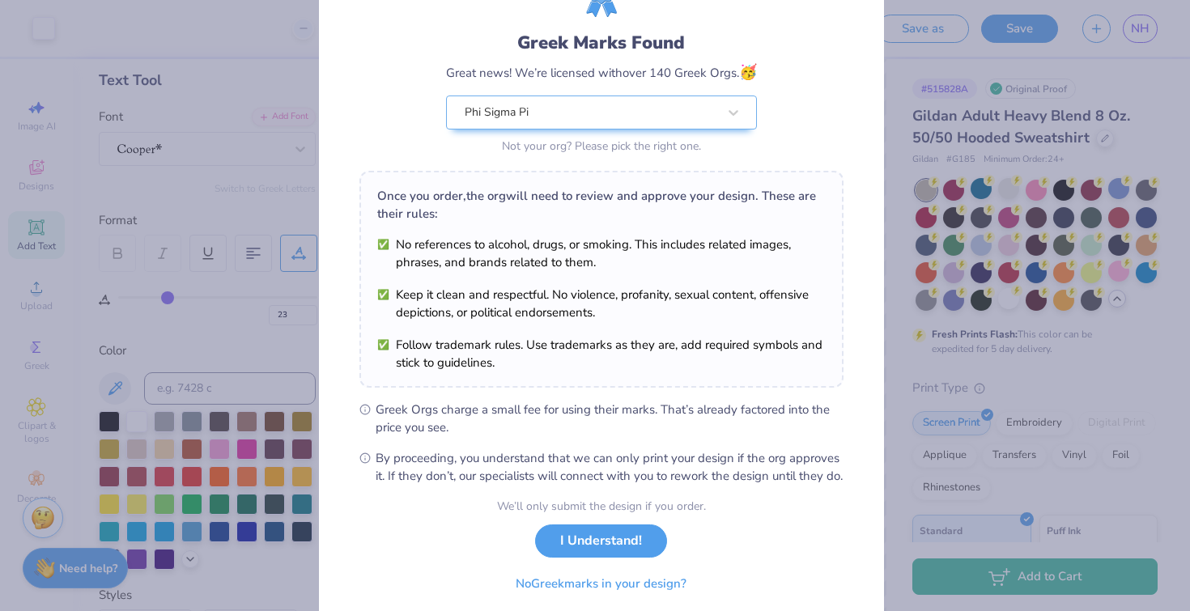
scroll to position [146, 0]
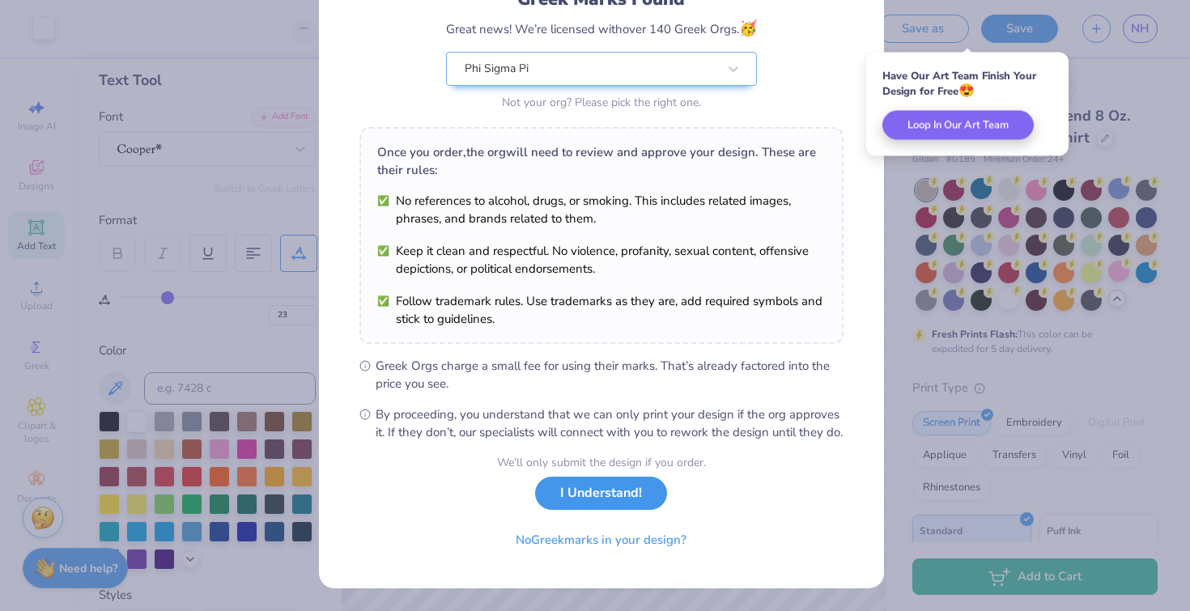
click at [587, 503] on button "I Understand!" at bounding box center [601, 493] width 132 height 33
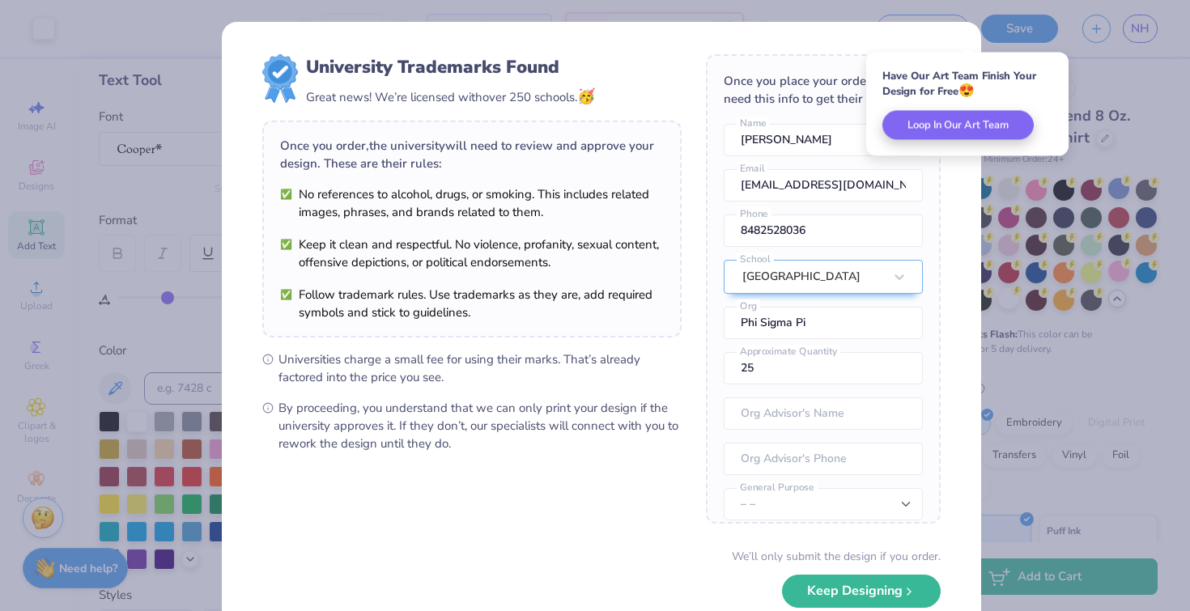
scroll to position [78, 0]
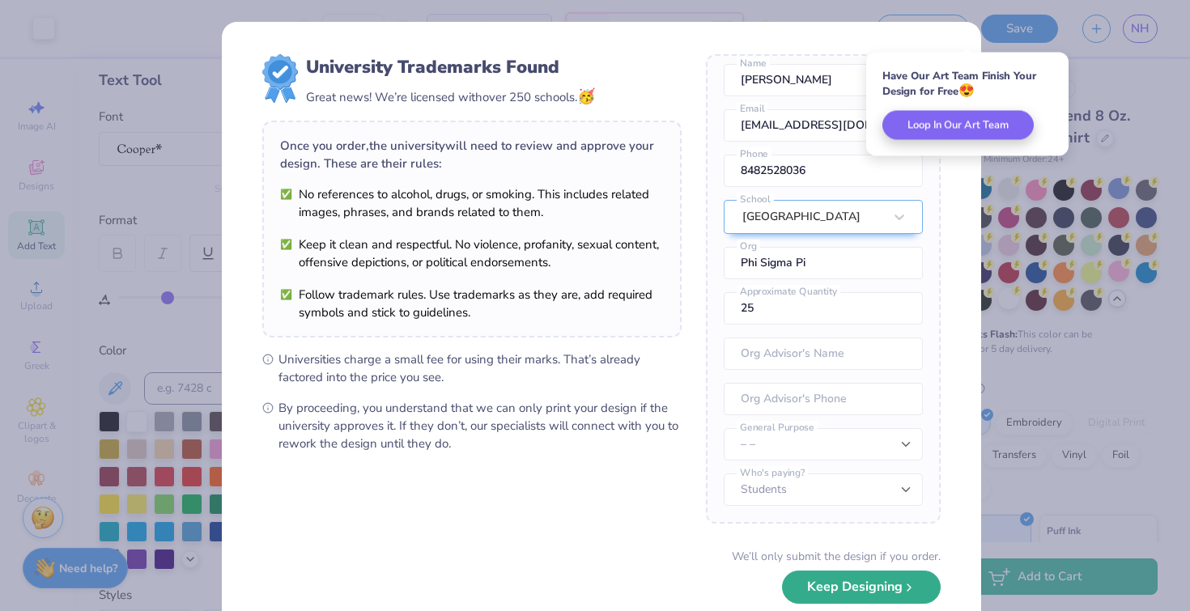
click at [828, 579] on button "Keep Designing" at bounding box center [861, 587] width 159 height 33
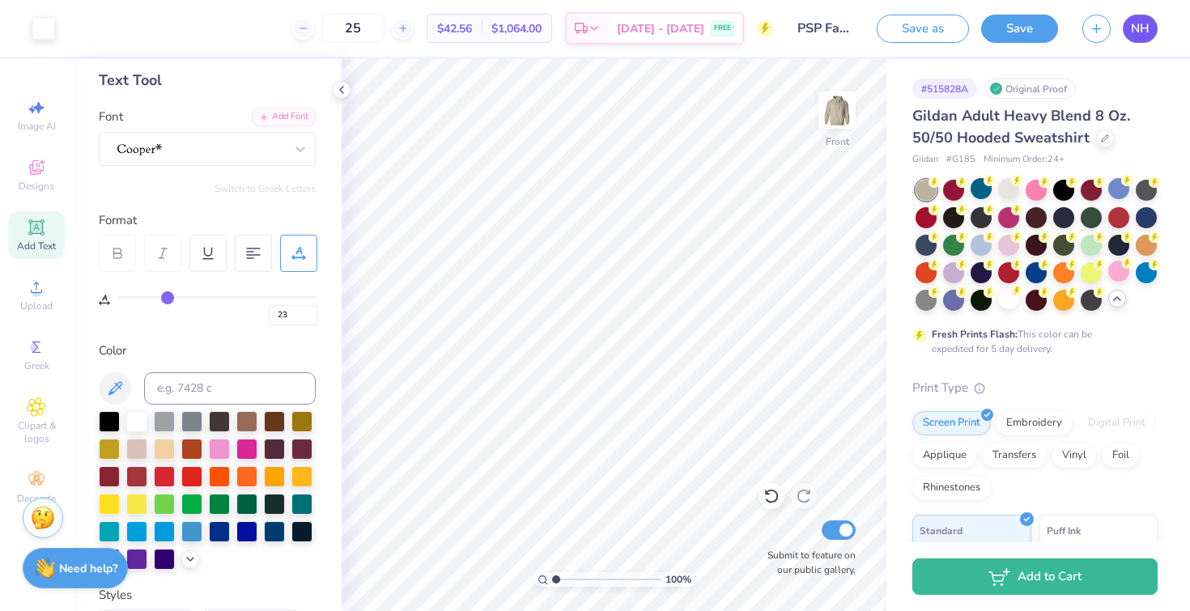
click at [1128, 36] on link "NH" at bounding box center [1139, 29] width 35 height 28
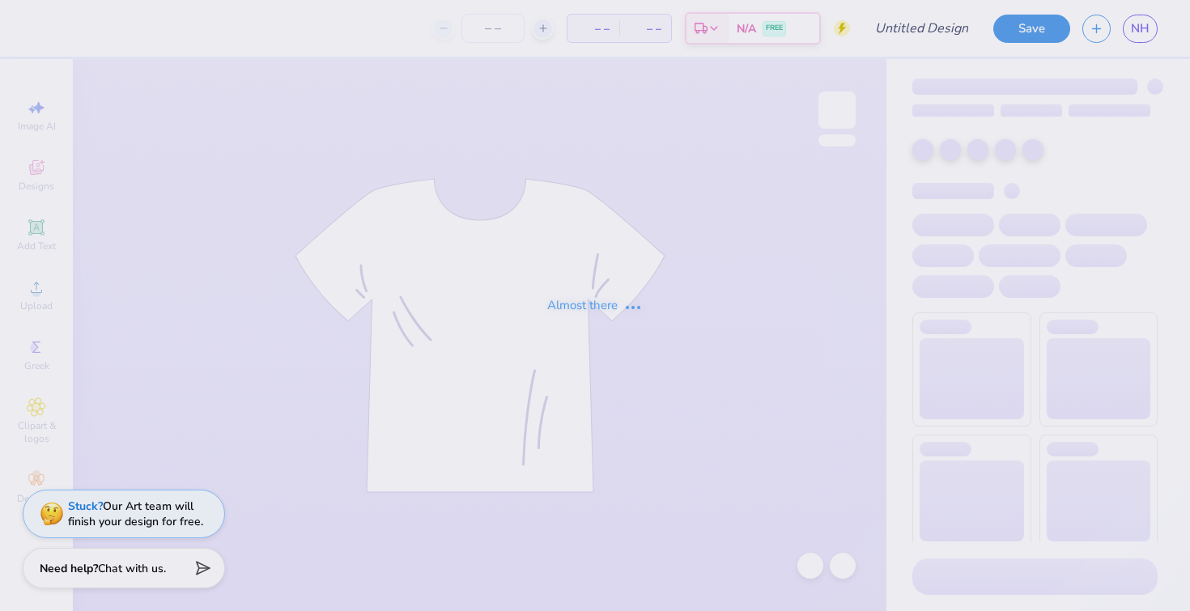
type input "PSP Fall 2025 Option 2"
type input "25"
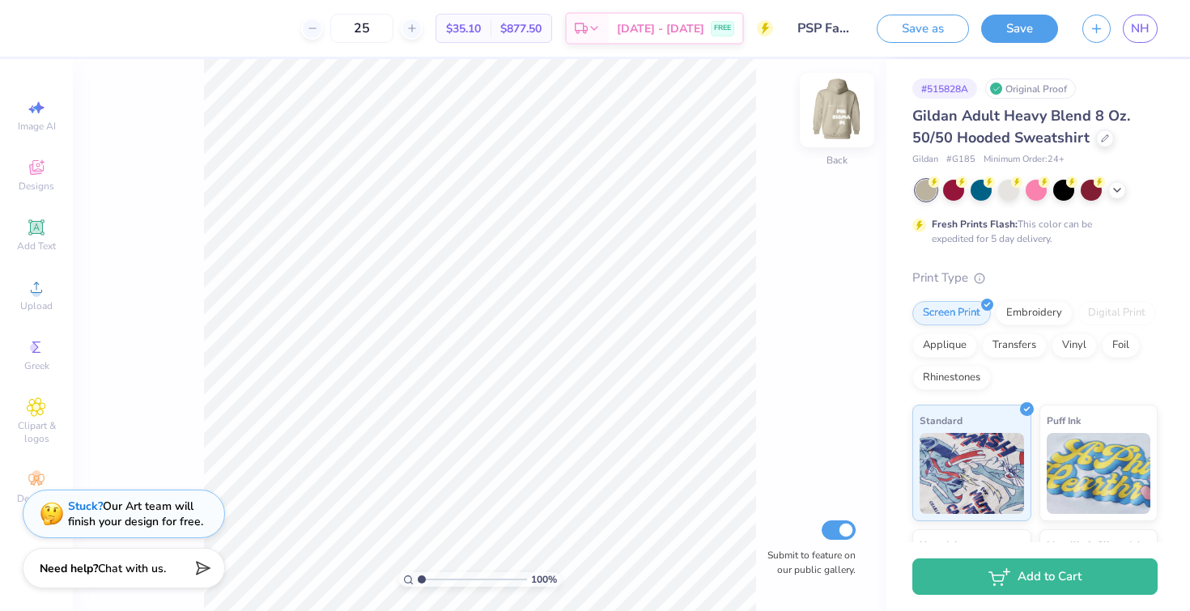
click at [834, 115] on img at bounding box center [836, 110] width 65 height 65
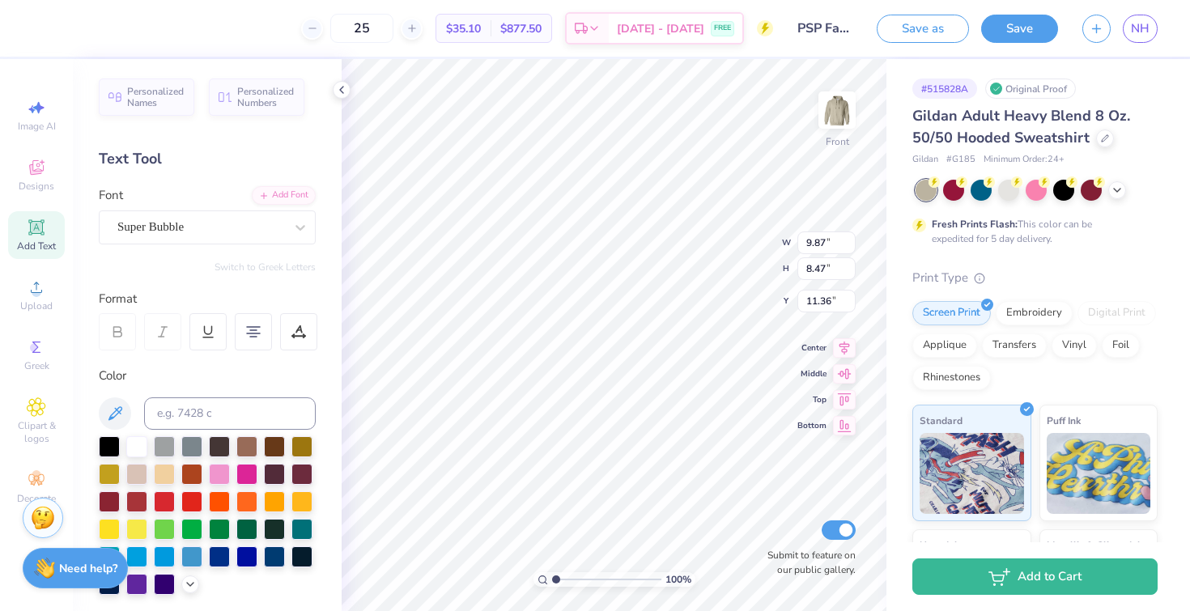
type input "11.77"
type input "8.46"
type input "0.86"
type input "9.10"
click at [269, 229] on div at bounding box center [201, 226] width 170 height 25
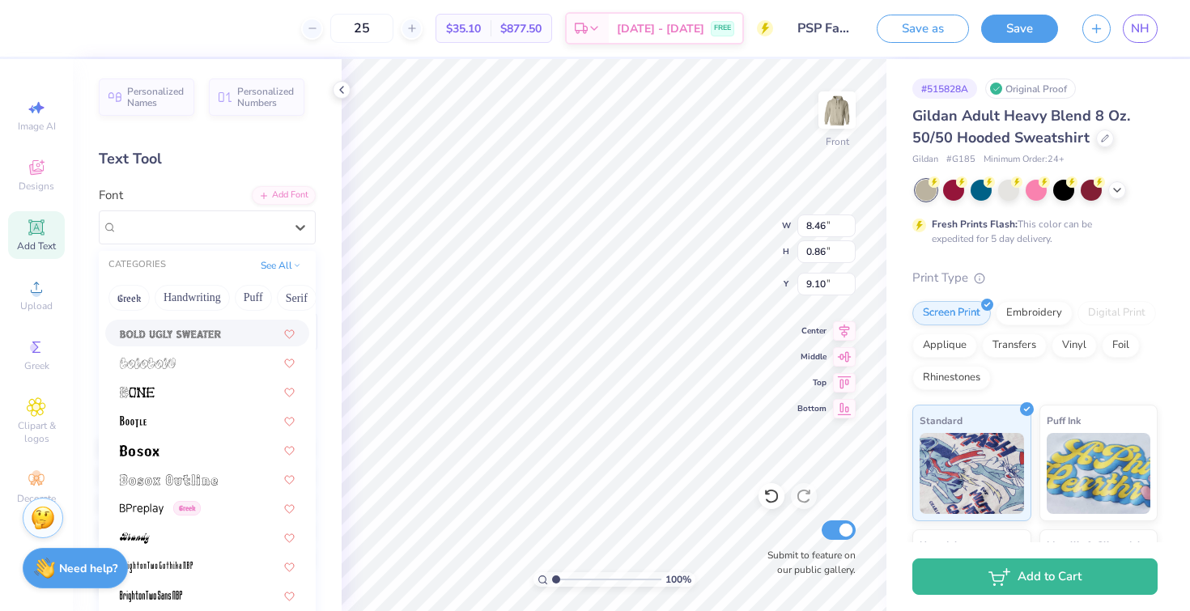
scroll to position [1071, 0]
click at [213, 302] on button "Handwriting" at bounding box center [192, 298] width 75 height 26
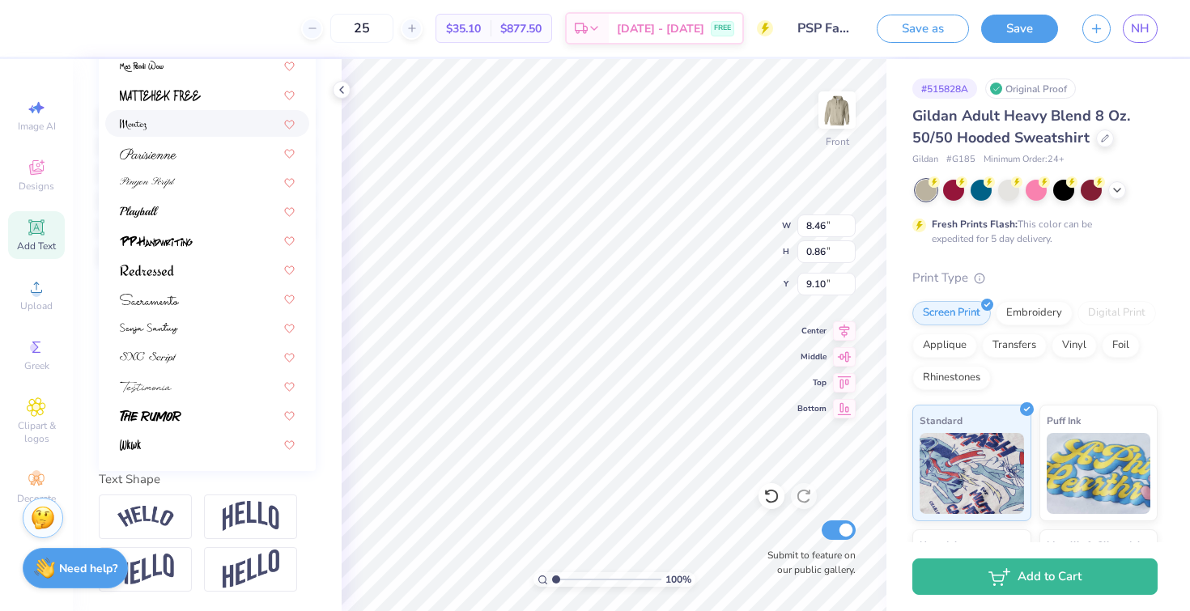
scroll to position [357, 0]
click at [240, 406] on div at bounding box center [207, 414] width 175 height 17
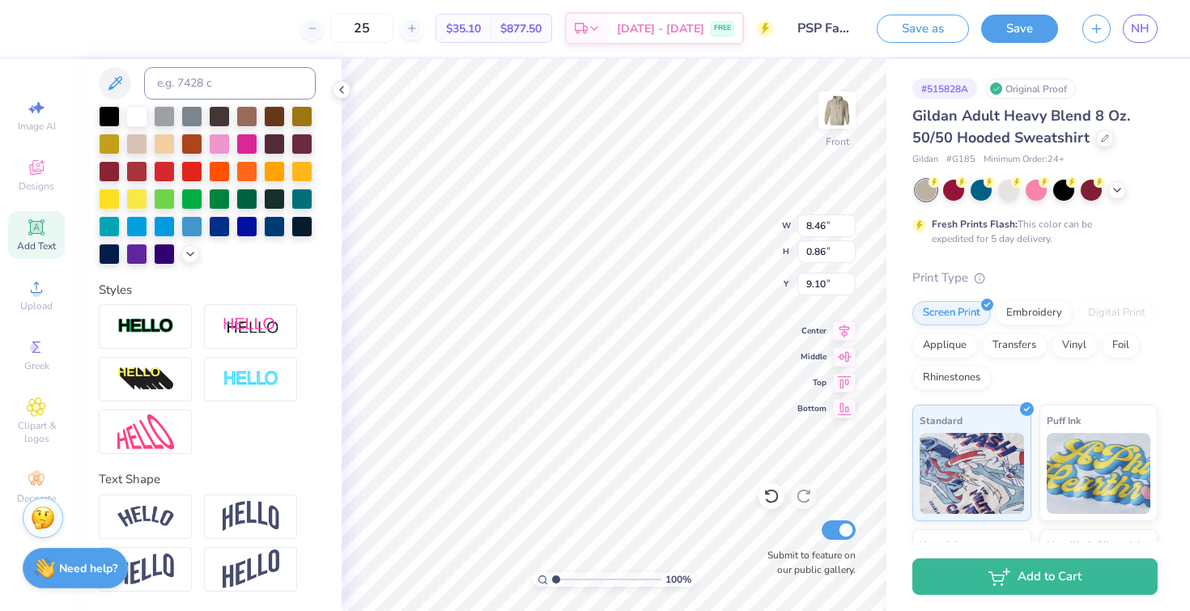
type input "7.05"
type input "1.12"
type input "8.97"
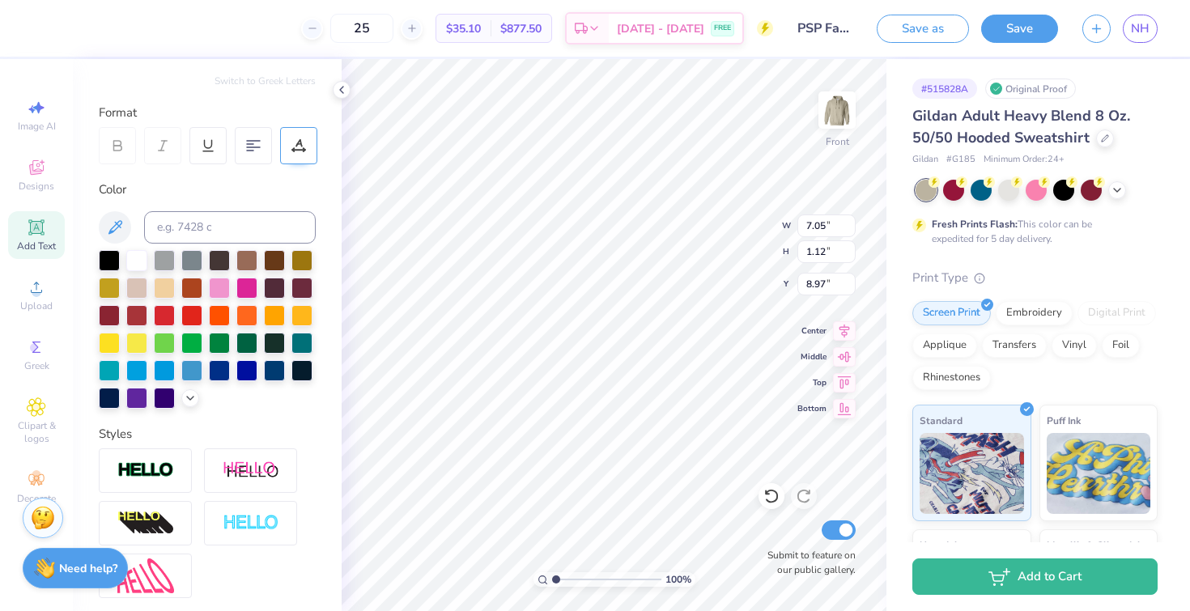
scroll to position [0, 0]
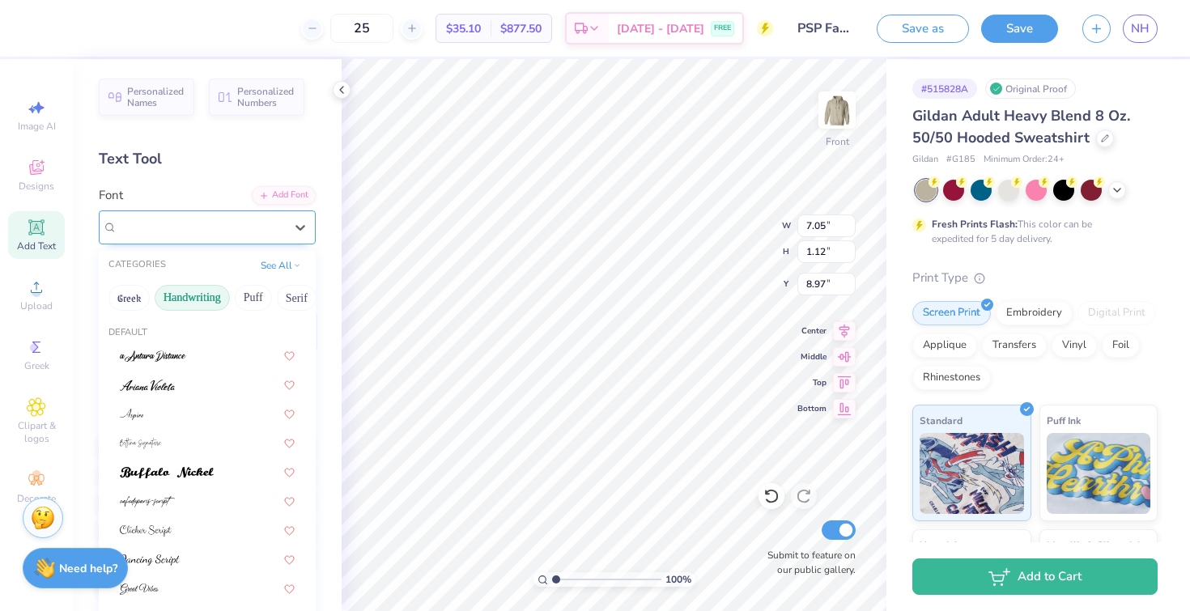
click at [252, 222] on div "The Rumor" at bounding box center [201, 226] width 170 height 25
click at [286, 295] on button "Serif" at bounding box center [297, 298] width 40 height 26
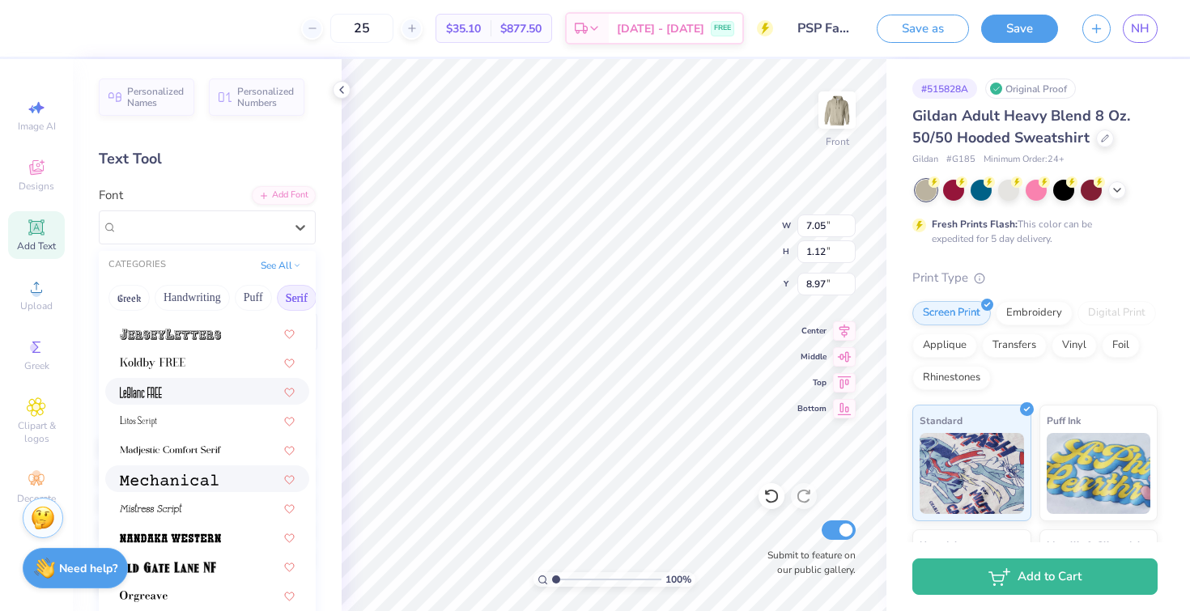
scroll to position [57, 0]
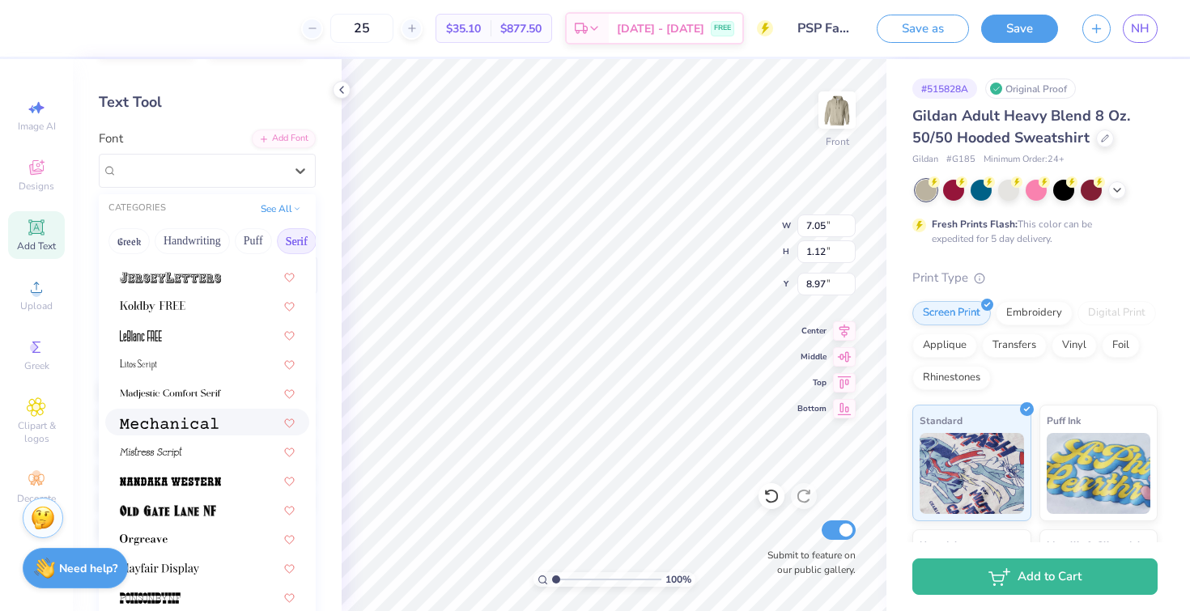
click at [220, 419] on div at bounding box center [207, 422] width 175 height 17
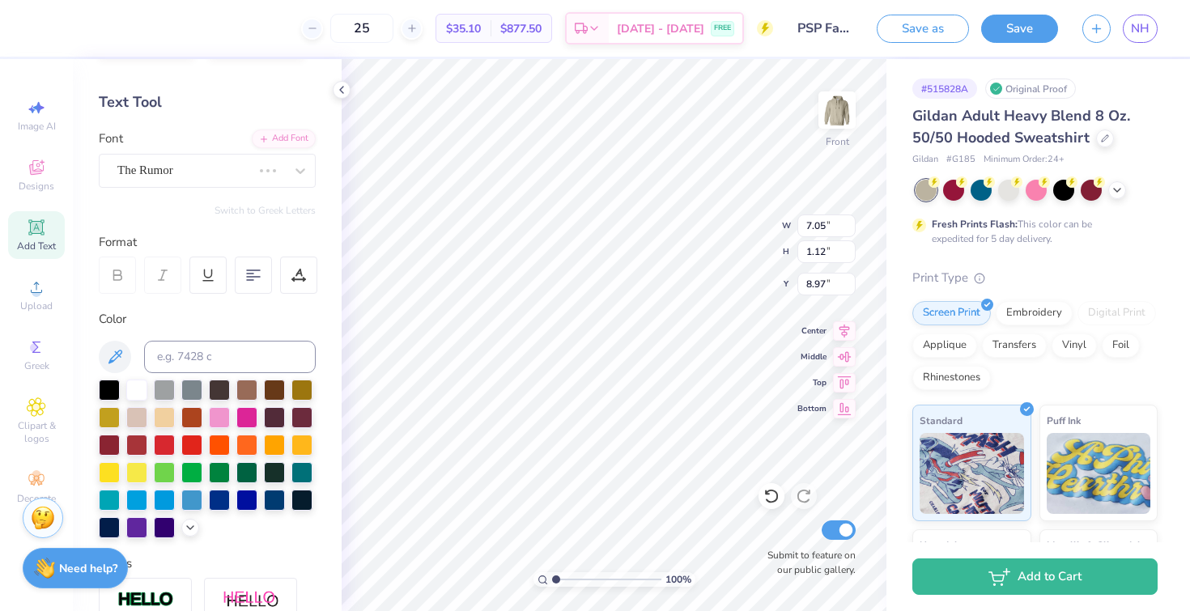
type input "8.25"
type input "0.70"
type input "9.18"
click at [292, 176] on icon at bounding box center [300, 171] width 16 height 16
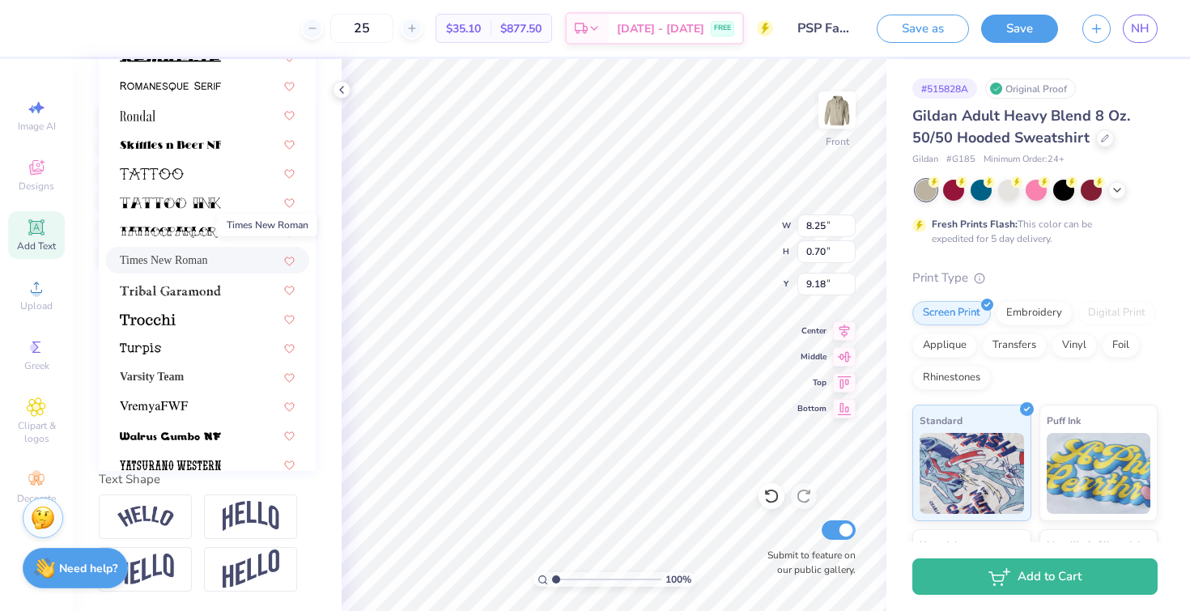
scroll to position [1860, 0]
click at [204, 253] on span "Times New Roman" at bounding box center [163, 261] width 87 height 17
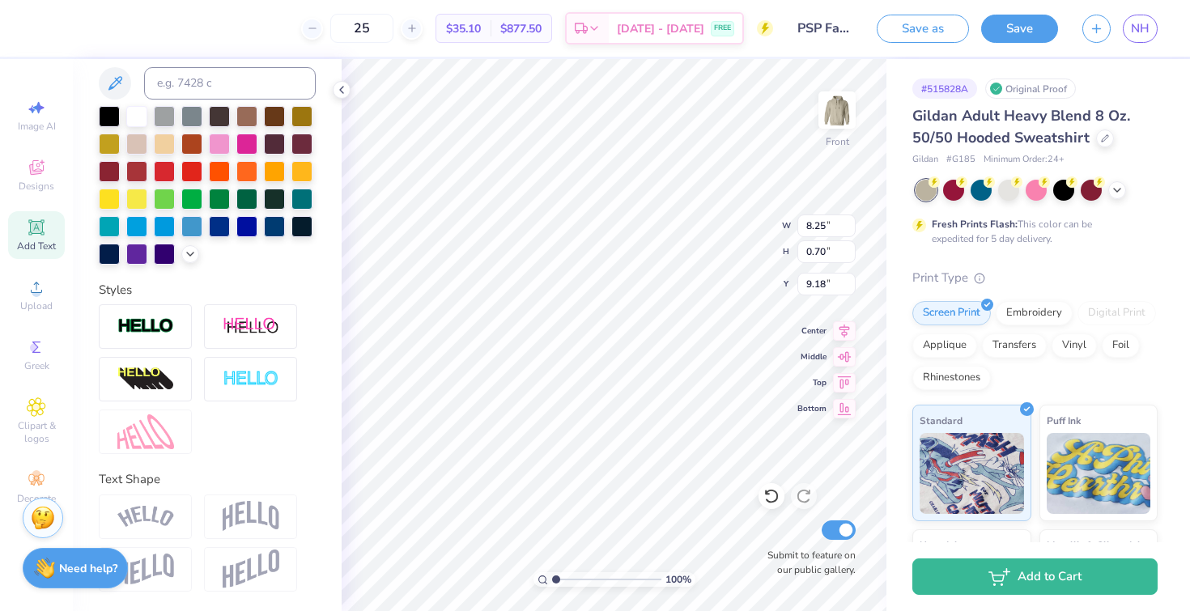
type input "8.03"
type input "0.86"
type input "9.03"
type input "9.48"
type input "9.87"
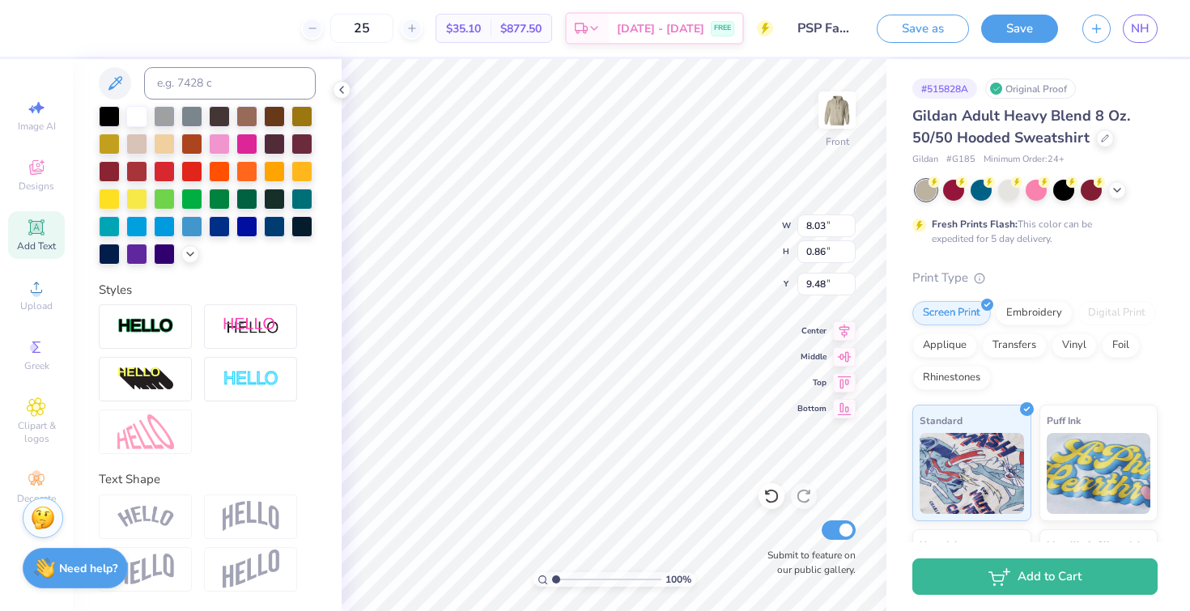
type input "8.47"
type input "11.77"
type input "10.33"
type input "8.53"
click at [852, 100] on img at bounding box center [836, 110] width 65 height 65
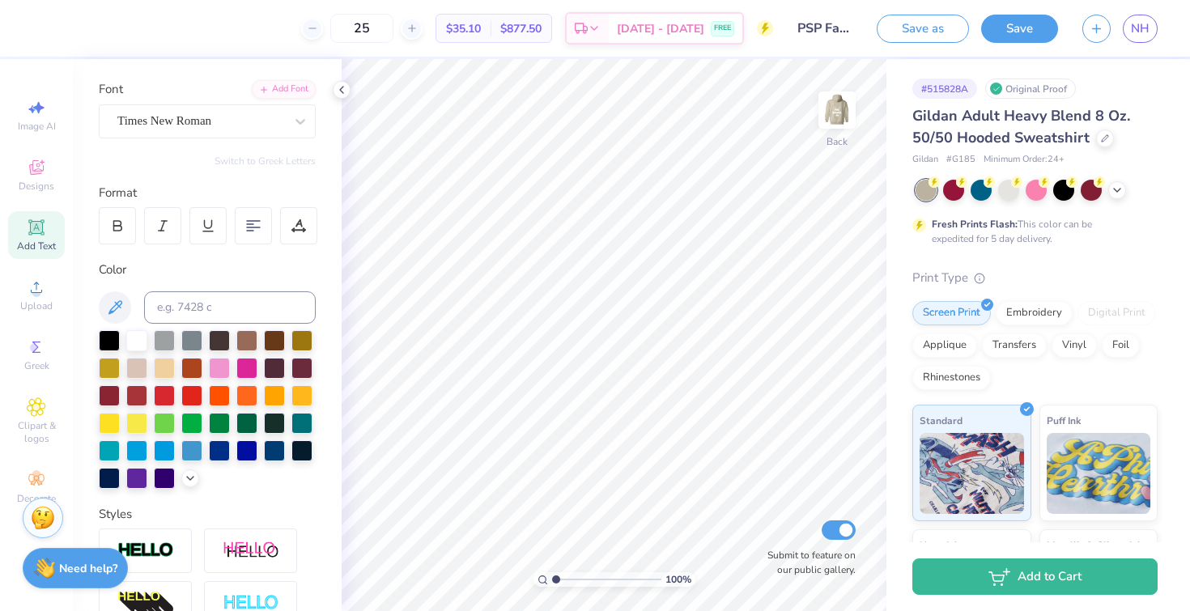
scroll to position [0, 0]
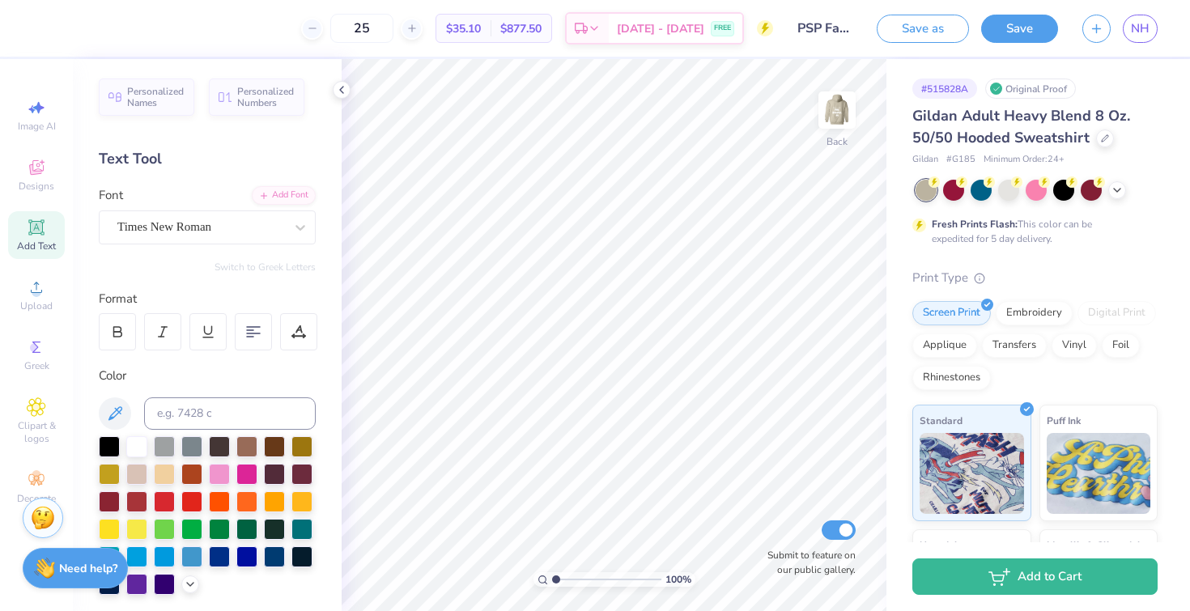
click at [51, 228] on div "Add Text" at bounding box center [36, 235] width 57 height 48
click at [266, 229] on div "Super Dream" at bounding box center [201, 226] width 170 height 25
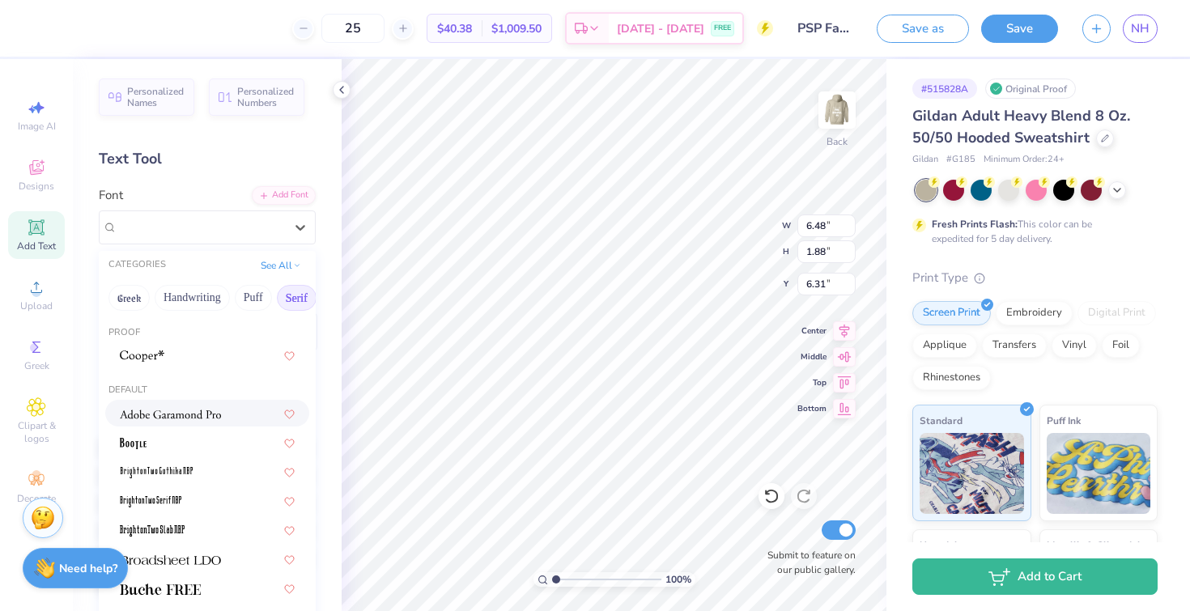
click at [227, 418] on div at bounding box center [207, 413] width 175 height 17
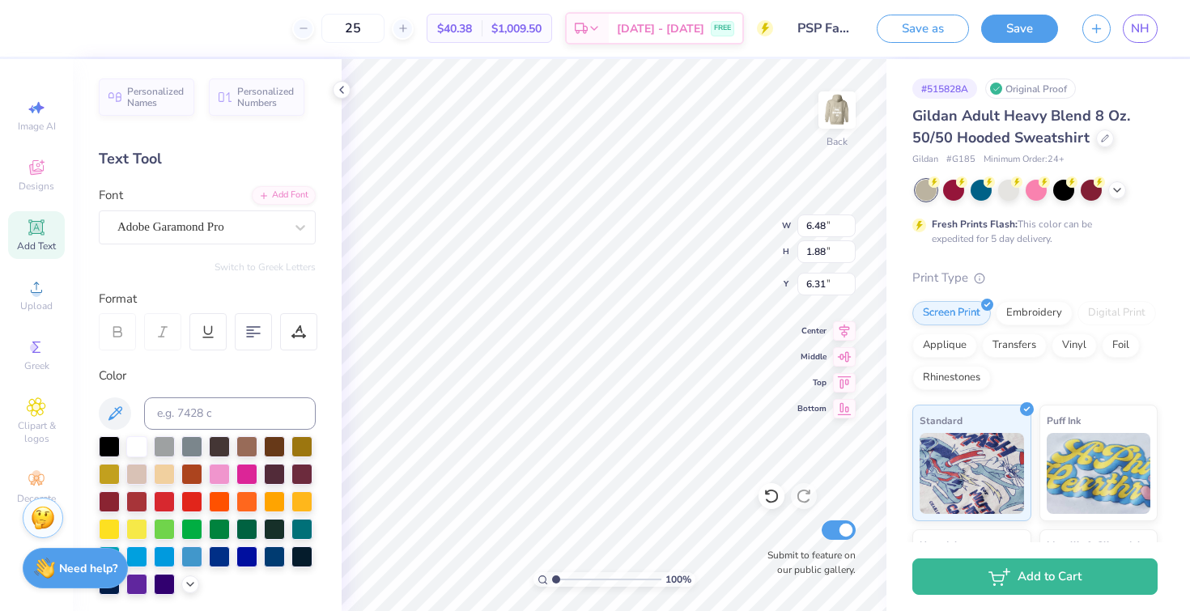
type input "6.78"
type input "1.86"
type input "6.32"
type textarea "PSP"
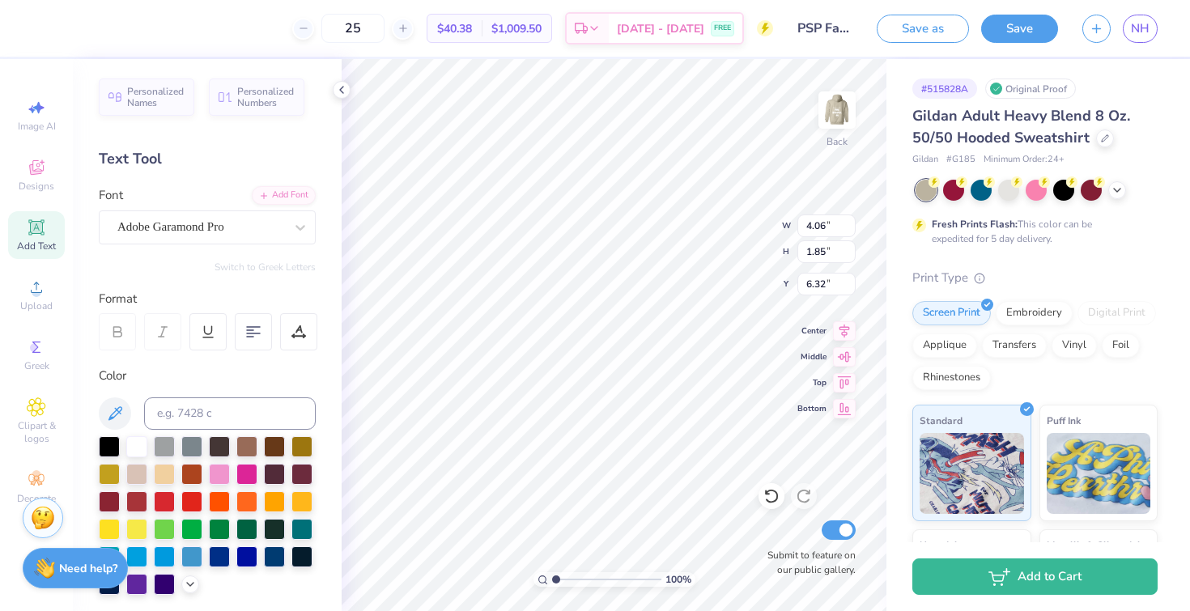
type input "3.54"
type input "3.09"
type input "1.41"
type input "4.58"
type input "3.75"
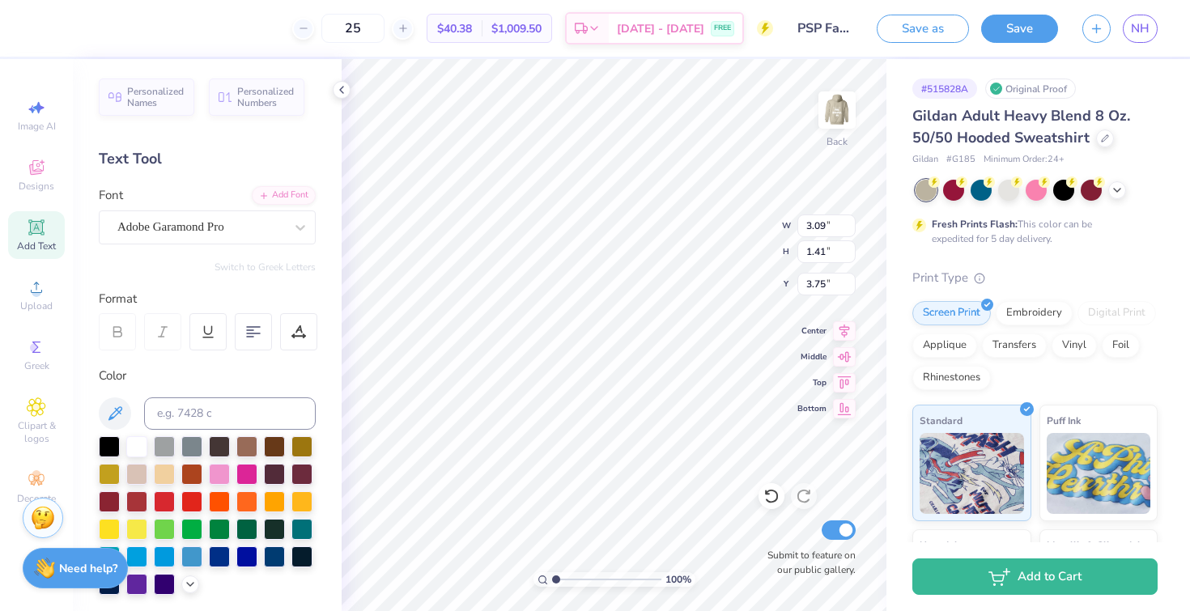
type input "4.19"
click at [834, 101] on img at bounding box center [836, 110] width 65 height 65
click at [838, 110] on img at bounding box center [836, 110] width 65 height 65
click at [818, 112] on div at bounding box center [837, 110] width 74 height 74
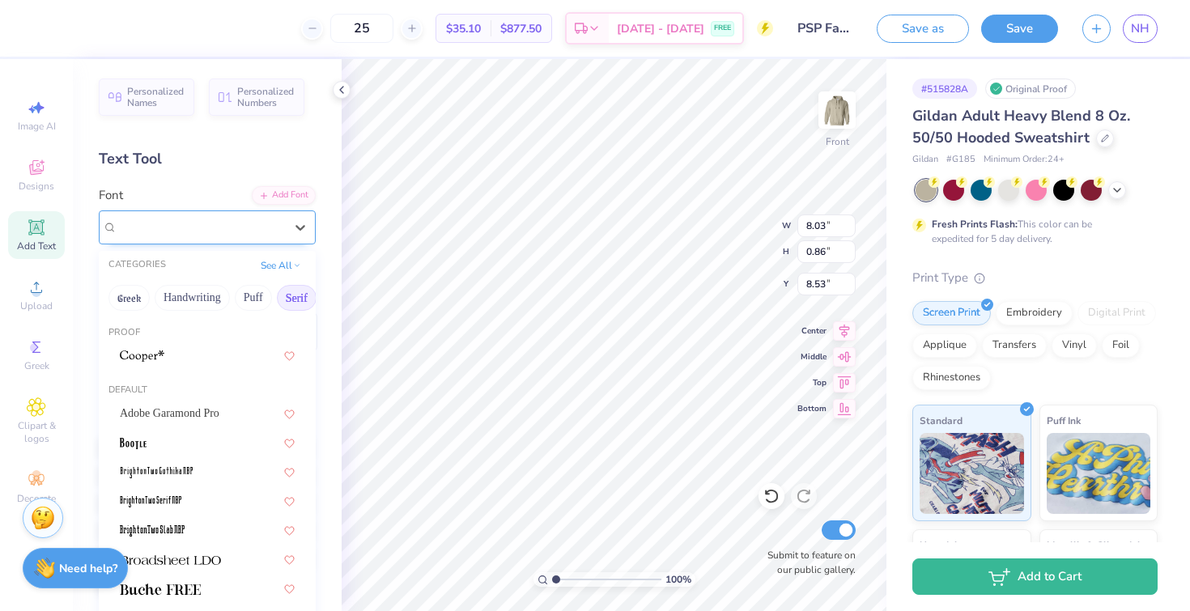
click at [217, 229] on div "Times New Roman" at bounding box center [201, 226] width 170 height 25
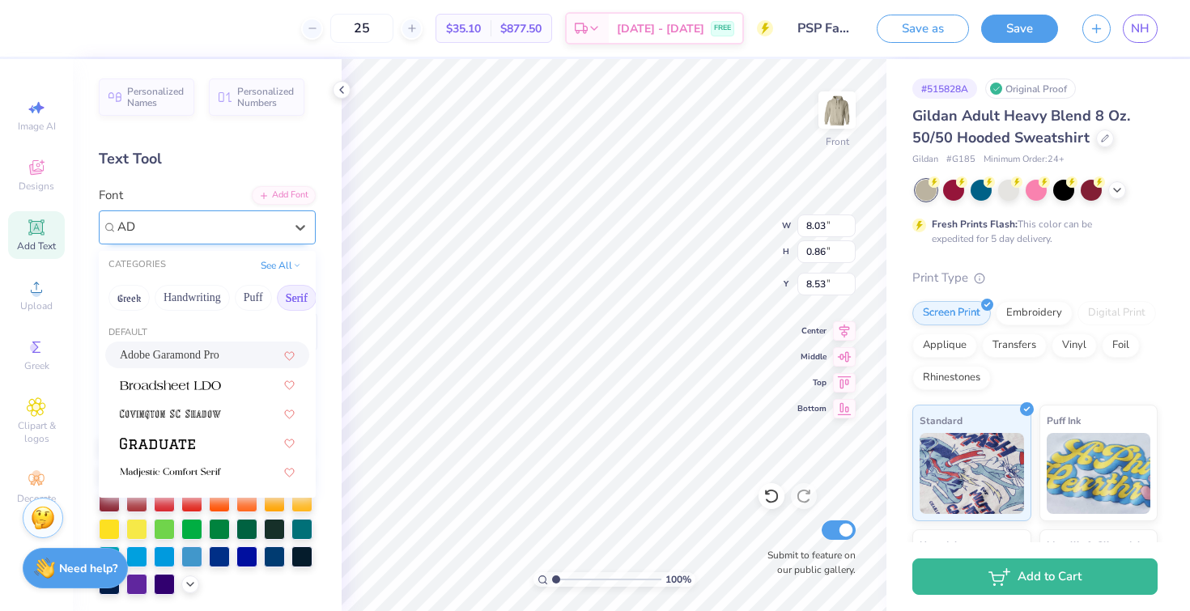
click at [201, 358] on span "Adobe Garamond Pro" at bounding box center [170, 354] width 100 height 17
type input "AD"
type input "8.01"
type input "0.82"
type input "8.61"
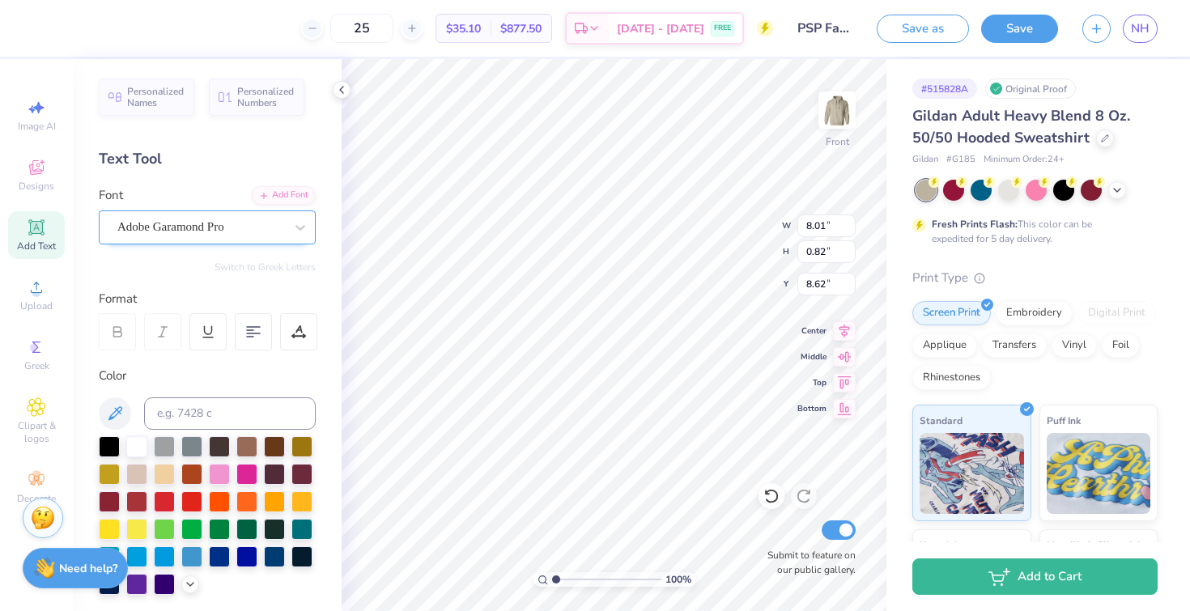
type input "8.44"
type input "8.25"
click at [262, 219] on div "Times New Roman" at bounding box center [201, 226] width 170 height 25
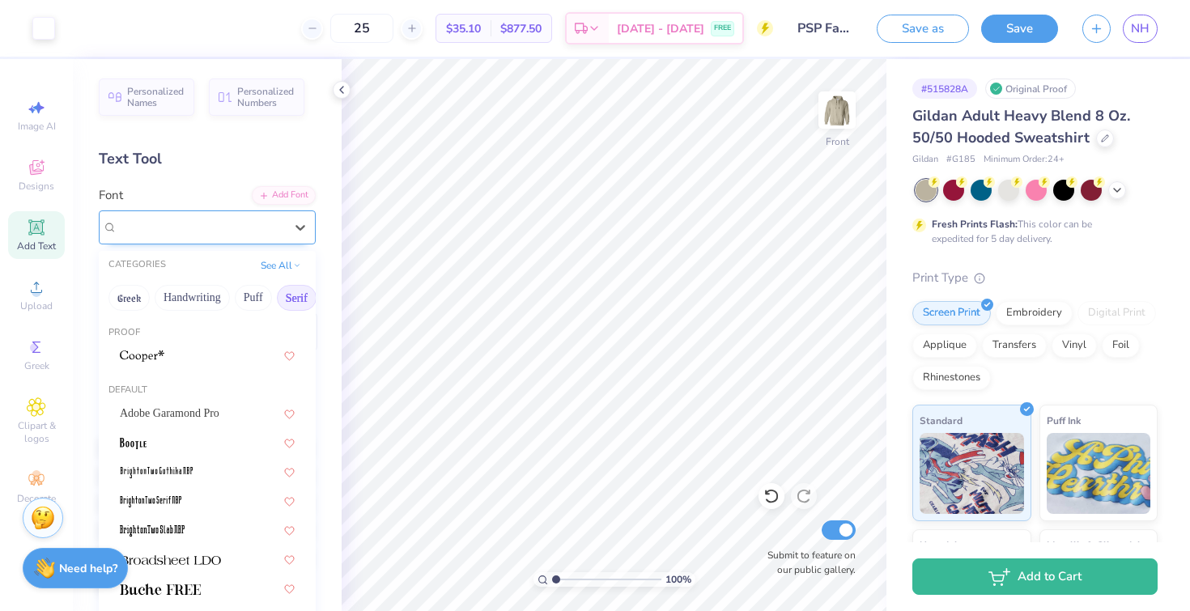
click at [219, 223] on div "Times New Roman" at bounding box center [201, 226] width 170 height 25
click at [180, 411] on span "Adobe Garamond Pro" at bounding box center [170, 413] width 100 height 17
click at [259, 229] on div "Adobe Garamond Pro" at bounding box center [201, 226] width 170 height 25
click at [187, 414] on span "Adobe Garamond Pro" at bounding box center [170, 413] width 100 height 17
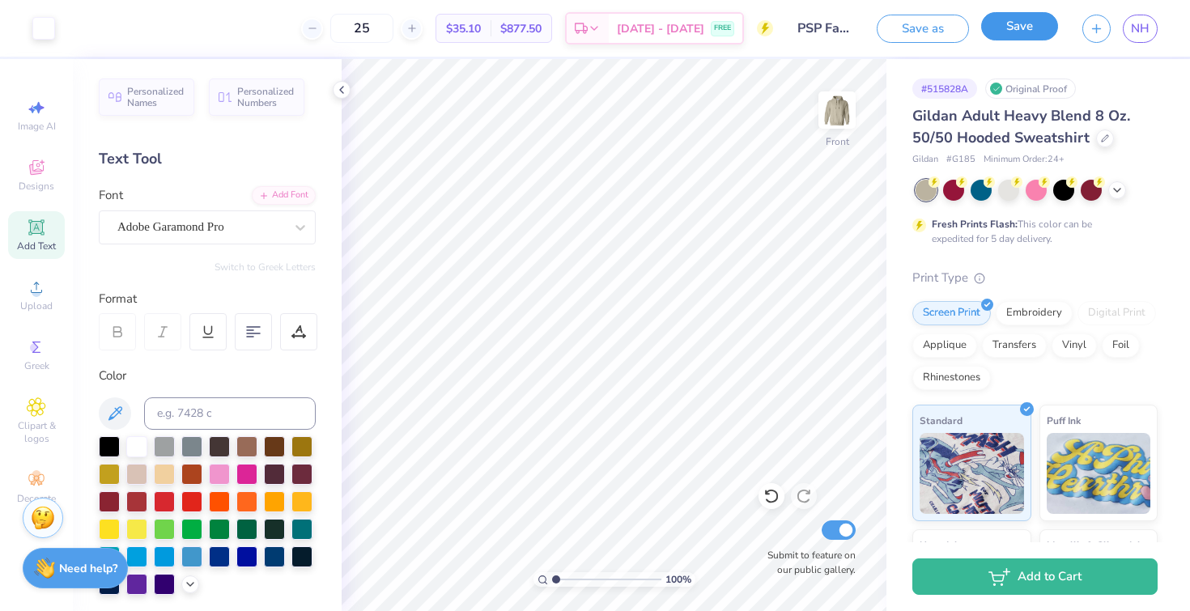
click at [1024, 19] on button "Save" at bounding box center [1019, 26] width 77 height 28
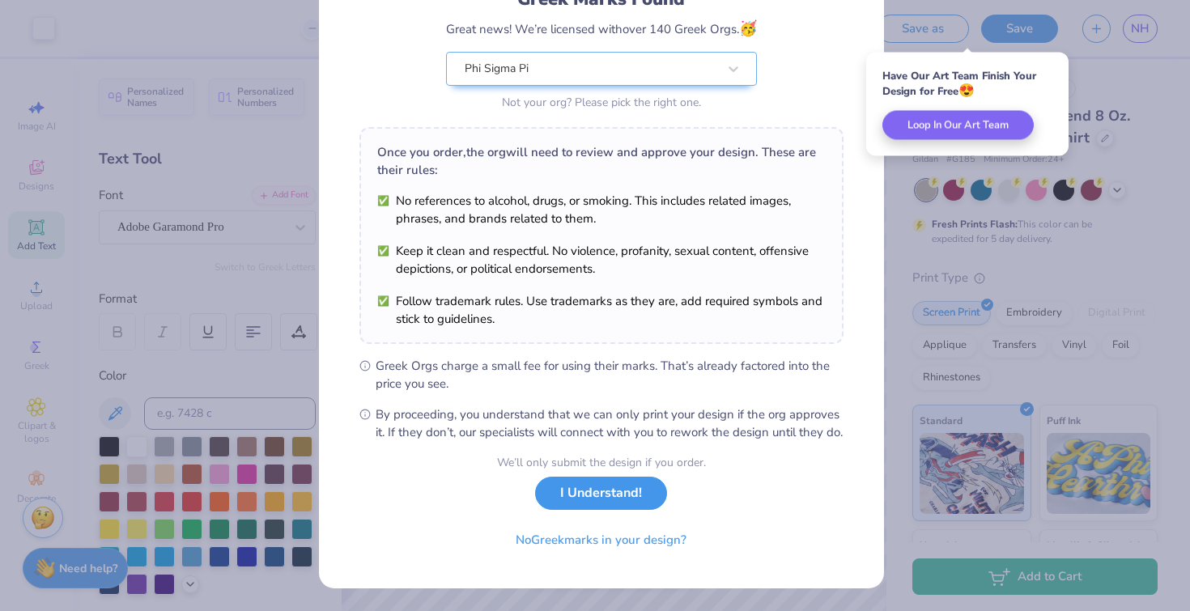
click at [583, 497] on button "I Understand!" at bounding box center [601, 493] width 132 height 33
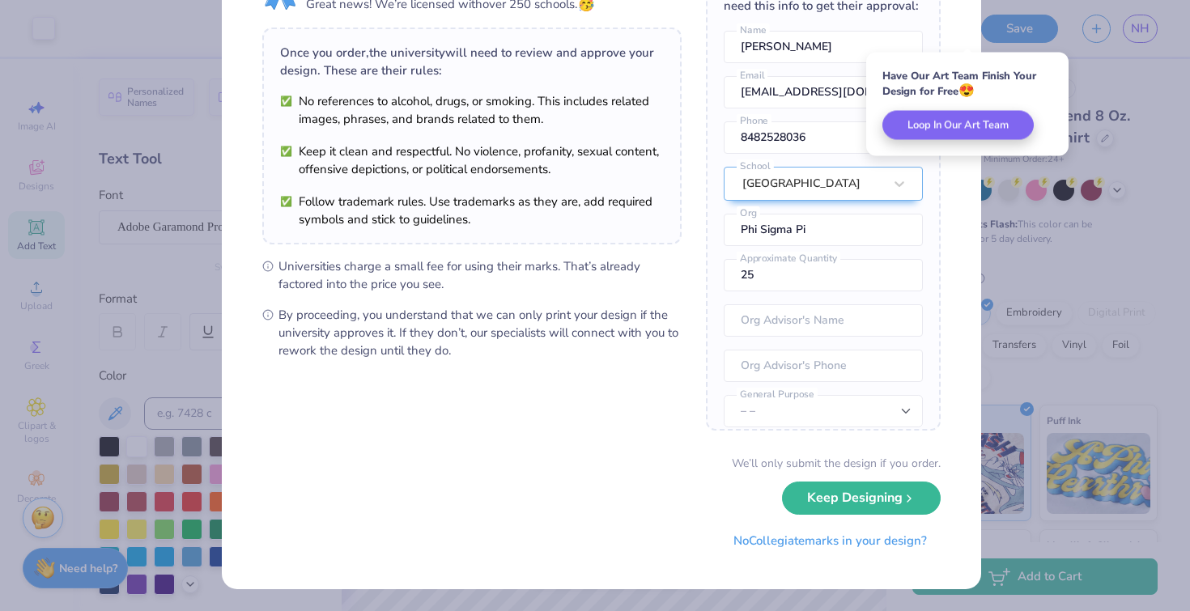
scroll to position [0, 0]
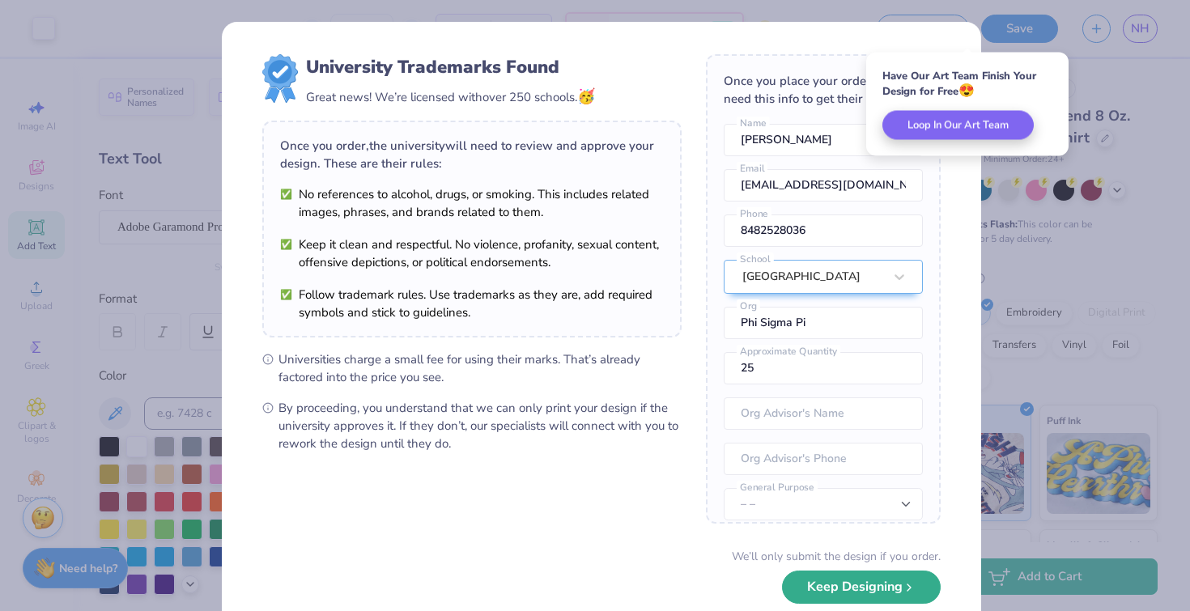
click at [804, 585] on button "Keep Designing" at bounding box center [861, 587] width 159 height 33
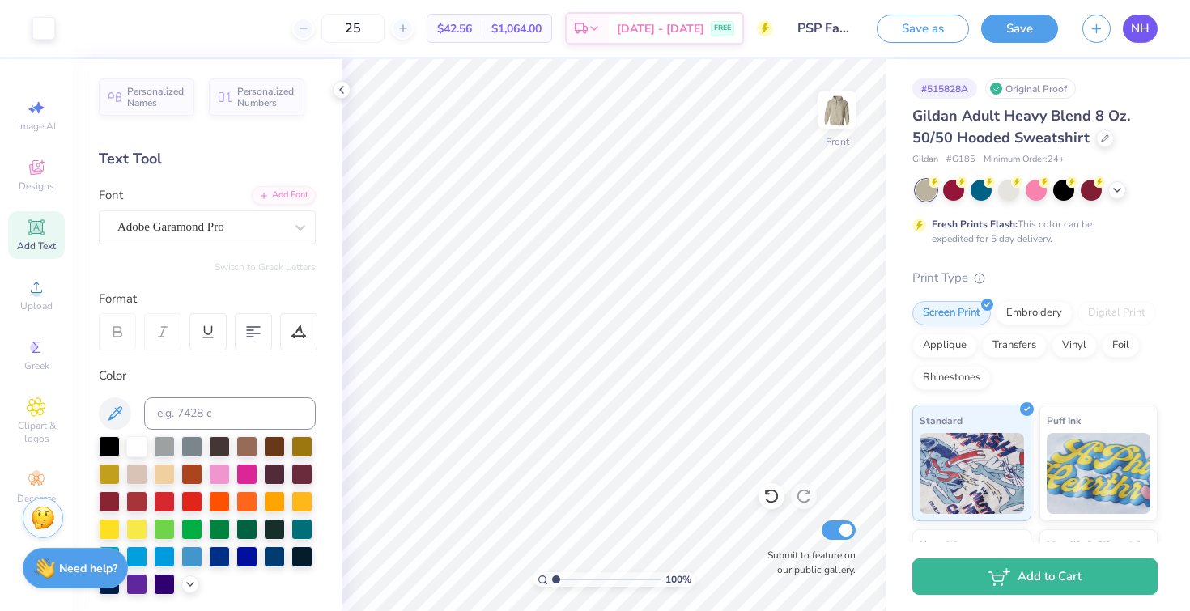
click at [1130, 20] on link "NH" at bounding box center [1139, 29] width 35 height 28
